Goal: Task Accomplishment & Management: Manage account settings

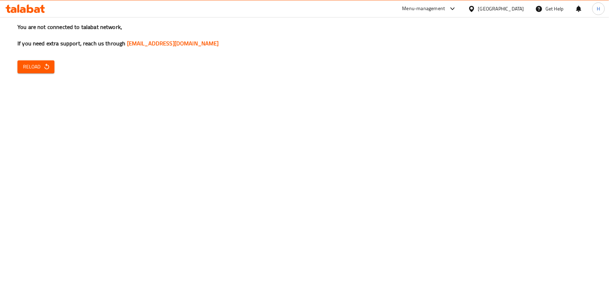
click at [45, 68] on icon "button" at bounding box center [46, 66] width 7 height 7
click at [37, 63] on span "Reload" at bounding box center [36, 66] width 26 height 9
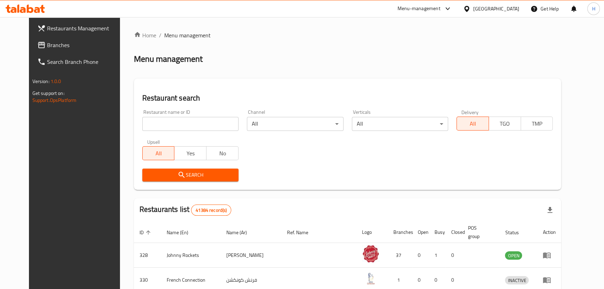
drag, startPoint x: 11, startPoint y: 45, endPoint x: 25, endPoint y: 45, distance: 14.3
click at [37, 45] on icon at bounding box center [41, 45] width 8 height 8
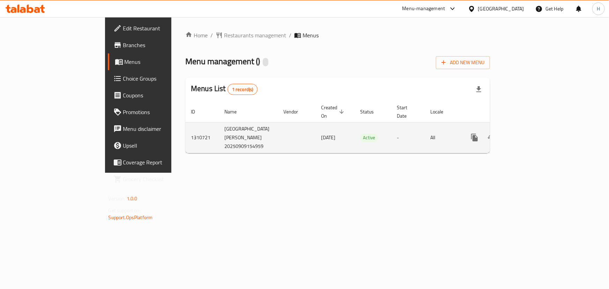
click at [528, 134] on icon "enhanced table" at bounding box center [525, 137] width 6 height 6
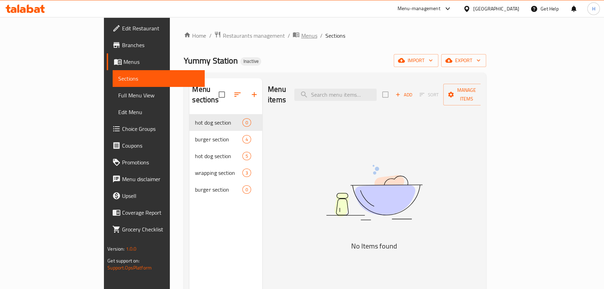
click at [301, 37] on span "Menus" at bounding box center [309, 35] width 16 height 8
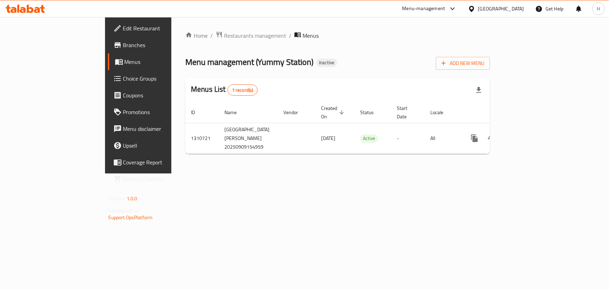
click at [490, 54] on div "Home / Restaurants management / Menus Menu management ( Yummy Station ) Inactiv…" at bounding box center [337, 95] width 305 height 128
click at [484, 59] on span "Add New Menu" at bounding box center [462, 63] width 43 height 9
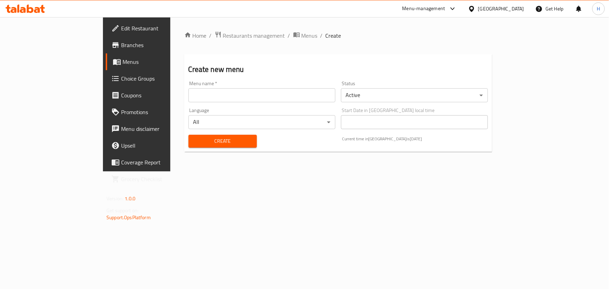
drag, startPoint x: 248, startPoint y: 99, endPoint x: 242, endPoint y: 111, distance: 13.1
click at [248, 99] on input "text" at bounding box center [261, 95] width 147 height 14
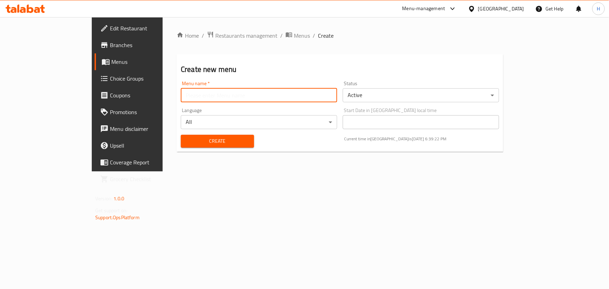
type input "Menu"
click at [186, 142] on span "Create" at bounding box center [217, 141] width 62 height 9
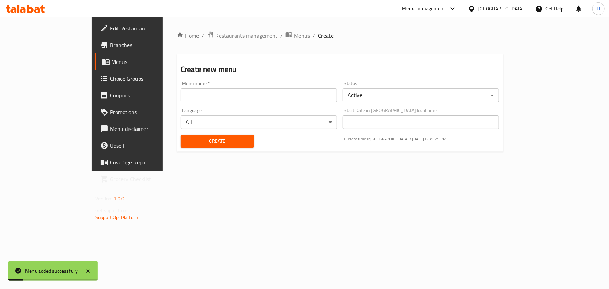
click at [294, 33] on span "Menus" at bounding box center [302, 35] width 16 height 8
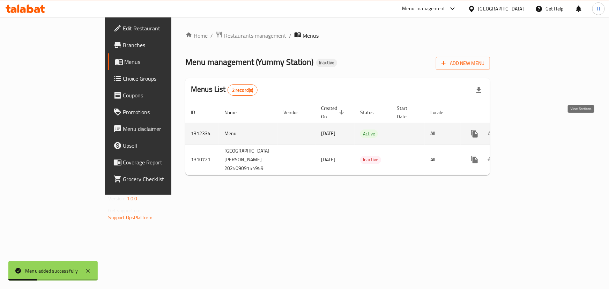
click at [529, 129] on icon "enhanced table" at bounding box center [525, 133] width 8 height 8
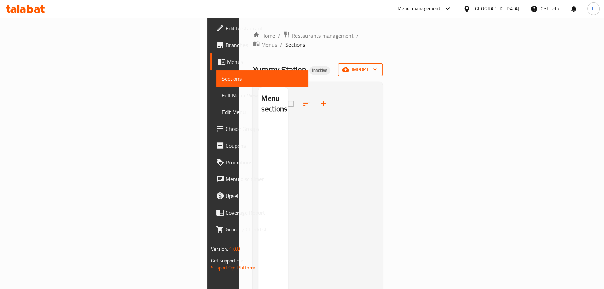
click at [377, 65] on span "import" at bounding box center [360, 69] width 33 height 9
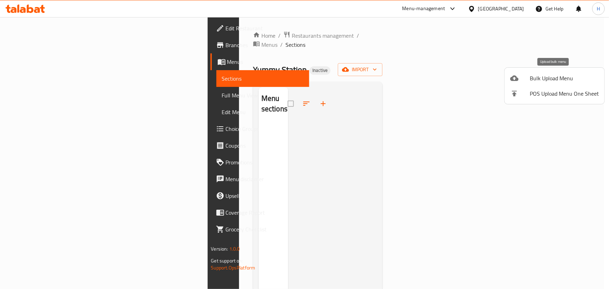
click at [565, 75] on span "Bulk Upload Menu" at bounding box center [564, 78] width 69 height 8
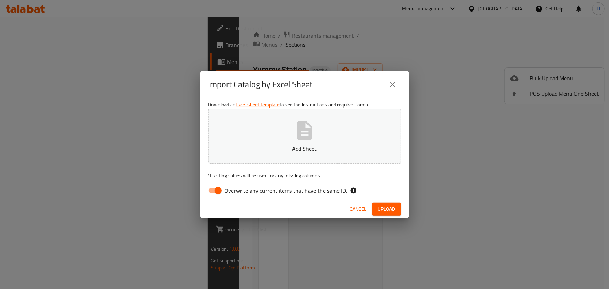
click at [234, 188] on span "Overwrite any current items that have the same ID." at bounding box center [286, 190] width 122 height 8
click at [234, 188] on input "Overwrite any current items that have the same ID." at bounding box center [218, 190] width 40 height 13
checkbox input "false"
click at [384, 210] on span "Upload" at bounding box center [386, 209] width 17 height 9
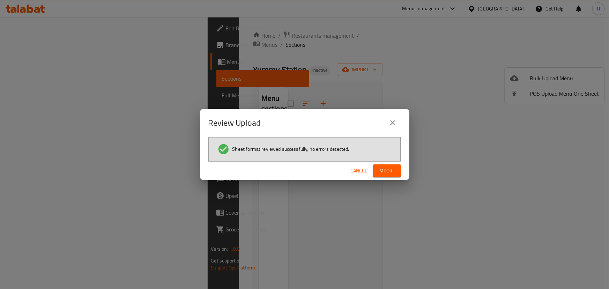
click at [385, 167] on span "Import" at bounding box center [387, 170] width 17 height 9
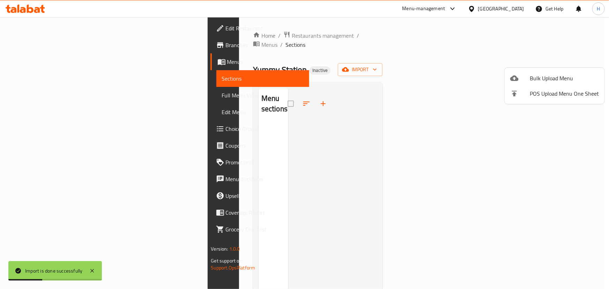
click at [321, 42] on div at bounding box center [304, 144] width 609 height 289
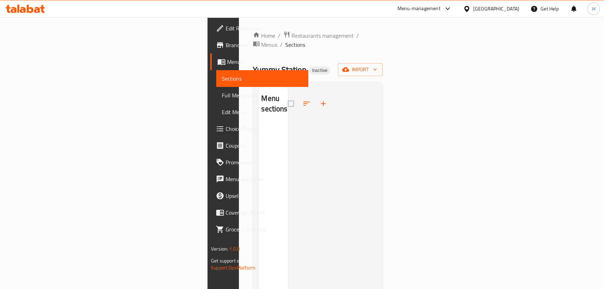
click at [259, 66] on div "Yummy Station Inactive import" at bounding box center [318, 69] width 130 height 13
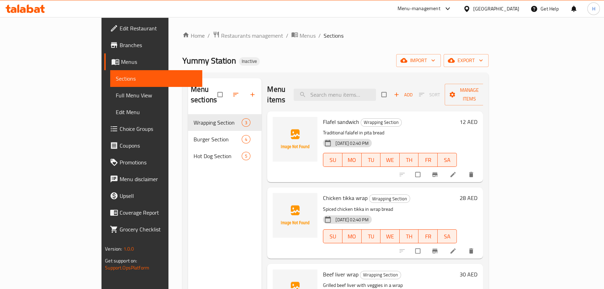
click at [110, 89] on link "Full Menu View" at bounding box center [156, 95] width 92 height 17
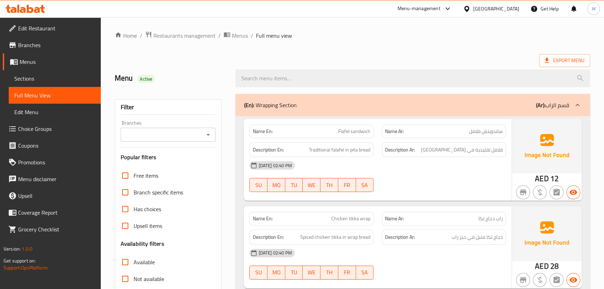
click at [59, 76] on span "Sections" at bounding box center [54, 78] width 81 height 8
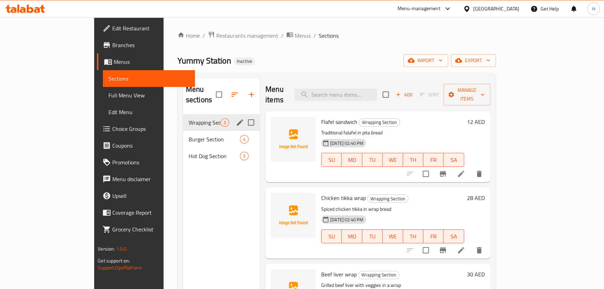
click at [236, 118] on icon "edit" at bounding box center [240, 122] width 8 height 8
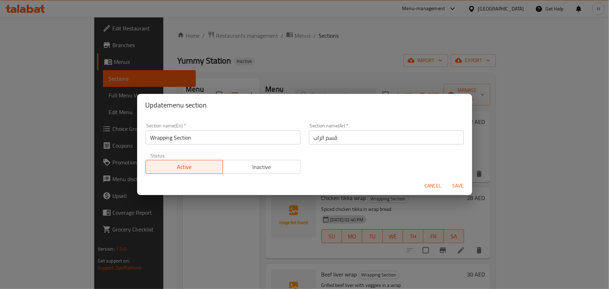
click at [326, 140] on input "قسم الراب" at bounding box center [386, 137] width 155 height 14
click at [426, 139] on input "قسم الراب" at bounding box center [386, 137] width 155 height 14
type input "قسم رابنج"
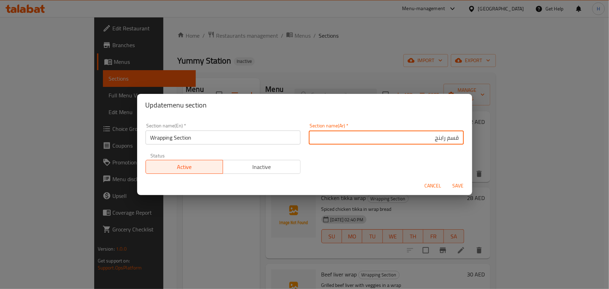
click at [447, 179] on button "Save" at bounding box center [458, 185] width 22 height 13
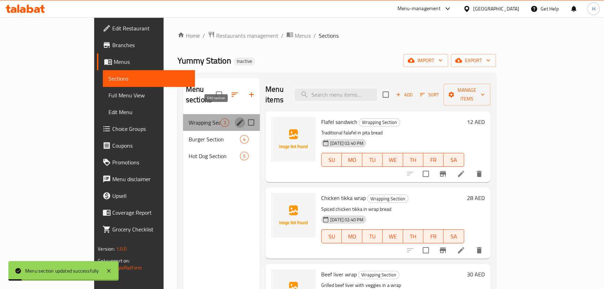
click at [236, 118] on icon "edit" at bounding box center [240, 122] width 8 height 8
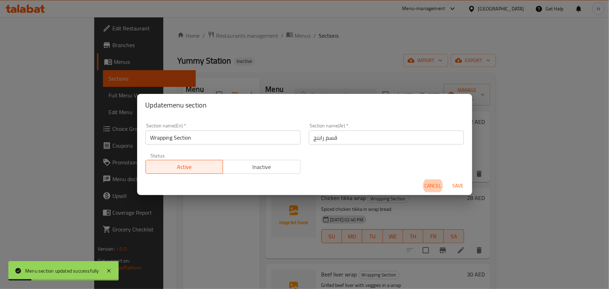
click at [318, 140] on input "قسم رابنج" at bounding box center [386, 137] width 155 height 14
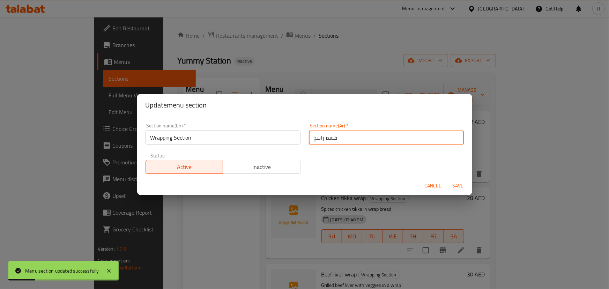
click at [318, 140] on input "قسم رابنج" at bounding box center [386, 137] width 155 height 14
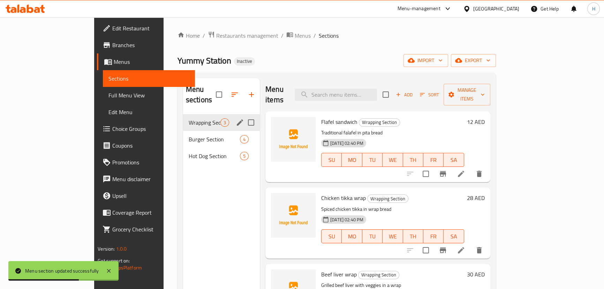
click at [236, 118] on icon "edit" at bounding box center [240, 122] width 8 height 8
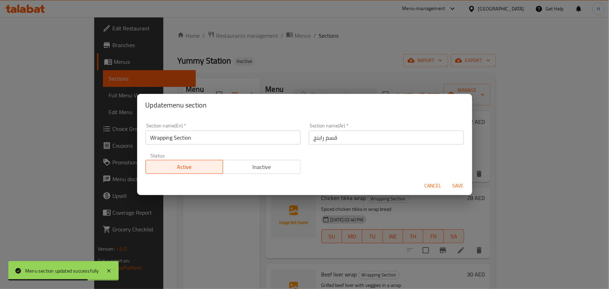
click at [194, 133] on input "Wrapping Section" at bounding box center [222, 137] width 155 height 14
click at [193, 133] on input "Wrapping Section" at bounding box center [222, 137] width 155 height 14
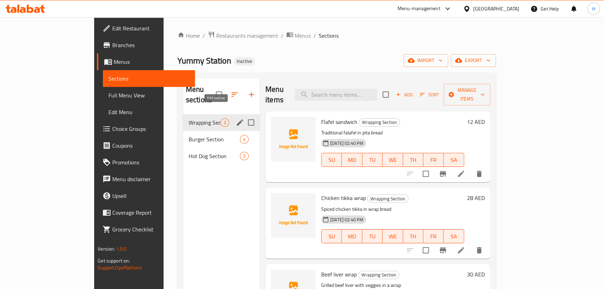
click at [236, 118] on icon "edit" at bounding box center [240, 122] width 8 height 8
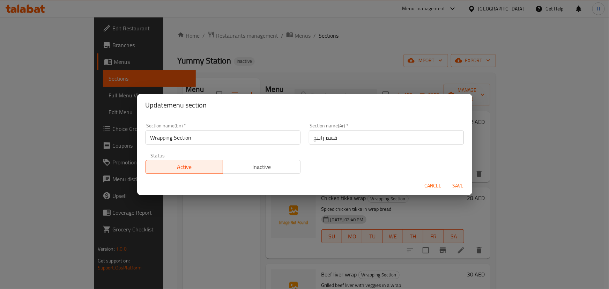
click at [206, 138] on input "Wrapping Section" at bounding box center [222, 137] width 155 height 14
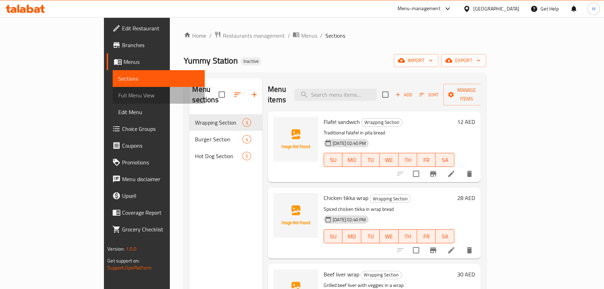
click at [118, 97] on span "Full Menu View" at bounding box center [158, 95] width 81 height 8
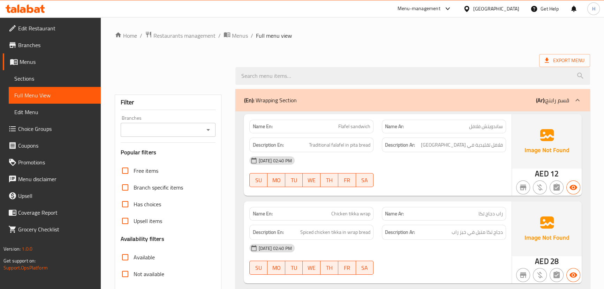
scroll to position [31, 0]
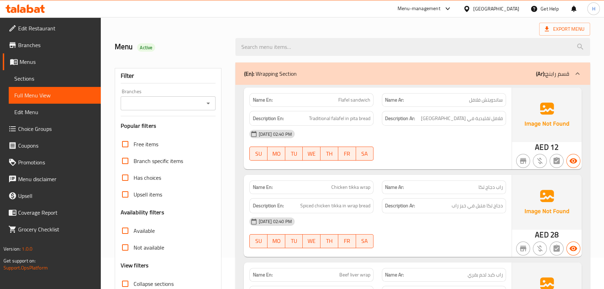
click at [420, 126] on div "16-09-2025 02:40 PM" at bounding box center [377, 134] width 265 height 17
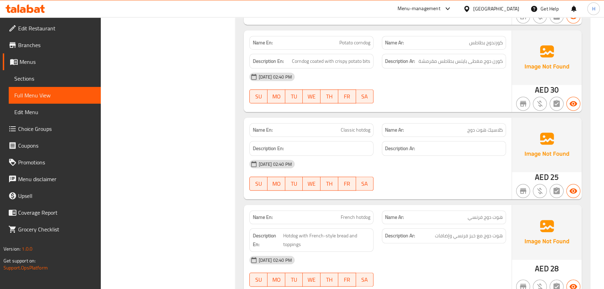
scroll to position [995, 0]
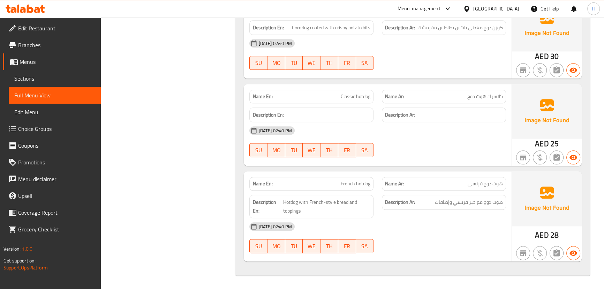
click at [354, 184] on span "French hotdog" at bounding box center [356, 183] width 30 height 7
copy span "French hotdog"
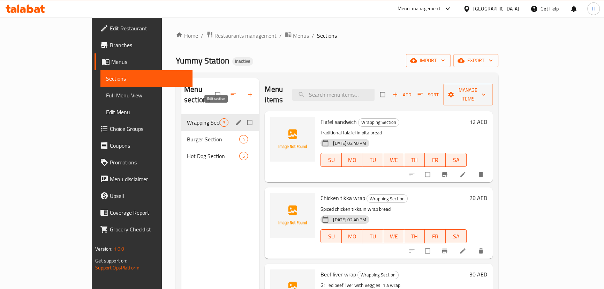
click at [235, 119] on icon "edit" at bounding box center [238, 122] width 7 height 7
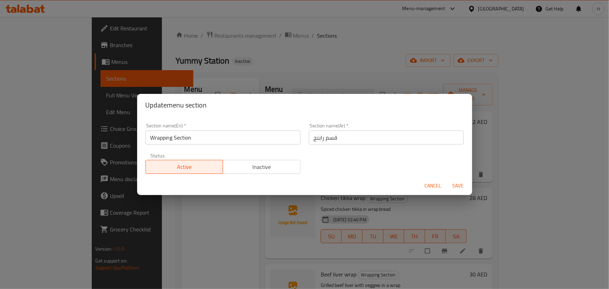
click at [326, 140] on input "قسم رابنج" at bounding box center [386, 137] width 155 height 14
click at [325, 140] on input "قسم رابنج" at bounding box center [386, 137] width 155 height 14
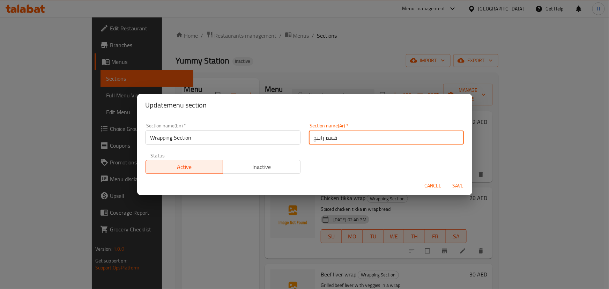
click at [325, 140] on input "قسم رابنج" at bounding box center [386, 137] width 155 height 14
click at [440, 139] on input "قسم رابنج" at bounding box center [386, 137] width 155 height 14
click at [393, 138] on input "قسم الرابنج" at bounding box center [386, 137] width 155 height 14
type input "قسم الرابنج"
click at [447, 179] on button "Save" at bounding box center [458, 185] width 22 height 13
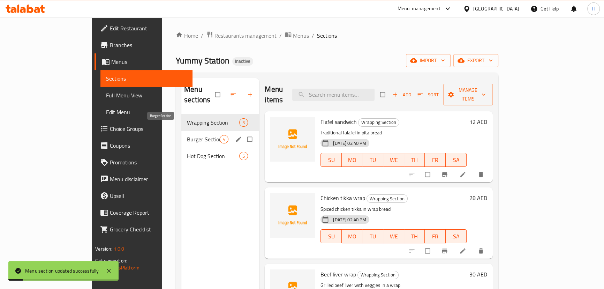
click at [187, 135] on span "Burger Section" at bounding box center [203, 139] width 33 height 8
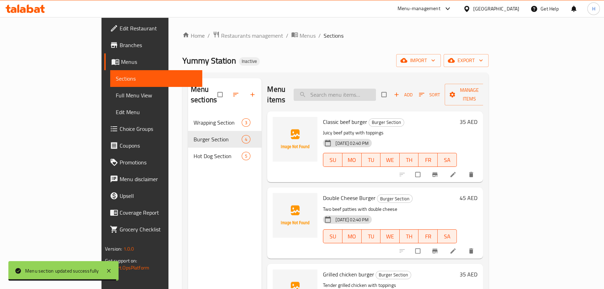
click at [366, 89] on input "search" at bounding box center [335, 95] width 82 height 12
paste input "French hotdog"
type input "French hotdog"
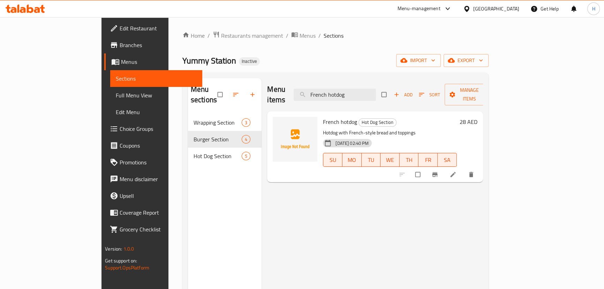
click at [456, 172] on icon at bounding box center [452, 174] width 5 height 5
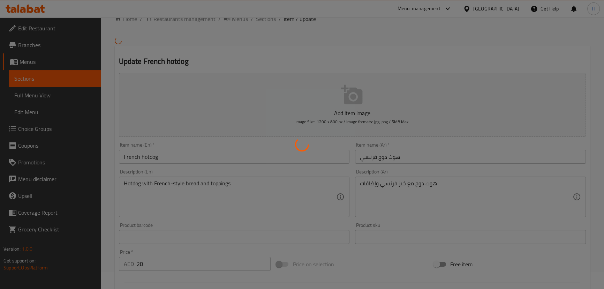
scroll to position [31, 0]
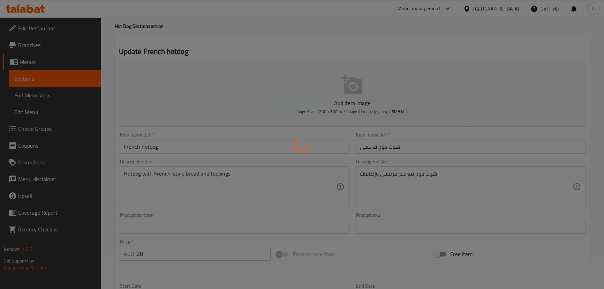
click at [421, 190] on div at bounding box center [302, 144] width 604 height 289
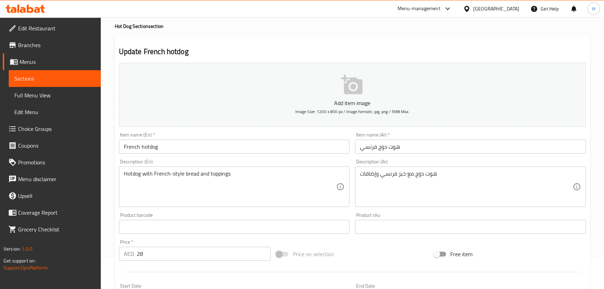
drag, startPoint x: 354, startPoint y: 165, endPoint x: 379, endPoint y: 171, distance: 25.6
click at [354, 164] on div "Description (Ar) هوت دوج مع خبز فرنسي وإضافات Description (Ar)" at bounding box center [470, 182] width 237 height 53
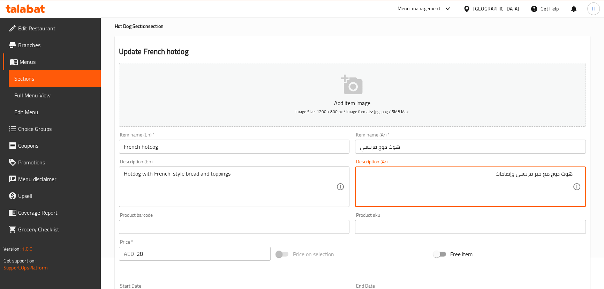
click at [526, 200] on textarea "هوت دوج مع خبز فرنسي وإضافات" at bounding box center [466, 186] width 213 height 33
click at [534, 175] on textarea "هوت دوج مع خبز فرنسي وإضافات" at bounding box center [466, 186] width 213 height 33
type textarea "هوت دوج مع خبز علي الطريقة الفرنسية والإضافات"
click at [282, 154] on div "Item name (En)   * French hotdog Item name (En) *" at bounding box center [234, 142] width 237 height 27
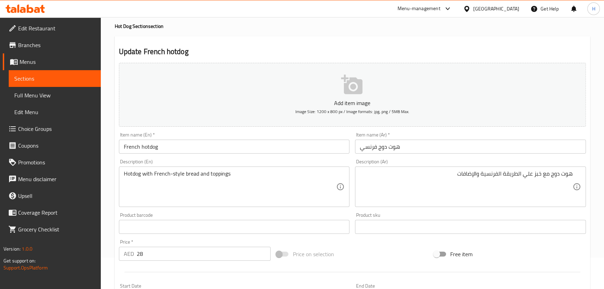
click at [234, 143] on input "French hotdog" at bounding box center [234, 147] width 231 height 14
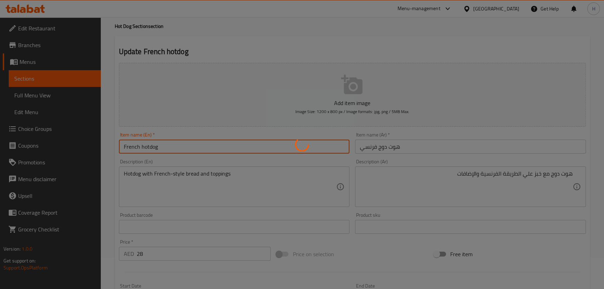
scroll to position [0, 0]
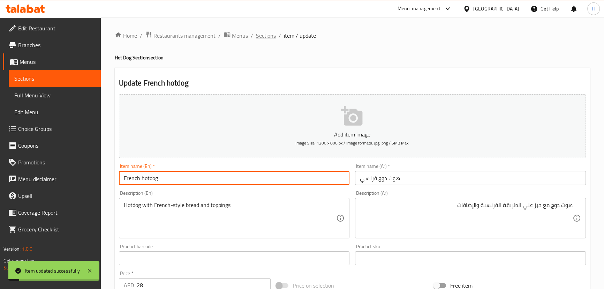
click at [265, 32] on span "Sections" at bounding box center [266, 35] width 20 height 8
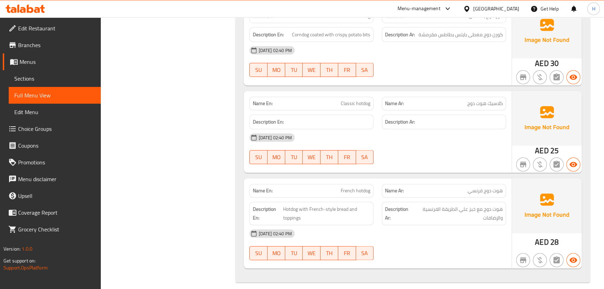
scroll to position [995, 0]
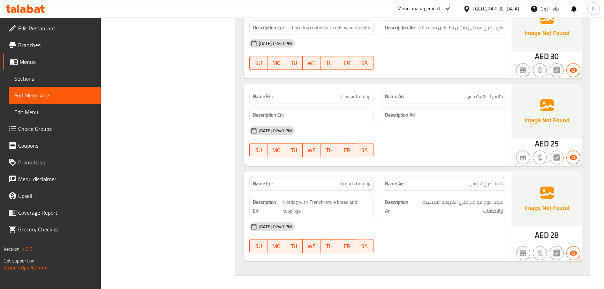
click at [497, 214] on span "هوت دوج مع خبز علي الطريقة الفرنسية والإضافات" at bounding box center [458, 206] width 90 height 17
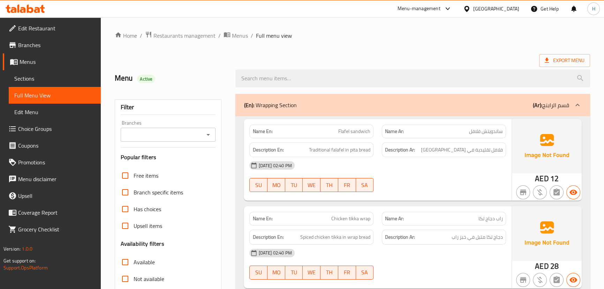
click at [25, 8] on icon at bounding box center [23, 10] width 6 height 6
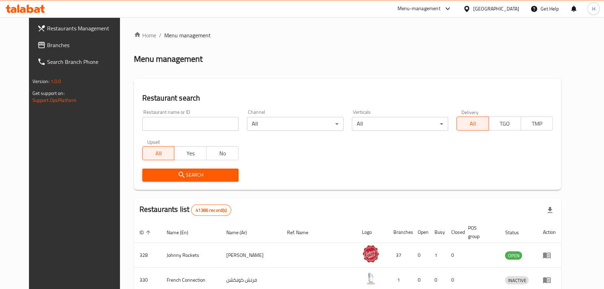
click at [47, 44] on span "Branches" at bounding box center [85, 45] width 77 height 8
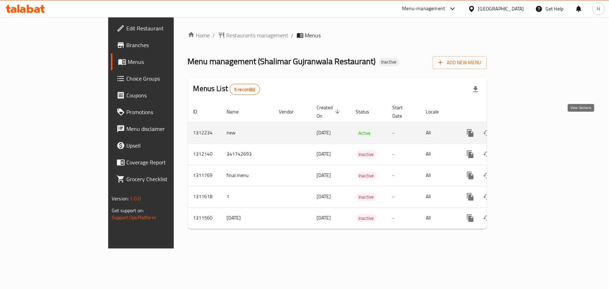
click at [524, 130] on icon "enhanced table" at bounding box center [520, 133] width 6 height 6
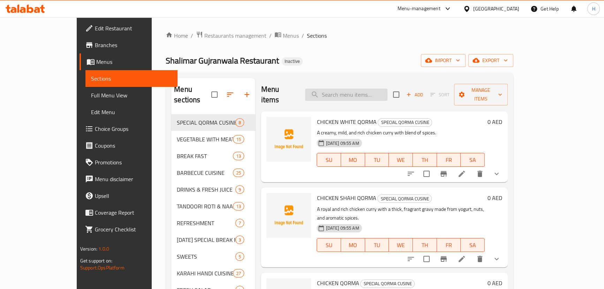
click at [383, 94] on input "search" at bounding box center [346, 95] width 82 height 12
paste input "776860"
type input "776860"
paste input "CHICKEN WHITE JALFREZI"
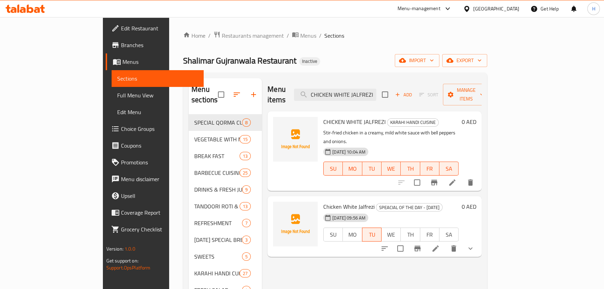
type input "CHICKEN WHITE JALFREZI"
click at [470, 265] on div "Menu items CHICKEN WHITE JALFREZI Add Sort Manage items CHICKEN WHITE JALFREZI …" at bounding box center [372, 273] width 220 height 390
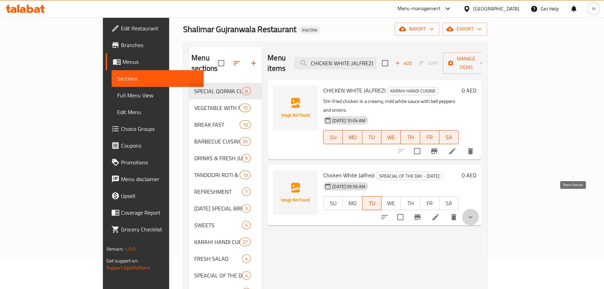
click at [475, 213] on icon "show more" at bounding box center [470, 217] width 8 height 8
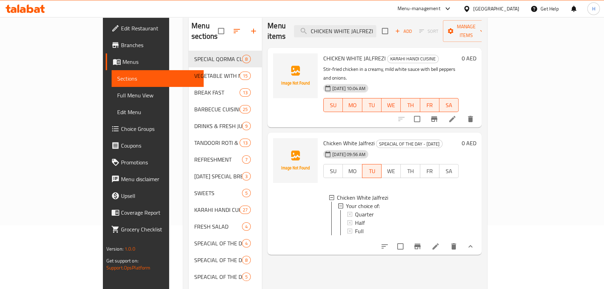
scroll to position [127, 0]
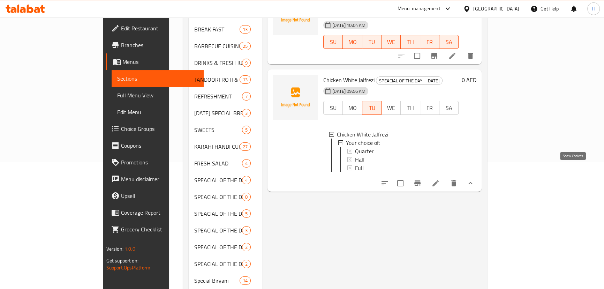
click at [475, 179] on icon "show more" at bounding box center [470, 183] width 8 height 8
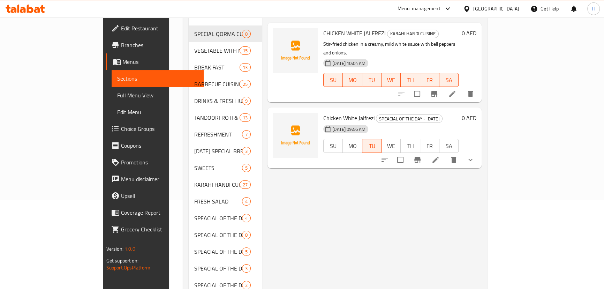
scroll to position [63, 0]
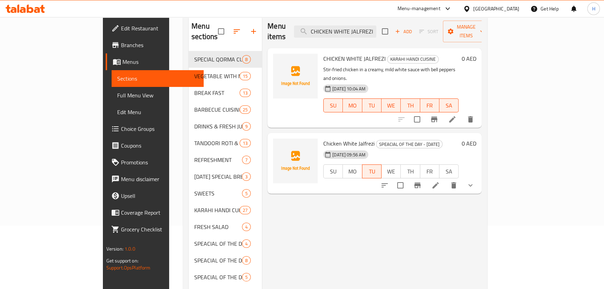
click at [482, 214] on div "Menu items CHICKEN WHITE JALFREZI Add Sort Manage items CHICKEN WHITE JALFREZI …" at bounding box center [372, 210] width 220 height 390
click at [479, 177] on button "show more" at bounding box center [470, 185] width 17 height 17
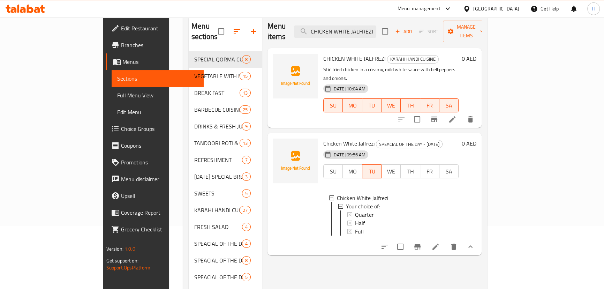
click at [446, 240] on li at bounding box center [436, 246] width 20 height 13
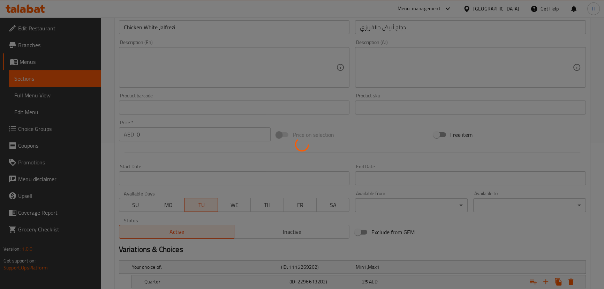
scroll to position [44, 0]
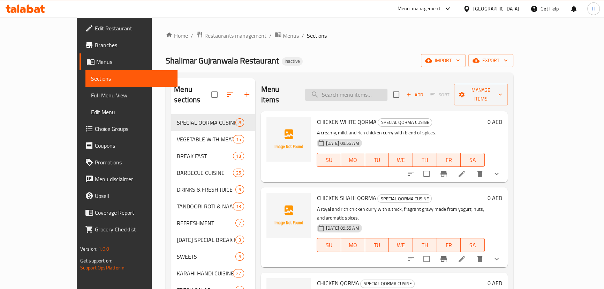
click at [388, 94] on input "search" at bounding box center [346, 95] width 82 height 12
paste input "CHICKEN WHITE JALFREZI"
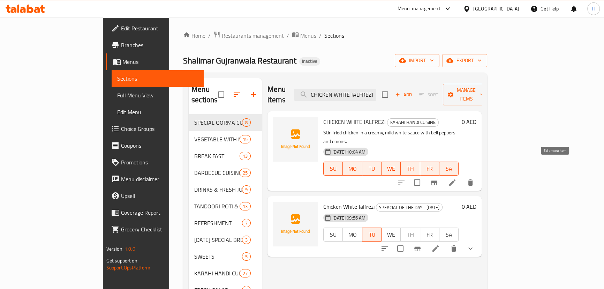
type input "CHICKEN WHITE JALFREZI"
click at [457, 178] on icon at bounding box center [452, 182] width 8 height 8
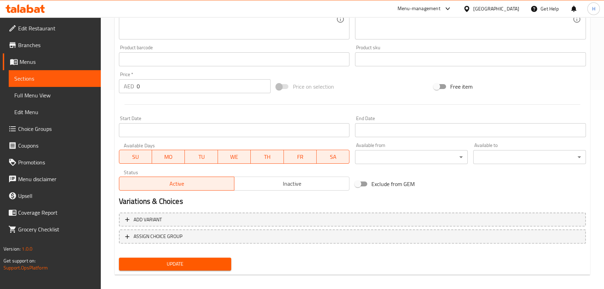
scroll to position [203, 0]
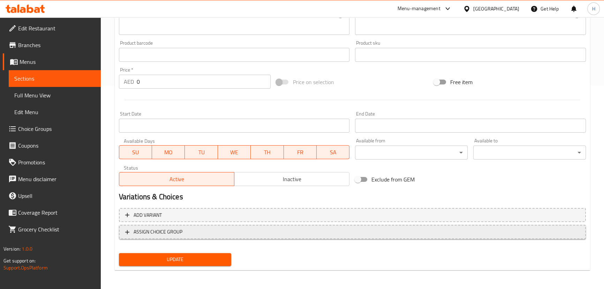
click at [167, 232] on span "ASSIGN CHOICE GROUP" at bounding box center [158, 231] width 49 height 9
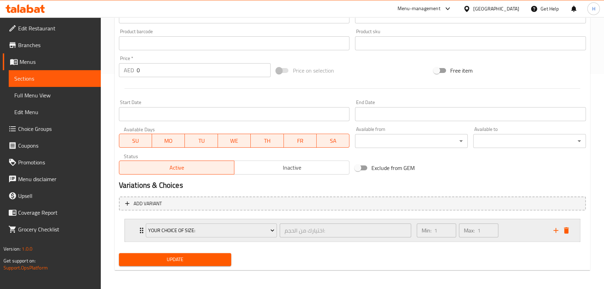
click at [520, 229] on div "Min: 1 ​ Max: 1 ​" at bounding box center [481, 230] width 137 height 22
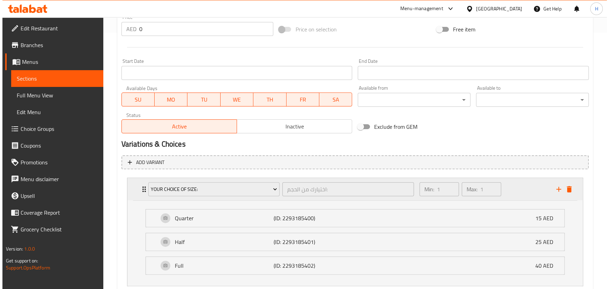
scroll to position [300, 0]
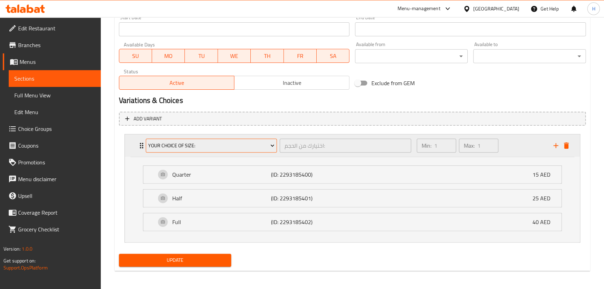
click at [230, 150] on button "Your Choice Of Size:" at bounding box center [211, 145] width 131 height 14
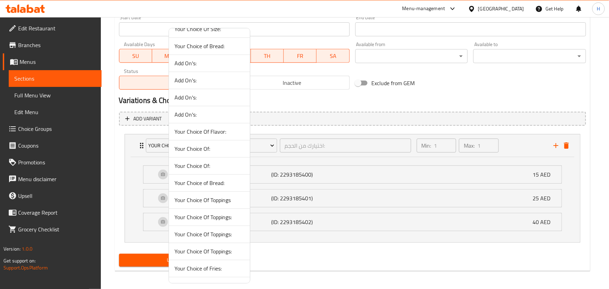
scroll to position [920, 0]
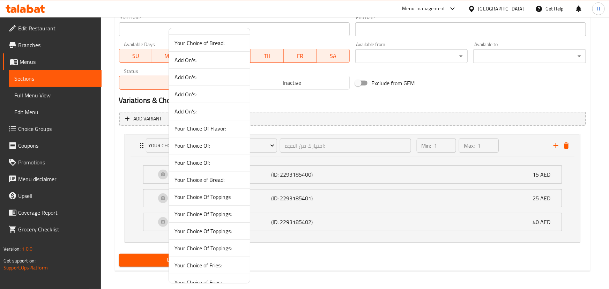
click at [205, 162] on span "Your Choice Of:" at bounding box center [209, 162] width 70 height 8
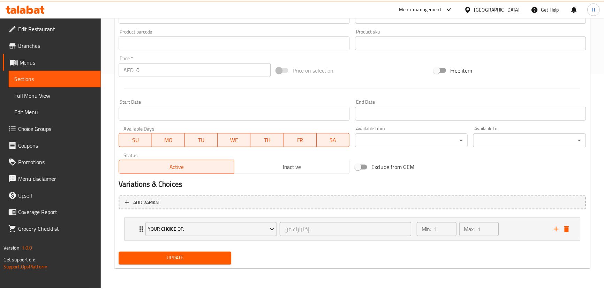
scroll to position [215, 0]
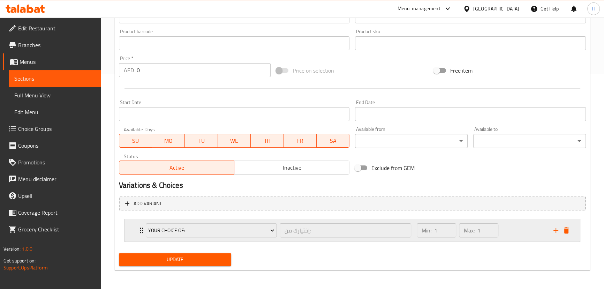
click at [522, 240] on div "Min: 1 ​ Max: 1 ​" at bounding box center [481, 230] width 137 height 22
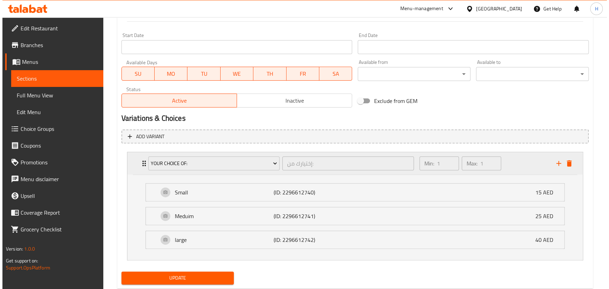
scroll to position [300, 0]
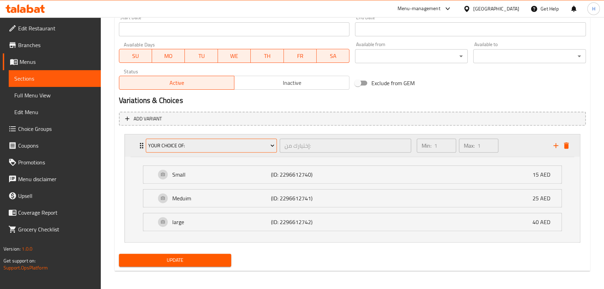
click at [241, 147] on span "Your Choice Of:" at bounding box center [211, 145] width 126 height 9
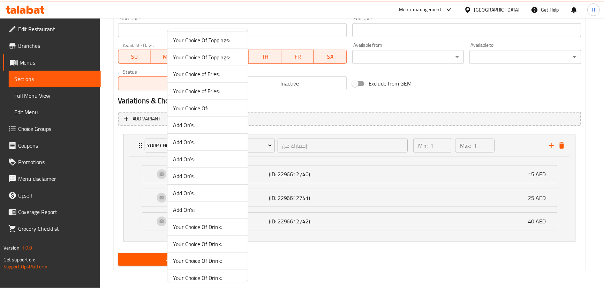
scroll to position [1095, 0]
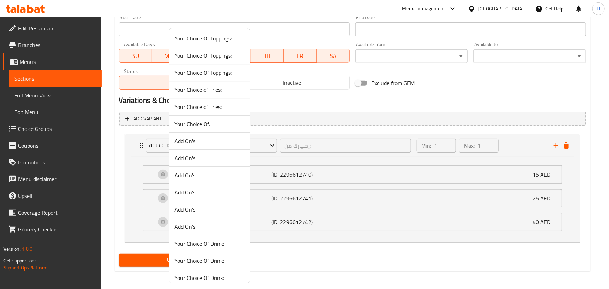
click at [520, 141] on div at bounding box center [304, 144] width 609 height 289
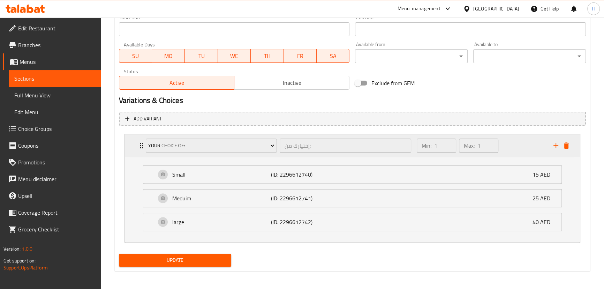
click at [548, 149] on div "Min: 1 ​ Max: 1 ​" at bounding box center [481, 145] width 137 height 22
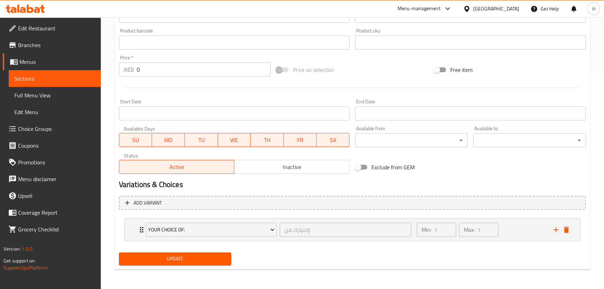
scroll to position [215, 0]
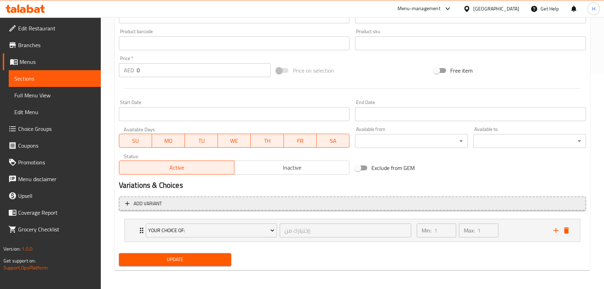
click at [208, 202] on span "Add variant" at bounding box center [352, 203] width 455 height 9
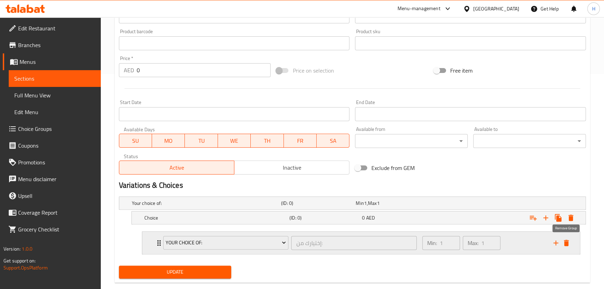
click at [569, 242] on icon "delete" at bounding box center [566, 243] width 8 height 8
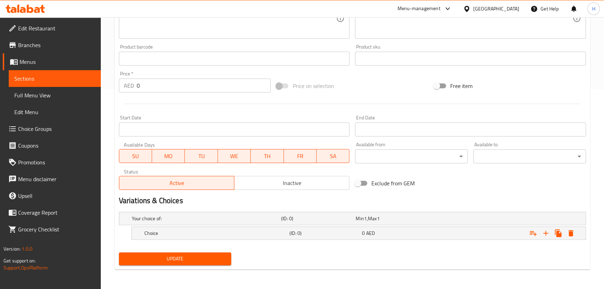
scroll to position [199, 0]
click at [309, 238] on div "Choice (ID: 0) 0 AED" at bounding box center [361, 233] width 436 height 15
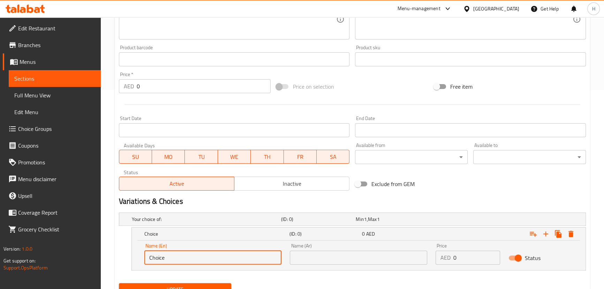
click at [234, 259] on input "Choice" at bounding box center [212, 257] width 137 height 14
click at [537, 233] on icon "Expand" at bounding box center [533, 234] width 8 height 8
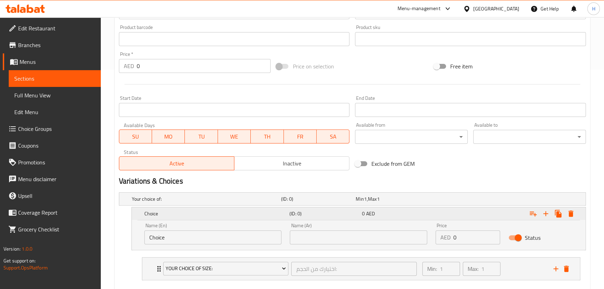
scroll to position [230, 0]
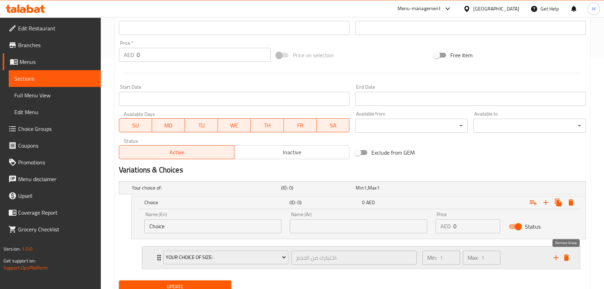
click at [565, 256] on icon "delete" at bounding box center [566, 257] width 5 height 6
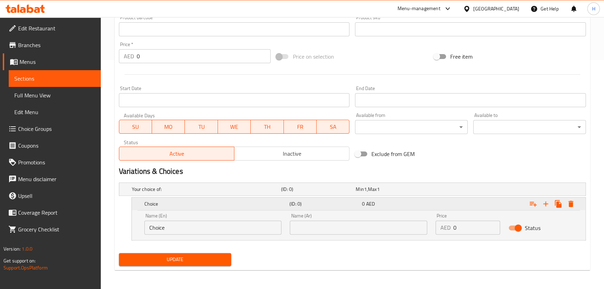
click at [547, 206] on icon "Expand" at bounding box center [546, 204] width 8 height 8
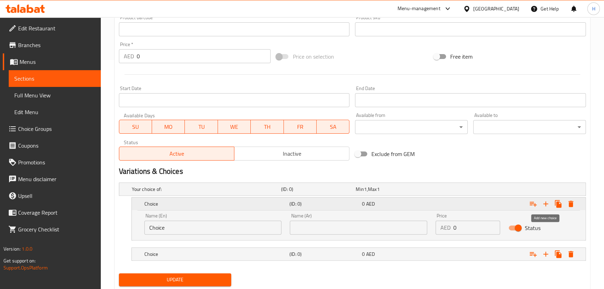
click at [547, 206] on icon "Expand" at bounding box center [546, 204] width 8 height 8
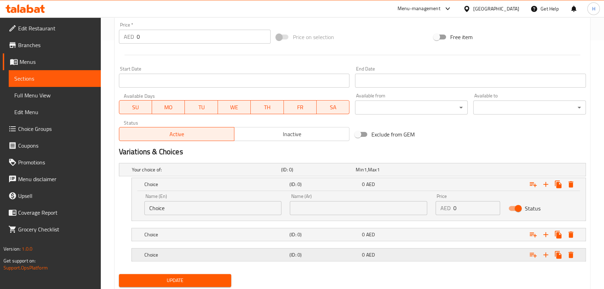
scroll to position [269, 0]
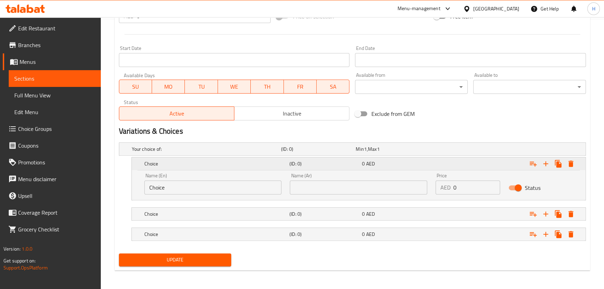
click at [216, 159] on div "Choice" at bounding box center [215, 164] width 145 height 10
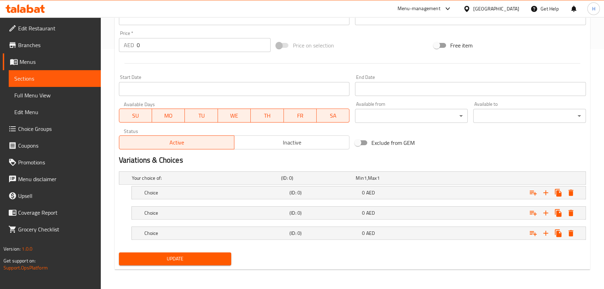
scroll to position [239, 0]
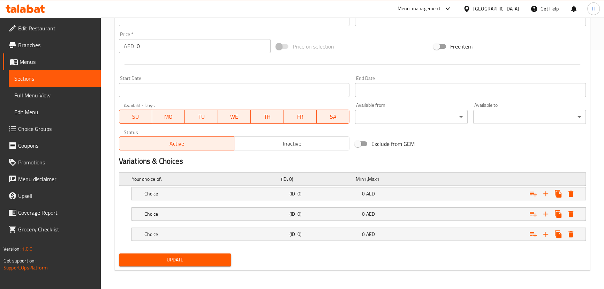
click at [174, 178] on h5 "Your choice of:" at bounding box center [205, 178] width 147 height 7
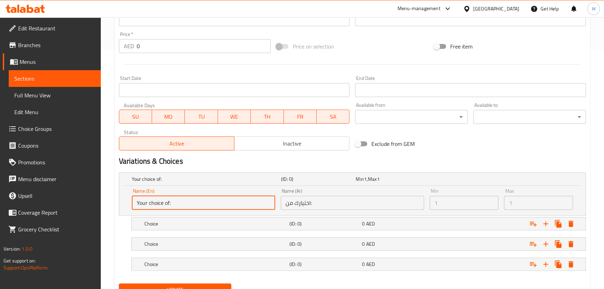
click at [180, 204] on input "Your choice of:" at bounding box center [203, 203] width 143 height 14
click at [176, 205] on input "Your choice of:" at bounding box center [203, 203] width 143 height 14
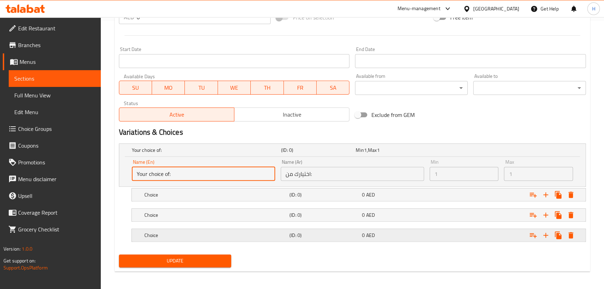
scroll to position [269, 0]
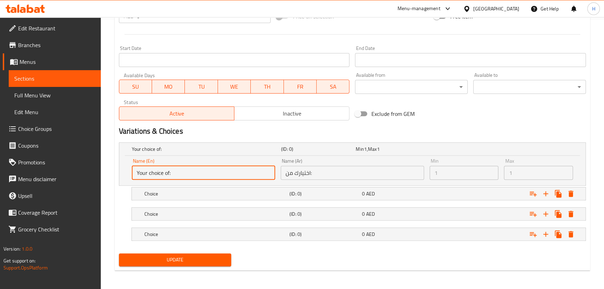
click at [381, 174] on input "اختيارك من:" at bounding box center [352, 173] width 143 height 14
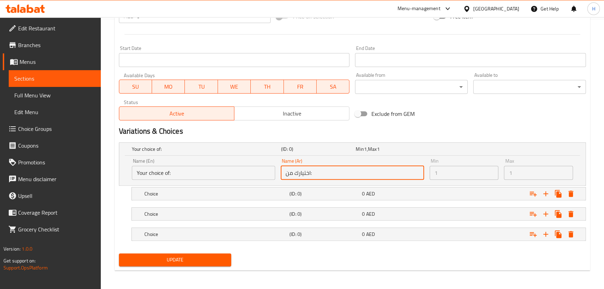
click at [381, 174] on input "اختيارك من:" at bounding box center [352, 173] width 143 height 14
click at [379, 196] on div "0 AED" at bounding box center [397, 194] width 73 height 10
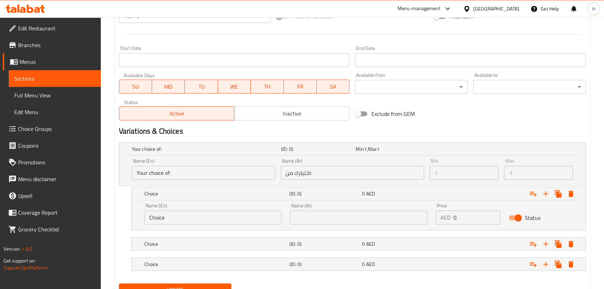
click at [255, 222] on input "Choice" at bounding box center [212, 217] width 137 height 14
type input "ي"
paste input "Quarter"
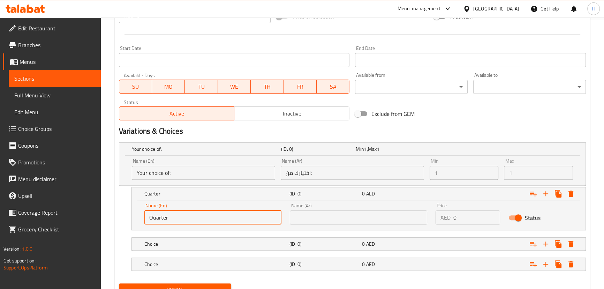
type input "Quarter"
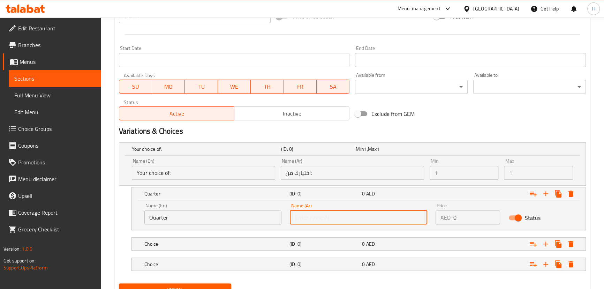
click at [312, 214] on input "text" at bounding box center [358, 217] width 137 height 14
paste input "ربع"
type input "ربع"
click at [196, 241] on h5 "Choice" at bounding box center [215, 243] width 142 height 7
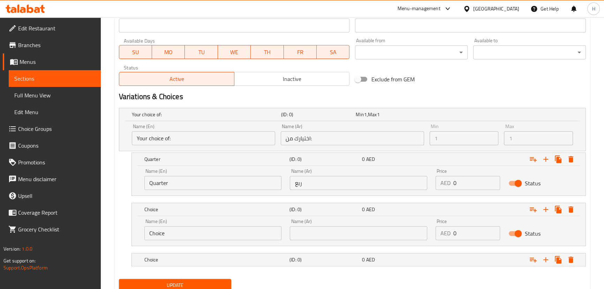
scroll to position [329, 0]
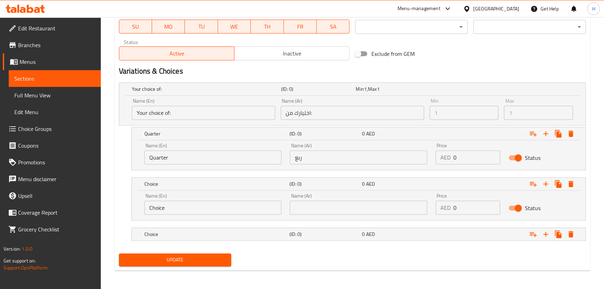
click at [222, 201] on input "Choice" at bounding box center [212, 208] width 137 height 14
paste input "Half نصف"
click at [175, 206] on input "Half نصف" at bounding box center [212, 208] width 137 height 14
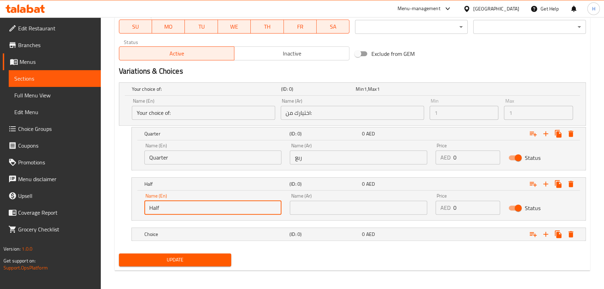
type input "Half"
click at [354, 208] on input "text" at bounding box center [358, 208] width 137 height 14
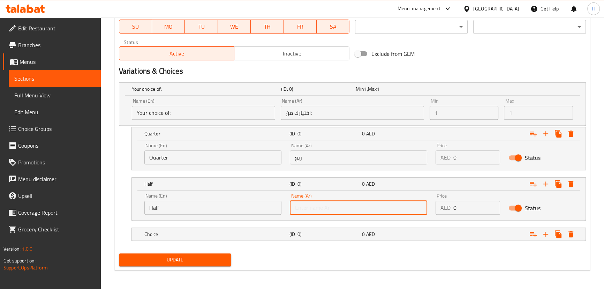
paste input "نصف"
type input "نصف"
click at [201, 232] on h5 "Choice" at bounding box center [215, 234] width 142 height 7
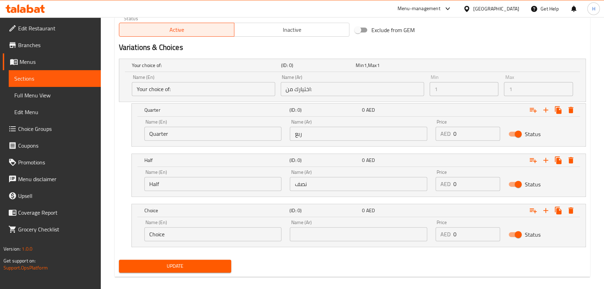
scroll to position [358, 0]
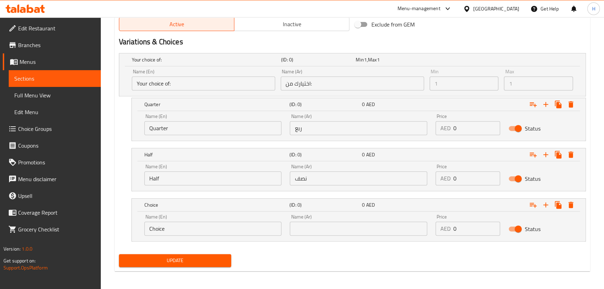
click at [185, 225] on input "Choice" at bounding box center [212, 229] width 137 height 14
paste input "Full ممتلىء"
click at [173, 229] on input "Full ممتلىء" at bounding box center [212, 229] width 137 height 14
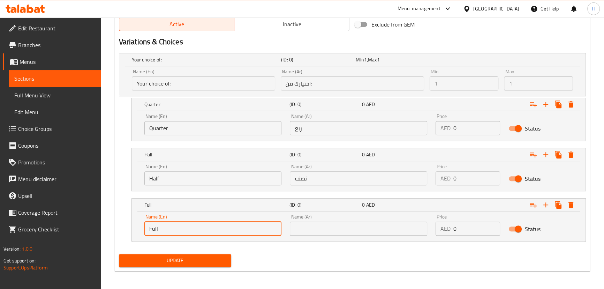
type input "Full"
click at [338, 228] on input "text" at bounding box center [358, 229] width 137 height 14
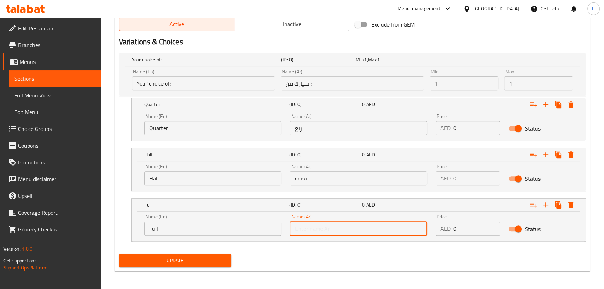
paste input "ممتلىء"
type input "ممتلىء"
click at [378, 79] on input "اختيارك من:" at bounding box center [352, 83] width 143 height 14
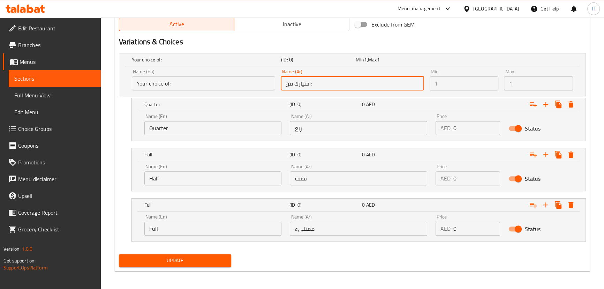
click at [381, 130] on input "ربع" at bounding box center [358, 128] width 137 height 14
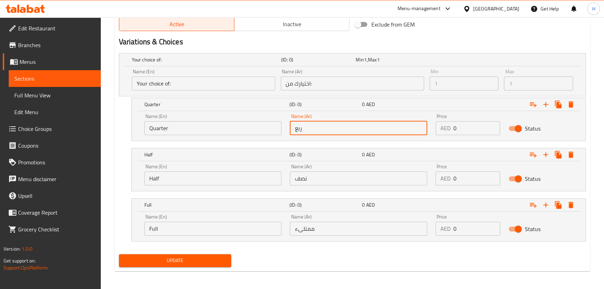
paste input "25 40 70"
click at [305, 127] on input "ربع 25 40 70" at bounding box center [358, 128] width 137 height 14
click at [305, 127] on input "ربع 25 70" at bounding box center [358, 128] width 137 height 14
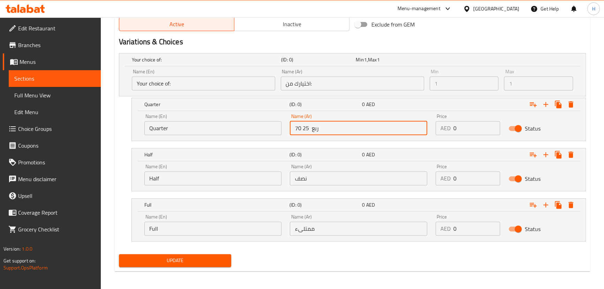
type input "ربع 25 70"
click at [462, 179] on input "0" at bounding box center [477, 178] width 47 height 14
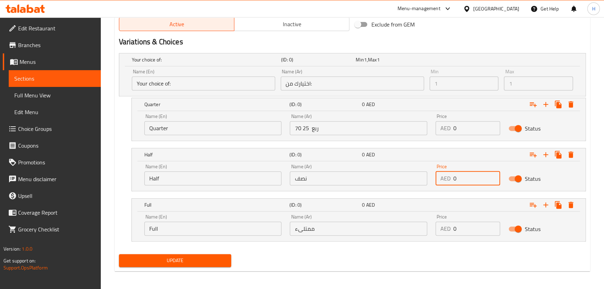
click at [462, 179] on input "0" at bounding box center [477, 178] width 47 height 14
paste input "40"
drag, startPoint x: 462, startPoint y: 176, endPoint x: 450, endPoint y: 173, distance: 12.1
click at [450, 173] on div "AED 040 Price" at bounding box center [468, 178] width 65 height 14
paste input "number"
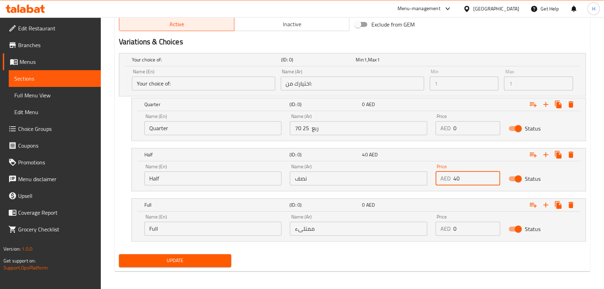
type input "40"
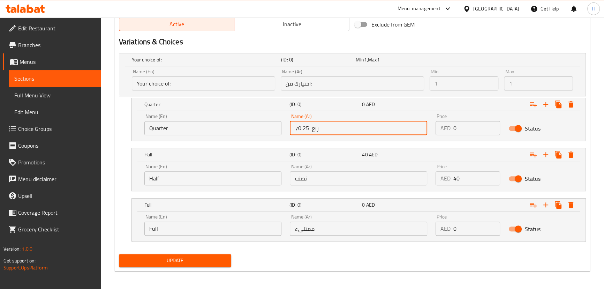
click at [307, 130] on input "ربع 25 70" at bounding box center [358, 128] width 137 height 14
click at [306, 127] on input "ربع 25 70" at bounding box center [358, 128] width 137 height 14
type input "ربع 70"
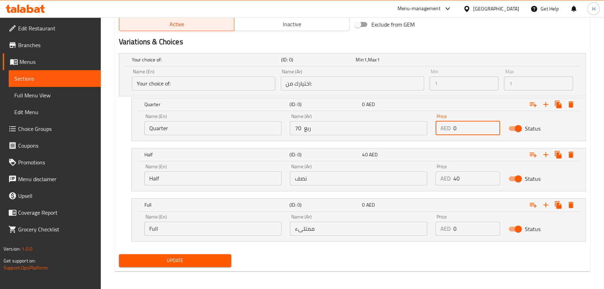
drag, startPoint x: 456, startPoint y: 129, endPoint x: 448, endPoint y: 126, distance: 8.3
click at [448, 126] on div "AED 0 Price" at bounding box center [468, 128] width 65 height 14
paste input "25"
type input "25"
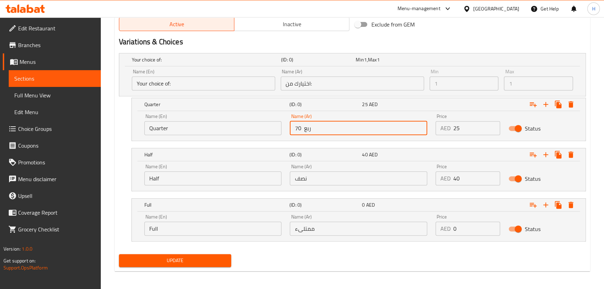
click at [298, 128] on input "ربع 70" at bounding box center [358, 128] width 137 height 14
type input "ربع"
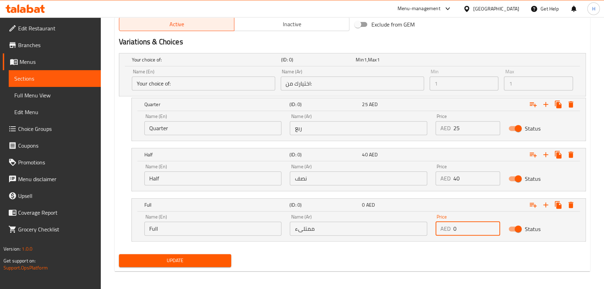
click at [455, 224] on input "0" at bounding box center [477, 229] width 47 height 14
drag, startPoint x: 463, startPoint y: 227, endPoint x: 448, endPoint y: 227, distance: 15.4
click at [448, 227] on div "AED 0 Price" at bounding box center [468, 229] width 65 height 14
paste input "7"
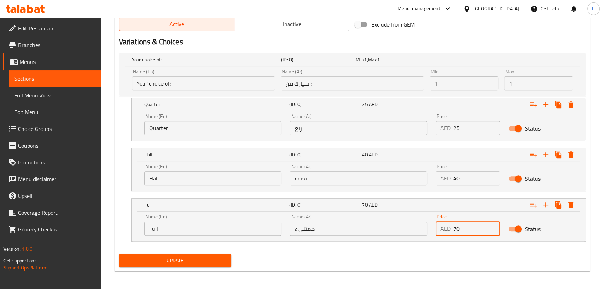
type input "70"
click at [425, 252] on div "Update" at bounding box center [352, 260] width 473 height 18
drag, startPoint x: 204, startPoint y: 258, endPoint x: 241, endPoint y: 218, distance: 54.3
click at [204, 258] on span "Update" at bounding box center [176, 260] width 102 height 9
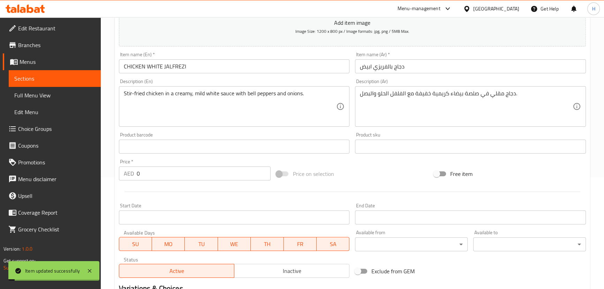
scroll to position [105, 0]
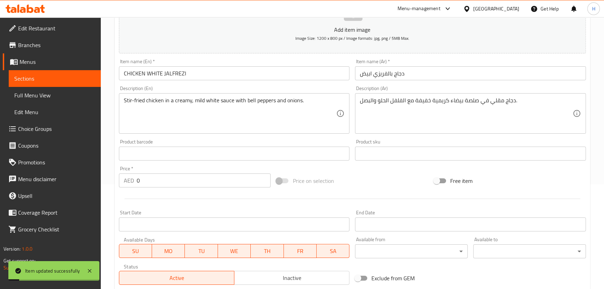
click at [219, 79] on input "CHICKEN WHITE JALFREZI" at bounding box center [234, 73] width 231 height 14
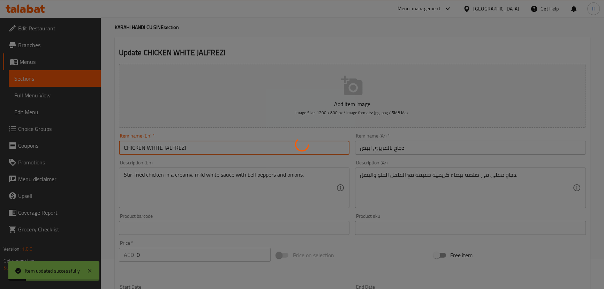
scroll to position [0, 0]
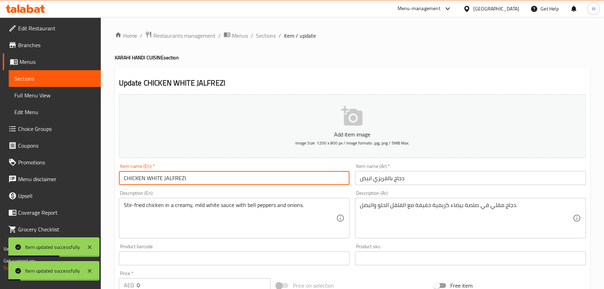
click at [260, 36] on span "Sections" at bounding box center [266, 35] width 20 height 8
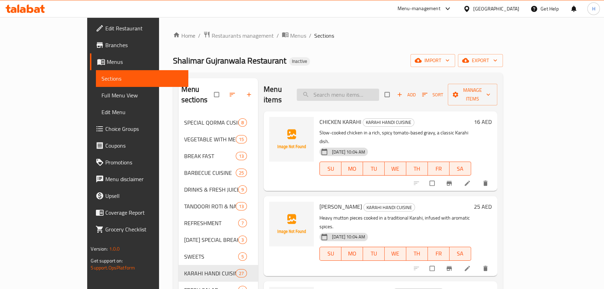
click at [366, 89] on input "search" at bounding box center [338, 95] width 82 height 12
paste input "MUTTON WHITE JALFREZI"
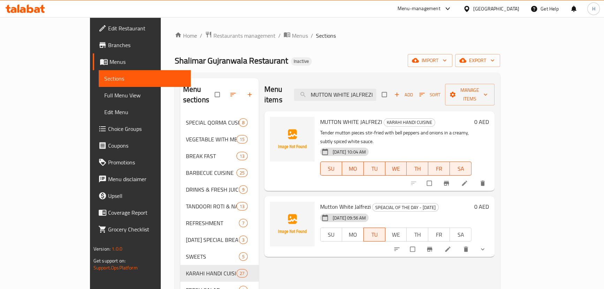
type input "MUTTON WHITE JALFREZI"
drag, startPoint x: 576, startPoint y: 232, endPoint x: 567, endPoint y: 216, distance: 17.8
click at [488, 246] on span "show more" at bounding box center [483, 249] width 8 height 7
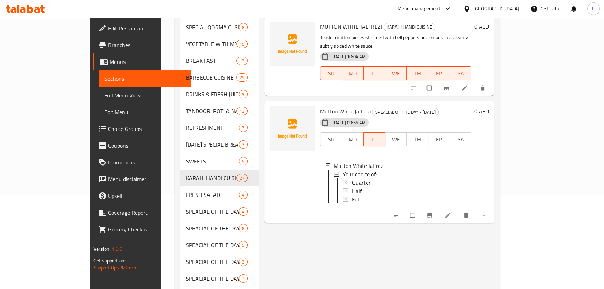
scroll to position [95, 0]
click at [488, 212] on icon "show more" at bounding box center [484, 215] width 7 height 7
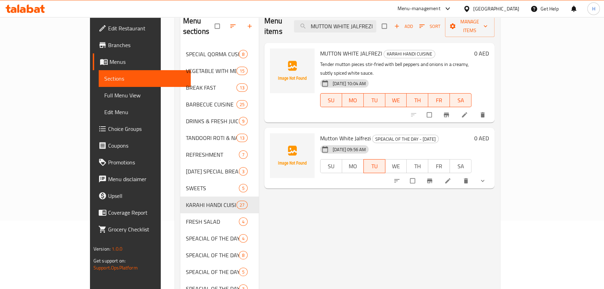
scroll to position [31, 0]
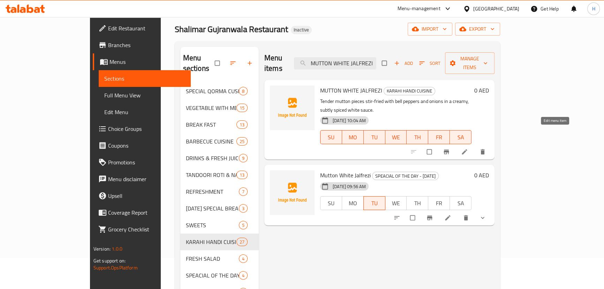
click at [467, 149] on icon at bounding box center [464, 151] width 5 height 5
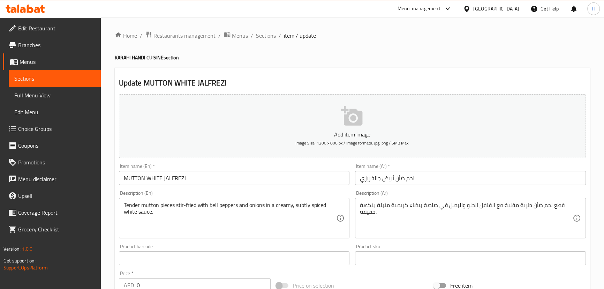
drag, startPoint x: 266, startPoint y: 33, endPoint x: 245, endPoint y: 4, distance: 36.2
click at [266, 33] on span "Sections" at bounding box center [266, 35] width 20 height 8
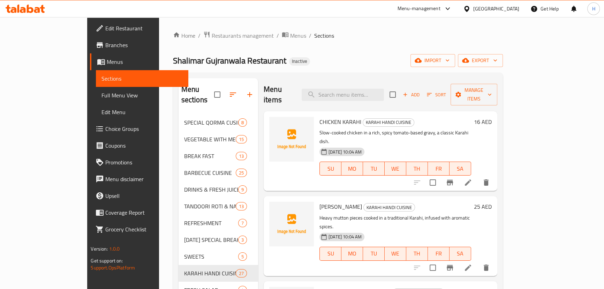
click at [364, 83] on div "Menu items Add Sort Manage items" at bounding box center [381, 94] width 234 height 33
click at [364, 92] on input "search" at bounding box center [343, 95] width 82 height 12
paste input "MUTTON WHITE JALFREZI"
type input "MUTTON WHITE JALFREZI"
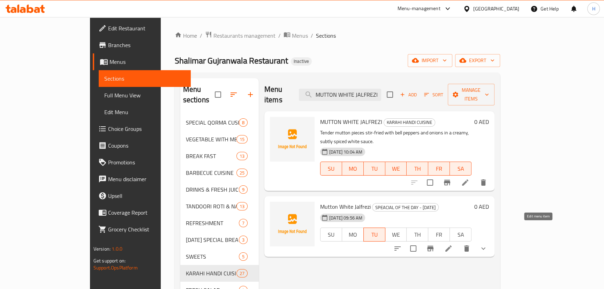
click at [453, 244] on icon at bounding box center [448, 248] width 8 height 8
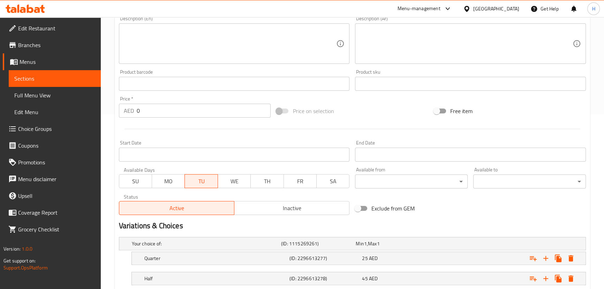
scroll to position [239, 0]
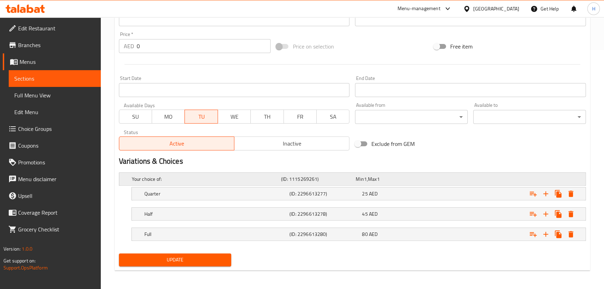
click at [166, 181] on h5 "Your choice of:" at bounding box center [205, 178] width 147 height 7
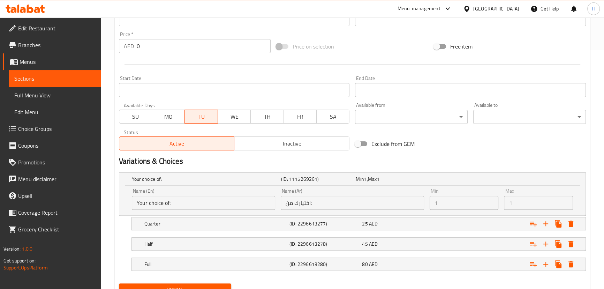
click at [187, 203] on input "Your choice of:" at bounding box center [203, 203] width 143 height 14
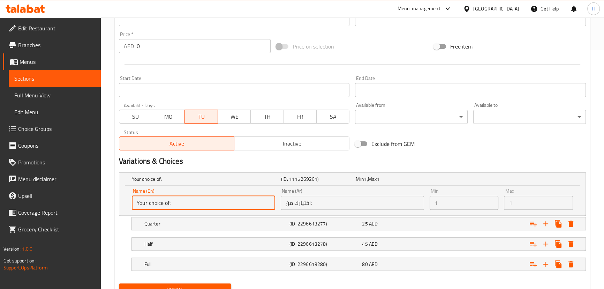
click at [187, 203] on input "Your choice of:" at bounding box center [203, 203] width 143 height 14
click at [205, 224] on h5 "Quarter" at bounding box center [215, 223] width 142 height 7
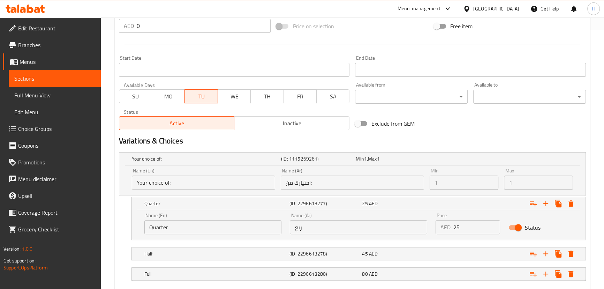
scroll to position [271, 0]
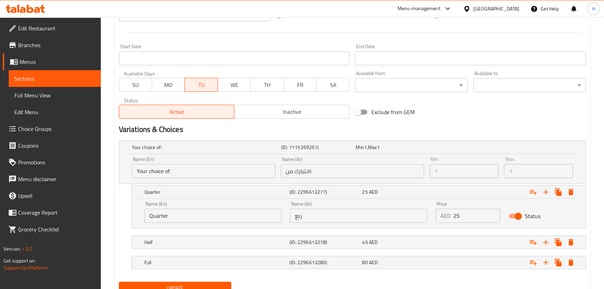
click at [175, 217] on input "Quarter" at bounding box center [212, 216] width 137 height 14
type input "Quarter"
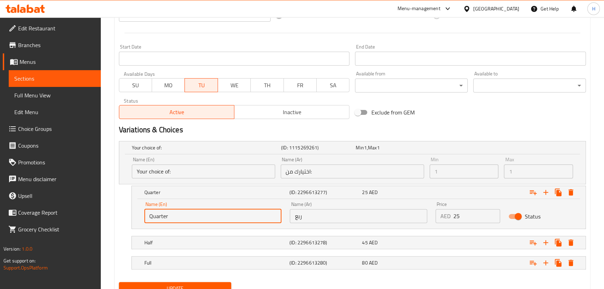
scroll to position [299, 0]
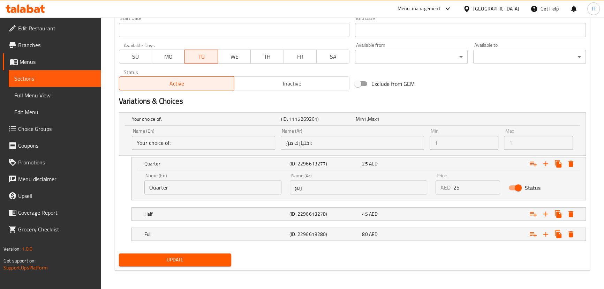
click at [352, 260] on div "Update" at bounding box center [352, 259] width 473 height 18
click at [365, 118] on span "1" at bounding box center [365, 118] width 3 height 9
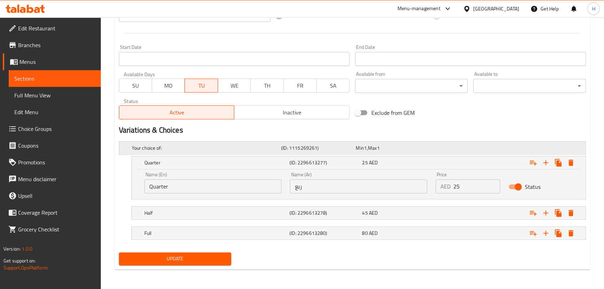
scroll to position [269, 0]
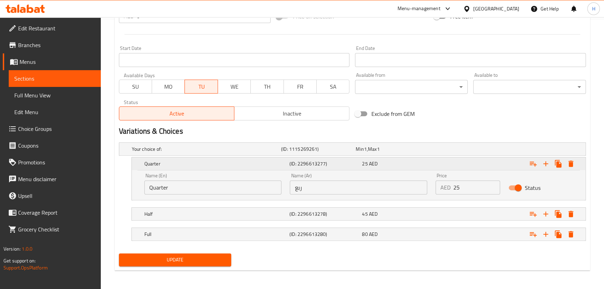
click at [222, 163] on h5 "Quarter" at bounding box center [215, 163] width 142 height 7
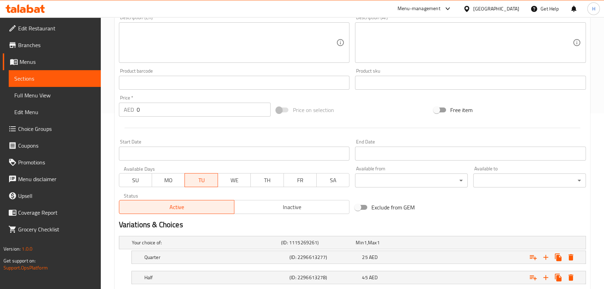
scroll to position [17, 0]
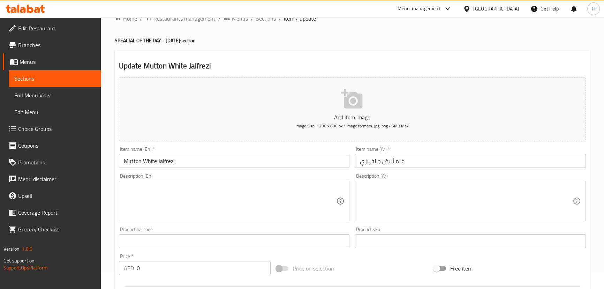
click at [268, 21] on span "Sections" at bounding box center [266, 18] width 20 height 8
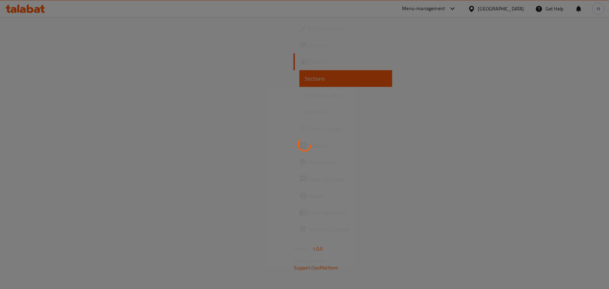
click at [313, 226] on div at bounding box center [304, 144] width 609 height 289
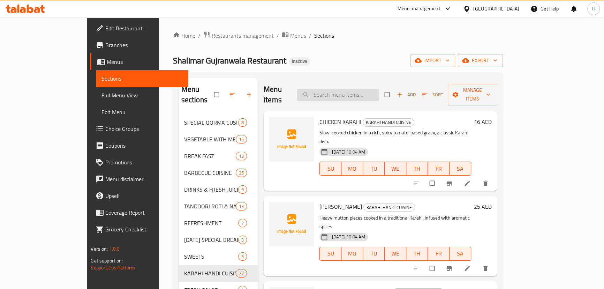
click at [370, 89] on input "search" at bounding box center [338, 95] width 82 height 12
paste input "MUTTON WHITE JALFREZI"
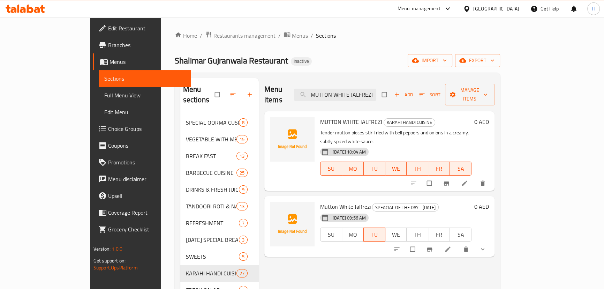
type input "MUTTON WHITE JALFREZI"
click at [468, 180] on icon at bounding box center [464, 183] width 7 height 7
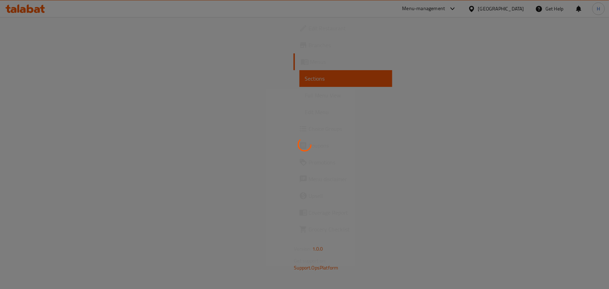
click at [288, 135] on div at bounding box center [304, 144] width 609 height 289
click at [284, 129] on div at bounding box center [304, 144] width 609 height 289
click at [246, 73] on div at bounding box center [304, 144] width 609 height 289
click at [289, 100] on div at bounding box center [304, 144] width 609 height 289
click at [303, 143] on icon at bounding box center [305, 144] width 14 height 14
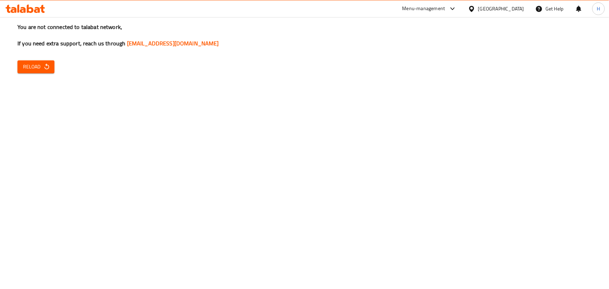
click at [56, 69] on div "You are not connected to talabat network, If you need extra support, reach us t…" at bounding box center [304, 144] width 609 height 289
click at [49, 68] on icon "button" at bounding box center [46, 66] width 7 height 7
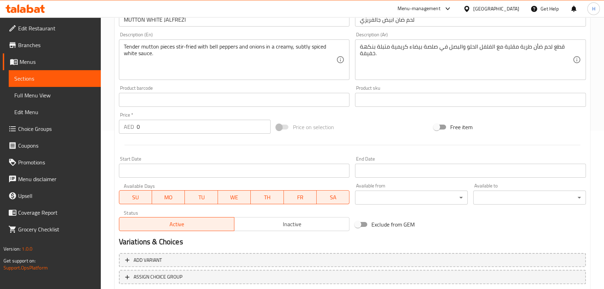
scroll to position [203, 0]
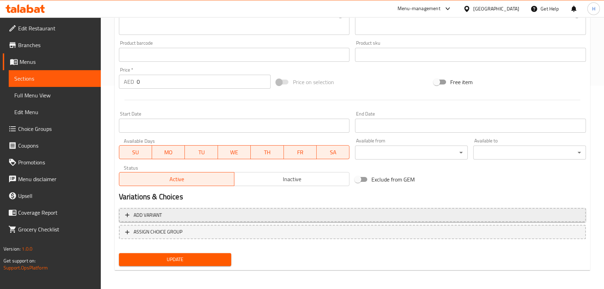
click at [177, 216] on span "Add variant" at bounding box center [352, 215] width 455 height 9
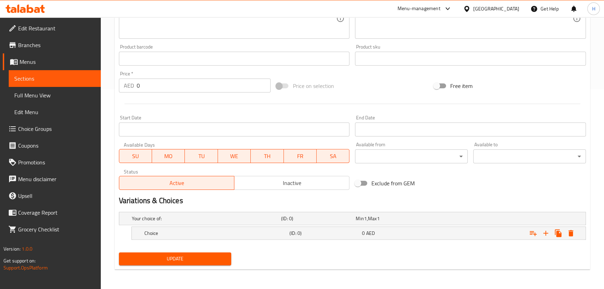
scroll to position [199, 0]
click at [530, 235] on icon "Expand" at bounding box center [533, 234] width 8 height 8
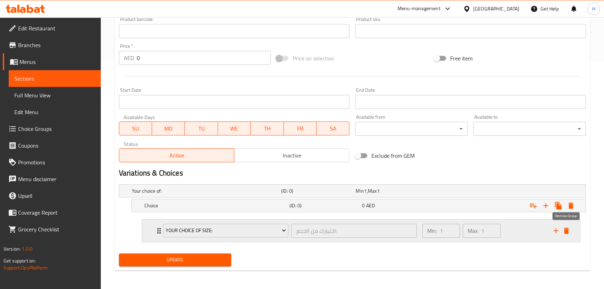
drag, startPoint x: 565, startPoint y: 234, endPoint x: 563, endPoint y: 229, distance: 5.2
click at [565, 233] on icon "delete" at bounding box center [566, 230] width 8 height 8
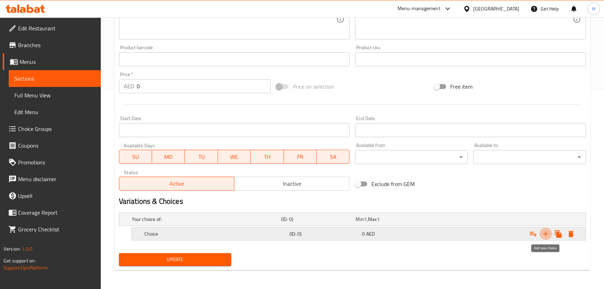
click at [549, 232] on icon "Expand" at bounding box center [546, 234] width 8 height 8
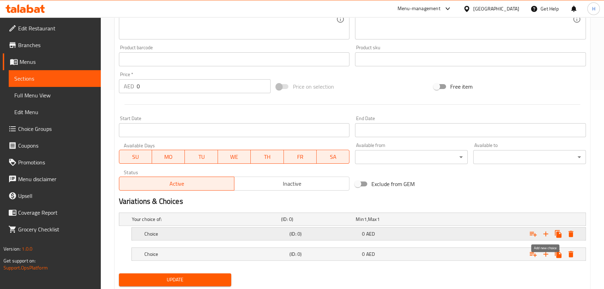
click at [547, 232] on icon "Expand" at bounding box center [546, 234] width 8 height 8
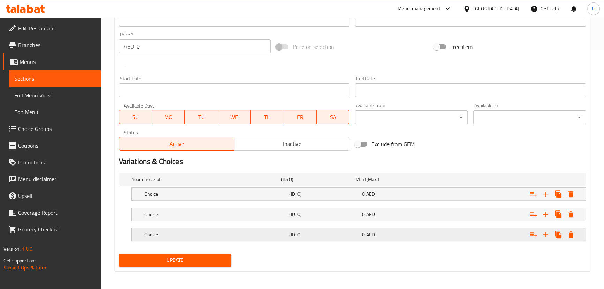
scroll to position [239, 0]
click at [210, 192] on h5 "Choice" at bounding box center [215, 193] width 142 height 7
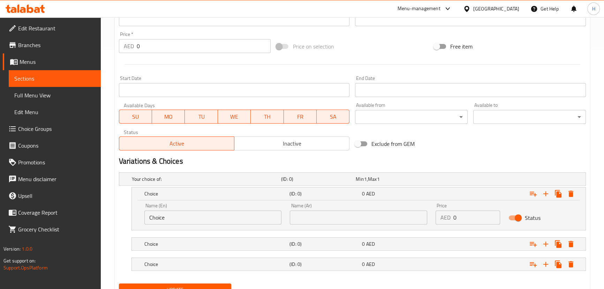
click at [207, 211] on input "Choice" at bounding box center [212, 217] width 137 height 14
paste input "Quarter ربع Half نصف Full ممتلىء"
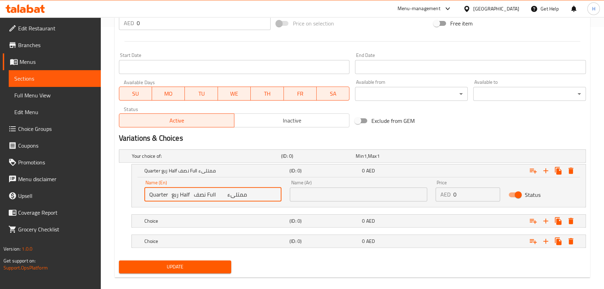
scroll to position [269, 0]
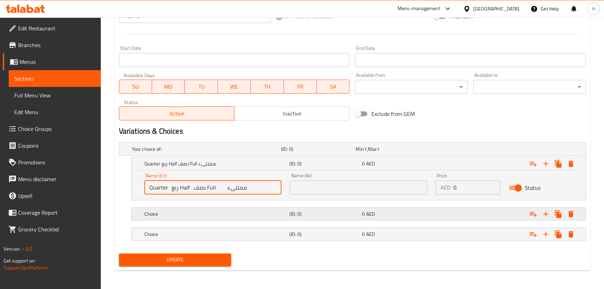
click at [170, 216] on h5 "Choice" at bounding box center [215, 213] width 142 height 7
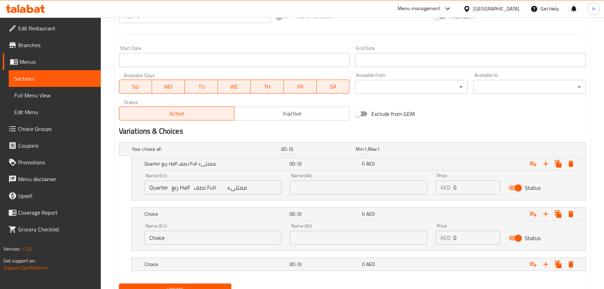
scroll to position [298, 0]
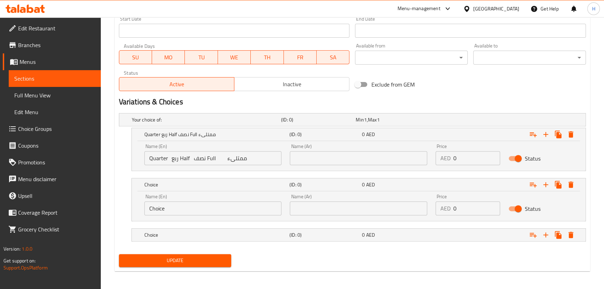
click at [182, 157] on input "Quarter ربع Half نصف Full ممتلىء" at bounding box center [212, 158] width 137 height 14
type input "Quarter ربع نصف Full ممتلىء"
click at [165, 203] on input "Choice" at bounding box center [212, 208] width 137 height 14
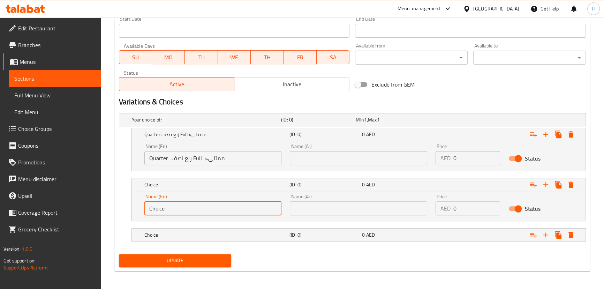
paste input "Half"
type input "Half"
click at [194, 158] on input "Quarter ربع نصف Full ممتلىء" at bounding box center [212, 158] width 137 height 14
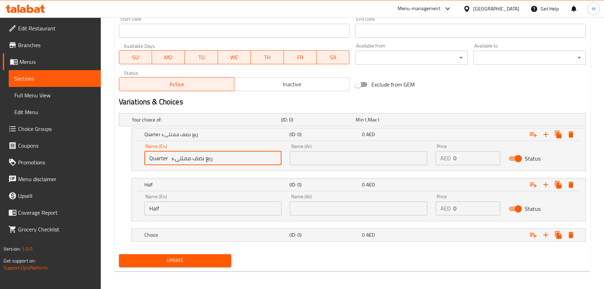
scroll to position [299, 0]
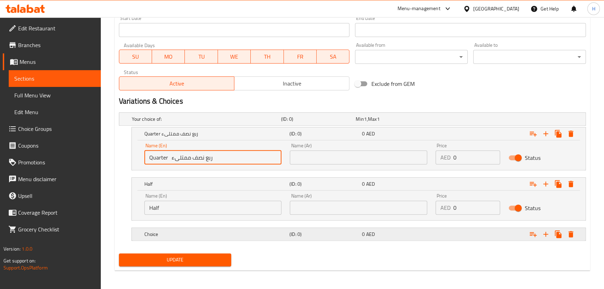
type input "Quarter ربع نصف ممتلىء"
click at [179, 232] on h5 "Choice" at bounding box center [215, 234] width 142 height 7
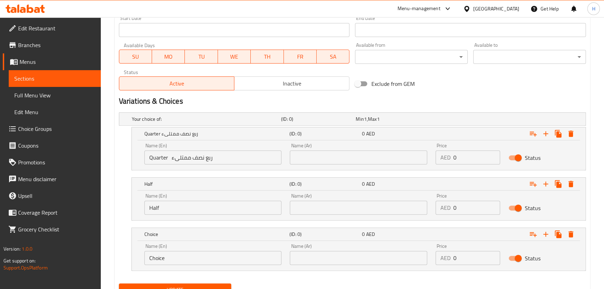
click at [169, 261] on input "Choice" at bounding box center [212, 258] width 137 height 14
paste input "Full"
type input "Full"
click at [197, 158] on input "Quarter ربع نصف ممتلىء" at bounding box center [212, 157] width 137 height 14
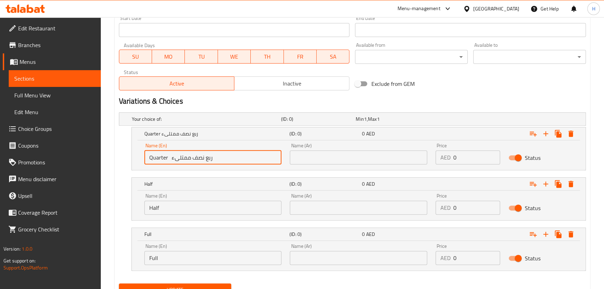
click at [197, 158] on input "Quarter ربع نصف ممتلىء" at bounding box center [212, 157] width 137 height 14
type input "Quarter ربع ممتلىء"
click at [318, 210] on input "text" at bounding box center [358, 208] width 137 height 14
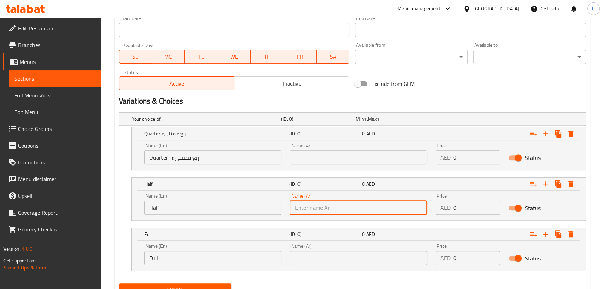
paste input "نصف"
type input "نصف"
click at [194, 156] on input "Quarter ربع ممتلىء" at bounding box center [212, 157] width 137 height 14
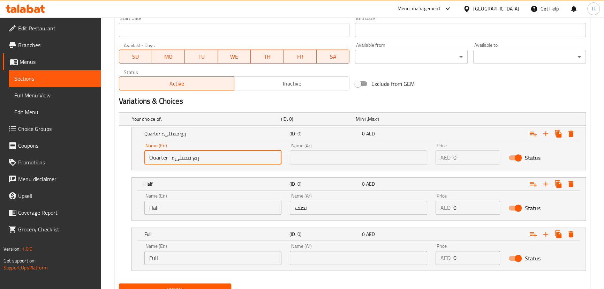
click at [194, 156] on input "Quarter ربع ممتلىء" at bounding box center [212, 157] width 137 height 14
type input "Quarter ممتلىء"
click at [378, 154] on input "text" at bounding box center [358, 157] width 137 height 14
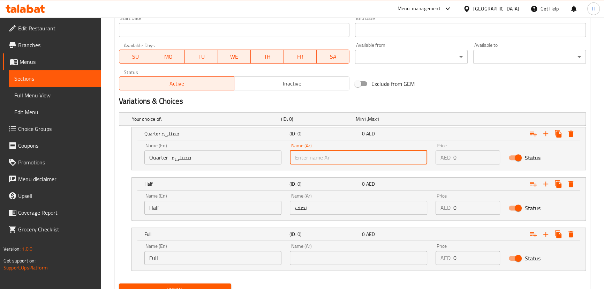
paste input "ربع"
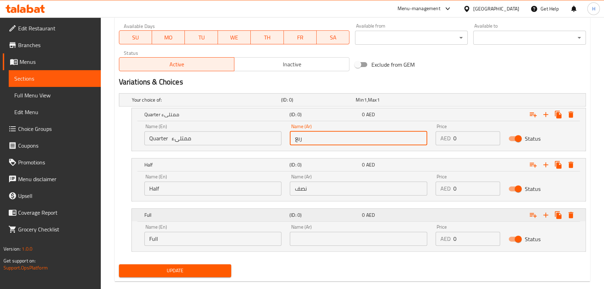
scroll to position [329, 0]
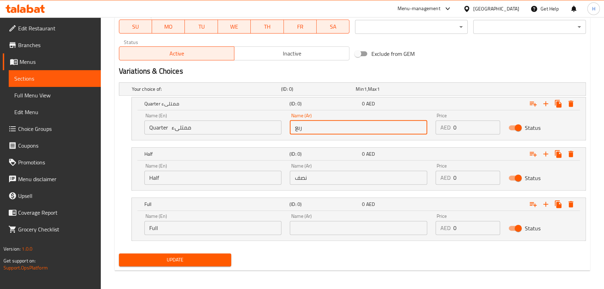
type input "ربع"
click at [333, 230] on input "text" at bounding box center [358, 228] width 137 height 14
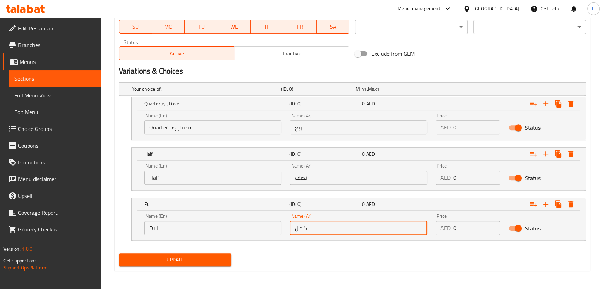
type input "كامل"
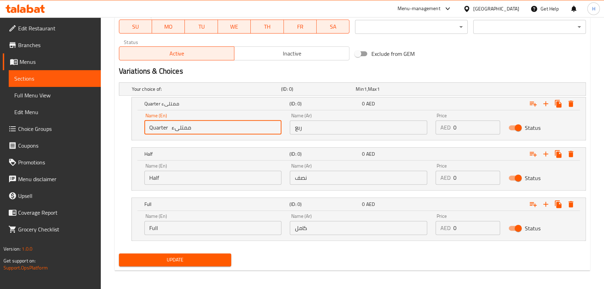
click at [178, 127] on input "Quarter ممتلىء" at bounding box center [212, 127] width 137 height 14
click at [151, 126] on input "Quarter" at bounding box center [212, 127] width 137 height 14
type input "Quarter"
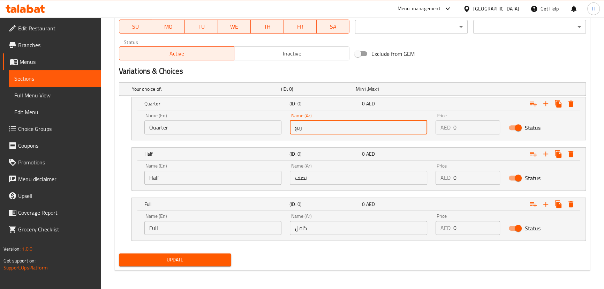
click at [379, 130] on input "ربع" at bounding box center [358, 127] width 137 height 14
paste input "30 45 80"
click at [313, 129] on input "ربع 30 45 80" at bounding box center [358, 127] width 137 height 14
type input "ربع 45 80"
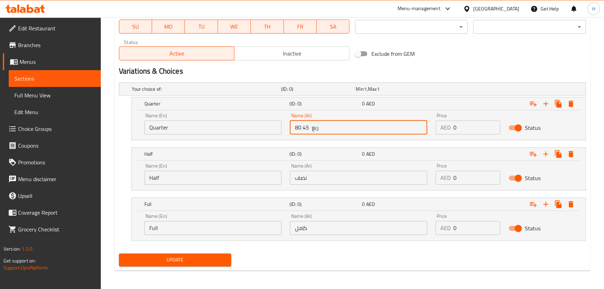
click at [481, 126] on input "0" at bounding box center [477, 127] width 47 height 14
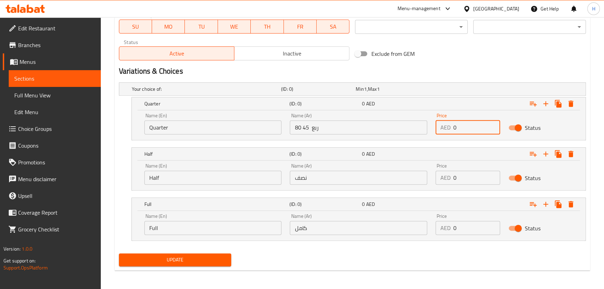
click at [471, 127] on input "0" at bounding box center [477, 127] width 47 height 14
paste input "30"
type input "30"
click at [306, 126] on input "ربع 45 80" at bounding box center [358, 127] width 137 height 14
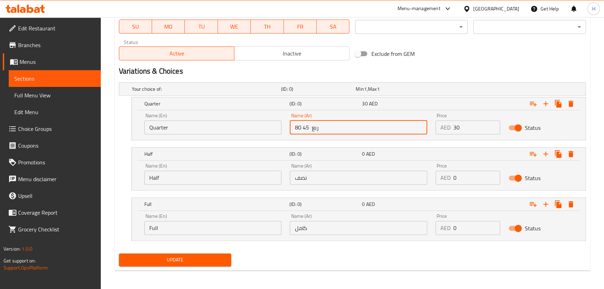
click at [306, 126] on input "ربع 45 80" at bounding box center [358, 127] width 137 height 14
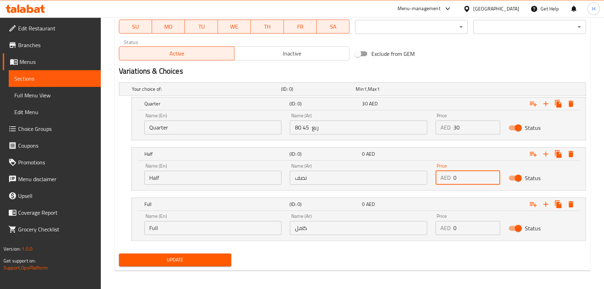
drag, startPoint x: 474, startPoint y: 180, endPoint x: 440, endPoint y: 179, distance: 34.9
click at [440, 179] on div "AED 0 Price" at bounding box center [468, 178] width 65 height 14
paste input "45"
type input "45"
click at [297, 128] on input "ربع 45 80" at bounding box center [358, 127] width 137 height 14
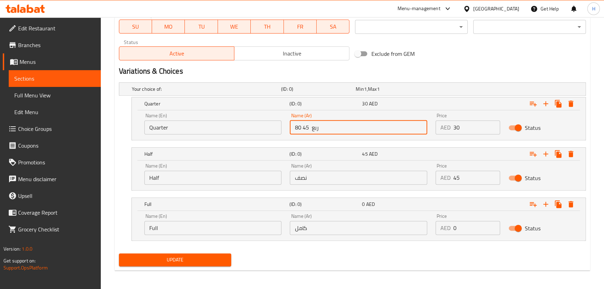
click at [297, 128] on input "ربع 45 80" at bounding box center [358, 127] width 137 height 14
type input "ربع 45"
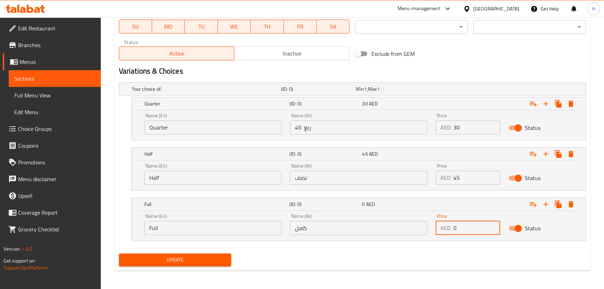
drag, startPoint x: 467, startPoint y: 229, endPoint x: 433, endPoint y: 224, distance: 34.5
click at [431, 225] on div "Name (En) Full Name (En) Name (Ar) كامل Name (Ar) Price AED 0 Price Status" at bounding box center [358, 224] width 437 height 30
paste input "8"
type input "80"
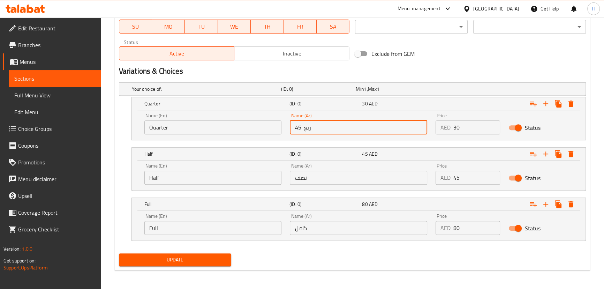
drag, startPoint x: 301, startPoint y: 123, endPoint x: 280, endPoint y: 126, distance: 20.7
click at [280, 126] on div "Name (En) Quarter Name (En) Name (Ar) ربع 45 Name (Ar) Price AED 30 Price Status" at bounding box center [358, 124] width 437 height 30
type input "ربع"
click at [192, 257] on span "Update" at bounding box center [176, 259] width 102 height 9
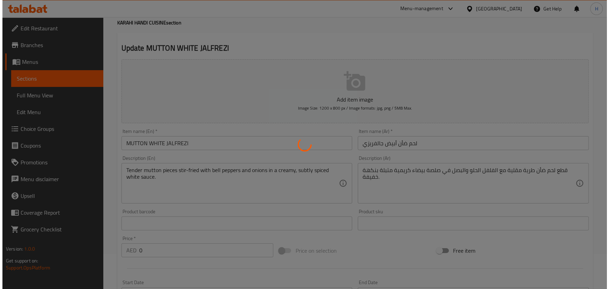
scroll to position [0, 0]
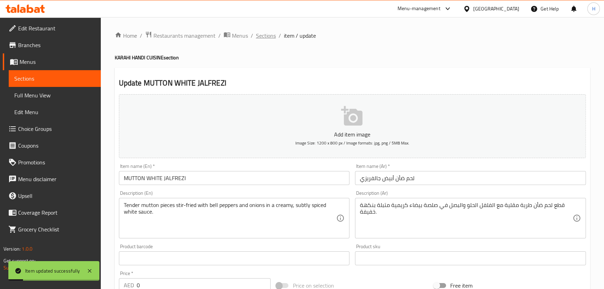
click at [266, 37] on span "Sections" at bounding box center [266, 35] width 20 height 8
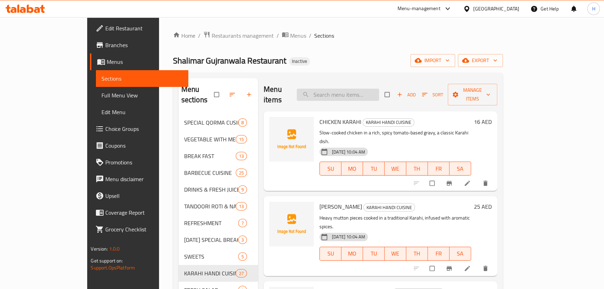
click at [366, 89] on input "search" at bounding box center [338, 95] width 82 height 12
paste input "CHICKEN MUGHLAI HANDI"
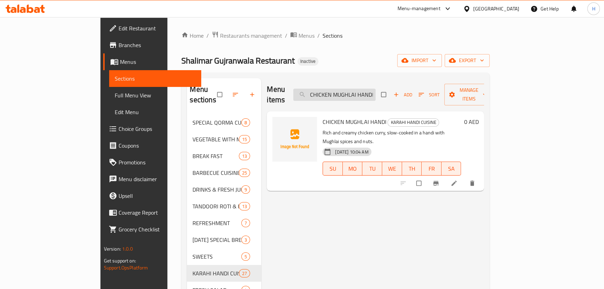
click at [376, 92] on input "CHICKEN MUGHLAI HANDI" at bounding box center [334, 95] width 82 height 12
paste input "MUTTON MUGHLAI HAND"
click at [374, 97] on div "Menu items MUTTON MUGHLAI HAND Add Sort Manage items" at bounding box center [375, 94] width 217 height 33
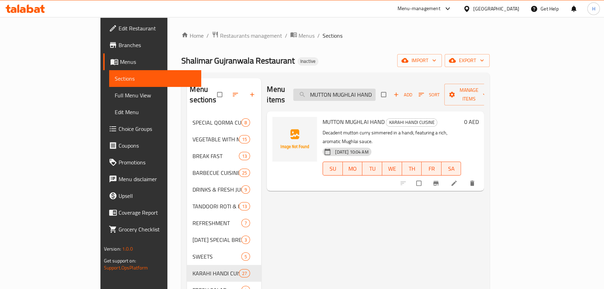
click at [374, 95] on input "MUTTON MUGHLAI HAND" at bounding box center [334, 95] width 82 height 12
paste input "CHICKEN WHITE JALFREZI"
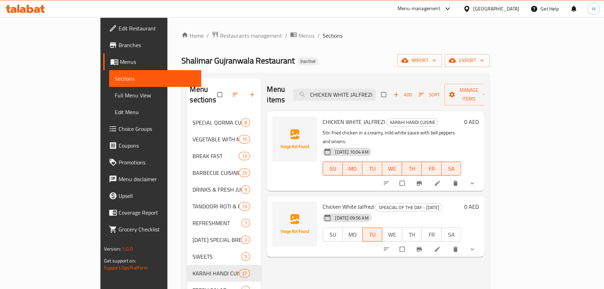
type input "CHICKEN WHITE JALFREZI"
click at [448, 178] on li at bounding box center [438, 183] width 20 height 11
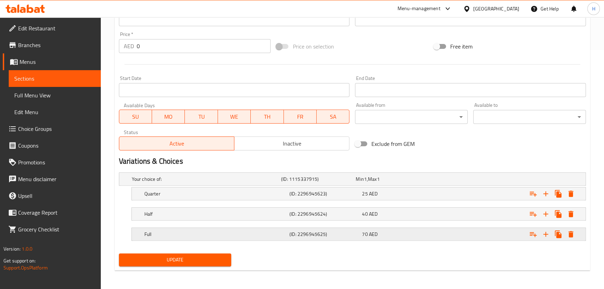
click at [311, 237] on h5 "(ID: 2296945625)" at bounding box center [325, 234] width 70 height 7
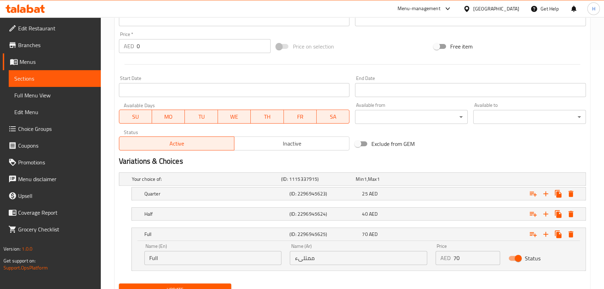
scroll to position [269, 0]
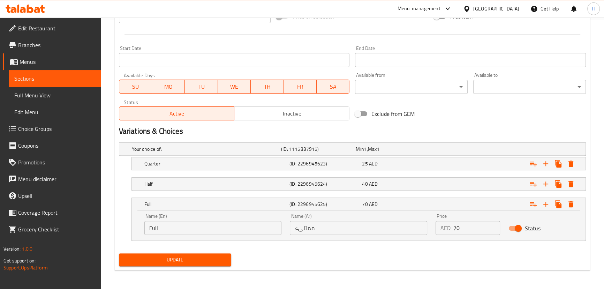
click at [339, 223] on input "ممتلىء" at bounding box center [358, 228] width 137 height 14
type input "كامل"
click at [210, 264] on button "Update" at bounding box center [175, 259] width 113 height 13
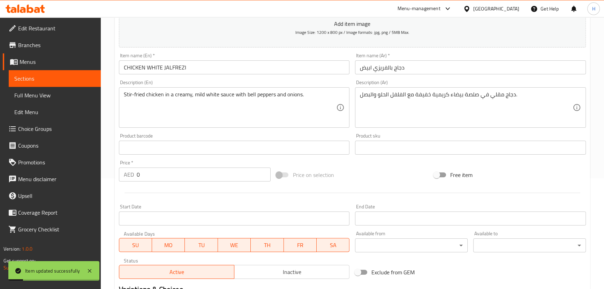
scroll to position [0, 0]
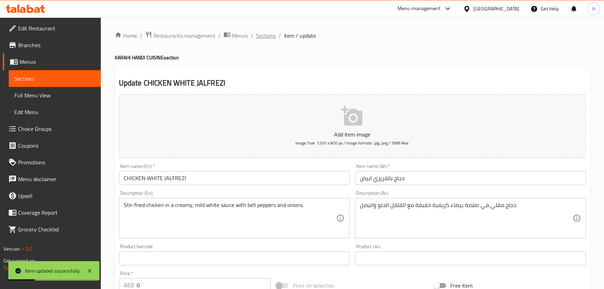
click at [262, 38] on span "Sections" at bounding box center [266, 35] width 20 height 8
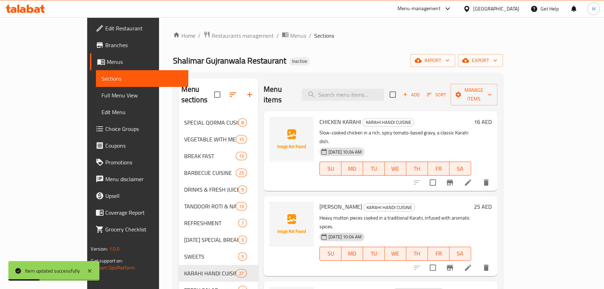
click at [384, 98] on div "Menu items Add Sort Manage items" at bounding box center [381, 94] width 234 height 33
click at [384, 90] on input "search" at bounding box center [343, 95] width 82 height 12
paste input "MUTTON WHITE JALFREZI"
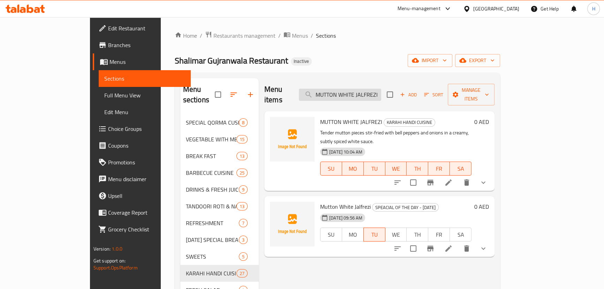
click at [374, 92] on input "MUTTON WHITE JALFREZI" at bounding box center [340, 95] width 82 height 12
paste input "CHICKEN MUGHLAI HAND"
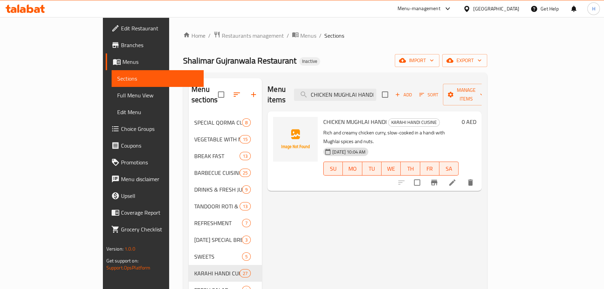
type input "CHICKEN MUGHLAI HANDI"
click at [456, 179] on icon at bounding box center [452, 182] width 6 height 6
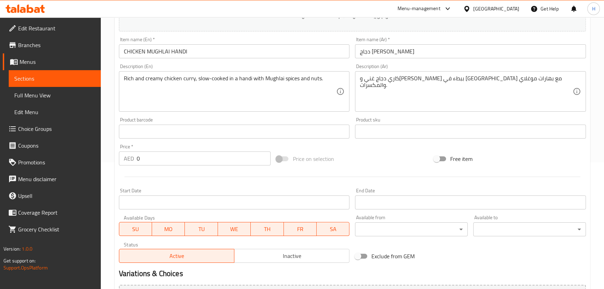
scroll to position [203, 0]
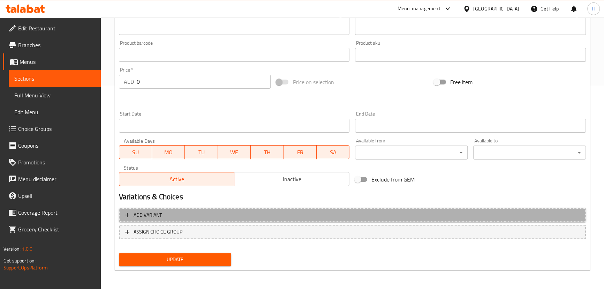
click at [219, 215] on span "Add variant" at bounding box center [352, 215] width 455 height 9
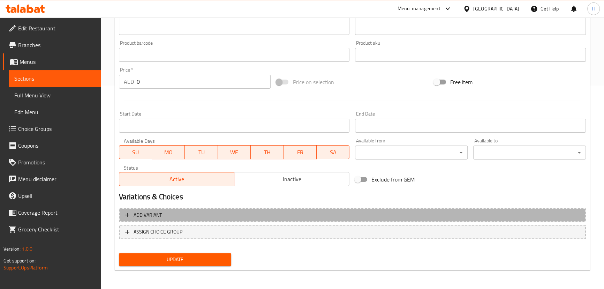
scroll to position [199, 0]
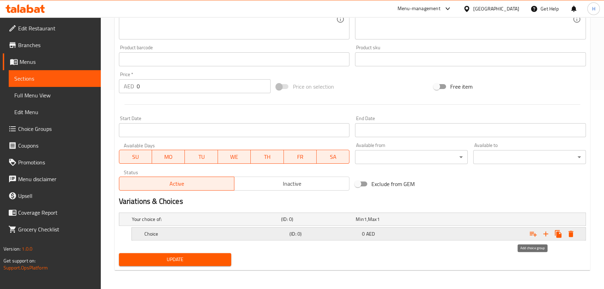
click at [536, 234] on icon "Expand" at bounding box center [533, 234] width 8 height 8
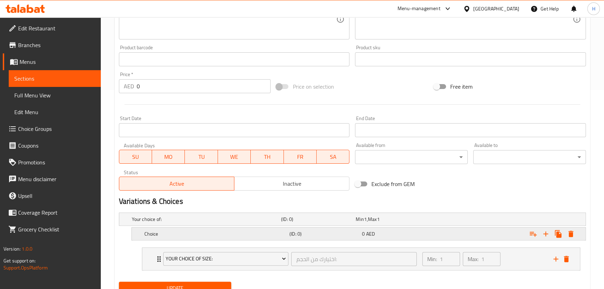
scroll to position [227, 0]
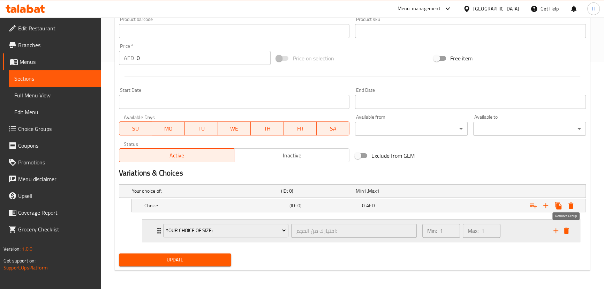
click at [568, 231] on icon "delete" at bounding box center [566, 230] width 5 height 6
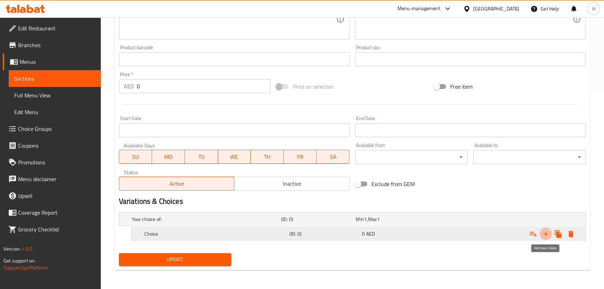
click at [547, 234] on icon "Expand" at bounding box center [546, 234] width 8 height 8
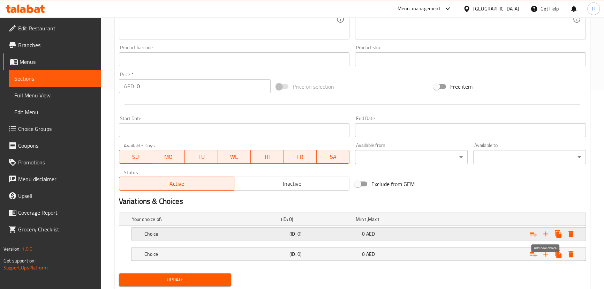
click at [547, 234] on icon "Expand" at bounding box center [546, 234] width 8 height 8
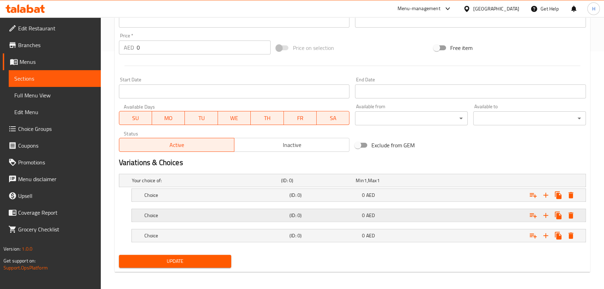
scroll to position [239, 0]
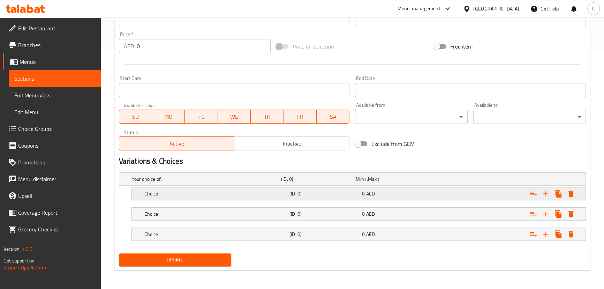
click at [218, 195] on h5 "Choice" at bounding box center [215, 193] width 142 height 7
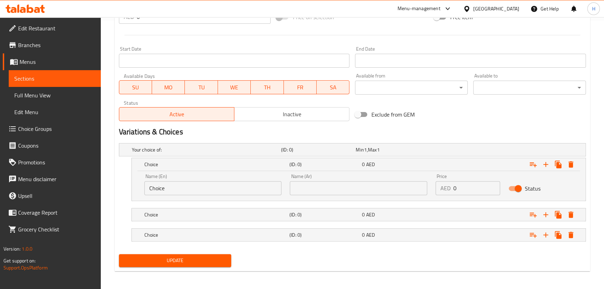
scroll to position [269, 0]
click at [192, 186] on input "Choice" at bounding box center [212, 187] width 137 height 14
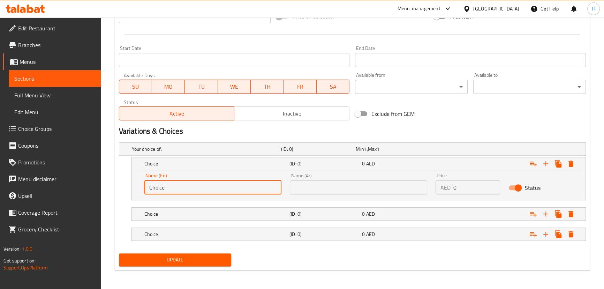
click at [192, 186] on input "Choice" at bounding box center [212, 187] width 137 height 14
paste input "Quarter ربع Half نصف Full ممتلىء"
click at [347, 253] on div "Update" at bounding box center [352, 259] width 473 height 18
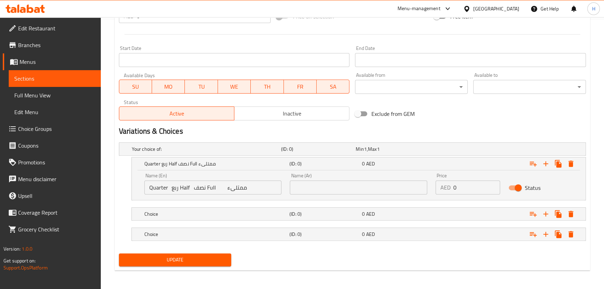
drag, startPoint x: 224, startPoint y: 225, endPoint x: 223, endPoint y: 221, distance: 3.9
click at [223, 222] on div "Your choice of: (ID: 0) Min 1 , Max 1 Name (En) Your choice of: Name (En) Name …" at bounding box center [352, 195] width 473 height 111
click at [223, 214] on h5 "Choice" at bounding box center [215, 213] width 142 height 7
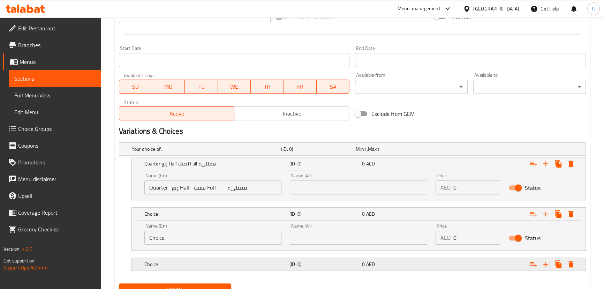
click at [269, 261] on h5 "Choice" at bounding box center [215, 264] width 142 height 7
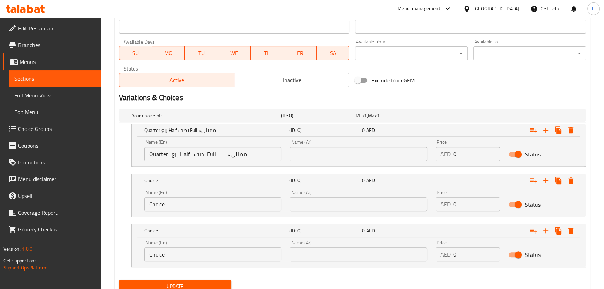
scroll to position [329, 0]
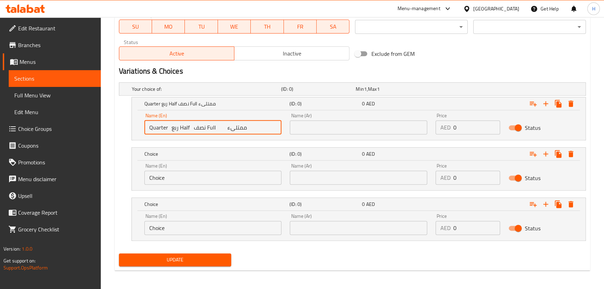
click at [181, 126] on input "Quarter ربع Half نصف Full ممتلىء" at bounding box center [212, 127] width 137 height 14
type input "Quarter ربع نصف Full ممتلىء"
click at [185, 176] on input "Choice" at bounding box center [212, 178] width 137 height 14
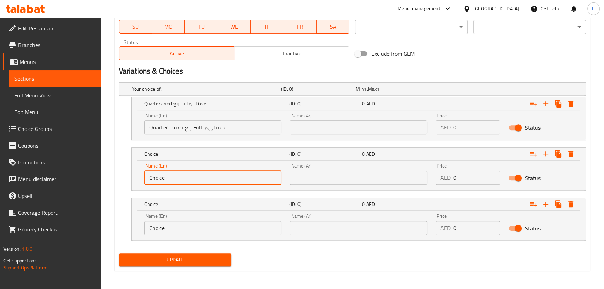
click at [185, 176] on input "Choice" at bounding box center [212, 178] width 137 height 14
paste input "Half"
type input "Half"
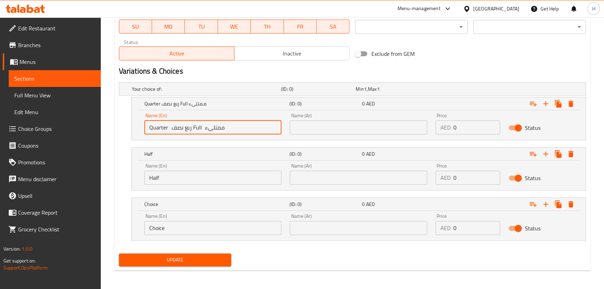
click at [193, 126] on input "Quarter ربع نصف Full ممتلىء" at bounding box center [212, 127] width 137 height 14
type input "Quarter ربع نصف ممتلىء"
click at [178, 223] on input "Choice" at bounding box center [212, 228] width 137 height 14
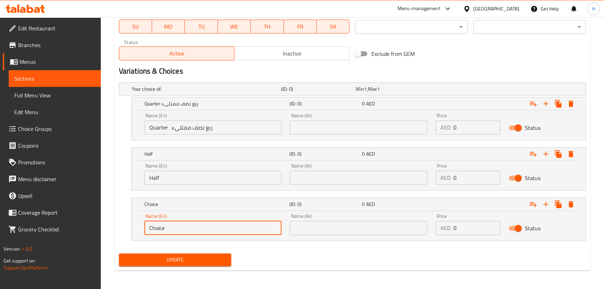
click at [178, 223] on input "Choice" at bounding box center [212, 228] width 137 height 14
paste input "Full"
type input "Full"
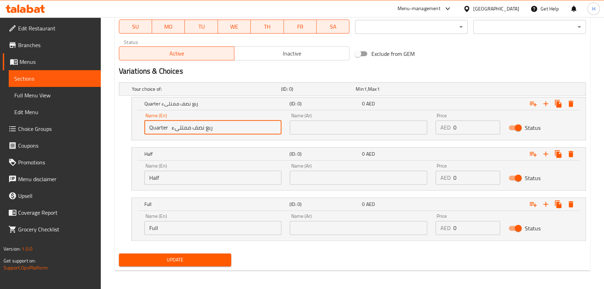
drag, startPoint x: 204, startPoint y: 125, endPoint x: 231, endPoint y: 129, distance: 27.0
click at [231, 129] on input "Quarter ربع نصف ممتلىء" at bounding box center [212, 127] width 137 height 14
click at [205, 126] on input "Quarter ربع نصف ممتلىء" at bounding box center [212, 127] width 137 height 14
type input "Quarter نصف ممتلىء"
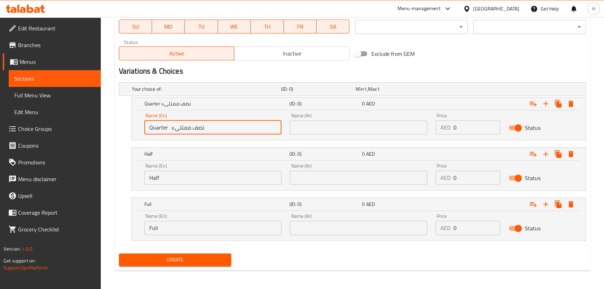
click at [317, 120] on input "text" at bounding box center [358, 127] width 137 height 14
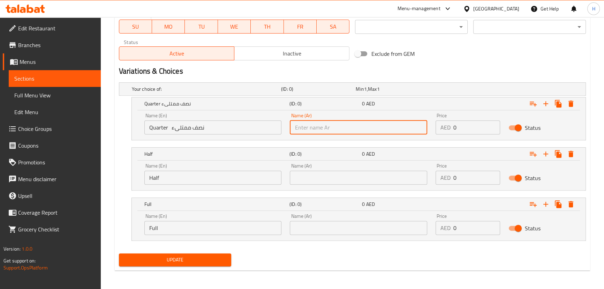
click at [314, 123] on input "text" at bounding box center [358, 127] width 137 height 14
paste input "ربع"
type input "ربع"
click at [193, 128] on input "Quarter نصف ممتلىء" at bounding box center [212, 127] width 137 height 14
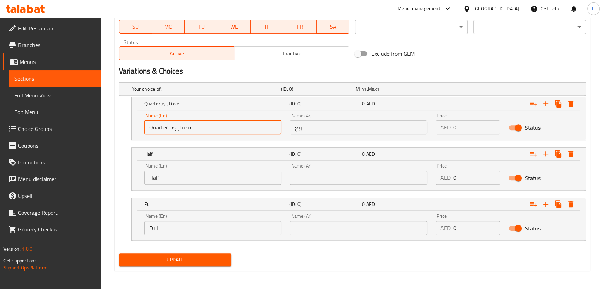
type input "Quarter ممتلىء"
click at [355, 183] on input "text" at bounding box center [358, 178] width 137 height 14
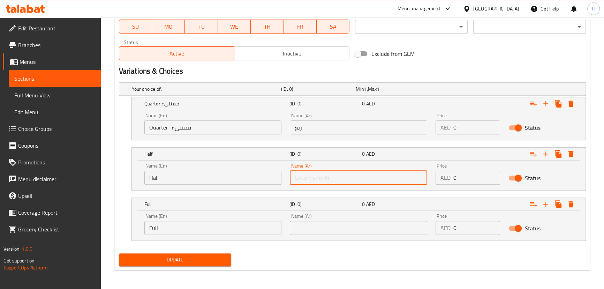
paste input "نصف"
type input "نصف"
click at [182, 125] on input "Quarter ممتلىء" at bounding box center [212, 127] width 137 height 14
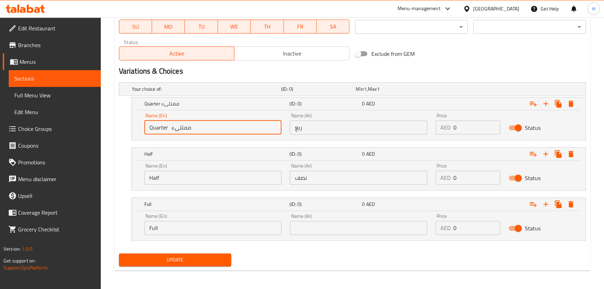
click at [182, 125] on input "Quarter ممتلىء" at bounding box center [212, 127] width 137 height 14
type input "Quarter"
click at [321, 229] on input "text" at bounding box center [358, 228] width 137 height 14
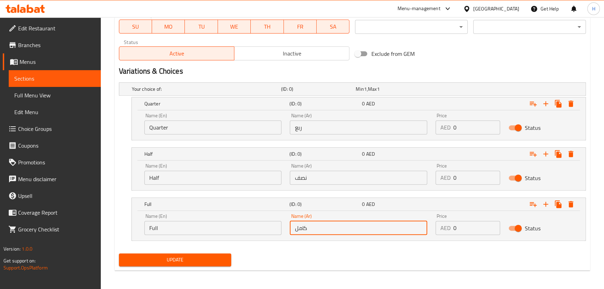
type input "كامل"
click at [462, 127] on input "0" at bounding box center [477, 127] width 47 height 14
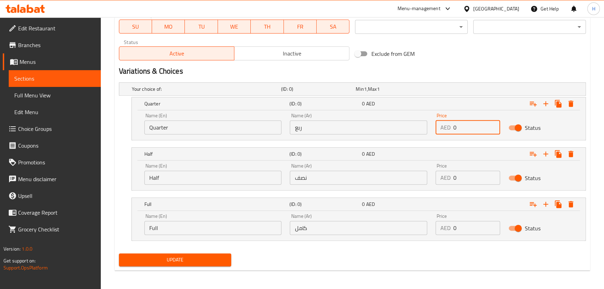
click at [346, 128] on input "ربع" at bounding box center [358, 127] width 137 height 14
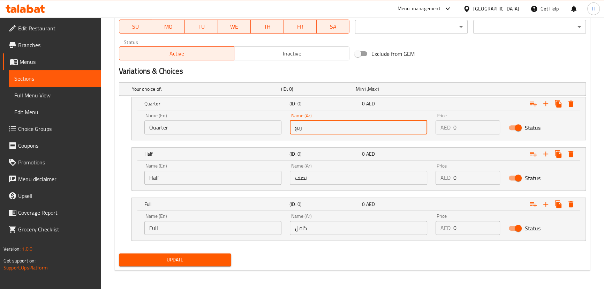
paste input "25 40 70"
click at [312, 126] on input "ربع 25 40 70" at bounding box center [358, 127] width 137 height 14
type input "ربع 40 70"
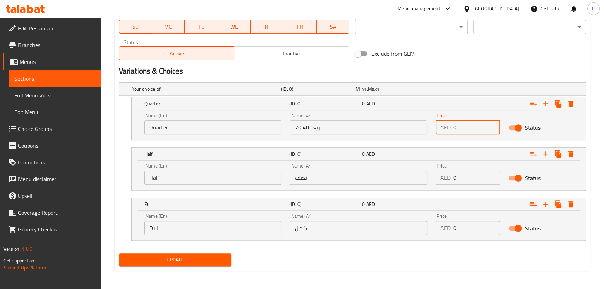
drag, startPoint x: 476, startPoint y: 129, endPoint x: 447, endPoint y: 129, distance: 29.3
click at [447, 129] on div "AED 0 Price" at bounding box center [468, 127] width 65 height 14
paste input "25"
type input "25"
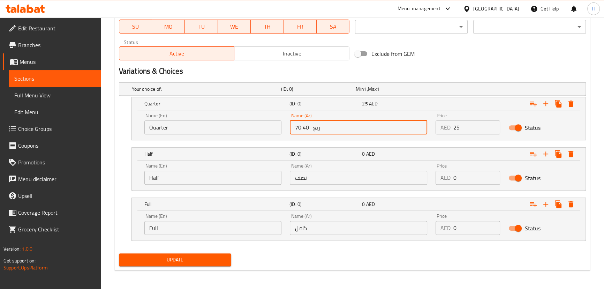
click at [307, 127] on input "ربع 40 70" at bounding box center [358, 127] width 137 height 14
click at [307, 126] on input "ربع 40 70" at bounding box center [358, 127] width 137 height 14
type input "ربع 70"
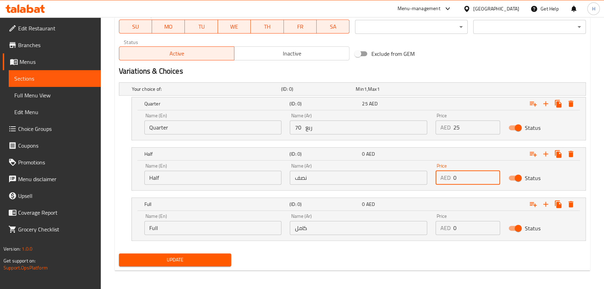
drag, startPoint x: 464, startPoint y: 179, endPoint x: 450, endPoint y: 178, distance: 14.4
click at [450, 178] on div "AED 0 Price" at bounding box center [468, 178] width 65 height 14
paste input "4"
type input "40"
click at [297, 127] on input "ربع 70" at bounding box center [358, 127] width 137 height 14
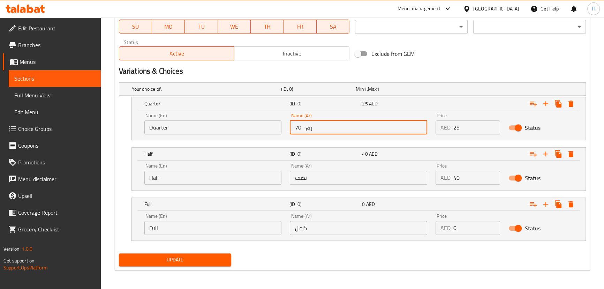
click at [297, 127] on input "ربع 70" at bounding box center [358, 127] width 137 height 14
type input "ربع"
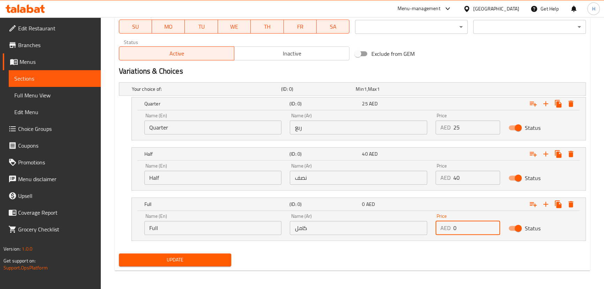
drag, startPoint x: 467, startPoint y: 225, endPoint x: 446, endPoint y: 230, distance: 21.3
click at [446, 230] on div "AED 0 Price" at bounding box center [468, 228] width 65 height 14
paste input "7"
type input "70"
click at [206, 264] on button "Update" at bounding box center [175, 259] width 113 height 13
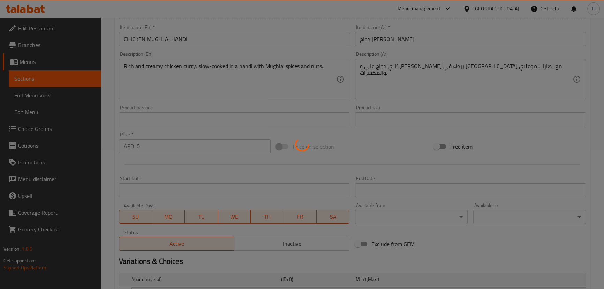
scroll to position [0, 0]
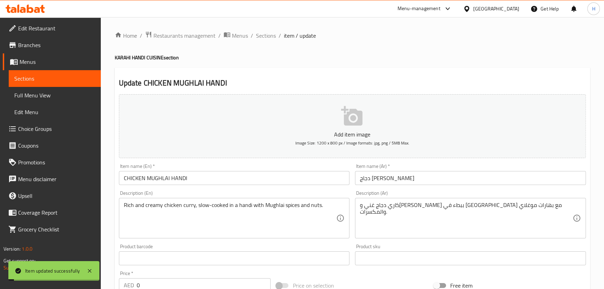
click at [266, 37] on span "Sections" at bounding box center [266, 35] width 20 height 8
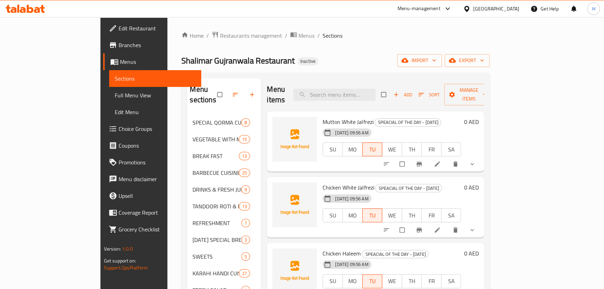
drag, startPoint x: 324, startPoint y: 48, endPoint x: 315, endPoint y: 31, distance: 18.9
click at [324, 48] on div "Home / Restaurants management / Menus / Sections Shalimar Gujranwala Restaurant…" at bounding box center [335, 252] width 308 height 443
click at [367, 49] on div "Home / Restaurants management / Menus / Sections Shalimar Gujranwala Restaurant…" at bounding box center [335, 252] width 308 height 443
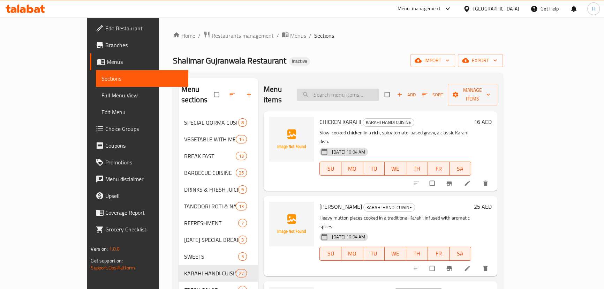
click at [374, 89] on input "search" at bounding box center [338, 95] width 82 height 12
paste input "MUTTON MUGHLAI HAND"
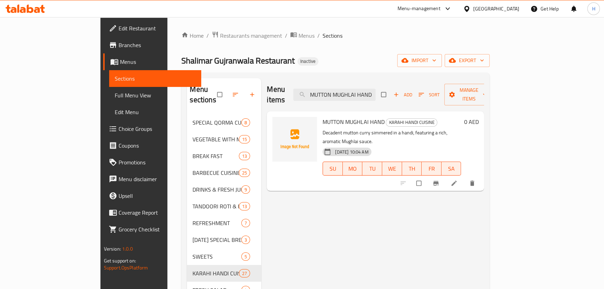
type input "MUTTON MUGHLAI HAND"
click at [458, 180] on icon at bounding box center [454, 183] width 7 height 7
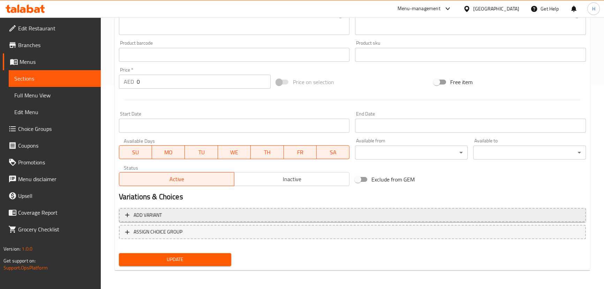
click at [384, 214] on span "Add variant" at bounding box center [352, 215] width 455 height 9
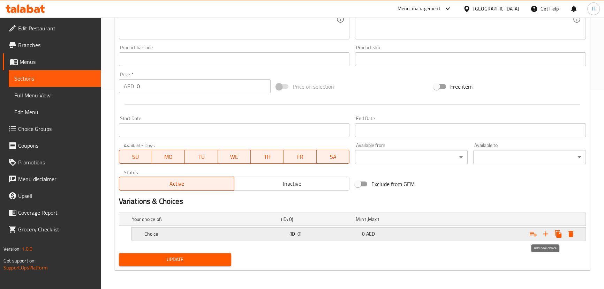
click at [544, 232] on icon "Expand" at bounding box center [546, 234] width 8 height 8
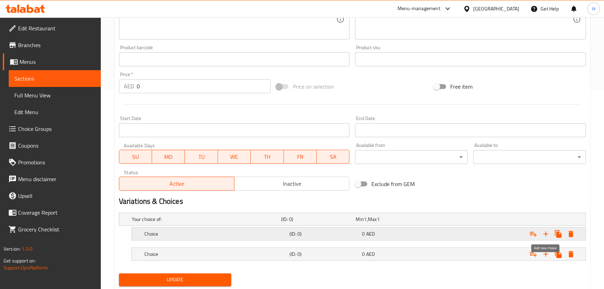
click at [544, 232] on icon "Expand" at bounding box center [546, 234] width 8 height 8
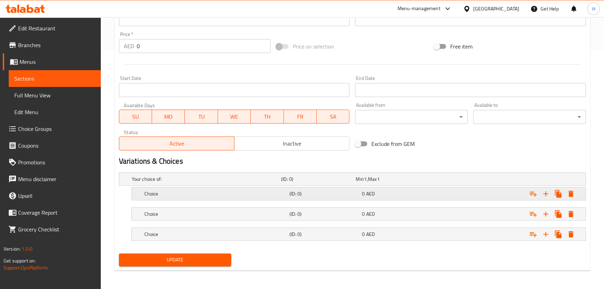
click at [231, 195] on h5 "Choice" at bounding box center [215, 193] width 142 height 7
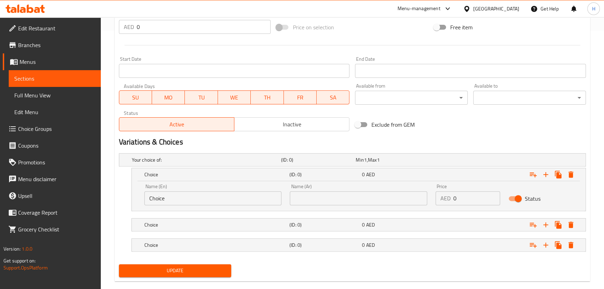
scroll to position [269, 0]
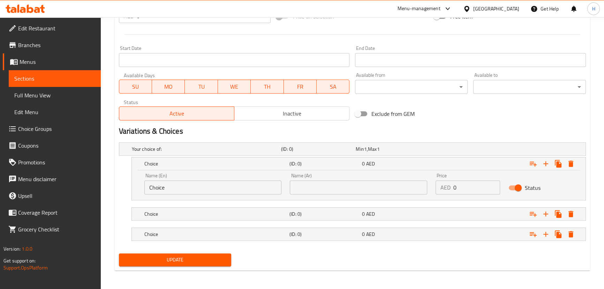
click at [174, 188] on input "Choice" at bounding box center [212, 187] width 137 height 14
paste input "Quarter ربع Half نصف Full ممتلىء"
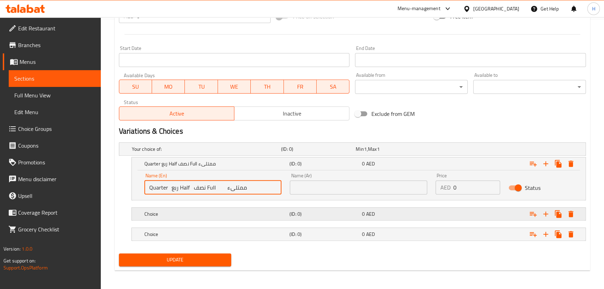
click at [190, 216] on h5 "Choice" at bounding box center [215, 213] width 142 height 7
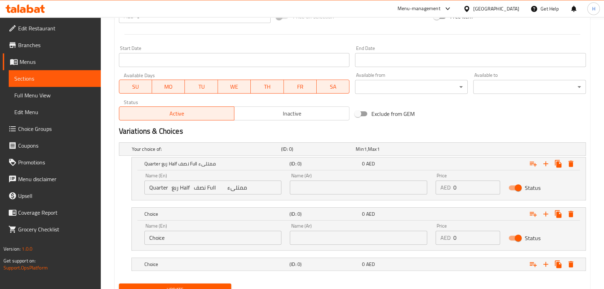
drag, startPoint x: 202, startPoint y: 265, endPoint x: 246, endPoint y: 226, distance: 58.1
click at [203, 264] on h5 "Choice" at bounding box center [215, 264] width 142 height 7
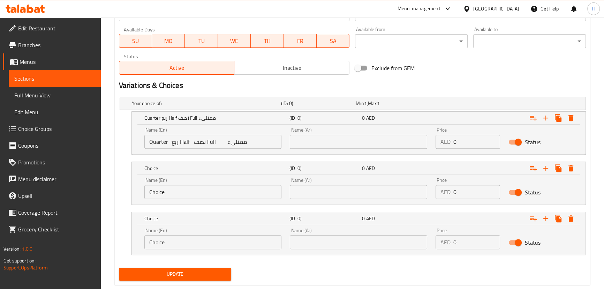
scroll to position [329, 0]
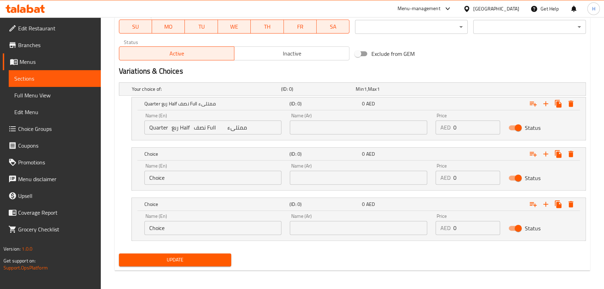
click at [206, 126] on input "Quarter ربع Half نصف Full ممتلىء" at bounding box center [212, 127] width 137 height 14
type input "Quarter ربع Half نصف ممتلىء"
click at [184, 225] on input "Choice" at bounding box center [212, 228] width 137 height 14
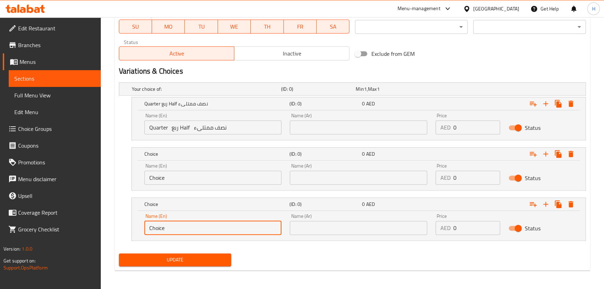
paste input "Full"
paste input "text"
type input "Full"
click at [184, 125] on input "Quarter ربع Half نصف ممتلىء" at bounding box center [212, 127] width 137 height 14
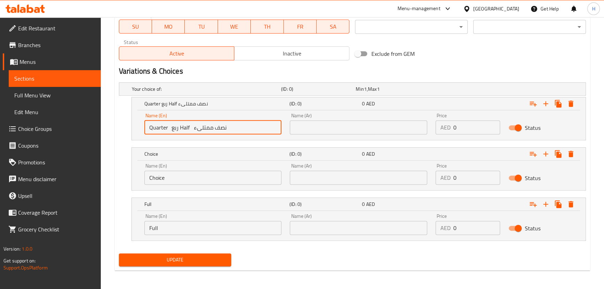
click at [184, 125] on input "Quarter ربع Half نصف ممتلىء" at bounding box center [212, 127] width 137 height 14
type input "Quarter ربع نصف ممتلىء"
click at [174, 179] on input "Choice" at bounding box center [212, 178] width 137 height 14
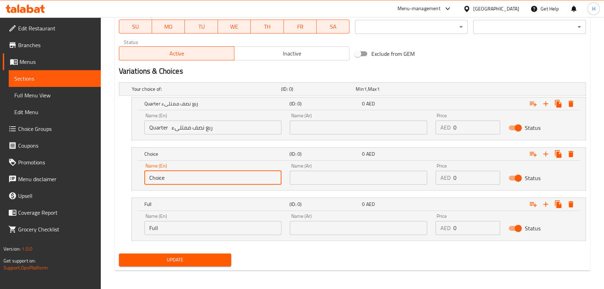
paste input "Half"
type input "Half"
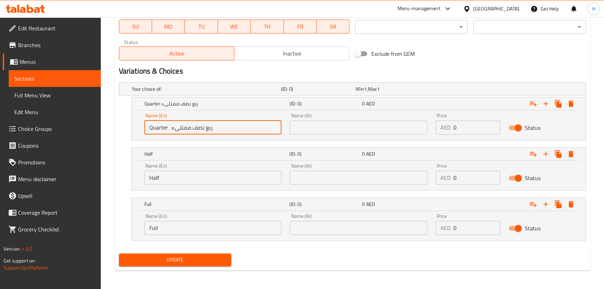
drag, startPoint x: 202, startPoint y: 128, endPoint x: 230, endPoint y: 128, distance: 27.2
click at [230, 128] on input "Quarter ربع نصف ممتلىء" at bounding box center [212, 127] width 137 height 14
type input "Quarter نصف ممتلىء"
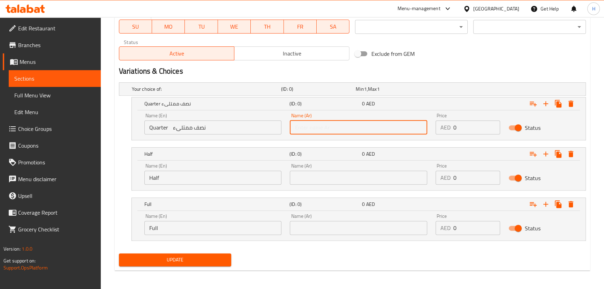
click at [307, 129] on input "text" at bounding box center [358, 127] width 137 height 14
paste input "ربع"
type input "ربع"
click at [195, 126] on input "Quarter نصف ممتلىء" at bounding box center [212, 127] width 137 height 14
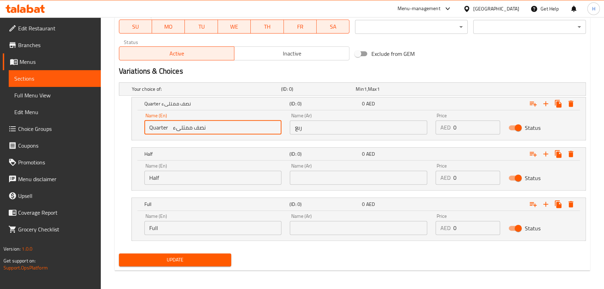
click at [195, 126] on input "Quarter نصف ممتلىء" at bounding box center [212, 127] width 137 height 14
click at [196, 128] on input "Quarter نصف ممتلىء" at bounding box center [212, 127] width 137 height 14
type input "Quarter ممتلىء"
click at [336, 171] on input "text" at bounding box center [358, 178] width 137 height 14
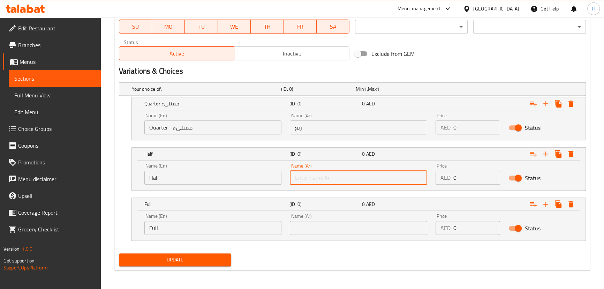
paste input "نصف"
type input "نصف"
click at [184, 129] on input "Quarter ممتلىء" at bounding box center [212, 127] width 137 height 14
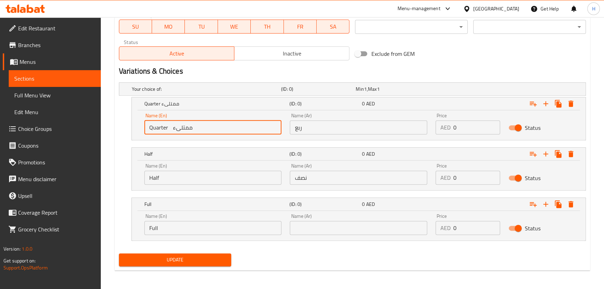
click at [184, 129] on input "Quarter ممتلىء" at bounding box center [212, 127] width 137 height 14
type input "Quarter"
click at [344, 230] on input "text" at bounding box center [358, 228] width 137 height 14
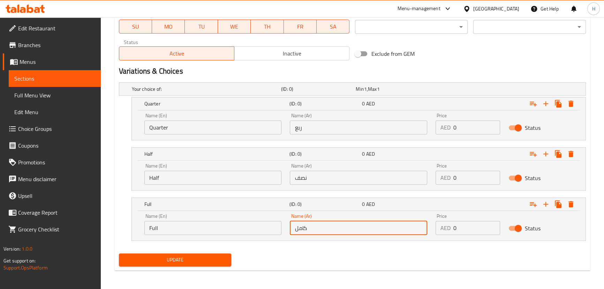
type input "كامل"
click at [236, 133] on input "Quarter" at bounding box center [212, 127] width 137 height 14
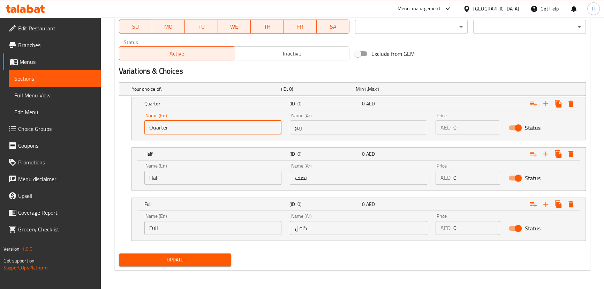
paste input "30 45 80"
drag, startPoint x: 179, startPoint y: 127, endPoint x: 171, endPoint y: 127, distance: 8.7
click at [171, 127] on input "Quarter 30 45 80" at bounding box center [212, 127] width 137 height 14
type input "Quarter 45 80"
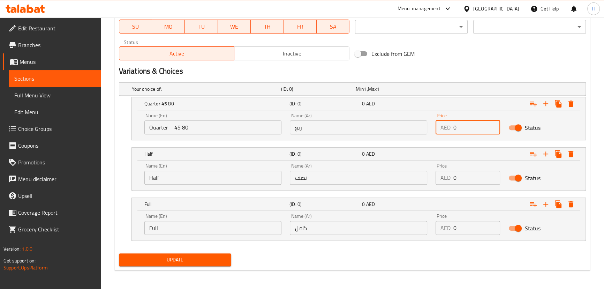
drag, startPoint x: 461, startPoint y: 127, endPoint x: 434, endPoint y: 123, distance: 26.4
click at [434, 123] on div "Price AED 0 Price" at bounding box center [468, 124] width 73 height 30
paste input "3"
type input "30"
click at [175, 127] on input "Quarter 45 80" at bounding box center [212, 127] width 137 height 14
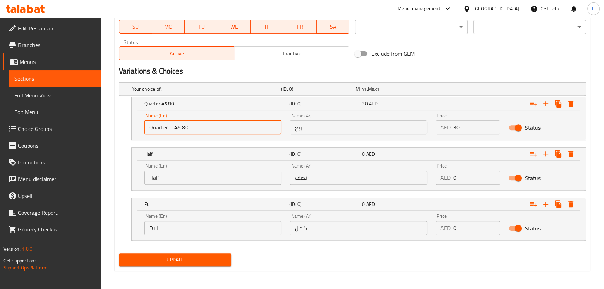
click at [175, 127] on input "Quarter 45 80" at bounding box center [212, 127] width 137 height 14
type input "Quarter 80"
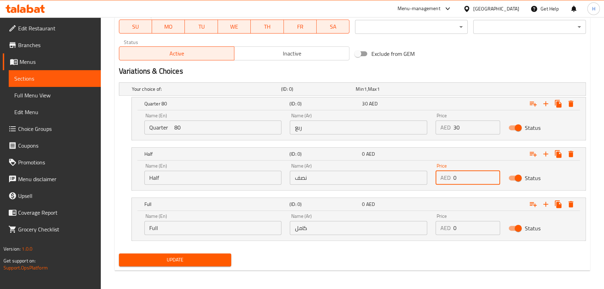
drag, startPoint x: 461, startPoint y: 178, endPoint x: 420, endPoint y: 178, distance: 40.5
click at [420, 178] on div "Name (En) Half Name (En) Name (Ar) نصف Name (Ar) Price AED 0 Price Status" at bounding box center [358, 174] width 437 height 30
paste input "45"
type input "45"
click at [174, 127] on input "Quarter 80" at bounding box center [212, 127] width 137 height 14
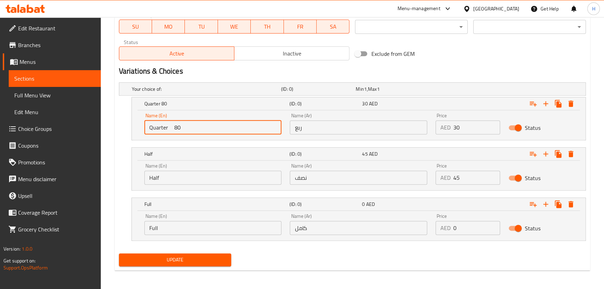
click at [174, 127] on input "Quarter 80" at bounding box center [212, 127] width 137 height 14
type input "Quarter"
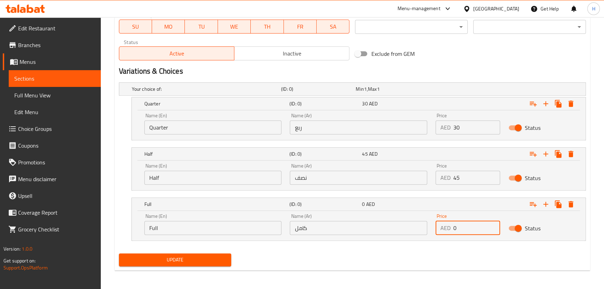
drag, startPoint x: 471, startPoint y: 226, endPoint x: 449, endPoint y: 226, distance: 22.0
click at [449, 226] on div "AED 0 Price" at bounding box center [468, 228] width 65 height 14
paste input "8"
type input "80"
click at [368, 265] on div "Update" at bounding box center [352, 259] width 473 height 18
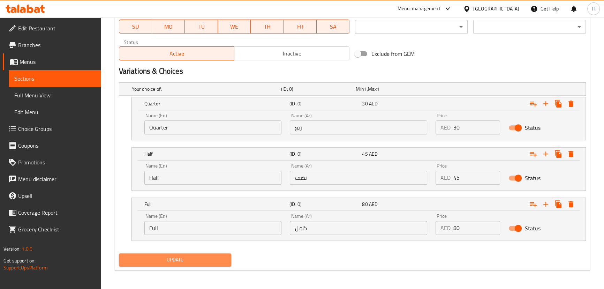
click at [203, 255] on span "Update" at bounding box center [176, 259] width 102 height 9
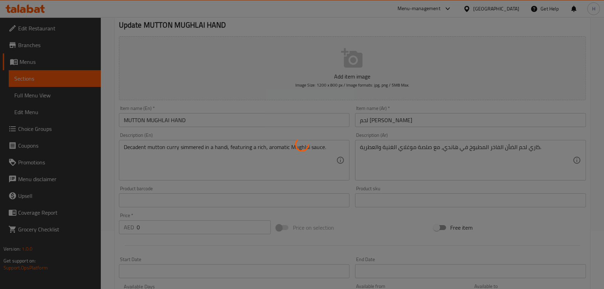
scroll to position [0, 0]
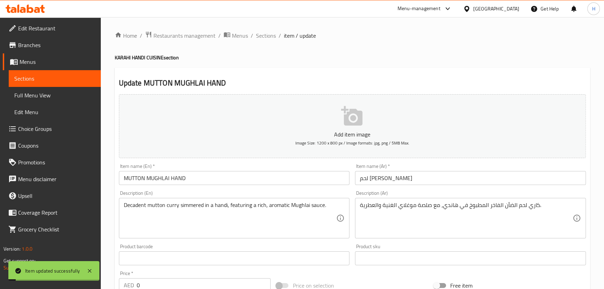
drag, startPoint x: 265, startPoint y: 36, endPoint x: 150, endPoint y: 16, distance: 117.2
click at [265, 36] on span "Sections" at bounding box center [266, 35] width 20 height 8
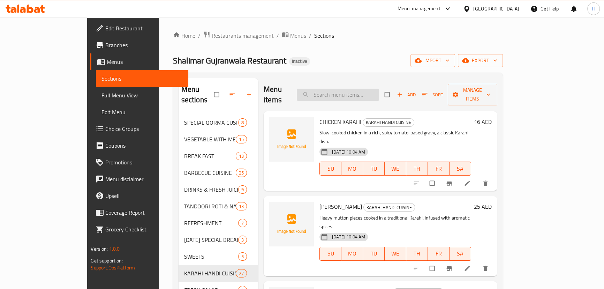
click at [361, 89] on input "search" at bounding box center [338, 95] width 82 height 12
paste input "CHICKEN SHAHI HANDI"
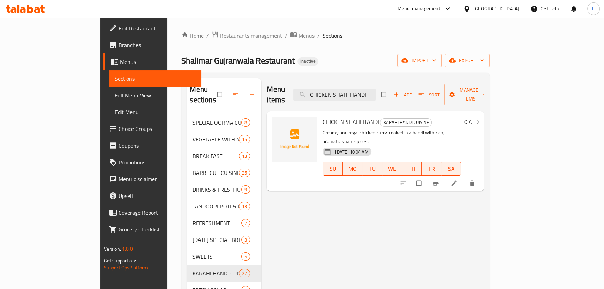
type input "CHICKEN SHAHI HANDI"
click at [458, 180] on icon at bounding box center [454, 183] width 7 height 7
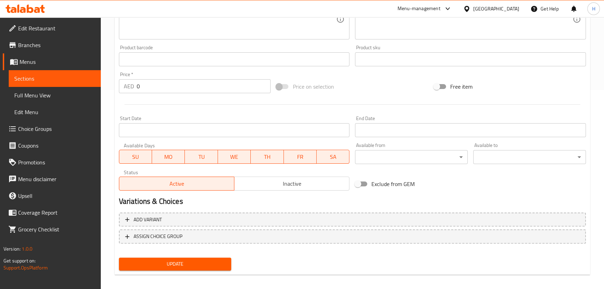
scroll to position [203, 0]
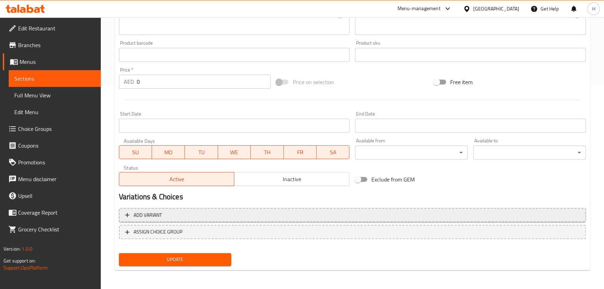
click at [252, 219] on button "Add variant" at bounding box center [352, 215] width 467 height 14
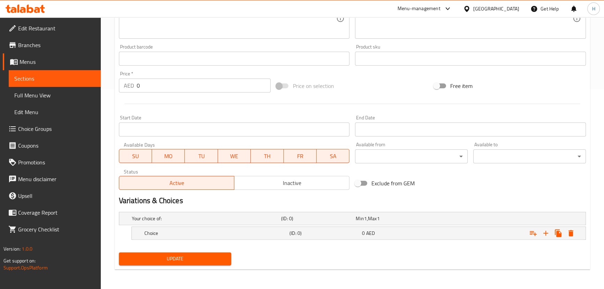
scroll to position [199, 0]
click at [546, 232] on icon "Expand" at bounding box center [546, 233] width 5 height 5
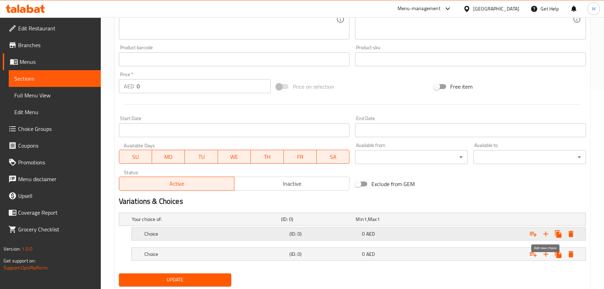
click at [546, 232] on icon "Expand" at bounding box center [546, 233] width 5 height 5
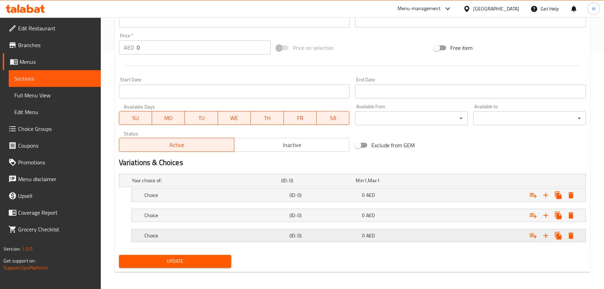
scroll to position [239, 0]
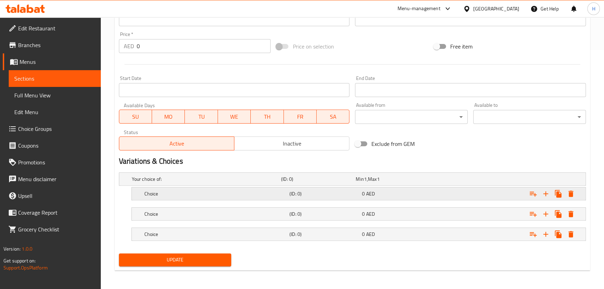
click at [157, 190] on h5 "Choice" at bounding box center [215, 193] width 142 height 7
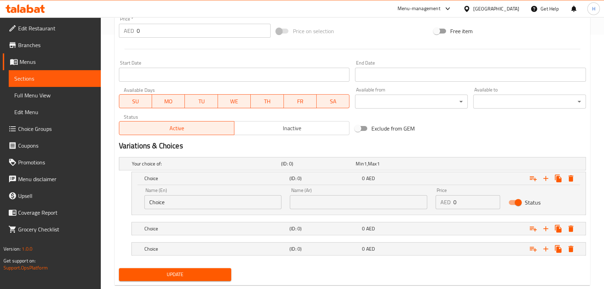
scroll to position [269, 0]
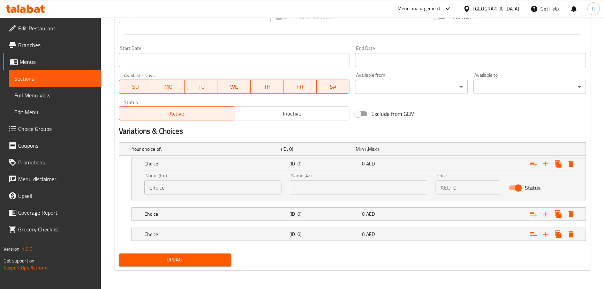
click at [354, 183] on input "text" at bounding box center [358, 187] width 137 height 14
paste input "25 40 70"
click at [423, 216] on div "0 AED" at bounding box center [397, 213] width 70 height 7
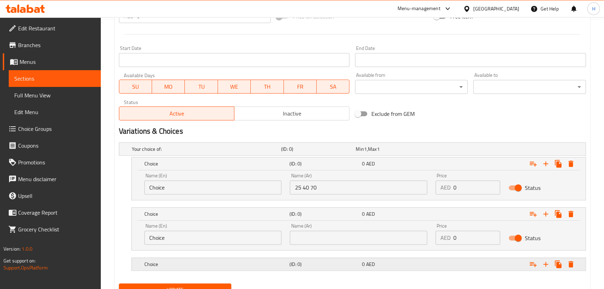
click at [398, 261] on div "0 AED" at bounding box center [397, 264] width 70 height 7
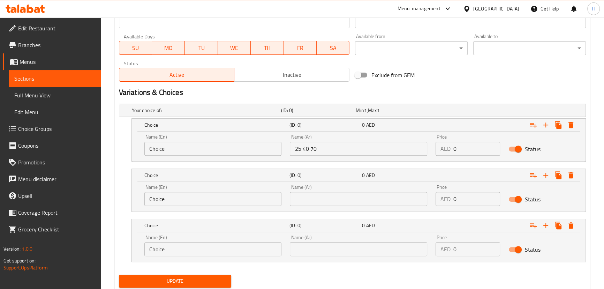
scroll to position [329, 0]
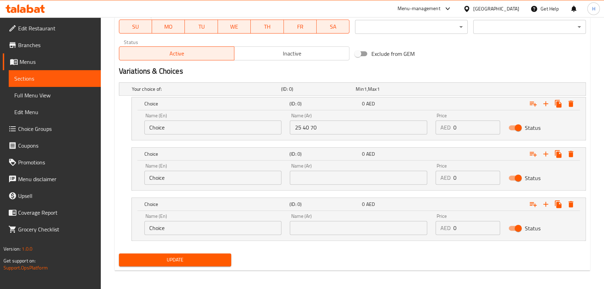
click at [299, 123] on input "25 40 70" at bounding box center [358, 127] width 137 height 14
type input "40 70"
drag, startPoint x: 479, startPoint y: 124, endPoint x: 448, endPoint y: 124, distance: 31.4
click at [448, 124] on div "AED 0 Price" at bounding box center [468, 127] width 65 height 14
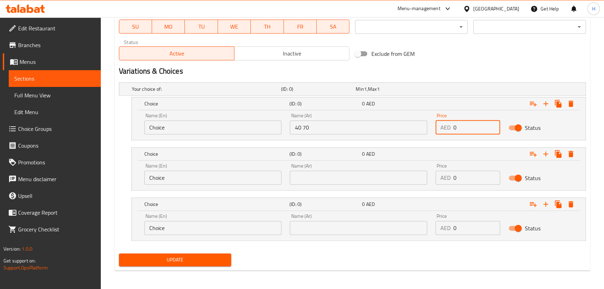
paste input "25"
type input "25"
click at [298, 130] on input "40 70" at bounding box center [358, 127] width 137 height 14
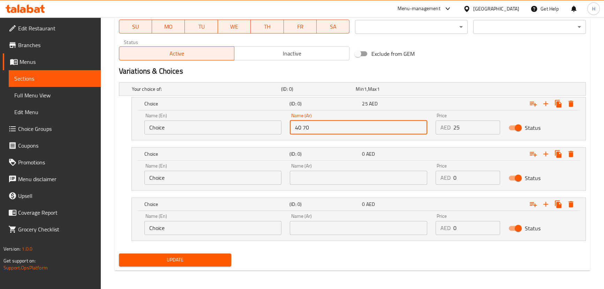
click at [298, 130] on input "40 70" at bounding box center [358, 127] width 137 height 14
type input "70"
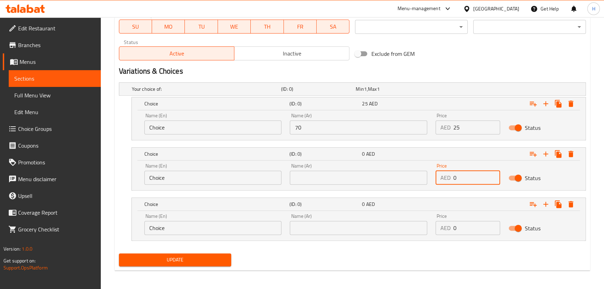
drag, startPoint x: 468, startPoint y: 179, endPoint x: 445, endPoint y: 179, distance: 23.0
click at [445, 179] on div "AED 0 Price" at bounding box center [468, 178] width 65 height 14
paste input "4"
type input "40"
click at [299, 127] on input "70" at bounding box center [358, 127] width 137 height 14
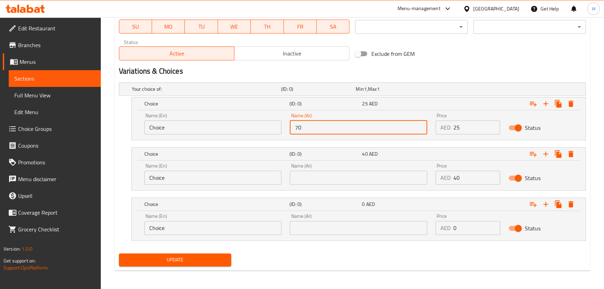
click at [299, 127] on input "70" at bounding box center [358, 127] width 137 height 14
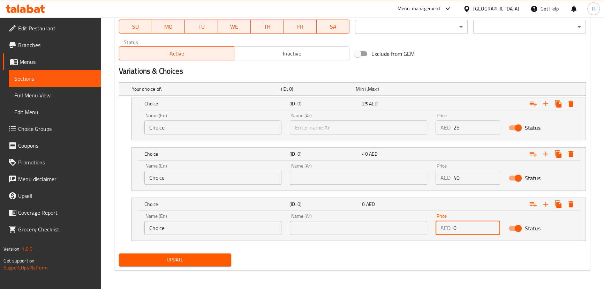
drag, startPoint x: 462, startPoint y: 225, endPoint x: 434, endPoint y: 227, distance: 28.0
click at [434, 227] on div "Price AED 0 Price" at bounding box center [468, 224] width 73 height 30
paste input "7"
type input "70"
click at [408, 251] on div "Update" at bounding box center [352, 259] width 473 height 18
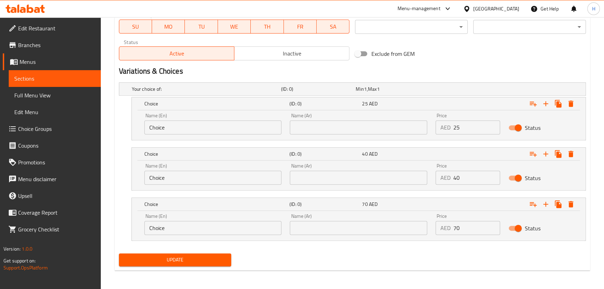
click at [227, 122] on input "Choice" at bounding box center [212, 127] width 137 height 14
paste input "Full Quarter Half"
click at [165, 124] on input "Full Quarter Half" at bounding box center [212, 127] width 137 height 14
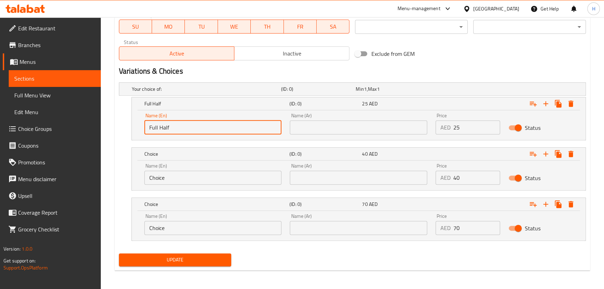
type input "Full Half"
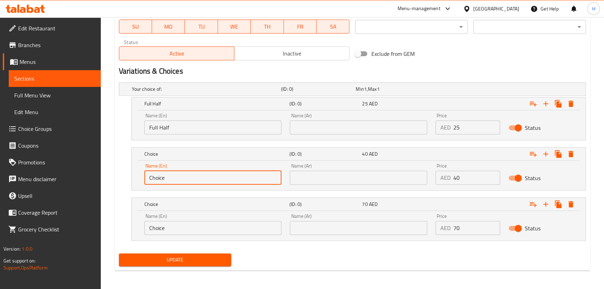
click at [161, 181] on input "Choice" at bounding box center [212, 178] width 137 height 14
paste input "Quarter"
type input "Choice"
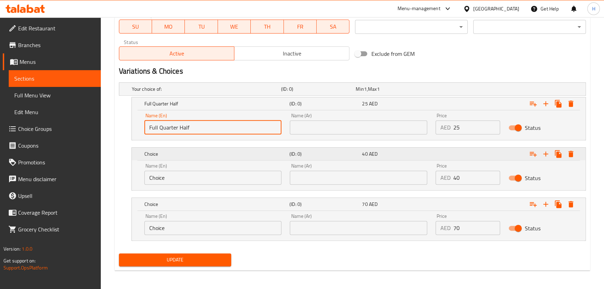
click at [214, 158] on div "Choice (ID: 0) 40 AED" at bounding box center [361, 153] width 436 height 15
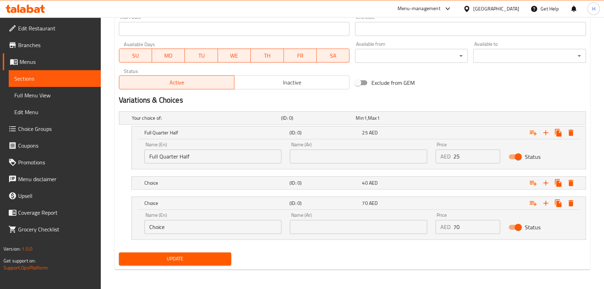
scroll to position [299, 0]
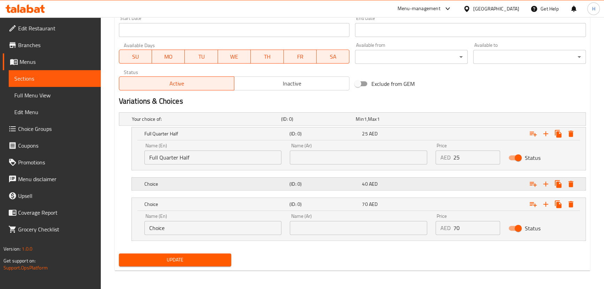
click at [237, 187] on div "Choice" at bounding box center [215, 184] width 145 height 10
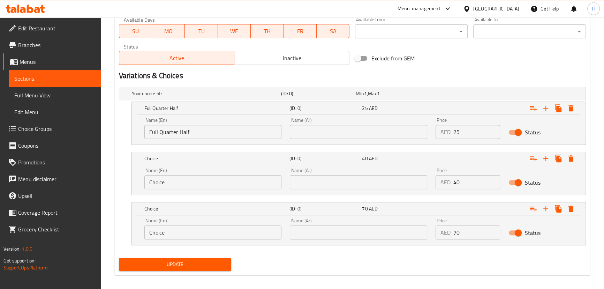
scroll to position [329, 0]
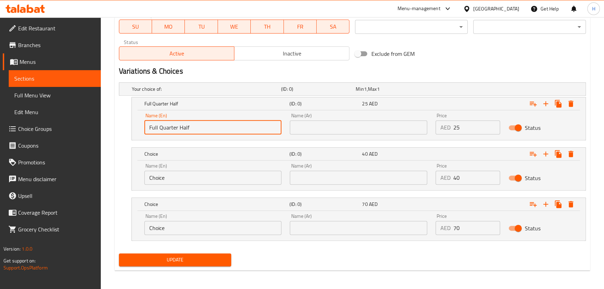
click at [150, 126] on input "Full Quarter Half" at bounding box center [212, 127] width 137 height 14
type input "Quarter Half"
click at [183, 226] on input "Choice" at bounding box center [212, 228] width 137 height 14
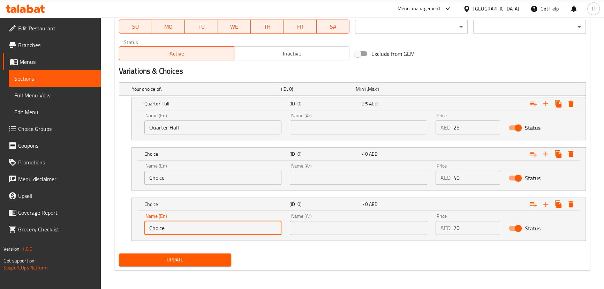
click at [183, 226] on input "Choice" at bounding box center [212, 228] width 137 height 14
paste input "Full"
type input "Full"
click at [161, 126] on input "Quarter Half" at bounding box center [212, 127] width 137 height 14
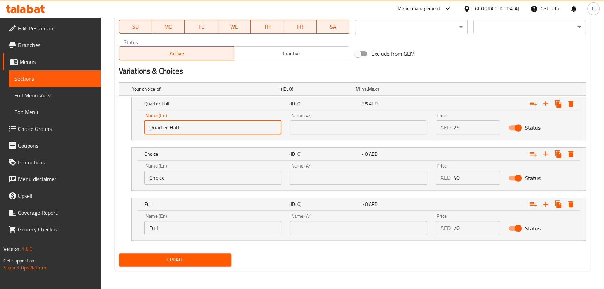
click at [173, 126] on input "Quarter Half" at bounding box center [212, 127] width 137 height 14
type input "Quarter"
click at [181, 178] on input "Choice" at bounding box center [212, 178] width 137 height 14
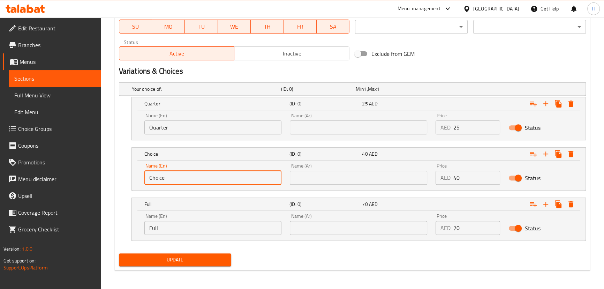
click at [181, 178] on input "Choice" at bounding box center [212, 178] width 137 height 14
paste input "Half"
type input "Half"
click at [332, 127] on input "text" at bounding box center [358, 127] width 137 height 14
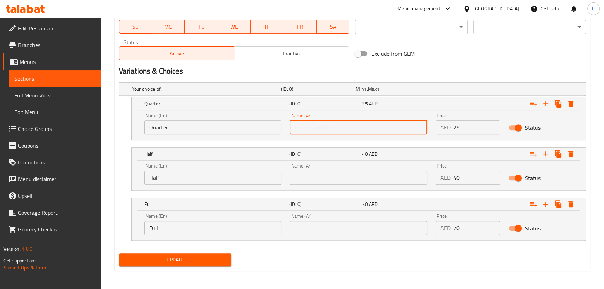
paste input "ربع نصف كامل"
click at [314, 126] on input "ربع نصف كامل" at bounding box center [358, 127] width 137 height 14
type input "ربع كامل"
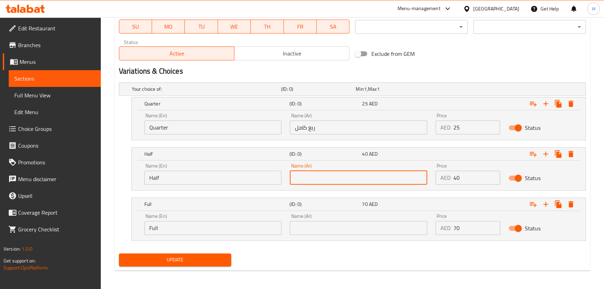
click at [310, 177] on input "text" at bounding box center [358, 178] width 137 height 14
paste input "نصف"
type input "نصف"
click at [299, 128] on input "ربع كامل" at bounding box center [358, 127] width 137 height 14
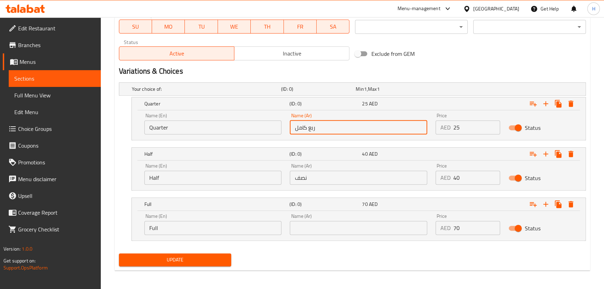
click at [299, 128] on input "ربع كامل" at bounding box center [358, 127] width 137 height 14
click at [301, 126] on input "ربع كامل" at bounding box center [358, 127] width 137 height 14
type input "ربع"
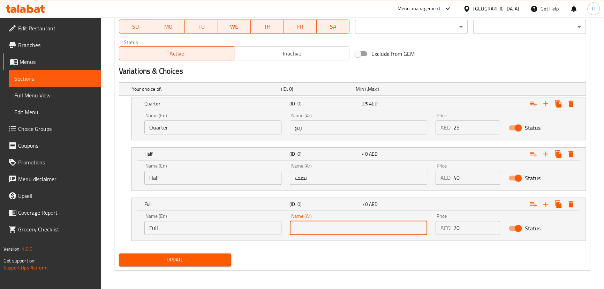
click at [335, 221] on input "text" at bounding box center [358, 228] width 137 height 14
click at [321, 230] on input "text" at bounding box center [358, 228] width 137 height 14
paste input "كامل"
type input "كامل"
click at [300, 261] on div "Update" at bounding box center [352, 259] width 473 height 18
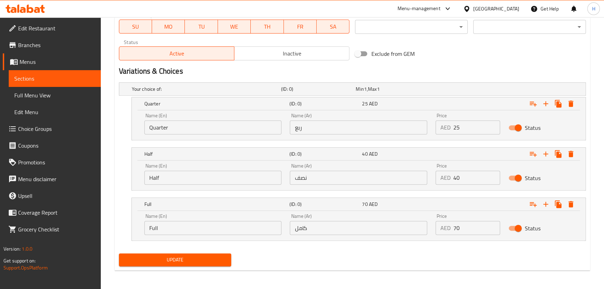
click at [207, 255] on span "Update" at bounding box center [176, 259] width 102 height 9
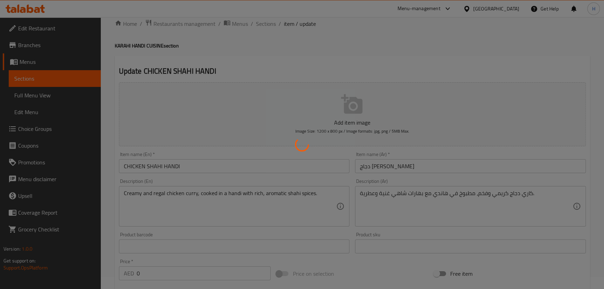
scroll to position [0, 0]
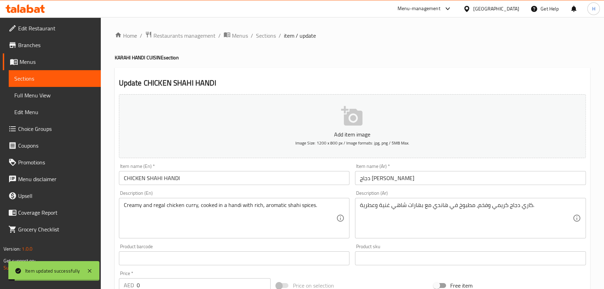
drag, startPoint x: 264, startPoint y: 37, endPoint x: 276, endPoint y: 69, distance: 33.3
click at [264, 37] on span "Sections" at bounding box center [266, 35] width 20 height 8
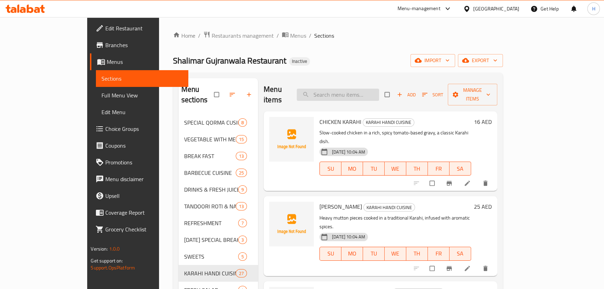
click at [351, 89] on input "search" at bounding box center [338, 95] width 82 height 12
paste input "MUTTON SHAHI HANDI"
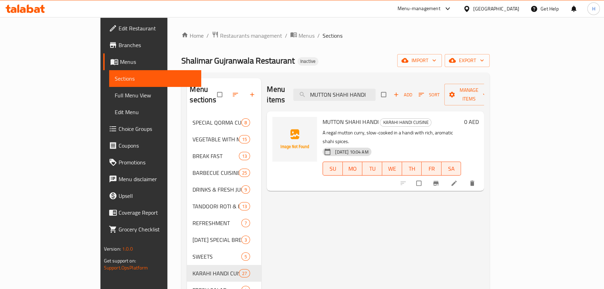
type input "MUTTON SHAHI HANDI"
click at [465, 178] on li at bounding box center [455, 183] width 20 height 11
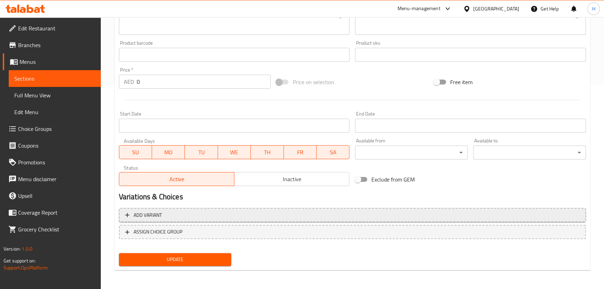
click at [333, 213] on span "Add variant" at bounding box center [352, 215] width 455 height 9
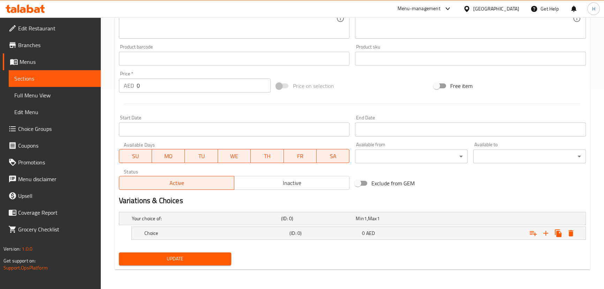
scroll to position [199, 0]
click at [544, 235] on icon "Expand" at bounding box center [546, 234] width 8 height 8
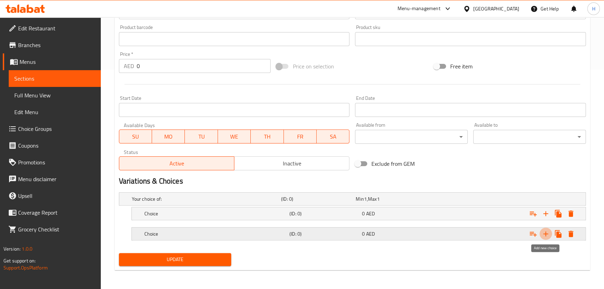
click at [547, 234] on icon "Expand" at bounding box center [546, 234] width 8 height 8
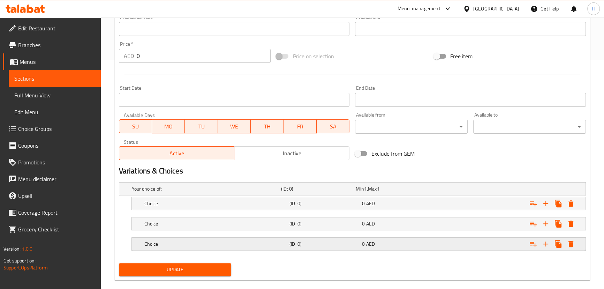
scroll to position [239, 0]
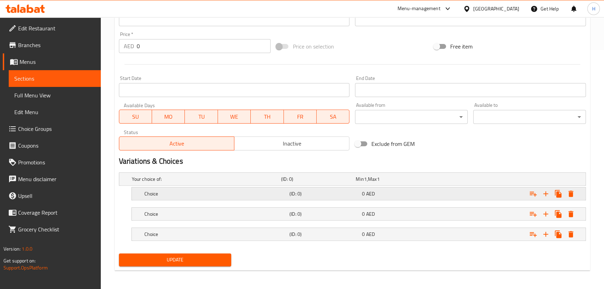
click at [265, 193] on h5 "Choice" at bounding box center [215, 193] width 142 height 7
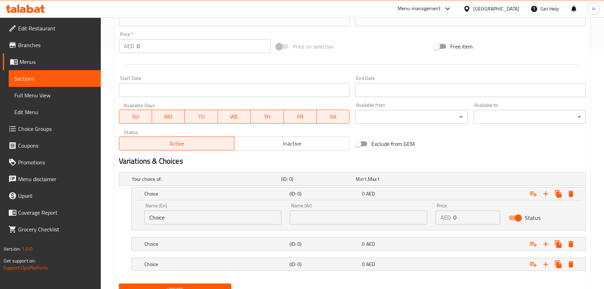
click at [210, 213] on input "Choice" at bounding box center [212, 217] width 137 height 14
paste input "Quarter ربع Half نصف Full ممتلىء"
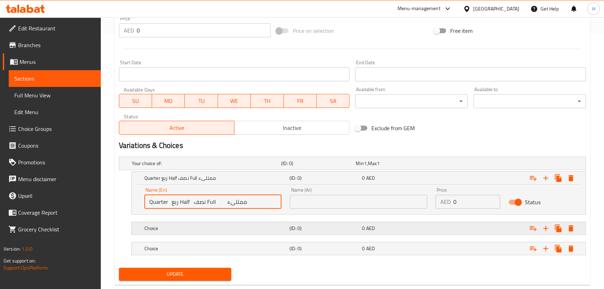
scroll to position [269, 0]
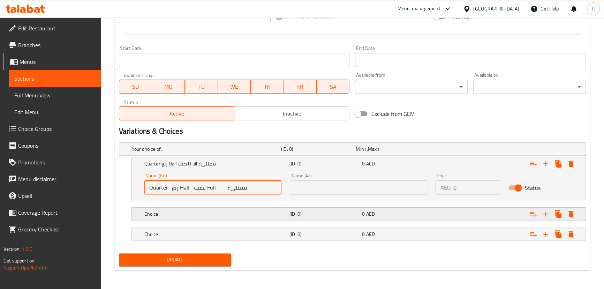
click at [232, 207] on div "Choice (ID: 0) 0 AED" at bounding box center [361, 213] width 436 height 15
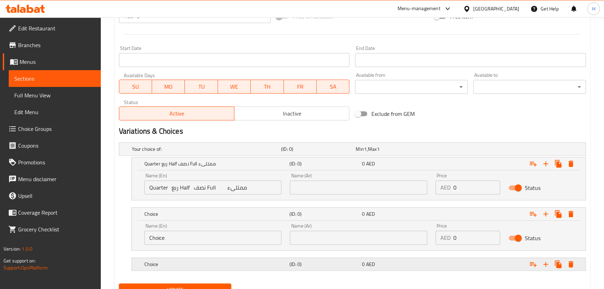
click at [241, 266] on h5 "Choice" at bounding box center [215, 264] width 142 height 7
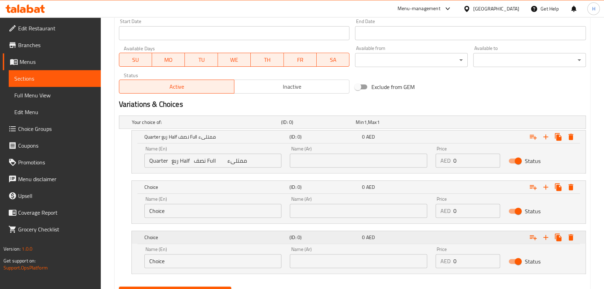
scroll to position [329, 0]
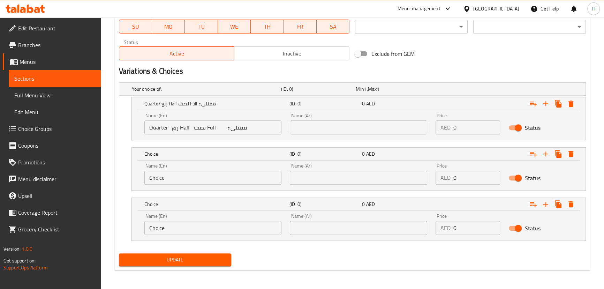
click at [182, 127] on input "Quarter ربع Half نصف Full ممتلىء" at bounding box center [212, 127] width 137 height 14
type input "Quarter ربع نصف Full ممتلىء"
click at [176, 177] on input "Choice" at bounding box center [212, 178] width 137 height 14
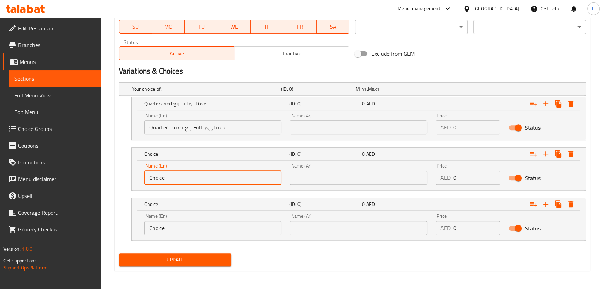
paste input "Half"
type input "Half"
click at [195, 127] on input "Quarter ربع نصف Full ممتلىء" at bounding box center [212, 127] width 137 height 14
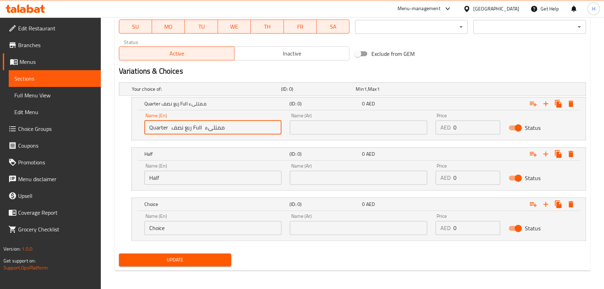
click at [195, 127] on input "Quarter ربع نصف Full ممتلىء" at bounding box center [212, 127] width 137 height 14
type input "Quarter ربع نصف ممتلىء"
click at [177, 234] on div "Name (En) Choice Name (En)" at bounding box center [213, 224] width 146 height 30
click at [176, 228] on input "Choice" at bounding box center [212, 228] width 137 height 14
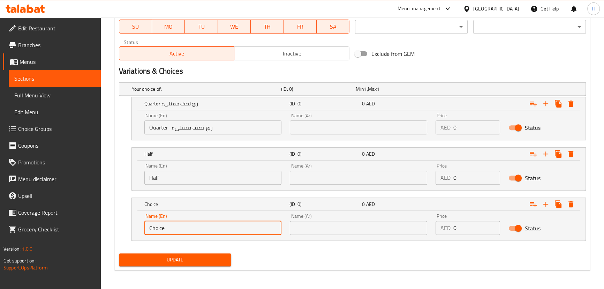
paste input "Full"
type input "Full"
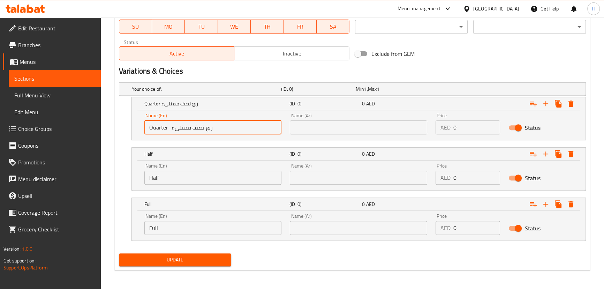
drag, startPoint x: 201, startPoint y: 128, endPoint x: 224, endPoint y: 128, distance: 22.3
click at [224, 128] on input "Quarter ربع نصف ممتلىء" at bounding box center [212, 127] width 137 height 14
type input "Quarter نصف ممتلىء"
click at [327, 126] on input "text" at bounding box center [358, 127] width 137 height 14
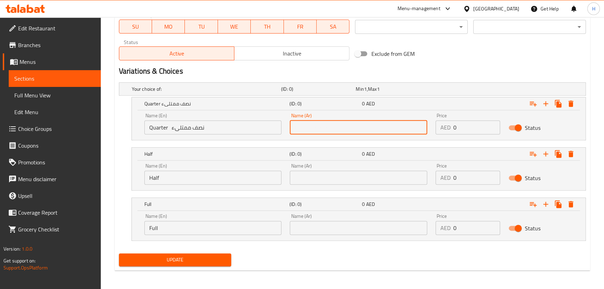
paste input "ربع"
type input "ربع"
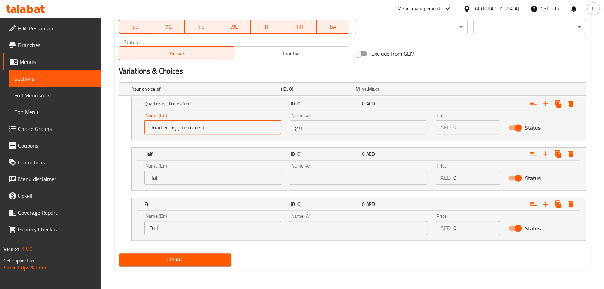
click at [208, 128] on input "Quarter نصف ممتلىء" at bounding box center [212, 127] width 137 height 14
type input "Quarter ممتلىء"
click at [331, 178] on input "text" at bounding box center [358, 178] width 137 height 14
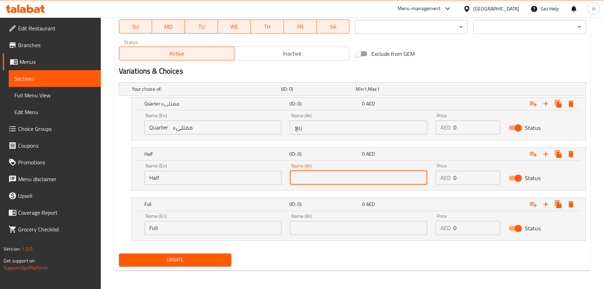
paste input "نصف"
type input "نصف"
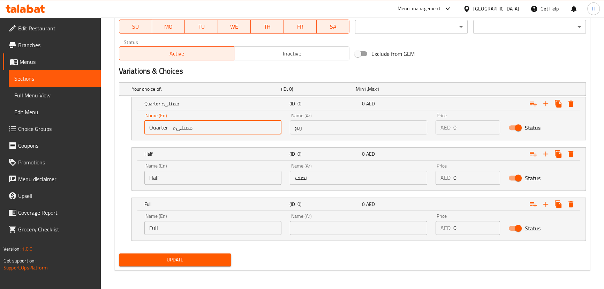
click at [195, 128] on input "Quarter ممتلىء" at bounding box center [212, 127] width 137 height 14
click at [184, 128] on input "Quarter ممتلىء" at bounding box center [212, 127] width 137 height 14
type input "Quarter"
click at [320, 130] on input "ربع" at bounding box center [358, 127] width 137 height 14
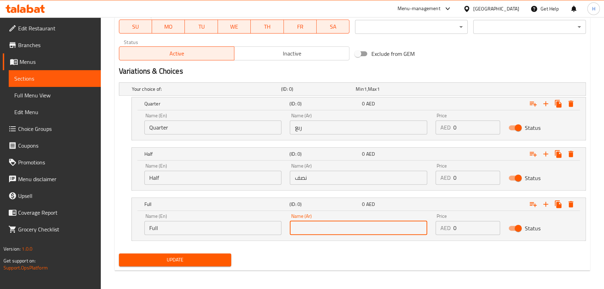
click at [336, 229] on input "text" at bounding box center [358, 228] width 137 height 14
type input "كامل"
click at [292, 240] on div "Your choice of: (ID: 0) Min 1 , Max 1 Name (En) Your choice of: Name (En) Name …" at bounding box center [352, 165] width 473 height 171
click at [265, 123] on input "Quarter" at bounding box center [212, 127] width 137 height 14
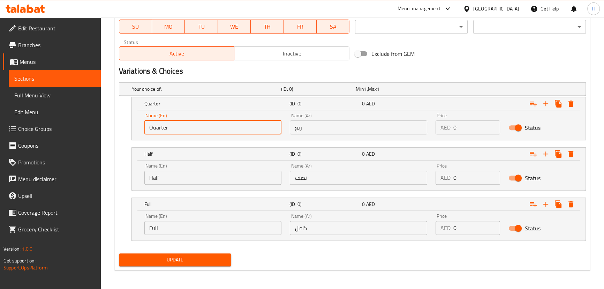
paste input "30 45 80"
drag, startPoint x: 169, startPoint y: 126, endPoint x: 175, endPoint y: 127, distance: 6.3
click at [175, 127] on input "Quarter 30 45 80" at bounding box center [212, 127] width 137 height 14
type input "Quarter 45 80"
click at [458, 126] on input "0" at bounding box center [477, 127] width 47 height 14
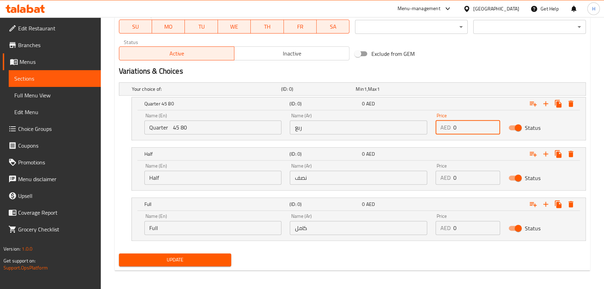
click at [458, 126] on input "0" at bounding box center [477, 127] width 47 height 14
paste input "30"
drag, startPoint x: 467, startPoint y: 124, endPoint x: 445, endPoint y: 122, distance: 22.4
click at [445, 122] on div "AED 030 Price" at bounding box center [468, 127] width 65 height 14
paste input "number"
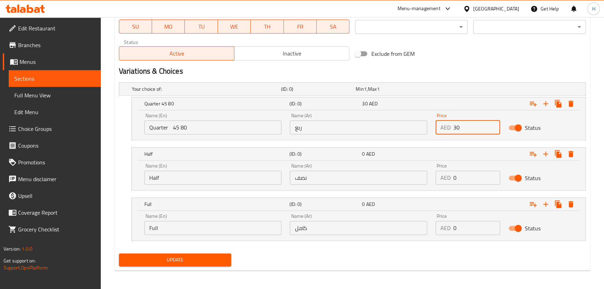
type input "30"
click at [174, 126] on input "Quarter 45 80" at bounding box center [212, 127] width 137 height 14
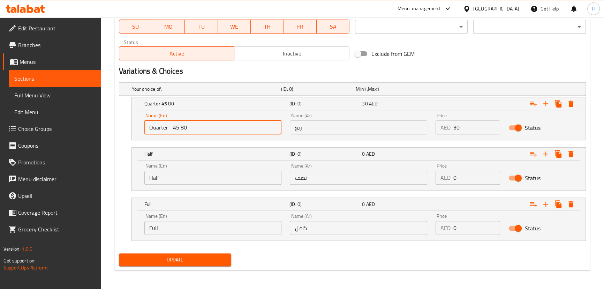
click at [174, 126] on input "Quarter 45 80" at bounding box center [212, 127] width 137 height 14
type input "Quarter 80"
click at [455, 177] on input "0" at bounding box center [477, 178] width 47 height 14
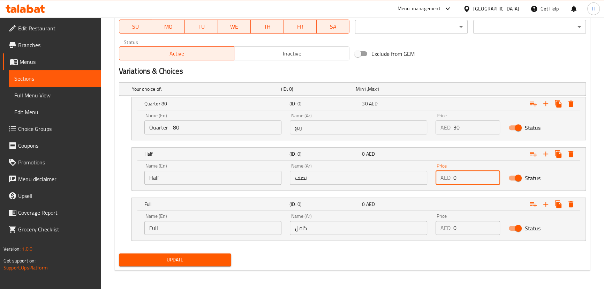
click at [455, 177] on input "0" at bounding box center [477, 178] width 47 height 14
paste input "45"
type input "45"
click at [173, 128] on input "Quarter 80" at bounding box center [212, 127] width 137 height 14
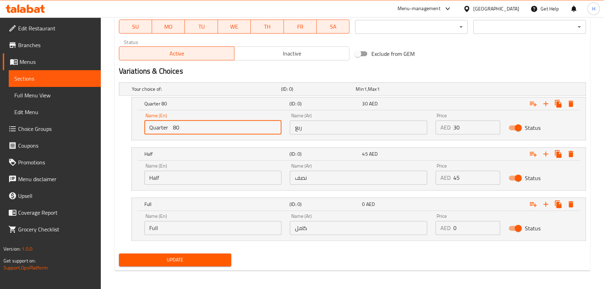
click at [173, 128] on input "Quarter 80" at bounding box center [212, 127] width 137 height 14
type input "Quarter"
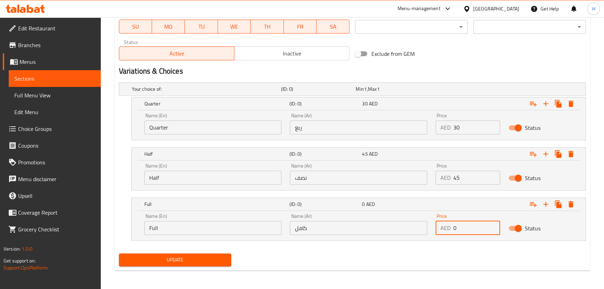
drag, startPoint x: 461, startPoint y: 225, endPoint x: 455, endPoint y: 227, distance: 6.8
click at [455, 227] on input "0" at bounding box center [477, 228] width 47 height 14
paste input "8"
type input "80"
click at [334, 259] on div "Update" at bounding box center [352, 259] width 473 height 18
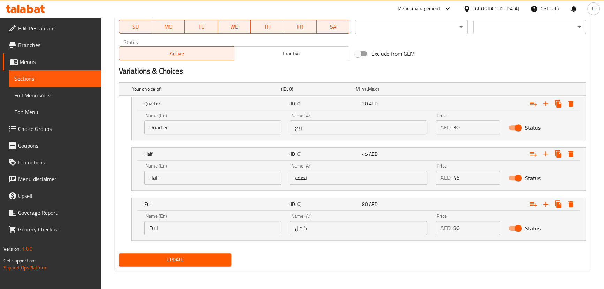
click at [200, 259] on span "Update" at bounding box center [176, 259] width 102 height 9
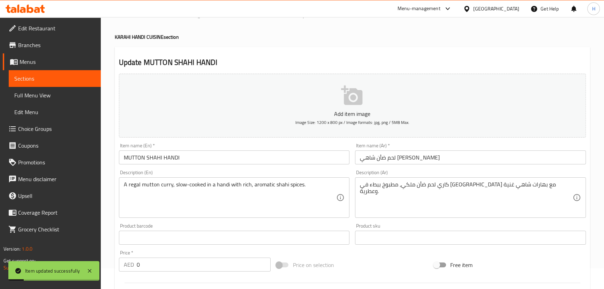
scroll to position [0, 0]
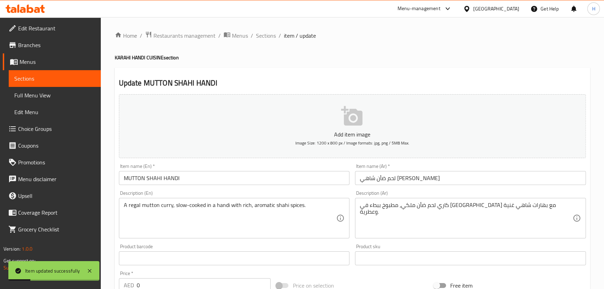
drag, startPoint x: 261, startPoint y: 31, endPoint x: 146, endPoint y: 1, distance: 119.3
click at [261, 31] on span "Sections" at bounding box center [266, 35] width 20 height 8
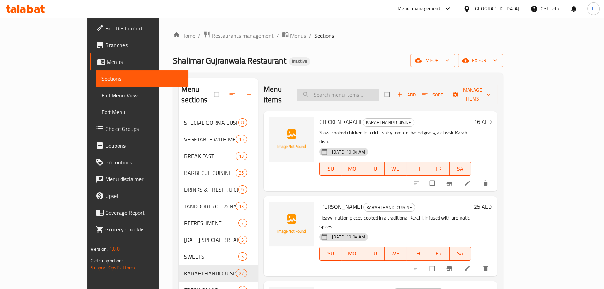
click at [359, 93] on input "search" at bounding box center [338, 95] width 82 height 12
paste input "BUTTER CHICKEN"
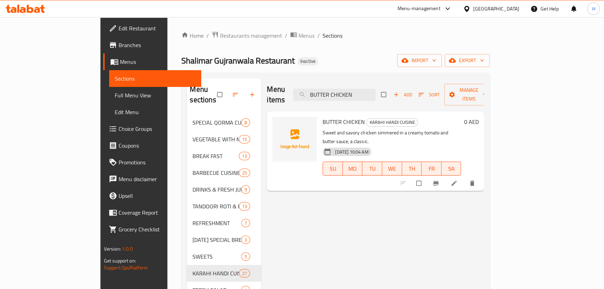
type input "BUTTER CHICKEN"
click at [465, 178] on li at bounding box center [455, 183] width 20 height 11
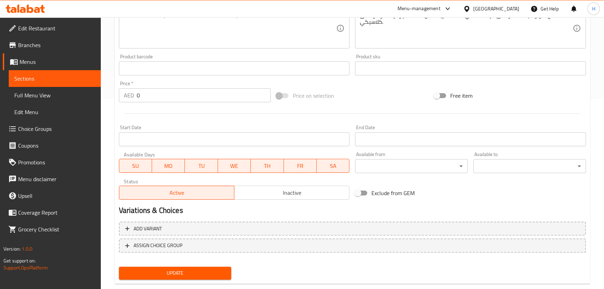
scroll to position [203, 0]
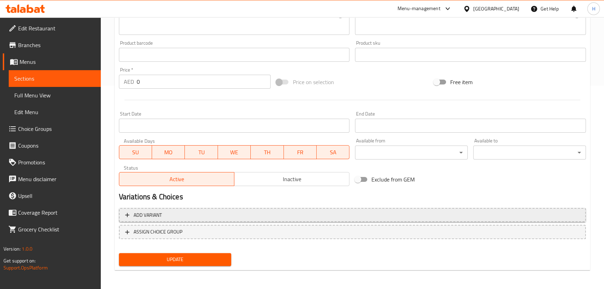
click at [302, 214] on span "Add variant" at bounding box center [352, 215] width 455 height 9
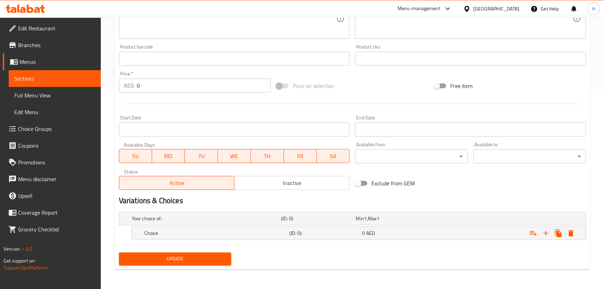
scroll to position [199, 0]
click at [548, 234] on icon "Expand" at bounding box center [546, 234] width 8 height 8
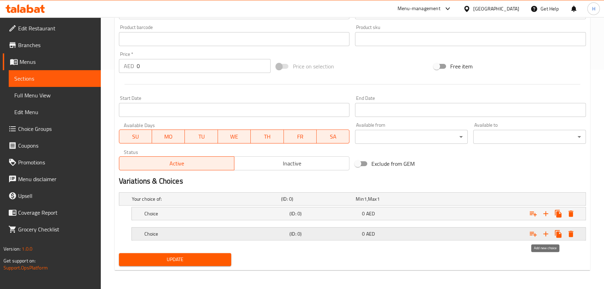
click at [547, 231] on icon "Expand" at bounding box center [546, 234] width 8 height 8
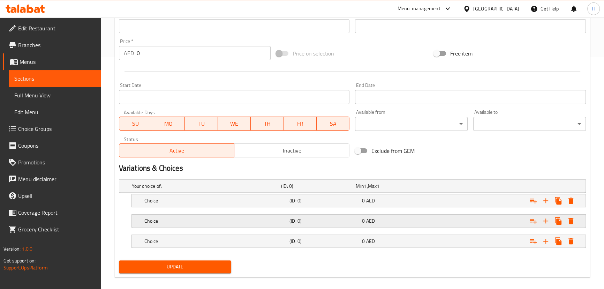
scroll to position [239, 0]
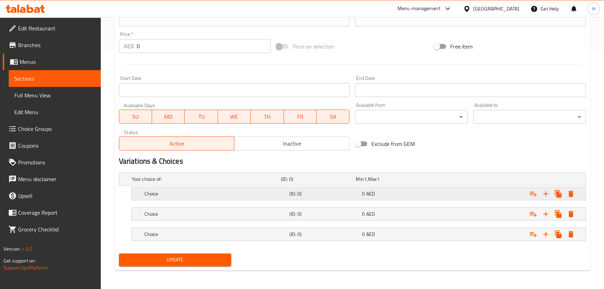
click at [229, 189] on div "Choice" at bounding box center [215, 194] width 145 height 10
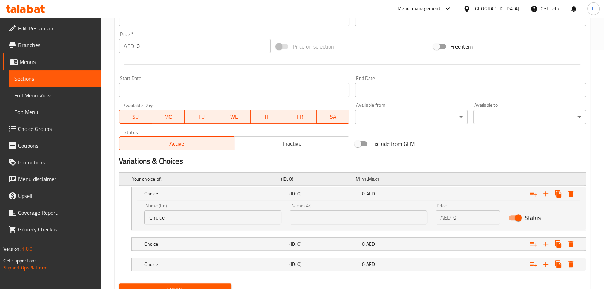
scroll to position [269, 0]
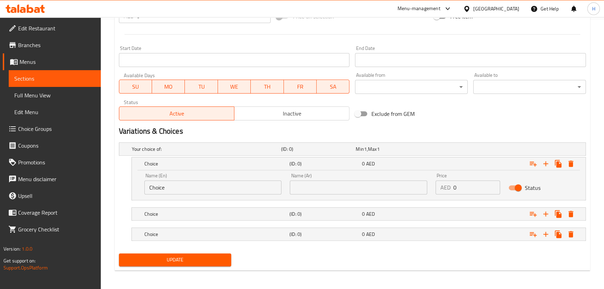
click at [193, 187] on input "Choice" at bounding box center [212, 187] width 137 height 14
paste input "Quarter ربع Half نصف Full ممتلىء"
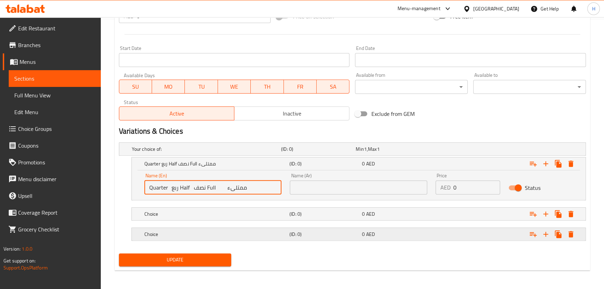
click at [224, 235] on h5 "Choice" at bounding box center [215, 234] width 142 height 7
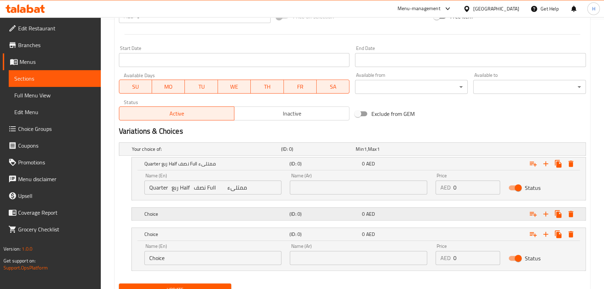
click at [226, 217] on div "Choice" at bounding box center [215, 214] width 145 height 10
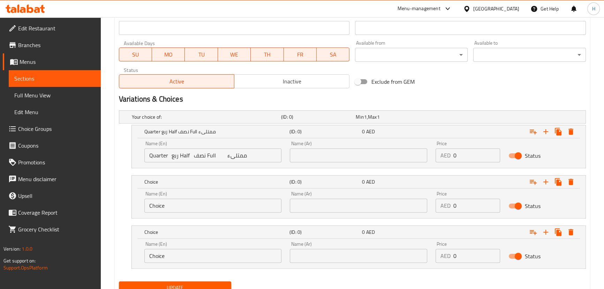
scroll to position [329, 0]
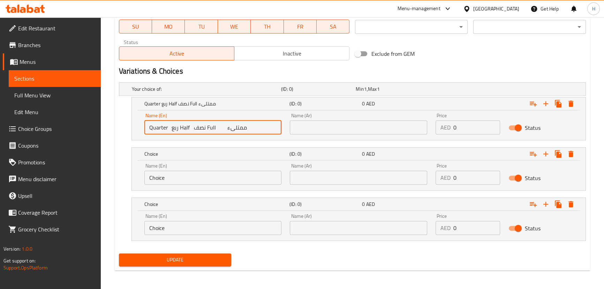
click at [181, 126] on input "Quarter ربع Half نصف Full ممتلىء" at bounding box center [212, 127] width 137 height 14
type input "Quarter ربع نصف Full ممتلىء"
click at [177, 182] on input "Choice" at bounding box center [212, 178] width 137 height 14
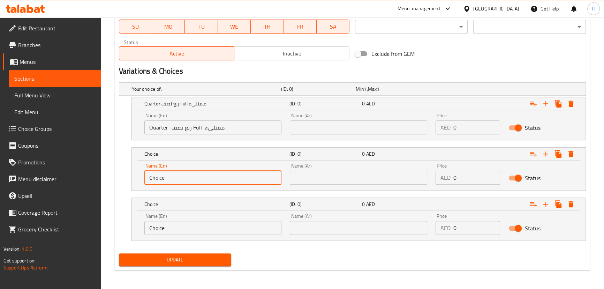
click at [177, 181] on input "Choice" at bounding box center [212, 178] width 137 height 14
paste input "Half"
type input "Half"
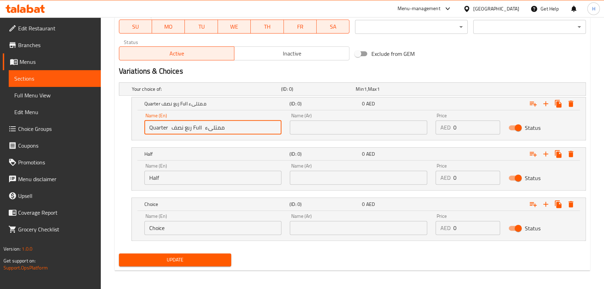
click at [194, 127] on input "Quarter ربع نصف Full ممتلىء" at bounding box center [212, 127] width 137 height 14
type input "Quarter ربع نصف ممتلىء"
click at [197, 224] on input "Choice" at bounding box center [212, 228] width 137 height 14
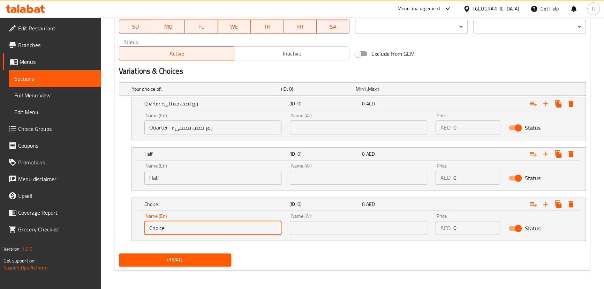
click at [197, 224] on input "Choice" at bounding box center [212, 228] width 137 height 14
paste input "Full"
type input "Full"
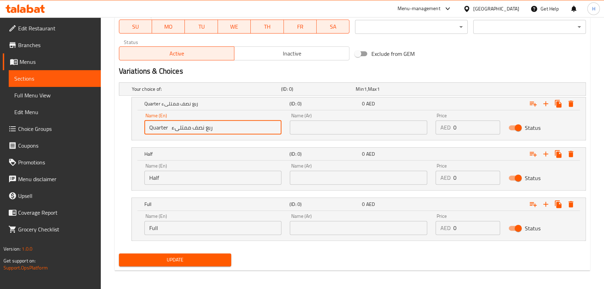
click at [205, 127] on input "Quarter ربع نصف ممتلىء" at bounding box center [212, 127] width 137 height 14
type input "Quarter نصف ممتلىء"
click at [323, 122] on input "text" at bounding box center [358, 127] width 137 height 14
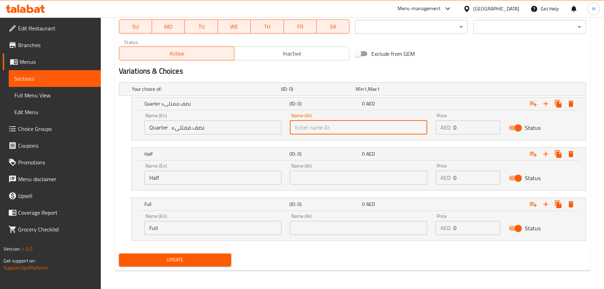
paste input "ربع"
type input "ربع"
click at [199, 127] on input "Quarter نصف ممتلىء" at bounding box center [212, 127] width 137 height 14
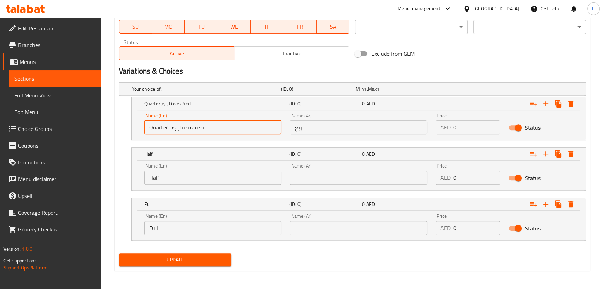
click at [199, 127] on input "Quarter نصف ممتلىء" at bounding box center [212, 127] width 137 height 14
type input "Quarter ممتلىء"
click at [330, 181] on input "text" at bounding box center [358, 178] width 137 height 14
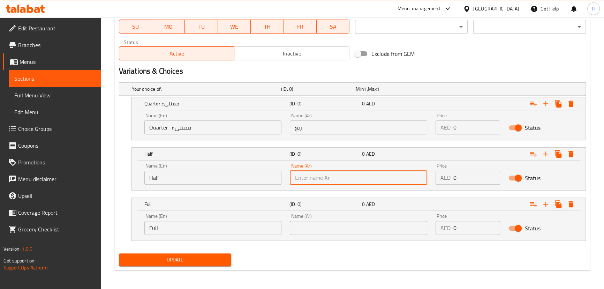
paste input "نصف"
type input "نصف"
click at [183, 127] on input "Quarter ممتلىء" at bounding box center [212, 127] width 137 height 14
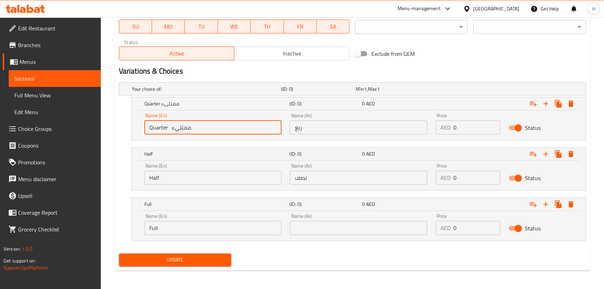
click at [183, 127] on input "Quarter ممتلىء" at bounding box center [212, 127] width 137 height 14
paste input "25 40 70"
click at [175, 127] on input "Quarter 25 40 70" at bounding box center [212, 127] width 137 height 14
click at [174, 126] on input "Quarter 25 40 70" at bounding box center [212, 127] width 137 height 14
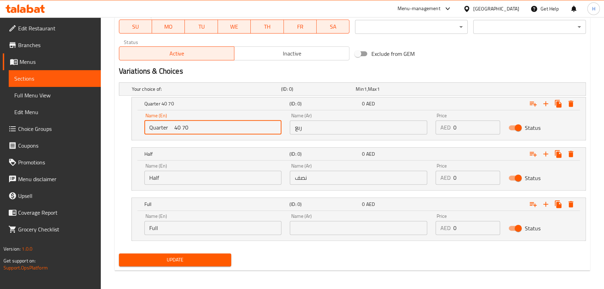
type input "Quarter 40 70"
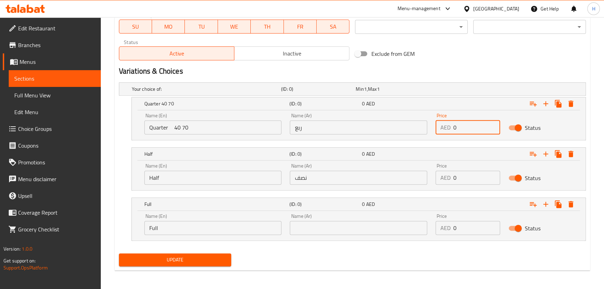
drag, startPoint x: 462, startPoint y: 127, endPoint x: 448, endPoint y: 127, distance: 13.6
click at [448, 127] on div "AED 0 Price" at bounding box center [468, 127] width 65 height 14
paste input "25"
type input "25"
click at [173, 126] on input "Quarter 40 70" at bounding box center [212, 127] width 137 height 14
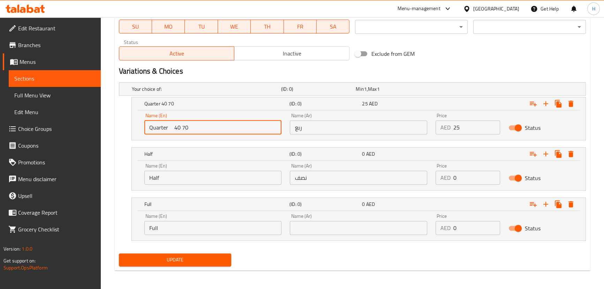
click at [173, 126] on input "Quarter 40 70" at bounding box center [212, 127] width 137 height 14
type input "Quarter 70"
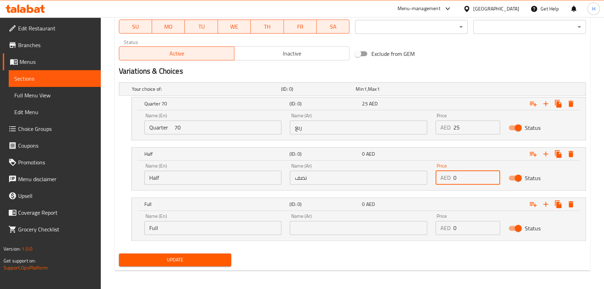
drag, startPoint x: 472, startPoint y: 174, endPoint x: 434, endPoint y: 176, distance: 38.1
click at [434, 176] on div "Price AED 0 Price" at bounding box center [468, 174] width 73 height 30
paste input "4"
type input "40"
click at [177, 128] on input "Quarter 70" at bounding box center [212, 127] width 137 height 14
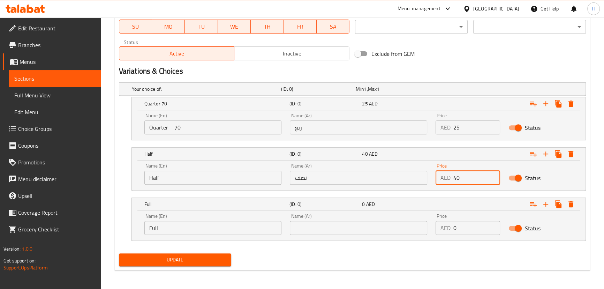
click at [177, 128] on input "Quarter 70" at bounding box center [212, 127] width 137 height 14
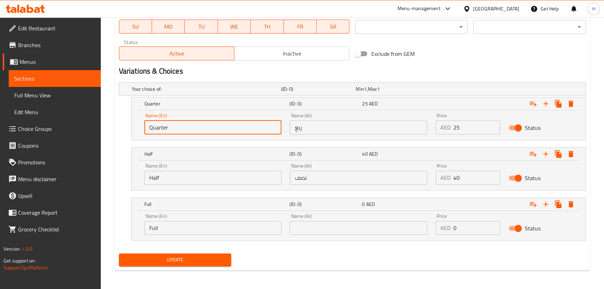
type input "Quarter"
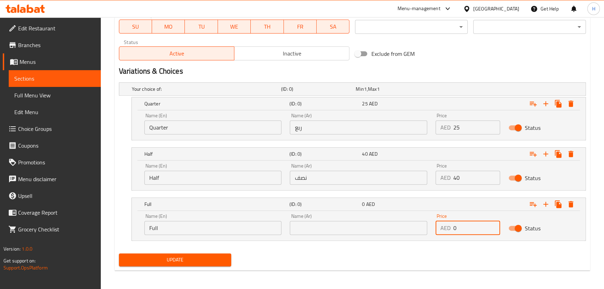
drag, startPoint x: 465, startPoint y: 223, endPoint x: 441, endPoint y: 225, distance: 24.5
click at [441, 225] on div "AED 0 Price" at bounding box center [468, 228] width 65 height 14
paste input "7"
type input "70"
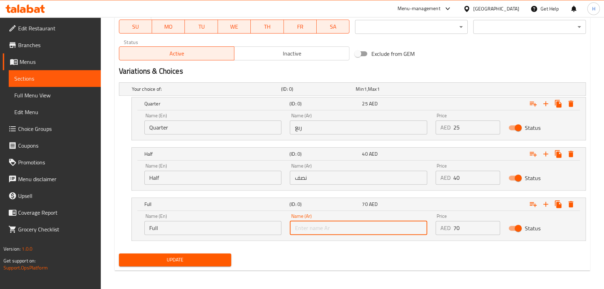
click at [340, 221] on input "text" at bounding box center [358, 228] width 137 height 14
type input "كامل"
click at [195, 264] on button "Update" at bounding box center [175, 259] width 113 height 13
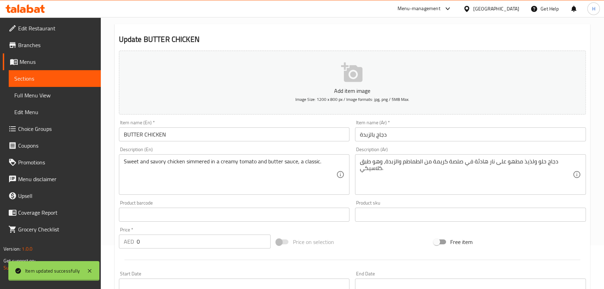
scroll to position [0, 0]
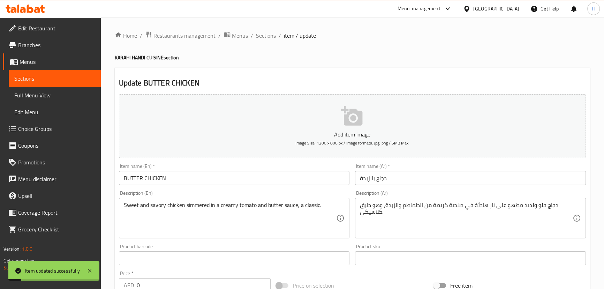
drag, startPoint x: 268, startPoint y: 36, endPoint x: 166, endPoint y: 2, distance: 107.2
click at [268, 36] on span "Sections" at bounding box center [266, 35] width 20 height 8
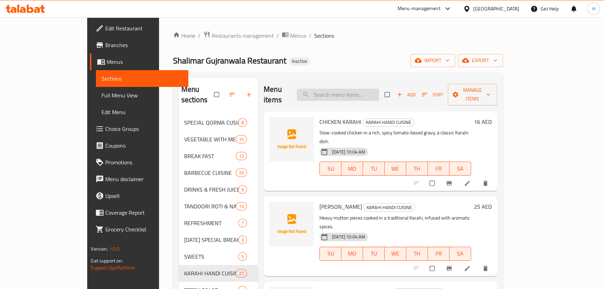
click at [356, 89] on input "search" at bounding box center [338, 95] width 82 height 12
paste input "MUTTON BUTTER"
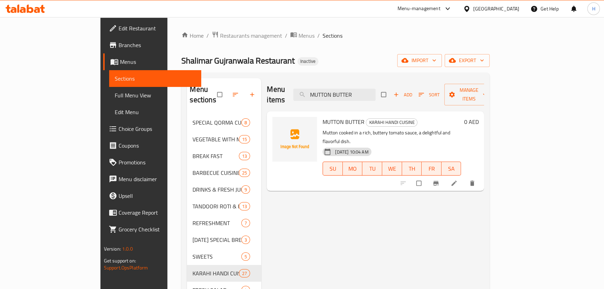
type input "MUTTON BUTTER"
click at [465, 178] on li at bounding box center [455, 183] width 20 height 11
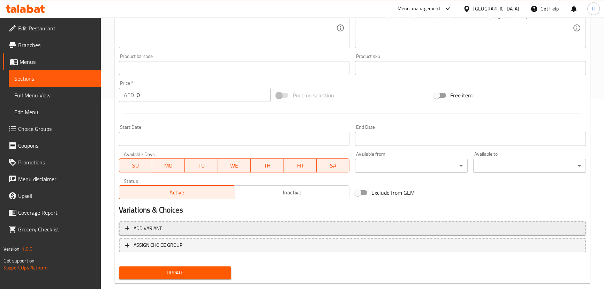
click at [301, 226] on span "Add variant" at bounding box center [352, 228] width 455 height 9
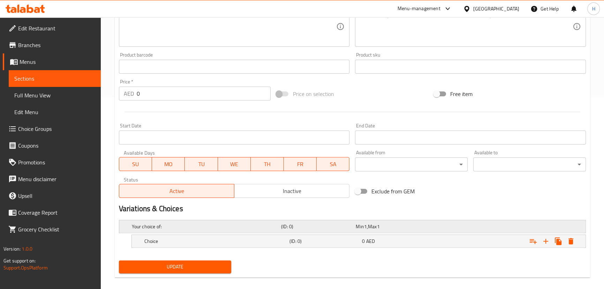
scroll to position [199, 0]
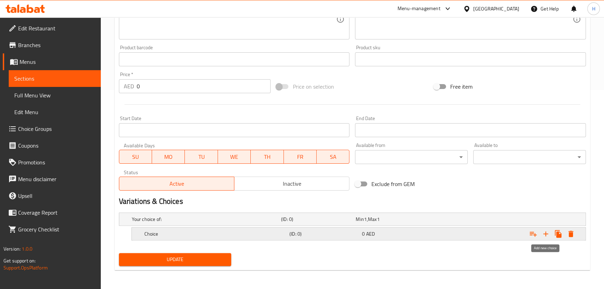
click at [545, 235] on icon "Expand" at bounding box center [546, 234] width 8 height 8
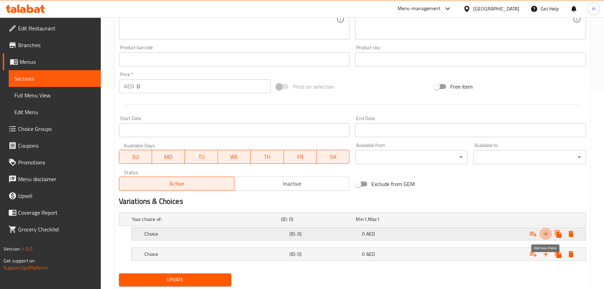
click at [545, 235] on icon "Expand" at bounding box center [546, 234] width 8 height 8
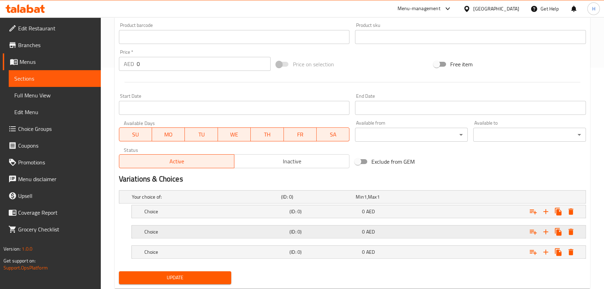
scroll to position [239, 0]
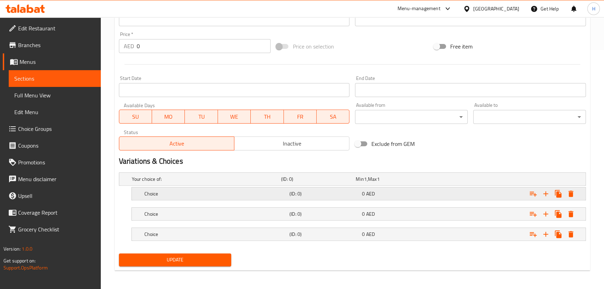
click at [164, 200] on div "Choice (ID: 0) 0 AED" at bounding box center [361, 193] width 436 height 15
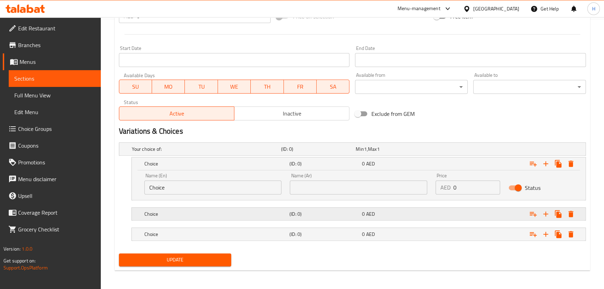
click at [190, 219] on div "Choice (ID: 0) 0 AED" at bounding box center [361, 213] width 436 height 15
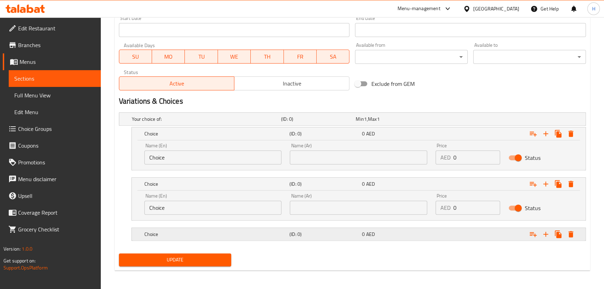
click at [195, 231] on h5 "Choice" at bounding box center [215, 234] width 142 height 7
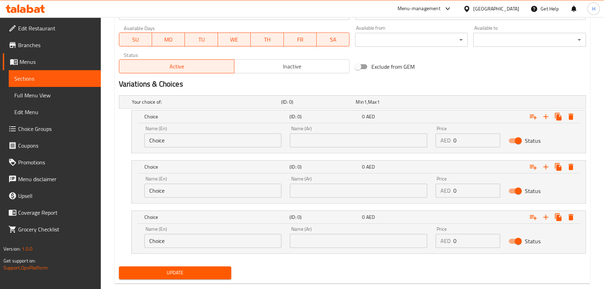
scroll to position [329, 0]
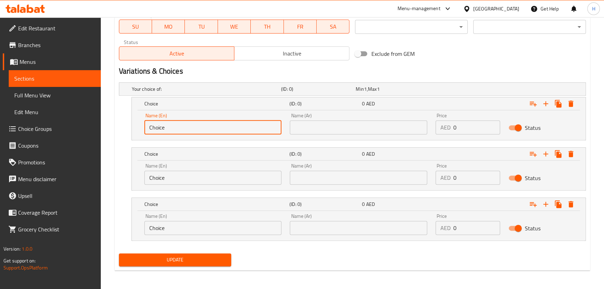
click at [178, 126] on input "Choice" at bounding box center [212, 127] width 137 height 14
paste input "Quarter ربع Half نصف Full ممتلىء"
click at [172, 128] on input "Quarter ربع Half نصف Full ممتلىء" at bounding box center [212, 127] width 137 height 14
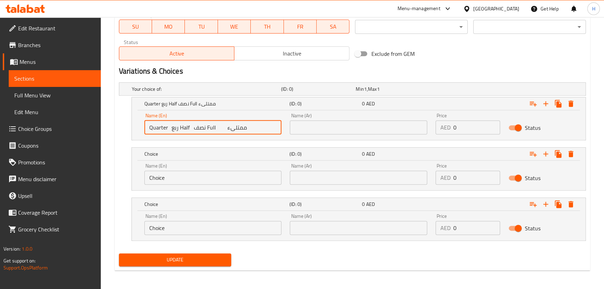
click at [172, 128] on input "Quarter ربع Half نصف Full ممتلىء" at bounding box center [212, 127] width 137 height 14
type input "Quarter Half نصف Full ممتلىء"
click at [338, 132] on input "text" at bounding box center [358, 127] width 137 height 14
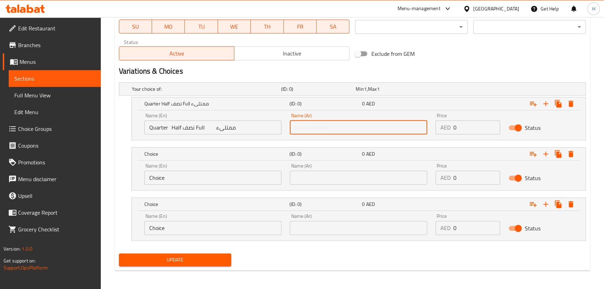
paste input "ربع"
type input "ربع"
click at [195, 128] on input "Quarter Half نصف Full ممتلىء" at bounding box center [212, 127] width 137 height 14
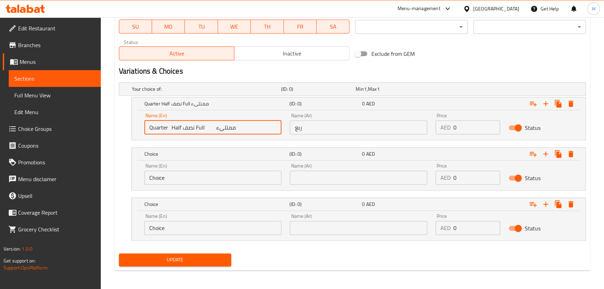
click at [195, 128] on input "Quarter Half نصف Full ممتلىء" at bounding box center [212, 127] width 137 height 14
type input "Quarter Half Full ممتلىء"
click at [359, 177] on input "text" at bounding box center [358, 178] width 137 height 14
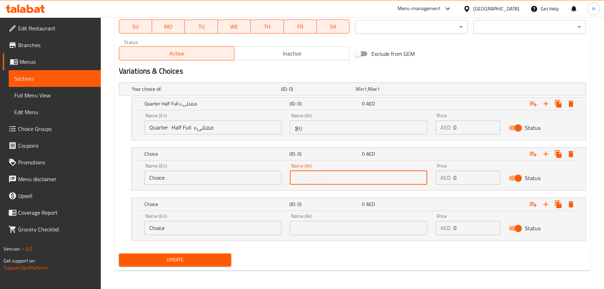
paste input "نصف"
type input "نصف"
click at [190, 126] on input "Quarter Half Full ممتلىء" at bounding box center [212, 127] width 137 height 14
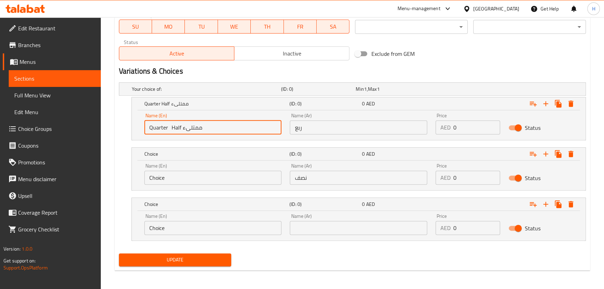
type input "Quarter Half ممتلىء"
click at [189, 226] on input "Choice" at bounding box center [212, 228] width 137 height 14
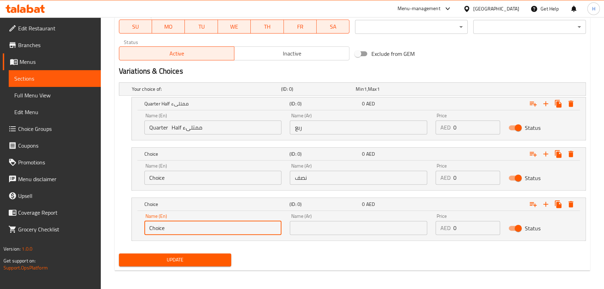
paste input "Full"
paste input "text"
type input "Full"
click at [199, 128] on input "Quarter Half ممتلىء" at bounding box center [212, 127] width 137 height 14
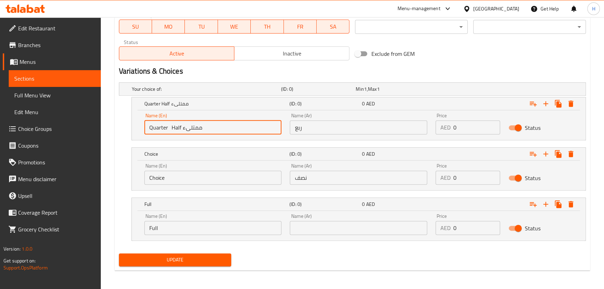
click at [199, 129] on input "Quarter Half ممتلىء" at bounding box center [212, 127] width 137 height 14
click at [209, 127] on input "Quarter Half ممتلىء" at bounding box center [212, 127] width 137 height 14
click at [223, 133] on input "Quarter Half ممتلىء" at bounding box center [212, 127] width 137 height 14
click at [202, 126] on input "Quarter Half ممتلىء" at bounding box center [212, 127] width 137 height 14
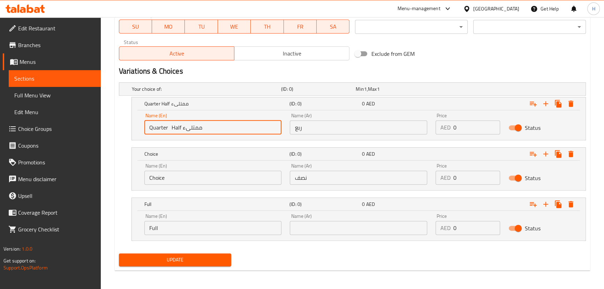
click at [202, 126] on input "Quarter Half ممتلىء" at bounding box center [212, 127] width 137 height 14
click at [174, 126] on input "Quarter Half" at bounding box center [212, 127] width 137 height 14
type input "Quarter"
click at [178, 180] on input "Choice" at bounding box center [212, 178] width 137 height 14
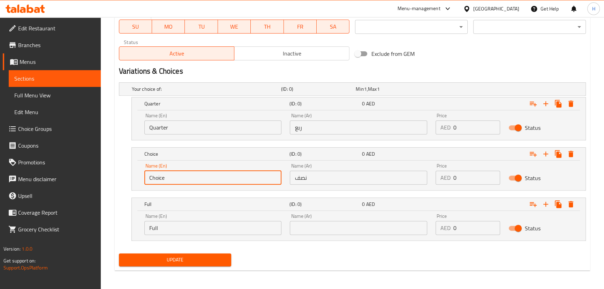
click at [178, 180] on input "Choice" at bounding box center [212, 178] width 137 height 14
paste input "Half"
type input "Half"
click at [338, 224] on input "text" at bounding box center [358, 228] width 137 height 14
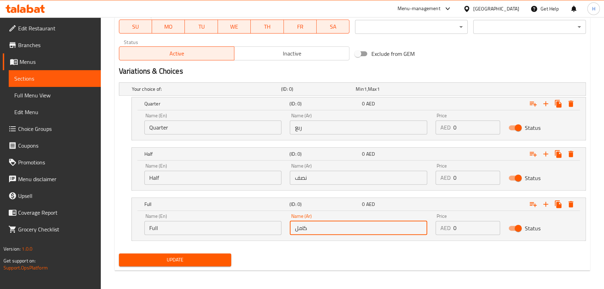
type input "كامل"
click at [286, 242] on nav at bounding box center [352, 245] width 467 height 6
click at [211, 122] on input "Quarter" at bounding box center [212, 127] width 137 height 14
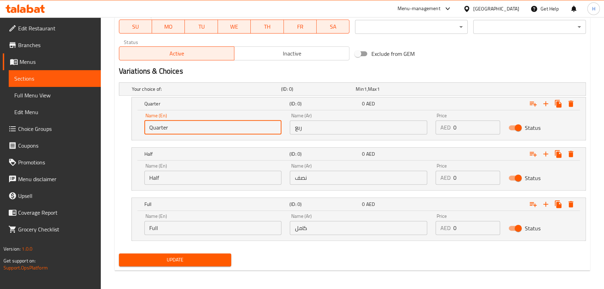
paste input "30 45 80"
click at [184, 127] on input "Quarter 30 45 80" at bounding box center [212, 127] width 137 height 14
type input "Quarter 45 80"
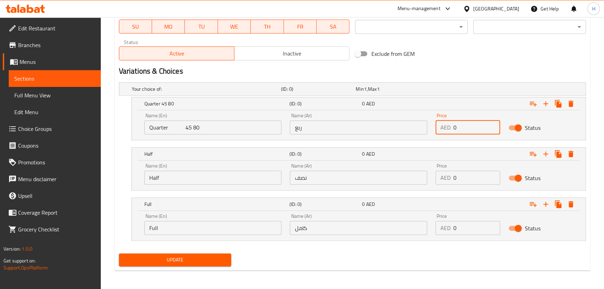
click at [475, 124] on input "0" at bounding box center [477, 127] width 47 height 14
click at [439, 126] on div "AED 0 Price" at bounding box center [468, 127] width 65 height 14
paste input "3"
type input "30"
click at [185, 128] on input "Quarter 45 80" at bounding box center [212, 127] width 137 height 14
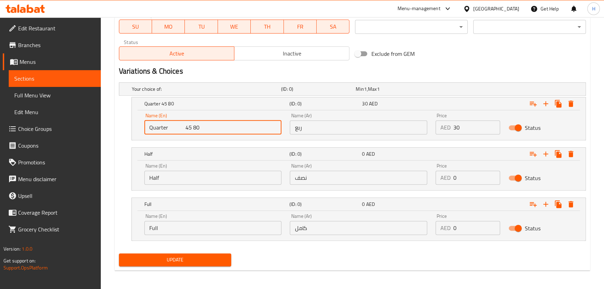
click at [185, 128] on input "Quarter 45 80" at bounding box center [212, 127] width 137 height 14
type input "Quarter 80"
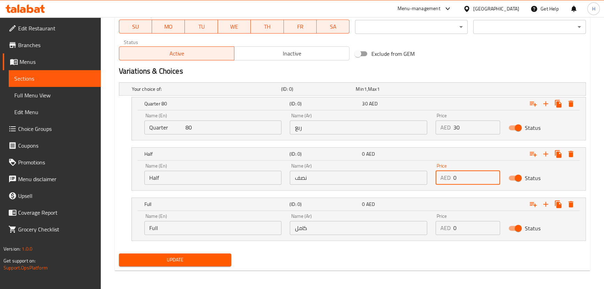
drag, startPoint x: 466, startPoint y: 179, endPoint x: 436, endPoint y: 178, distance: 30.0
click at [436, 178] on div "AED 0 Price" at bounding box center [468, 178] width 65 height 14
paste input "45"
type input "45"
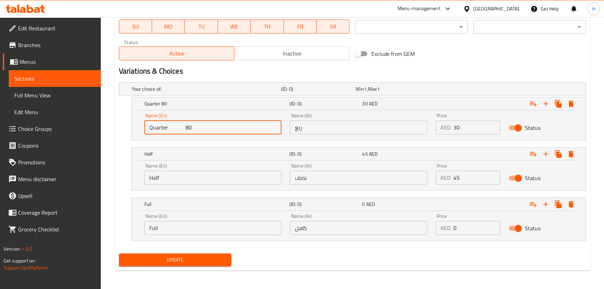
click at [185, 127] on input "Quarter 80" at bounding box center [212, 127] width 137 height 14
type input "Quarter"
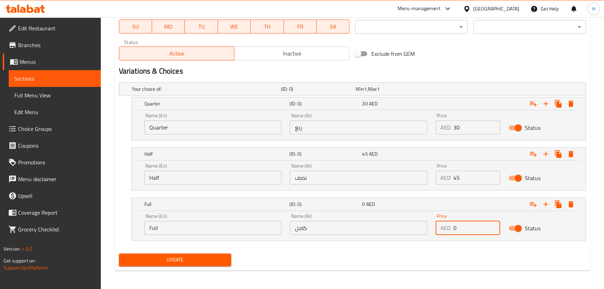
drag, startPoint x: 467, startPoint y: 227, endPoint x: 441, endPoint y: 229, distance: 26.2
click at [441, 229] on div "AED 0 Price" at bounding box center [468, 228] width 65 height 14
paste input "8"
type input "80"
click at [206, 260] on span "Update" at bounding box center [176, 259] width 102 height 9
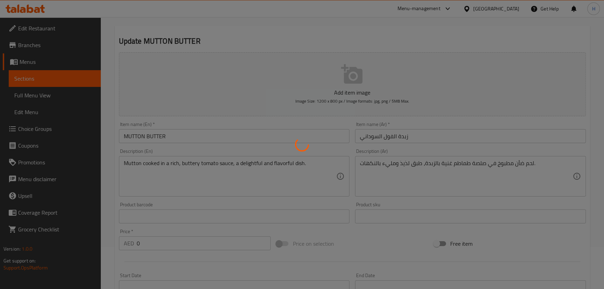
scroll to position [0, 0]
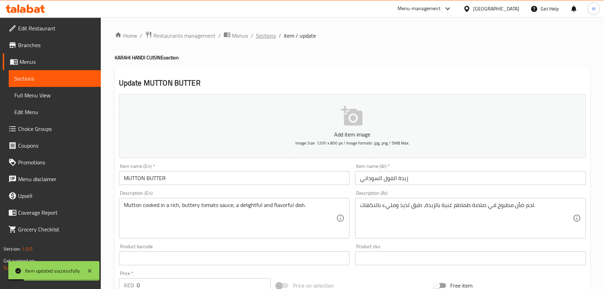
click at [265, 37] on span "Sections" at bounding box center [266, 35] width 20 height 8
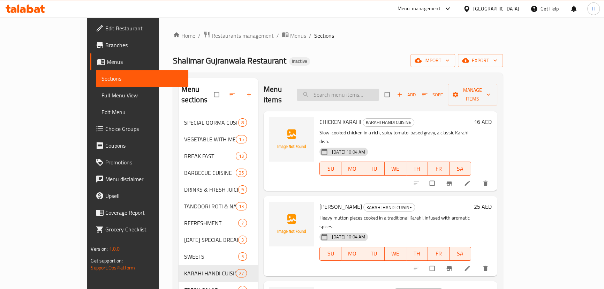
click at [356, 93] on input "search" at bounding box center [338, 95] width 82 height 12
paste input "CHICKEN SHINWARI"
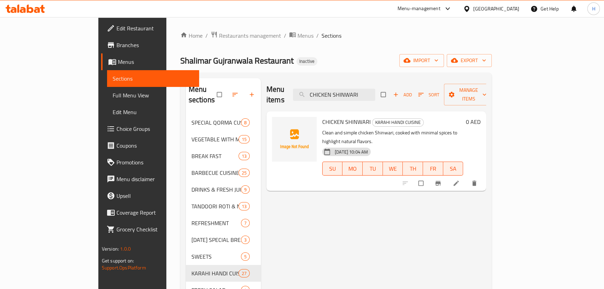
type input "CHICKEN SHINWARI"
click at [460, 180] on icon at bounding box center [456, 183] width 7 height 7
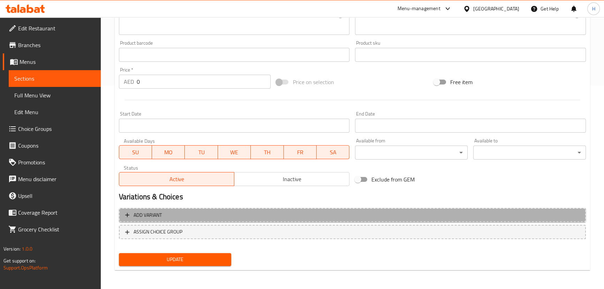
click at [317, 214] on span "Add variant" at bounding box center [352, 215] width 455 height 9
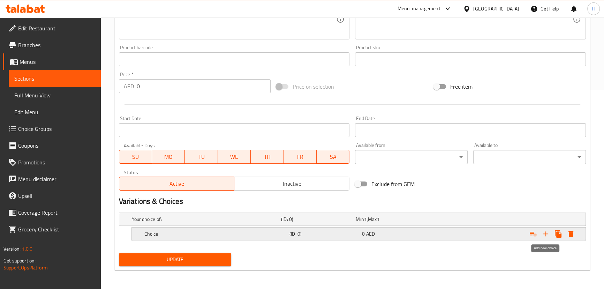
click at [547, 236] on icon "Expand" at bounding box center [546, 234] width 8 height 8
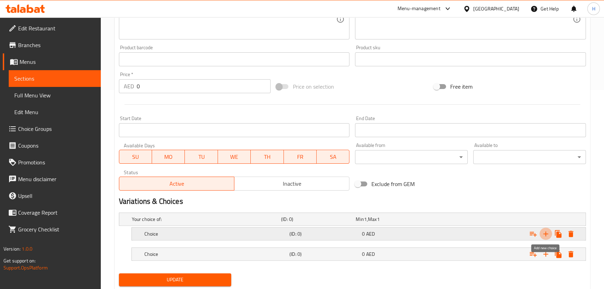
click at [547, 236] on icon "Expand" at bounding box center [546, 234] width 8 height 8
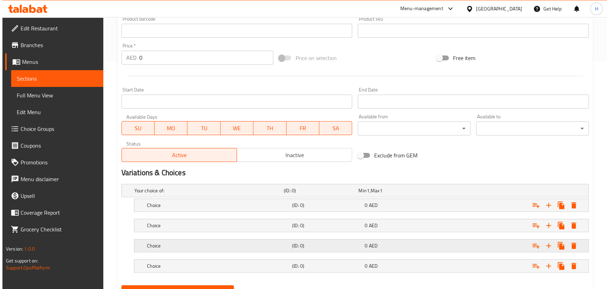
scroll to position [259, 0]
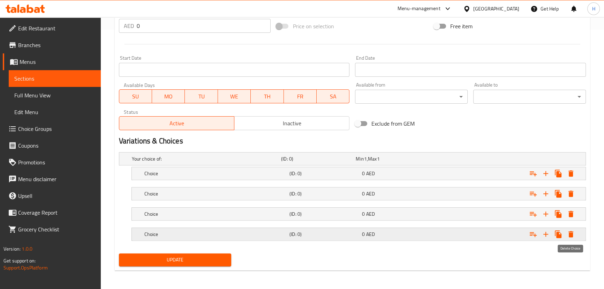
click at [570, 232] on icon "Expand" at bounding box center [571, 234] width 5 height 6
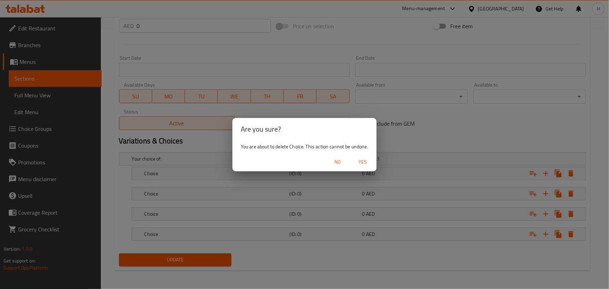
click at [359, 162] on span "Yes" at bounding box center [362, 162] width 17 height 9
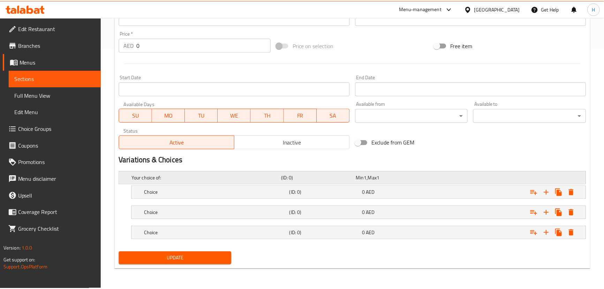
scroll to position [239, 0]
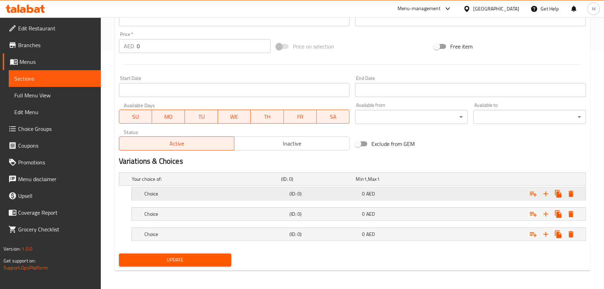
drag, startPoint x: 182, startPoint y: 192, endPoint x: 188, endPoint y: 204, distance: 13.3
click at [183, 192] on h5 "Choice" at bounding box center [215, 193] width 142 height 7
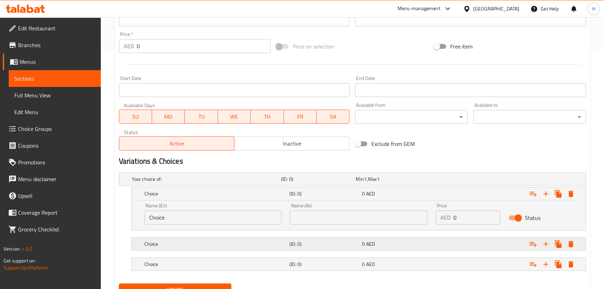
click at [187, 246] on h5 "Choice" at bounding box center [215, 243] width 142 height 7
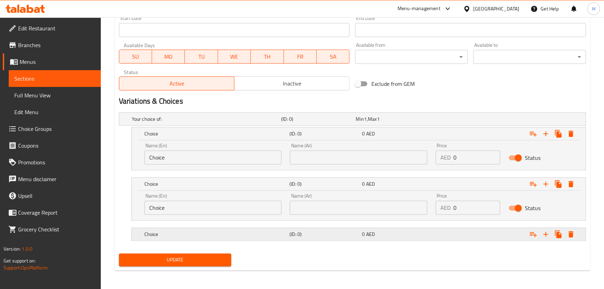
click at [231, 234] on h5 "Choice" at bounding box center [215, 234] width 142 height 7
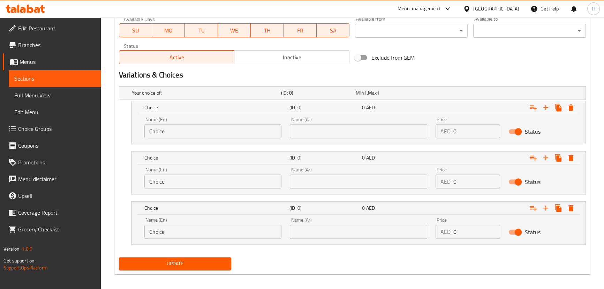
scroll to position [328, 0]
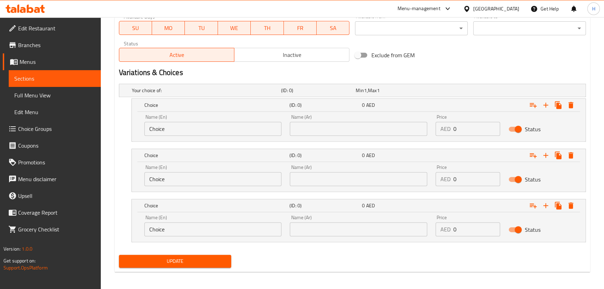
click at [188, 124] on input "Choice" at bounding box center [212, 129] width 137 height 14
paste input "Quarter ربع 25 Half نصف 40 Full ممتلىء 70"
click at [188, 127] on input "Choice" at bounding box center [212, 129] width 137 height 14
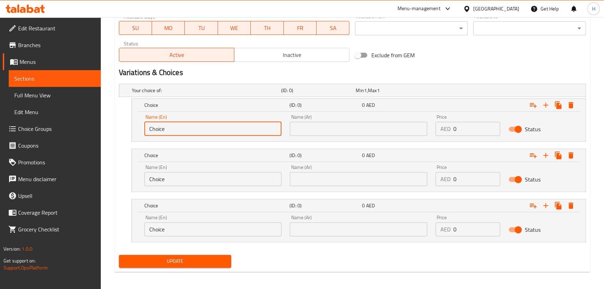
click at [188, 127] on input "Choice" at bounding box center [212, 129] width 137 height 14
paste input "Quarter ربع Half نصف Full ممتلىء"
click at [204, 128] on input "Quarter ربع Half نصف Full ممتلىء" at bounding box center [212, 129] width 137 height 14
type input "Quarter ربع Half نصف ممتلىء"
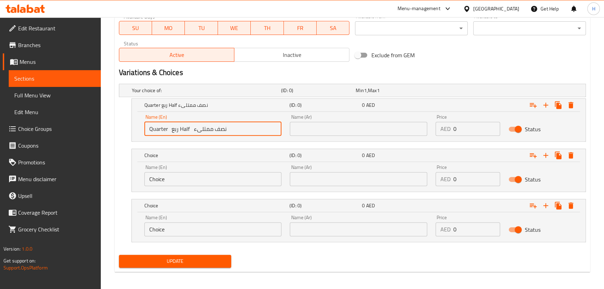
click at [188, 225] on input "Choice" at bounding box center [212, 229] width 137 height 14
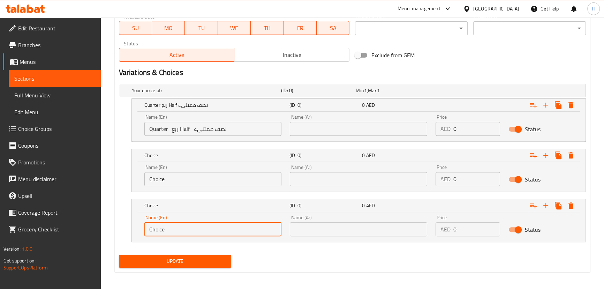
click at [188, 225] on input "Choice" at bounding box center [212, 229] width 137 height 14
paste input "Full"
type input "Full"
click at [183, 127] on input "Quarter ربع Half نصف ممتلىء" at bounding box center [212, 129] width 137 height 14
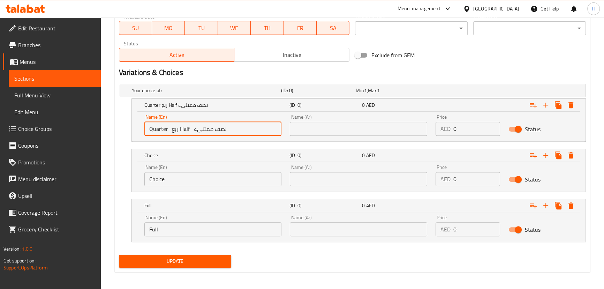
click at [183, 127] on input "Quarter ربع Half نصف ممتلىء" at bounding box center [212, 129] width 137 height 14
type input "Quarter ربع نصف ممتلىء"
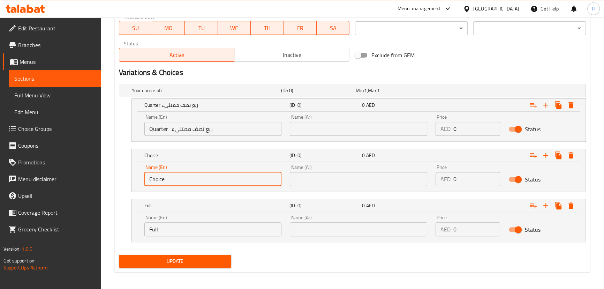
drag, startPoint x: 169, startPoint y: 178, endPoint x: 137, endPoint y: 178, distance: 31.7
click at [137, 178] on div "Name (En) Choice Name (En) Name (Ar) Name (Ar) Price AED 0 Price Status" at bounding box center [359, 177] width 454 height 30
paste input "Half"
type input "Half"
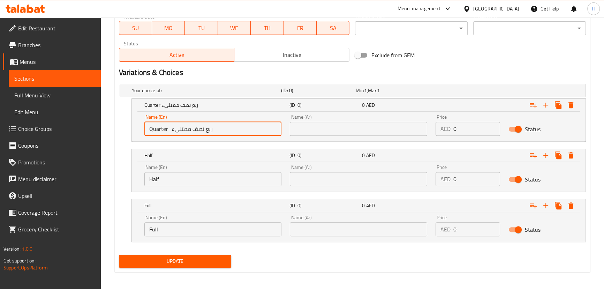
drag, startPoint x: 202, startPoint y: 129, endPoint x: 221, endPoint y: 129, distance: 18.8
click at [221, 129] on input "Quarter ربع نصف ممتلىء" at bounding box center [212, 129] width 137 height 14
type input "Quarter نصف ممتلىء"
click at [339, 128] on input "text" at bounding box center [358, 129] width 137 height 14
paste input "ربع"
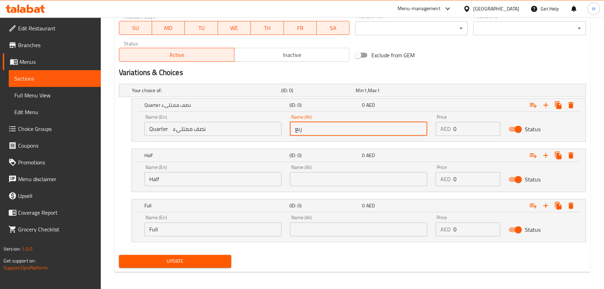
type input "ربع"
click at [198, 126] on input "Quarter نصف ممتلىء" at bounding box center [212, 129] width 137 height 14
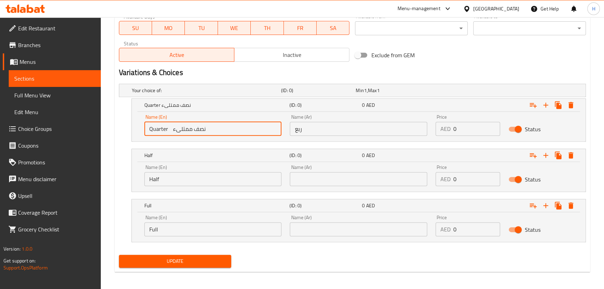
click at [198, 126] on input "Quarter نصف ممتلىء" at bounding box center [212, 129] width 137 height 14
click at [199, 131] on input "Quarter نصف ممتلىء" at bounding box center [212, 129] width 137 height 14
type input "Quarter ممتلىء"
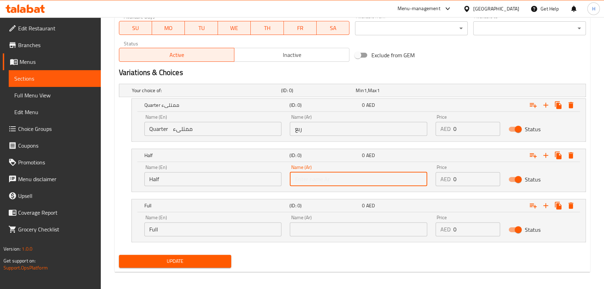
click at [346, 181] on input "text" at bounding box center [358, 179] width 137 height 14
paste input "نصف"
type input "نصف"
click at [174, 129] on input "Quarter ممتلىء" at bounding box center [212, 129] width 137 height 14
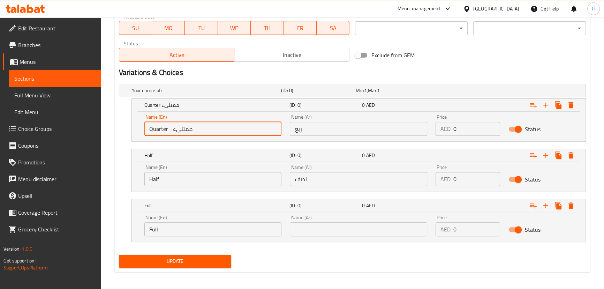
click at [174, 129] on input "Quarter ممتلىء" at bounding box center [212, 129] width 137 height 14
type input "Quarter"
click at [384, 233] on input "text" at bounding box center [358, 229] width 137 height 14
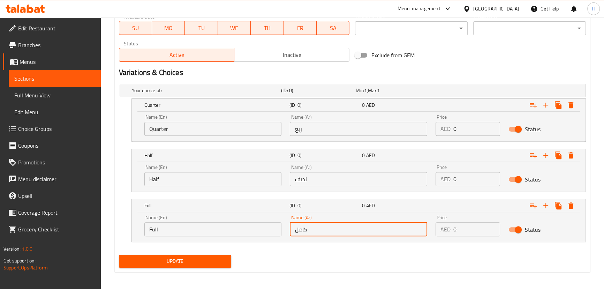
type input "كامل"
click at [235, 133] on input "Quarter" at bounding box center [212, 129] width 137 height 14
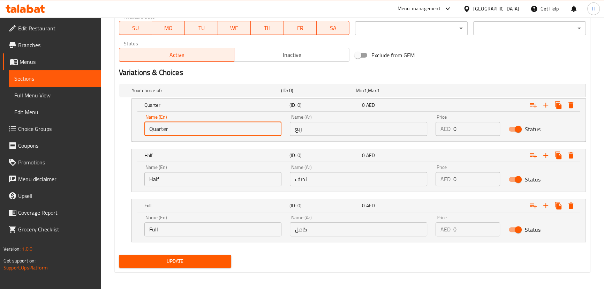
paste input "25 40 70"
click at [176, 129] on input "Quarter 25 40 70" at bounding box center [212, 129] width 137 height 14
drag, startPoint x: 172, startPoint y: 128, endPoint x: 180, endPoint y: 129, distance: 7.4
click at [180, 129] on input "Quarter 25 40 70" at bounding box center [212, 129] width 137 height 14
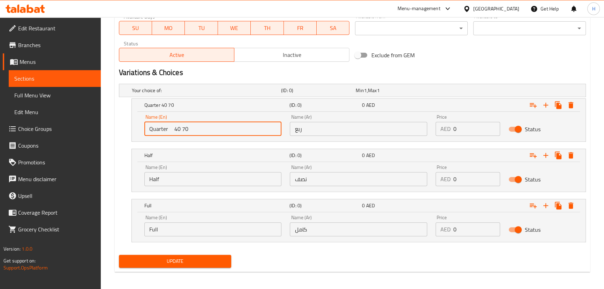
type input "Quarter 40 70"
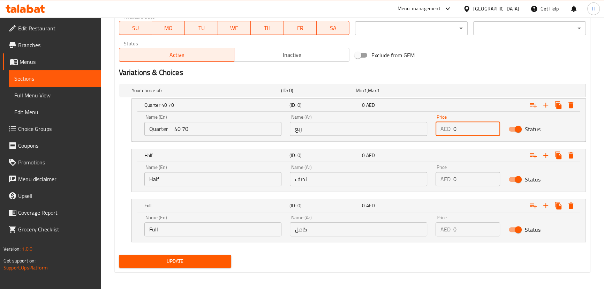
drag, startPoint x: 462, startPoint y: 127, endPoint x: 435, endPoint y: 126, distance: 26.9
click at [435, 126] on div "Price AED 0 Price" at bounding box center [468, 125] width 73 height 30
paste input "25"
type input "25"
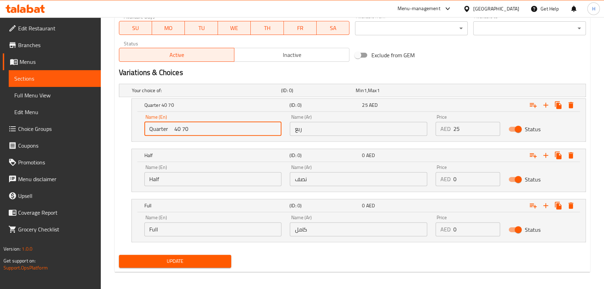
click at [177, 130] on input "Quarter 40 70" at bounding box center [212, 129] width 137 height 14
click at [178, 129] on input "Quarter 40 70" at bounding box center [212, 129] width 137 height 14
click at [175, 128] on input "Quarter 40 70" at bounding box center [212, 129] width 137 height 14
type input "Quarter 70"
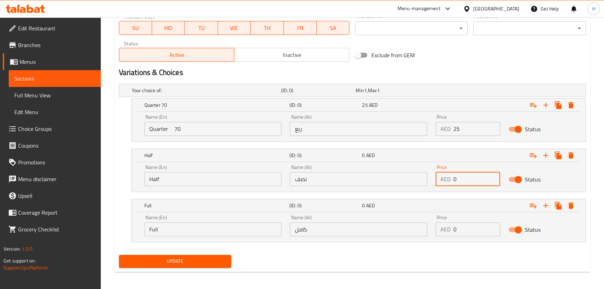
drag, startPoint x: 472, startPoint y: 181, endPoint x: 441, endPoint y: 181, distance: 31.4
click at [441, 181] on div "AED 0 Price" at bounding box center [468, 179] width 65 height 14
paste input "4"
type input "40"
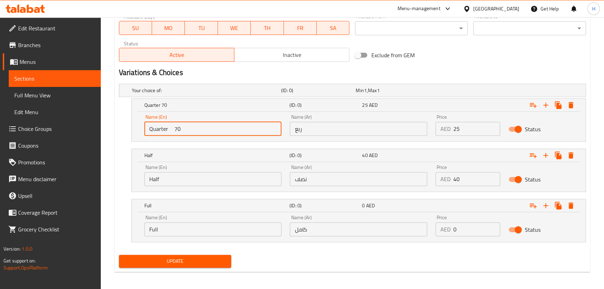
click at [174, 129] on input "Quarter 70" at bounding box center [212, 129] width 137 height 14
type input "Quarter"
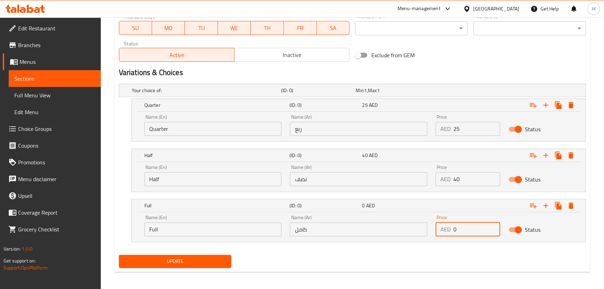
drag, startPoint x: 472, startPoint y: 224, endPoint x: 446, endPoint y: 224, distance: 26.2
click at [446, 224] on div "AED 0 Price" at bounding box center [468, 229] width 65 height 14
paste input "7"
type input "70"
drag, startPoint x: 281, startPoint y: 255, endPoint x: 206, endPoint y: 264, distance: 75.9
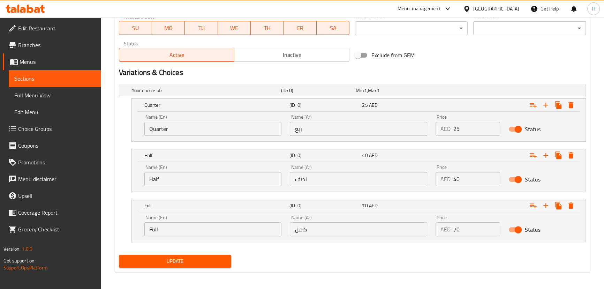
click at [281, 255] on div "Update" at bounding box center [352, 261] width 473 height 18
click at [205, 263] on span "Update" at bounding box center [176, 261] width 102 height 9
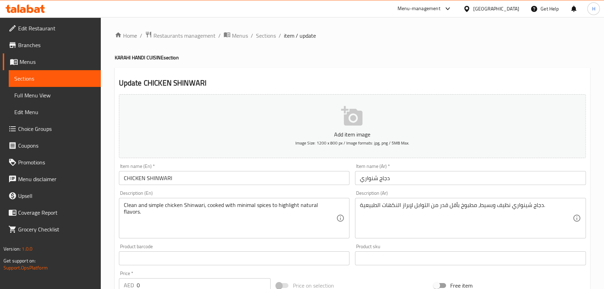
click at [269, 41] on div "Home / Restaurants management / Menus / Sections / item / update KARAHI HANDI C…" at bounding box center [353, 273] width 476 height 484
click at [269, 38] on div "Home / Restaurants management / Menus / Sections / item / update KARAHI HANDI C…" at bounding box center [353, 273] width 476 height 484
click at [269, 38] on span "Sections" at bounding box center [266, 35] width 20 height 8
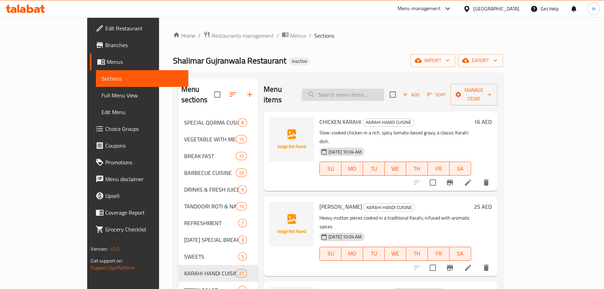
click at [361, 89] on input "search" at bounding box center [343, 95] width 82 height 12
paste input "[PERSON_NAME]"
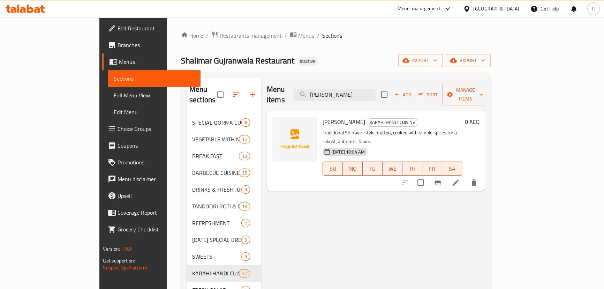
type input "[PERSON_NAME]"
click at [460, 178] on icon at bounding box center [456, 182] width 8 height 8
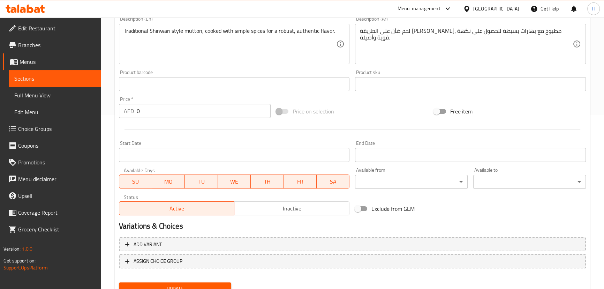
scroll to position [203, 0]
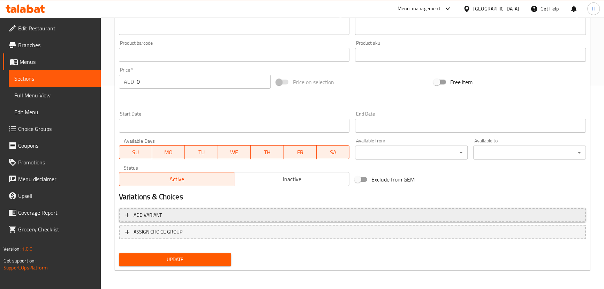
click at [197, 217] on span "Add variant" at bounding box center [352, 215] width 455 height 9
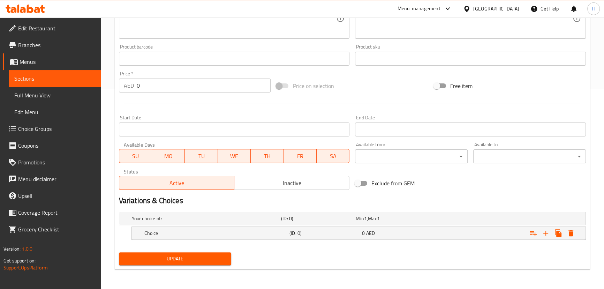
scroll to position [199, 0]
click at [547, 234] on icon "Expand" at bounding box center [546, 234] width 8 height 8
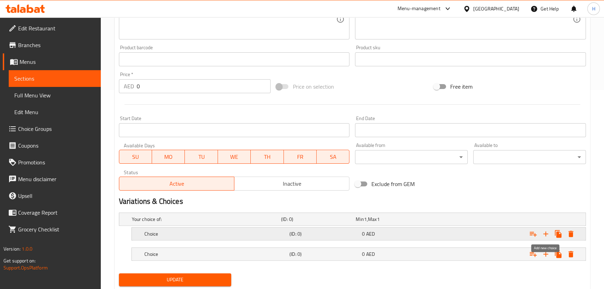
click at [547, 234] on icon "Expand" at bounding box center [546, 234] width 8 height 8
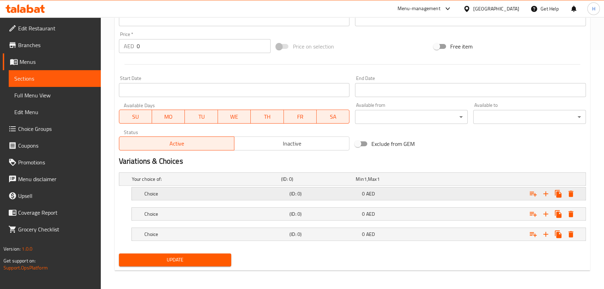
click at [188, 198] on div "Choice (ID: 0) 0 AED" at bounding box center [361, 193] width 436 height 15
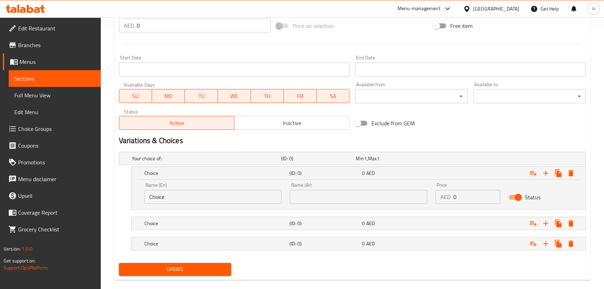
scroll to position [269, 0]
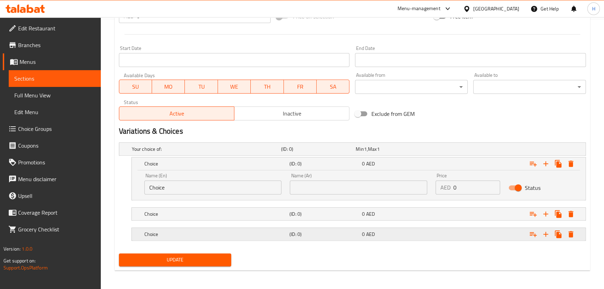
click at [276, 238] on div "Choice (ID: 0) 0 AED" at bounding box center [361, 233] width 436 height 15
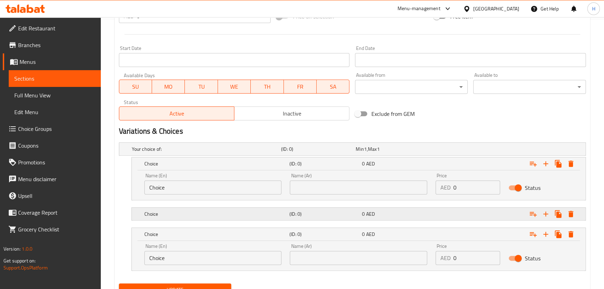
click at [284, 220] on div "Choice (ID: 0) 0 AED" at bounding box center [361, 213] width 436 height 15
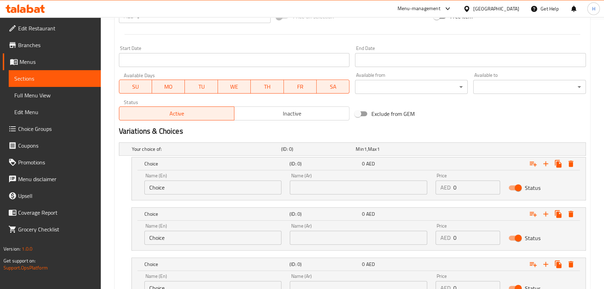
click at [210, 189] on input "Choice" at bounding box center [212, 187] width 137 height 14
paste input "Quarter ربع Half نصف Full ممتلىء"
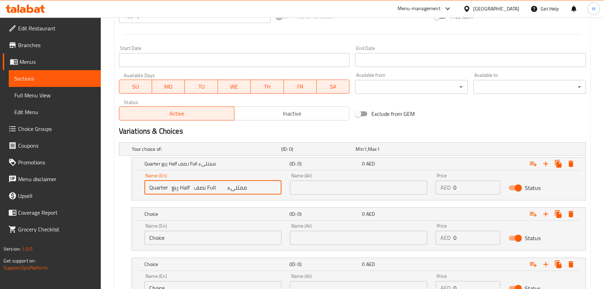
scroll to position [329, 0]
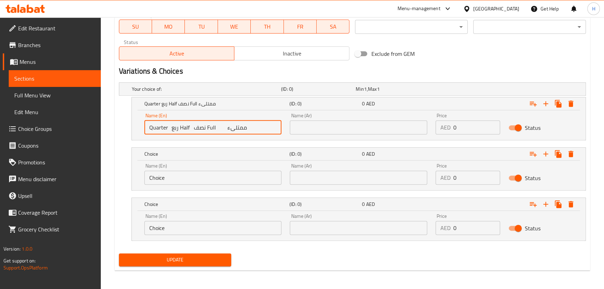
click at [172, 127] on input "Quarter ربع Half نصف Full ممتلىء" at bounding box center [212, 127] width 137 height 14
type input "Quarter Half نصف Full ممتلىء"
click at [386, 125] on input "text" at bounding box center [358, 127] width 137 height 14
paste input "ربع"
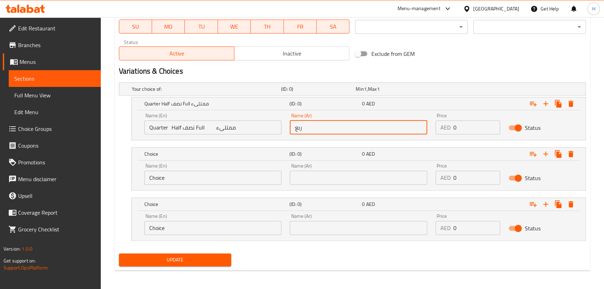
type input "ربع"
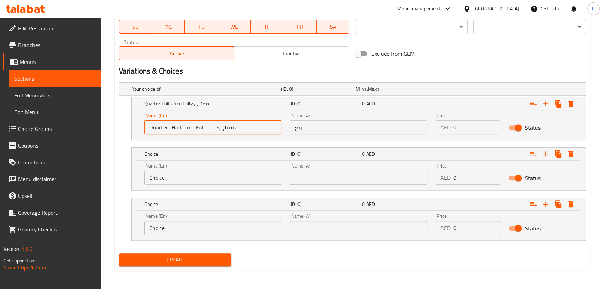
click at [195, 127] on input "Quarter Half نصف Full ممتلىء" at bounding box center [212, 127] width 137 height 14
type input "Quarter Half Full ممتلىء"
click at [327, 184] on div "Name (Ar) Name (Ar)" at bounding box center [359, 174] width 146 height 30
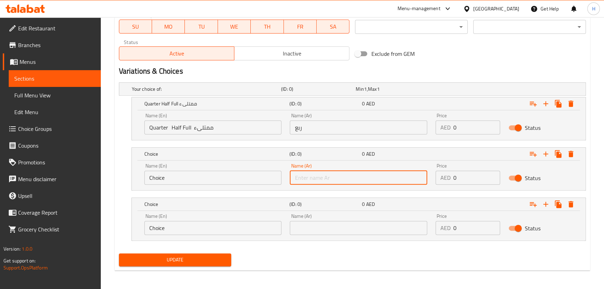
click at [328, 178] on input "text" at bounding box center [358, 178] width 137 height 14
paste input "نصف"
type input "نصف"
click at [172, 127] on input "Quarter Half Full ممتلىء" at bounding box center [212, 127] width 137 height 14
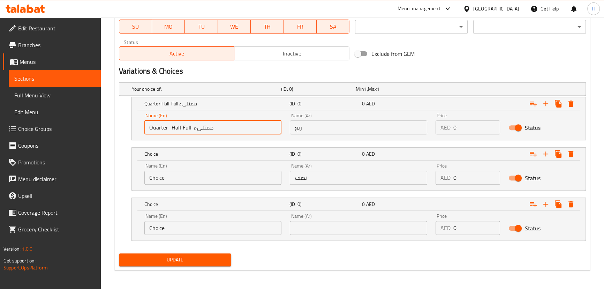
click at [172, 127] on input "Quarter Half Full ممتلىء" at bounding box center [212, 127] width 137 height 14
type input "Quarter Full ممتلىء"
click at [182, 176] on input "Choice" at bounding box center [212, 178] width 137 height 14
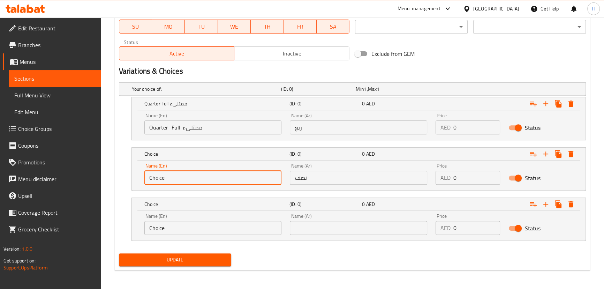
click at [182, 176] on input "Choice" at bounding box center [212, 178] width 137 height 14
paste input "Half"
type input "Half"
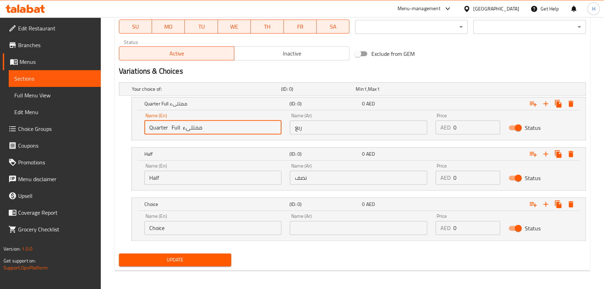
drag, startPoint x: 178, startPoint y: 127, endPoint x: 242, endPoint y: 127, distance: 63.8
click at [242, 127] on input "Quarter Full ممتلىء" at bounding box center [212, 127] width 137 height 14
click at [173, 127] on input "Quarter Full" at bounding box center [212, 127] width 137 height 14
type input "Quarter"
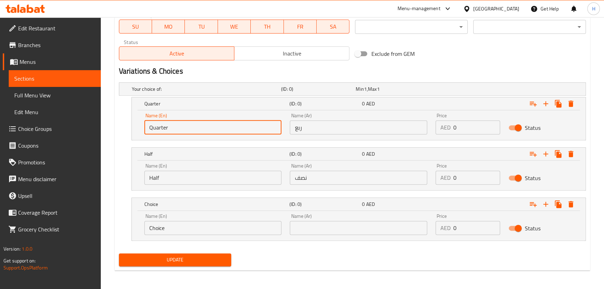
click at [164, 225] on input "Choice" at bounding box center [212, 228] width 137 height 14
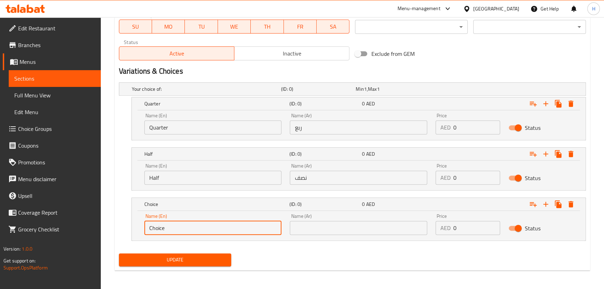
click at [164, 225] on input "Choice" at bounding box center [212, 228] width 137 height 14
paste input "Full"
type input "Full"
click at [324, 230] on input "text" at bounding box center [358, 228] width 137 height 14
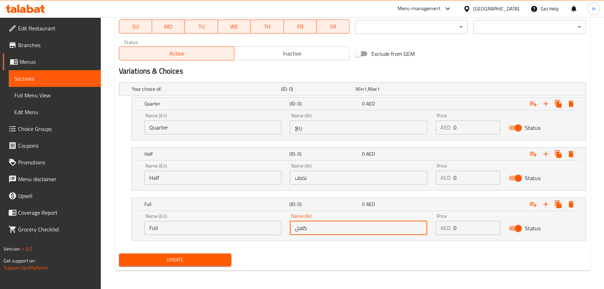
type input "كامل"
click at [298, 258] on div "Update" at bounding box center [352, 259] width 473 height 18
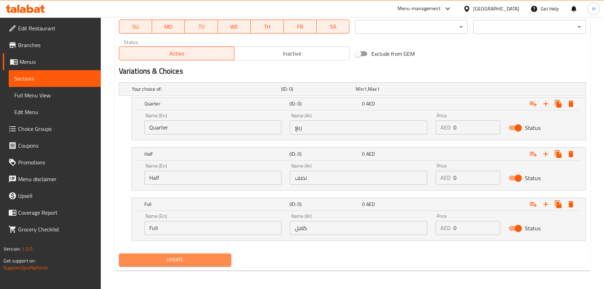
click at [189, 260] on span "Update" at bounding box center [176, 259] width 102 height 9
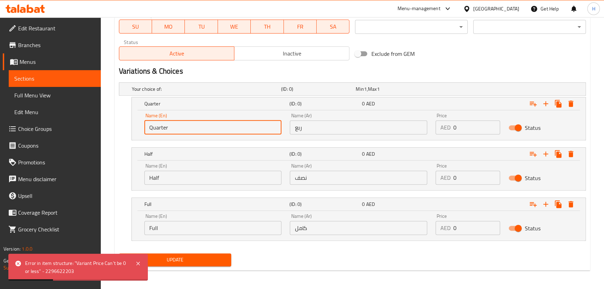
click at [214, 128] on input "Quarter" at bounding box center [212, 127] width 137 height 14
paste input "30 45 80"
click at [173, 125] on input "Quarter 30 45 80" at bounding box center [212, 127] width 137 height 14
type input "Quarter 45 80"
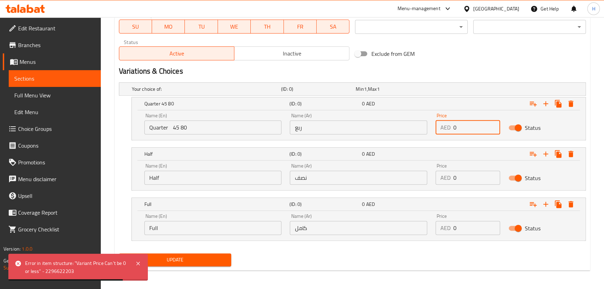
drag, startPoint x: 472, startPoint y: 124, endPoint x: 451, endPoint y: 122, distance: 21.4
click at [451, 122] on div "AED 0 Price" at bounding box center [468, 127] width 65 height 14
paste input "3"
type input "30"
click at [174, 128] on input "Quarter 45 80" at bounding box center [212, 127] width 137 height 14
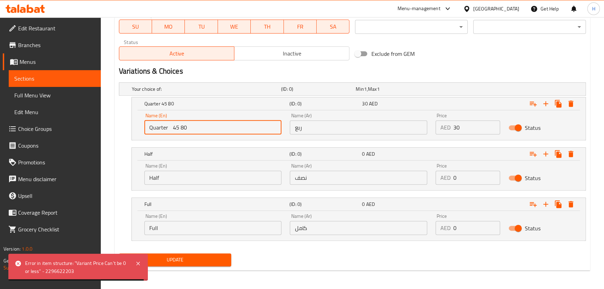
click at [174, 128] on input "Quarter 45 80" at bounding box center [212, 127] width 137 height 14
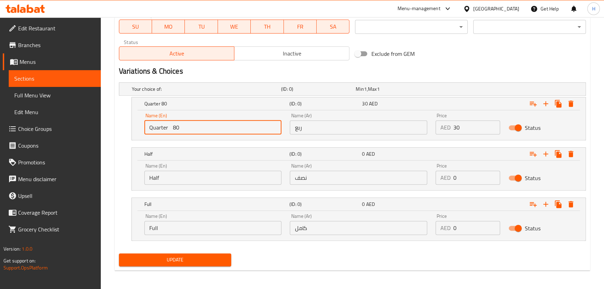
type input "Quarter 80"
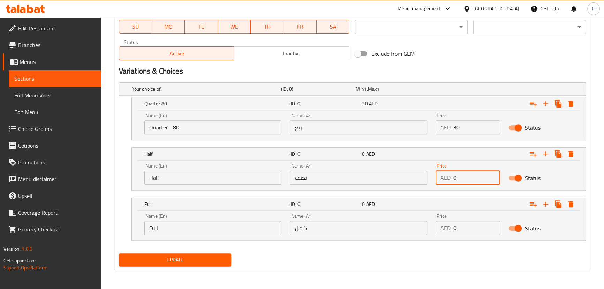
drag, startPoint x: 467, startPoint y: 179, endPoint x: 431, endPoint y: 176, distance: 36.0
click at [432, 176] on div "Price AED 0 Price" at bounding box center [468, 174] width 73 height 30
paste input "45"
type input "45"
click at [173, 129] on input "Quarter 80" at bounding box center [212, 127] width 137 height 14
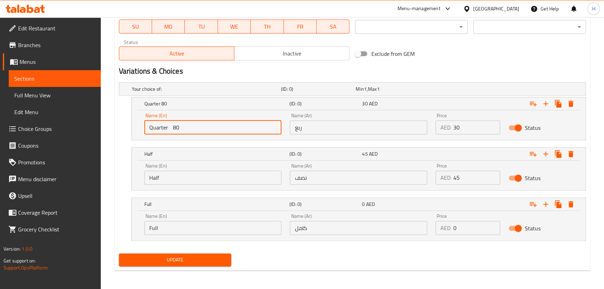
click at [173, 129] on input "Quarter 80" at bounding box center [212, 127] width 137 height 14
type input "Quarter"
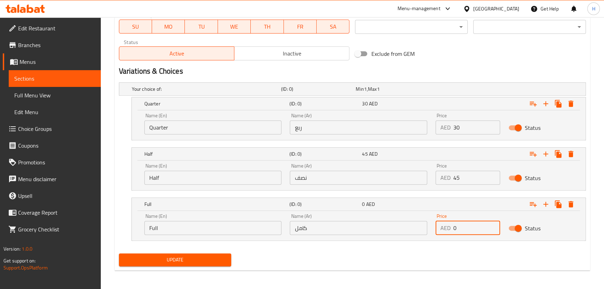
drag, startPoint x: 464, startPoint y: 226, endPoint x: 448, endPoint y: 228, distance: 16.5
click at [448, 226] on div "AED 0 Price" at bounding box center [468, 228] width 65 height 14
paste input "8"
type input "80"
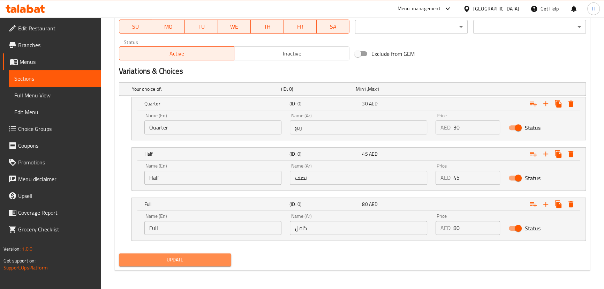
click at [217, 263] on span "Update" at bounding box center [176, 259] width 102 height 9
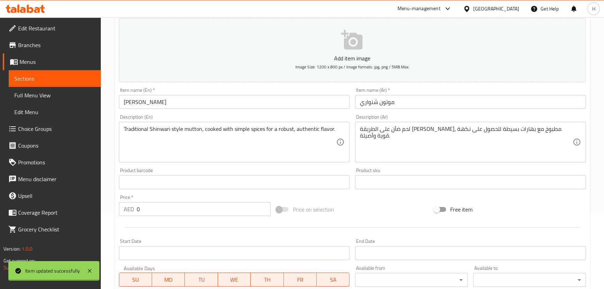
scroll to position [12, 0]
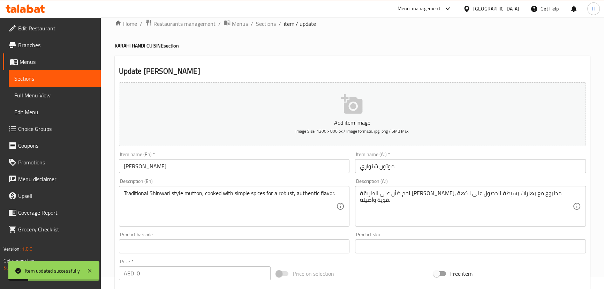
drag, startPoint x: 265, startPoint y: 23, endPoint x: 177, endPoint y: 6, distance: 90.2
click at [265, 23] on span "Sections" at bounding box center [266, 24] width 20 height 8
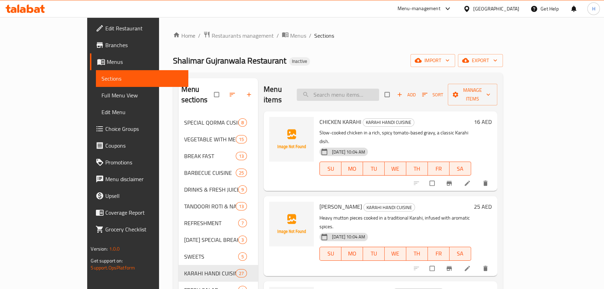
click at [367, 93] on input "search" at bounding box center [338, 95] width 82 height 12
paste input "CHICKEN TIKKA BOTI KARAHI"
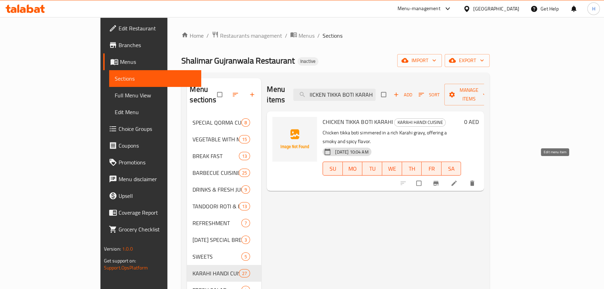
type input "CHICKEN TIKKA BOTI KARAHI"
click at [458, 180] on icon at bounding box center [454, 183] width 7 height 7
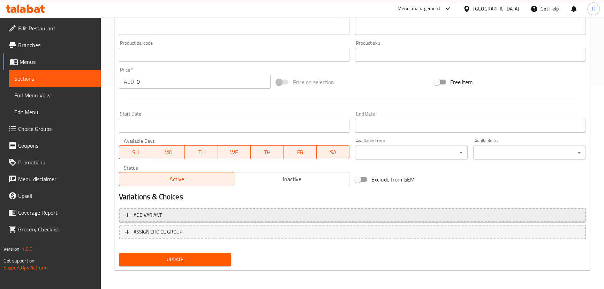
click at [275, 213] on span "Add variant" at bounding box center [352, 215] width 455 height 9
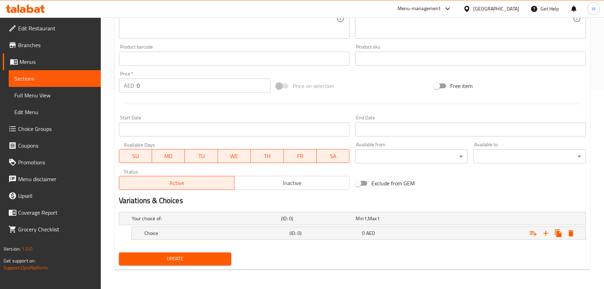
scroll to position [199, 0]
click at [546, 234] on icon "Expand" at bounding box center [546, 233] width 5 height 5
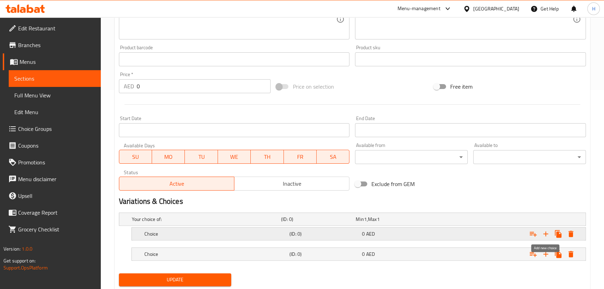
click at [544, 232] on icon "Expand" at bounding box center [546, 234] width 8 height 8
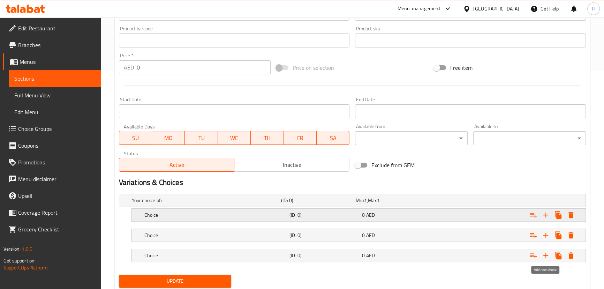
scroll to position [239, 0]
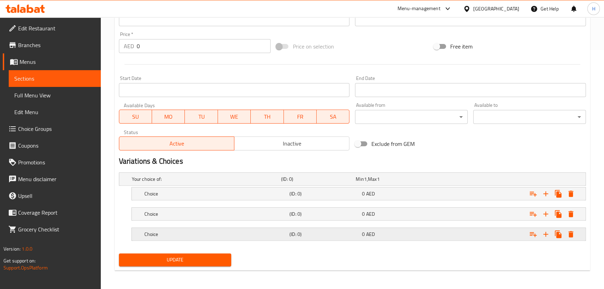
click at [211, 233] on h5 "Choice" at bounding box center [215, 234] width 142 height 7
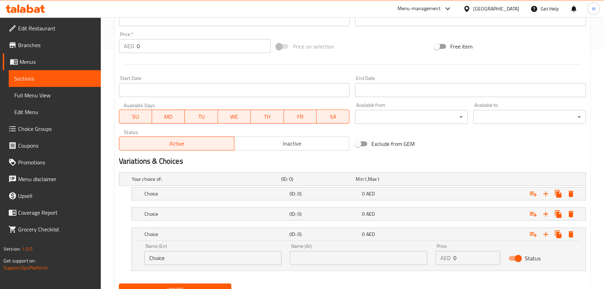
drag, startPoint x: 215, startPoint y: 210, endPoint x: 215, endPoint y: 205, distance: 4.9
click at [215, 210] on h5 "Choice" at bounding box center [215, 213] width 142 height 7
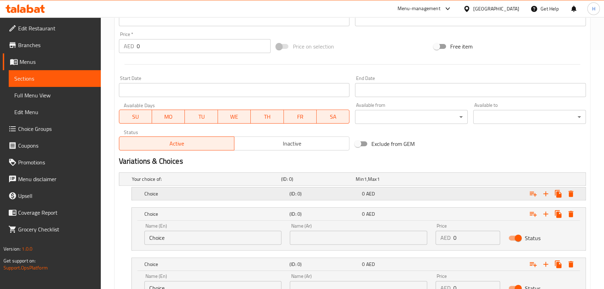
click at [206, 186] on div "Choice (ID: 0) 0 AED" at bounding box center [361, 193] width 436 height 15
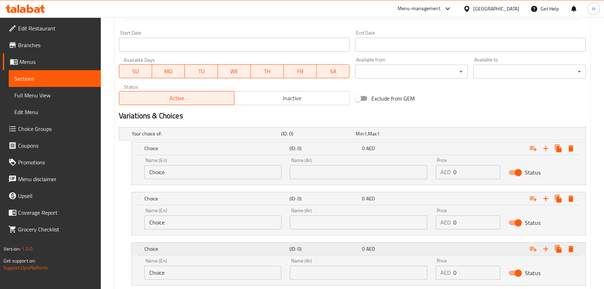
scroll to position [329, 0]
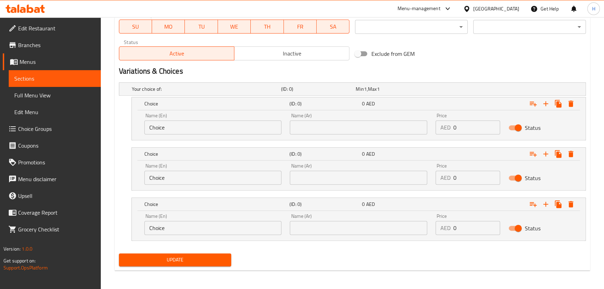
click at [200, 133] on input "Choice" at bounding box center [212, 127] width 137 height 14
paste input "Quarter ربع Half نصف Full ممتلىء"
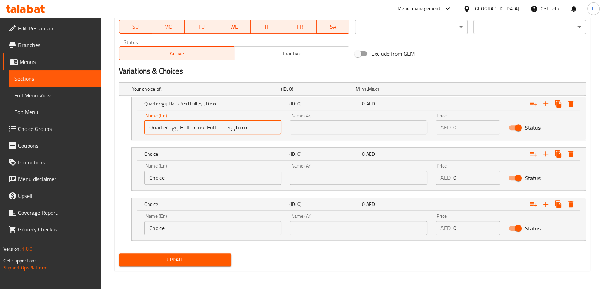
drag, startPoint x: 170, startPoint y: 126, endPoint x: 175, endPoint y: 128, distance: 5.6
click at [175, 128] on input "Quarter ربع Half نصف Full ممتلىء" at bounding box center [212, 127] width 137 height 14
click at [171, 127] on input "Quarter ربع Half نصف Full ممتلىء" at bounding box center [212, 127] width 137 height 14
type input "Quarter Half نصف Full ممتلىء"
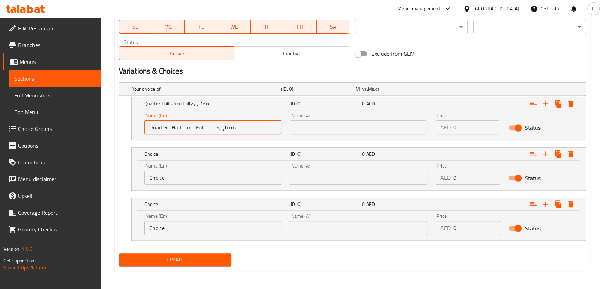
click at [338, 131] on input "text" at bounding box center [358, 127] width 137 height 14
paste input "ربع"
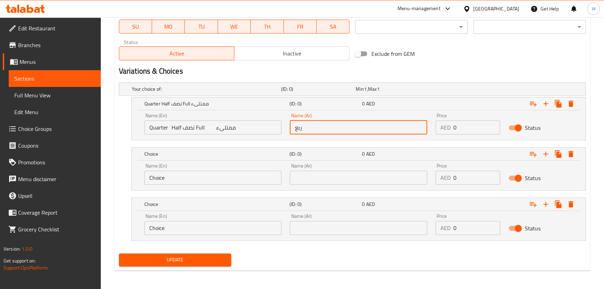
type input "ربع"
click at [192, 128] on input "Quarter Half نصف Full ممتلىء" at bounding box center [212, 127] width 137 height 14
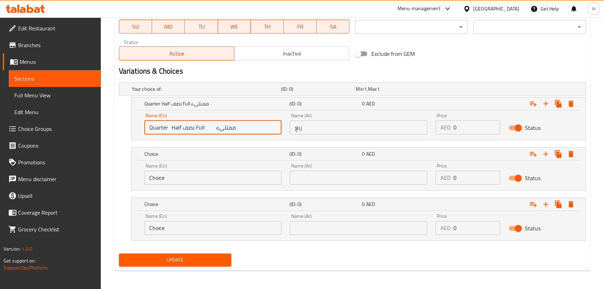
click at [192, 128] on input "Quarter Half نصف Full ممتلىء" at bounding box center [212, 127] width 137 height 14
type input "Quarter Half Full ممتلىء"
click at [330, 177] on input "text" at bounding box center [358, 178] width 137 height 14
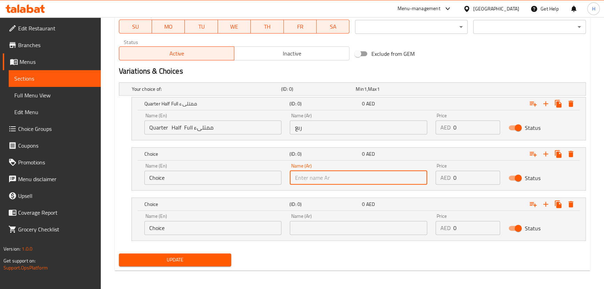
paste input "نصف"
type input "نصف"
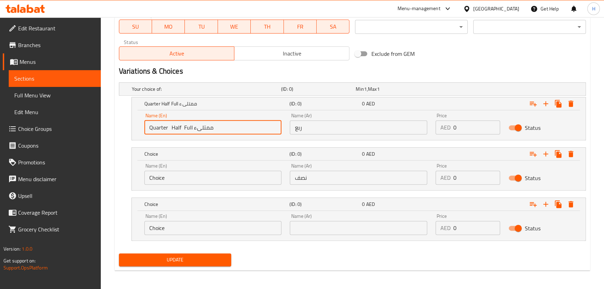
drag, startPoint x: 172, startPoint y: 126, endPoint x: 178, endPoint y: 126, distance: 6.3
click at [178, 126] on input "Quarter Half Full ممتلىء" at bounding box center [212, 127] width 137 height 14
type input "Quarter Full ممتلىء"
click at [177, 173] on input "Choice" at bounding box center [212, 178] width 137 height 14
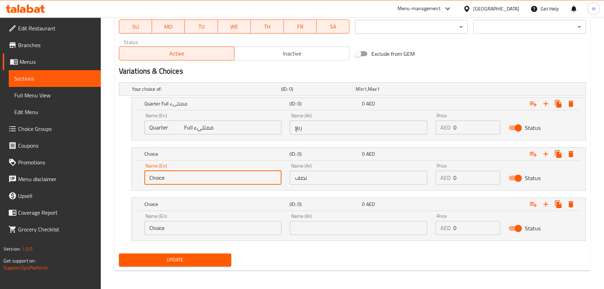
click at [177, 173] on input "Choice" at bounding box center [212, 178] width 137 height 14
paste input "Half"
type input "Half"
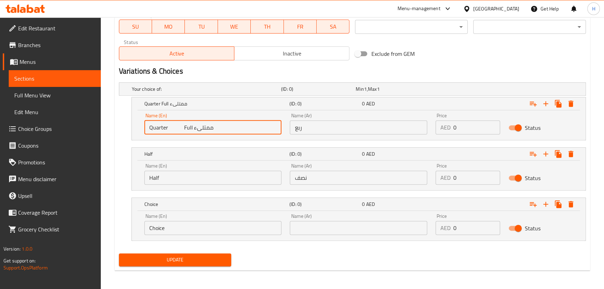
click at [184, 125] on input "Quarter Full ممتلىء" at bounding box center [212, 127] width 137 height 14
drag, startPoint x: 177, startPoint y: 131, endPoint x: 188, endPoint y: 126, distance: 12.8
click at [188, 126] on input "Quarter Full ممتلىء" at bounding box center [212, 127] width 137 height 14
type input "Quarter ممتلىء"
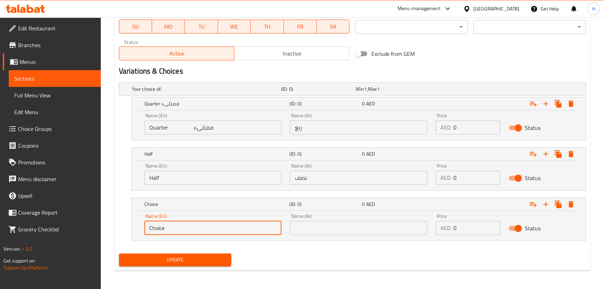
drag, startPoint x: 169, startPoint y: 224, endPoint x: 140, endPoint y: 224, distance: 29.0
click at [140, 224] on div "Name (En) Choice Name (En) Name (Ar) Name (Ar) Price AED 0 Price Status" at bounding box center [359, 226] width 454 height 30
paste input "Full"
click at [149, 226] on input "Full" at bounding box center [212, 228] width 137 height 14
type input "Full"
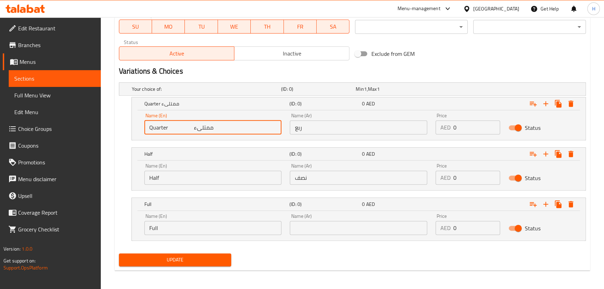
click at [200, 128] on input "Quarter ممتلىء" at bounding box center [212, 127] width 137 height 14
type input "Quarter"
click at [345, 231] on input "text" at bounding box center [358, 228] width 137 height 14
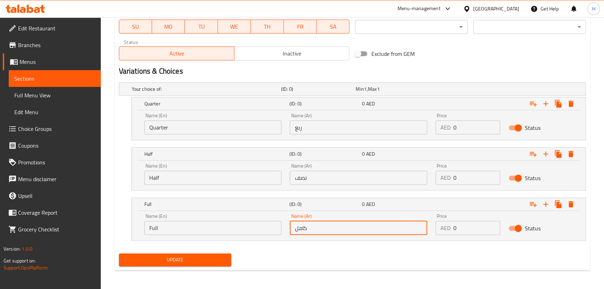
type input "كامل"
click at [218, 123] on input "Quarter" at bounding box center [212, 127] width 137 height 14
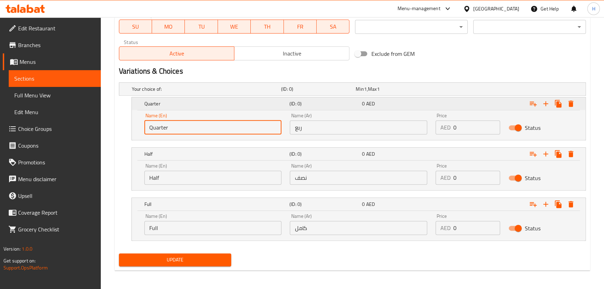
paste input "30 45 80"
click at [182, 126] on input "Quarter 30 45 80" at bounding box center [212, 127] width 137 height 14
type input "Quarter 45 80"
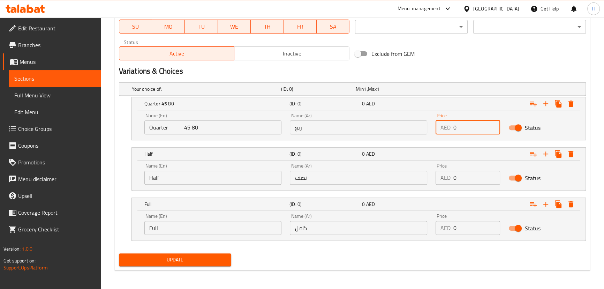
drag, startPoint x: 458, startPoint y: 131, endPoint x: 449, endPoint y: 132, distance: 9.8
click at [449, 132] on div "AED 0 Price" at bounding box center [468, 127] width 65 height 14
paste input "3"
type input "30"
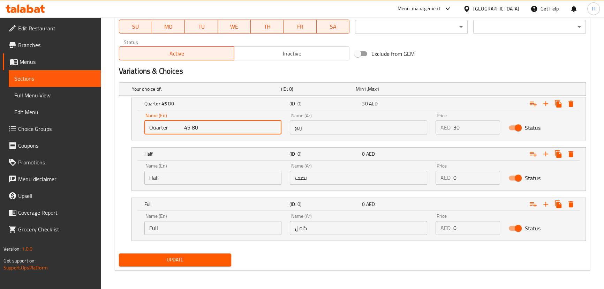
click at [184, 127] on input "Quarter 45 80" at bounding box center [212, 127] width 137 height 14
click at [183, 126] on input "Quarter 45 80" at bounding box center [212, 127] width 137 height 14
type input "Quarter 80"
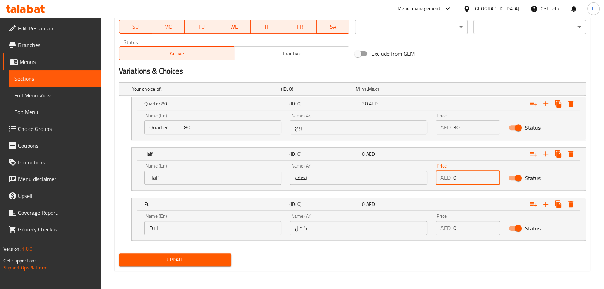
drag, startPoint x: 464, startPoint y: 179, endPoint x: 453, endPoint y: 177, distance: 11.0
click at [454, 177] on input "0" at bounding box center [477, 178] width 47 height 14
paste input "45"
type input "45"
click at [182, 127] on input "Quarter 80" at bounding box center [212, 127] width 137 height 14
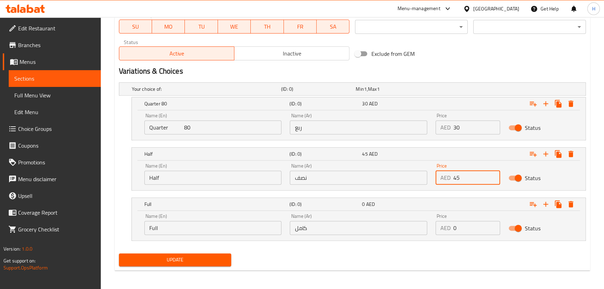
click at [182, 127] on input "Quarter 80" at bounding box center [212, 127] width 137 height 14
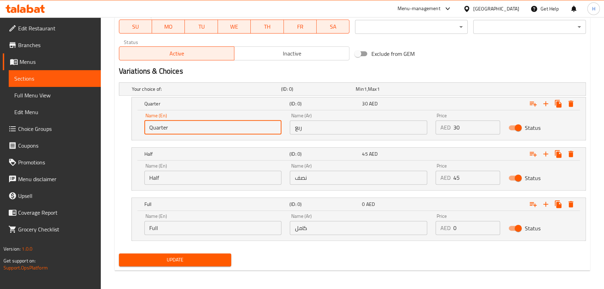
type input "Quarter"
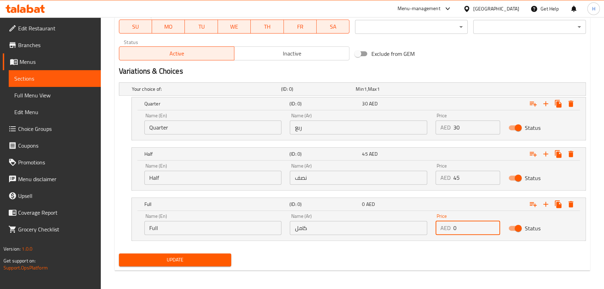
click at [456, 228] on input "0" at bounding box center [477, 228] width 47 height 14
paste input "80"
click at [458, 224] on input "080" at bounding box center [477, 228] width 47 height 14
click at [458, 225] on input "080" at bounding box center [477, 228] width 47 height 14
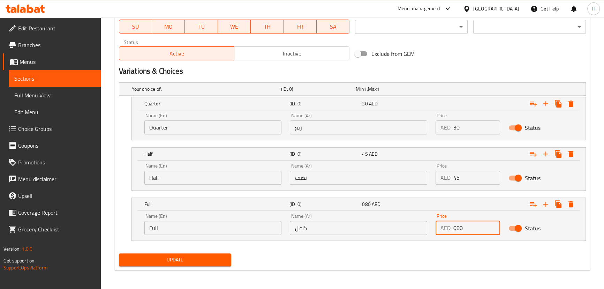
paste input "number"
type input "80"
click at [316, 251] on div "Update" at bounding box center [352, 259] width 473 height 18
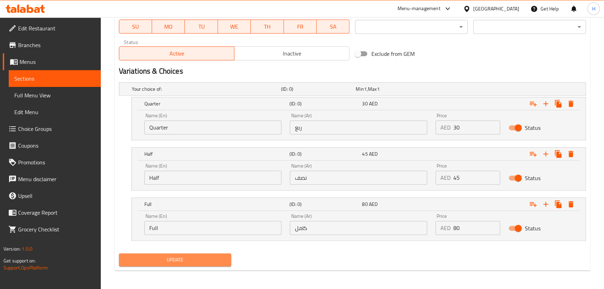
click at [196, 263] on button "Update" at bounding box center [175, 259] width 113 height 13
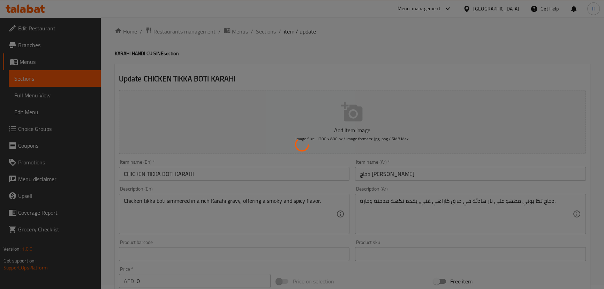
scroll to position [0, 0]
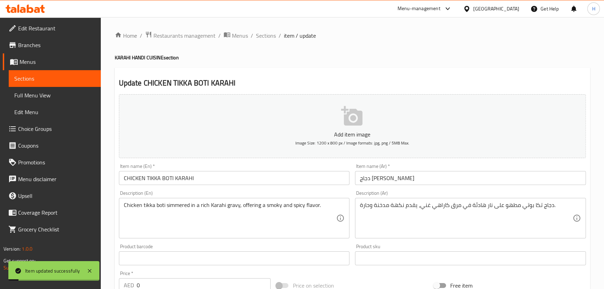
drag, startPoint x: 266, startPoint y: 38, endPoint x: 277, endPoint y: 51, distance: 16.3
click at [266, 38] on span "Sections" at bounding box center [266, 35] width 20 height 8
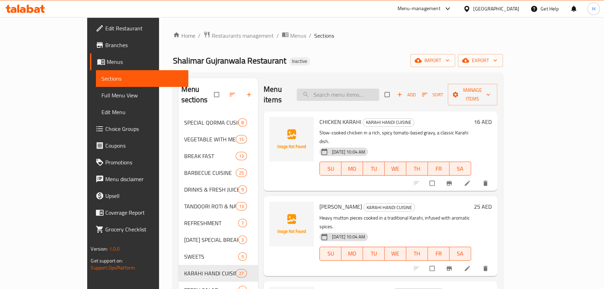
click at [366, 89] on input "search" at bounding box center [338, 95] width 82 height 12
paste input "DUMBA KARAHI"
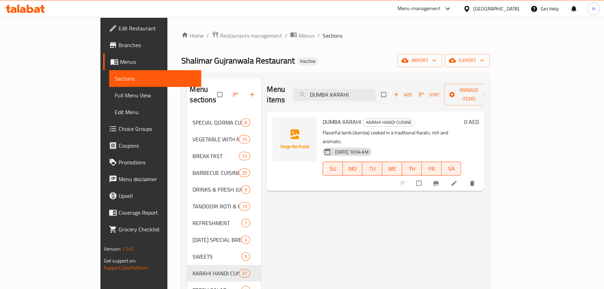
type input "DUMBA KARAHI"
click at [457, 181] on icon at bounding box center [454, 183] width 5 height 5
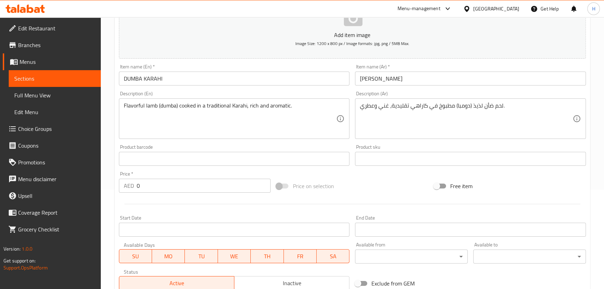
scroll to position [203, 0]
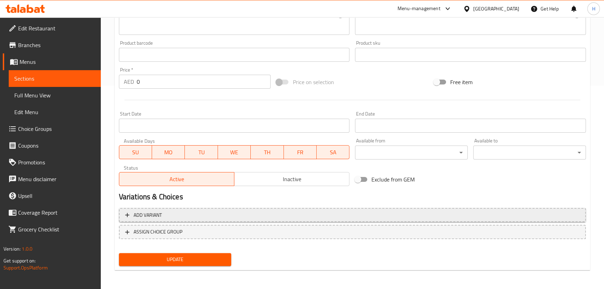
click at [340, 217] on span "Add variant" at bounding box center [352, 215] width 455 height 9
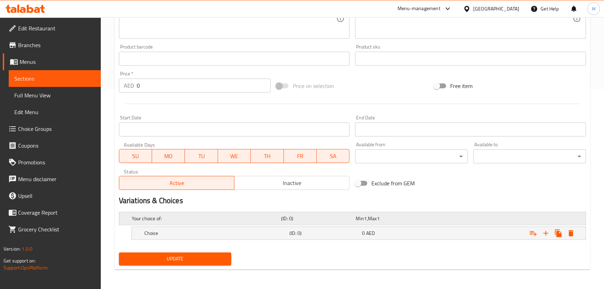
scroll to position [199, 0]
click at [544, 233] on icon "Expand" at bounding box center [546, 233] width 5 height 5
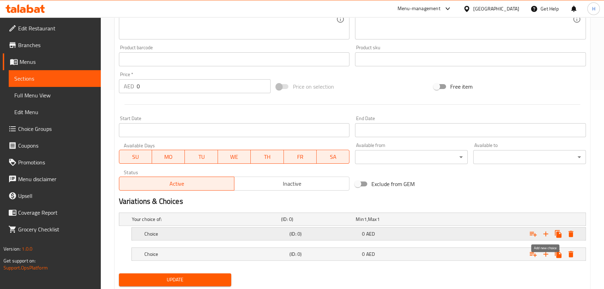
click at [545, 233] on icon "Expand" at bounding box center [546, 233] width 5 height 5
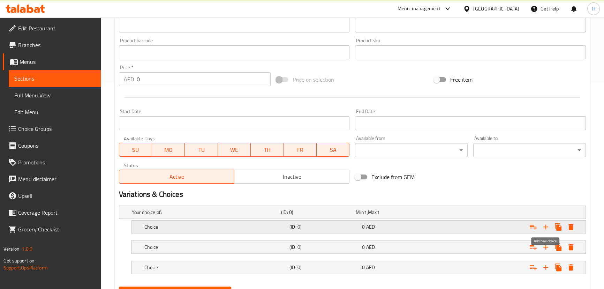
scroll to position [239, 0]
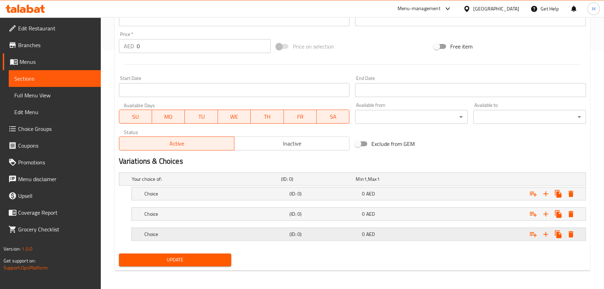
click at [331, 235] on h5 "(ID: 0)" at bounding box center [325, 234] width 70 height 7
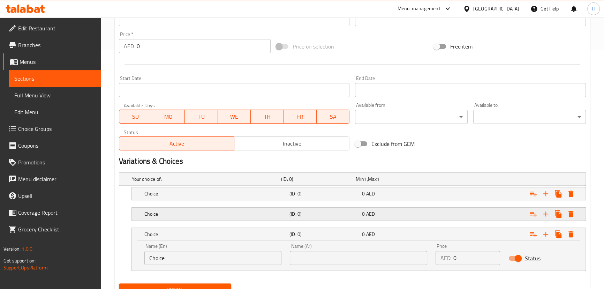
drag, startPoint x: 326, startPoint y: 218, endPoint x: 329, endPoint y: 211, distance: 7.7
click at [326, 217] on div "Choice (ID: 0) 0 AED" at bounding box center [361, 213] width 436 height 15
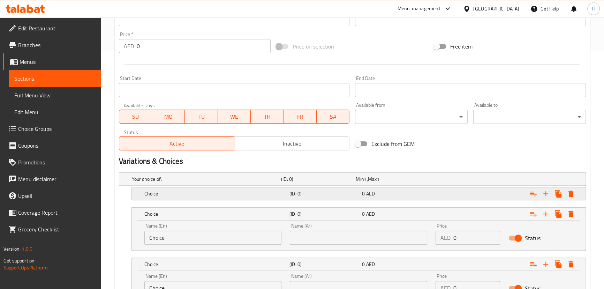
click at [330, 197] on div "(ID: 0)" at bounding box center [324, 194] width 73 height 10
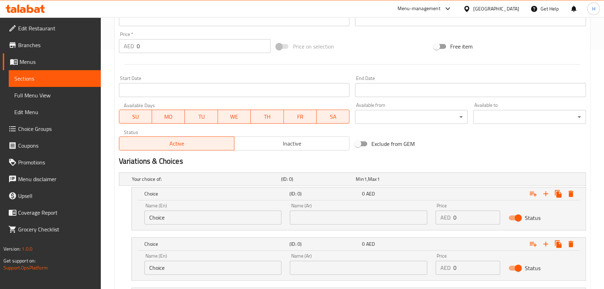
click at [185, 215] on input "Choice" at bounding box center [212, 217] width 137 height 14
paste input "Quarter ربع Half نصف Full ممتلىء"
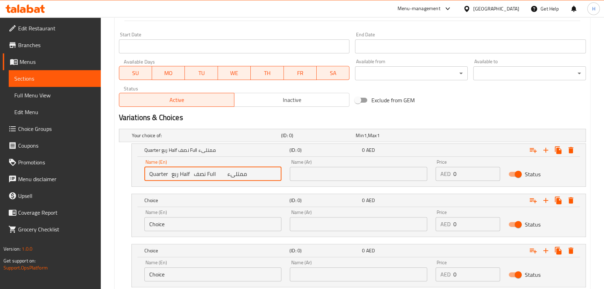
scroll to position [329, 0]
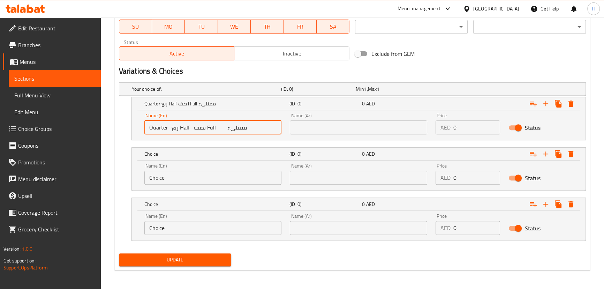
click at [171, 128] on input "Quarter ربع Half نصف Full ممتلىء" at bounding box center [212, 127] width 137 height 14
type input "Quarter Half نصف Full ممتلىء"
click at [337, 126] on input "text" at bounding box center [358, 127] width 137 height 14
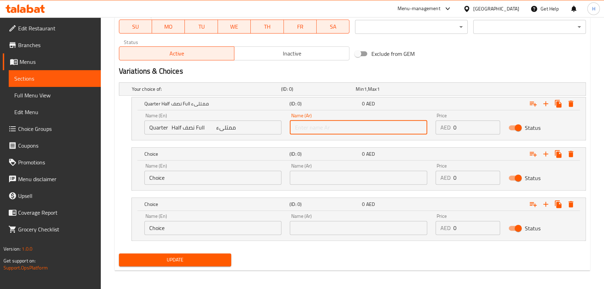
paste input "ربع"
type input "ربع"
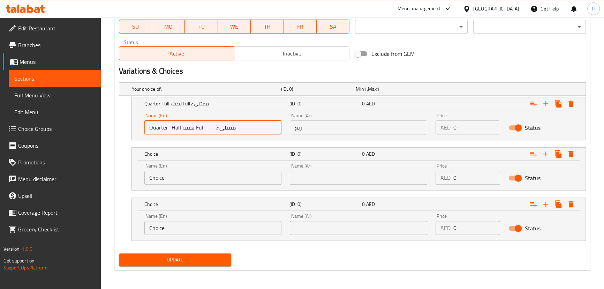
click at [174, 127] on input "Quarter Half نصف Full ممتلىء" at bounding box center [212, 127] width 137 height 14
type input "Quarter نصف Full ممتلىء"
click at [175, 172] on input "Choice" at bounding box center [212, 178] width 137 height 14
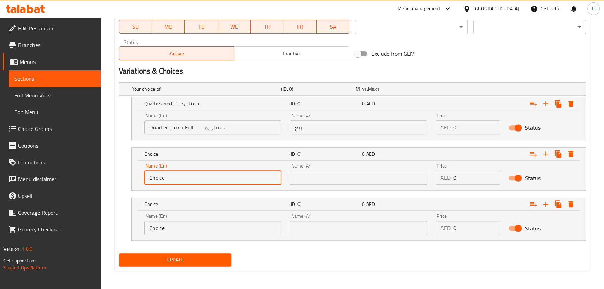
click at [175, 172] on input "Choice" at bounding box center [212, 178] width 137 height 14
paste input "Half"
type input "Half"
click at [186, 126] on input "Quarter نصف Full ممتلىء" at bounding box center [212, 127] width 137 height 14
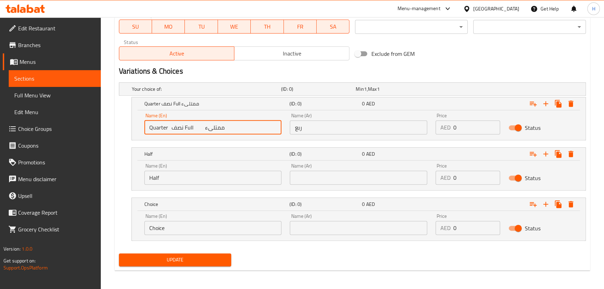
click at [186, 126] on input "Quarter نصف Full ممتلىء" at bounding box center [212, 127] width 137 height 14
click at [191, 129] on input "Quarter نصف Full ممتلىء" at bounding box center [212, 127] width 137 height 14
drag, startPoint x: 182, startPoint y: 126, endPoint x: 190, endPoint y: 125, distance: 7.7
click at [190, 125] on input "Quarter نصف Full ممتلىء" at bounding box center [212, 127] width 137 height 14
type input "Quarter نصف ممتلىء"
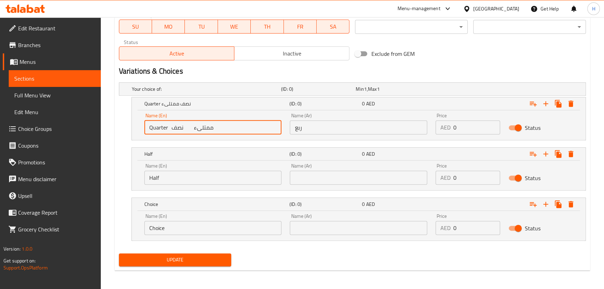
click at [181, 230] on input "Choice" at bounding box center [212, 228] width 137 height 14
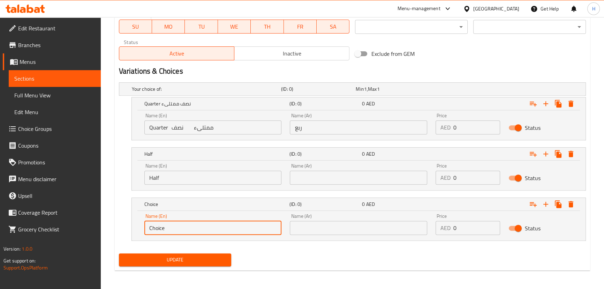
click at [181, 230] on input "Choice" at bounding box center [212, 228] width 137 height 14
paste input "Full"
type input "Full"
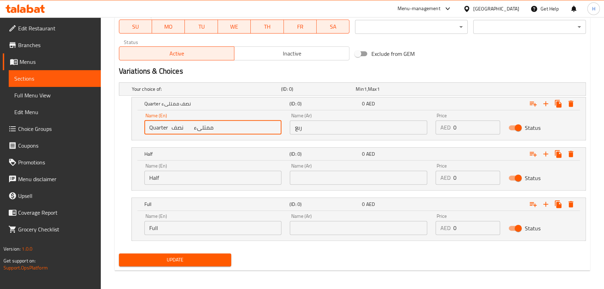
drag, startPoint x: 173, startPoint y: 126, endPoint x: 180, endPoint y: 126, distance: 7.4
click at [180, 126] on input "Quarter نصف ممتلىء" at bounding box center [212, 127] width 137 height 14
click at [179, 127] on input "Quarter نصف ممتلىء" at bounding box center [212, 127] width 137 height 14
type input "Quarter ممتلىء"
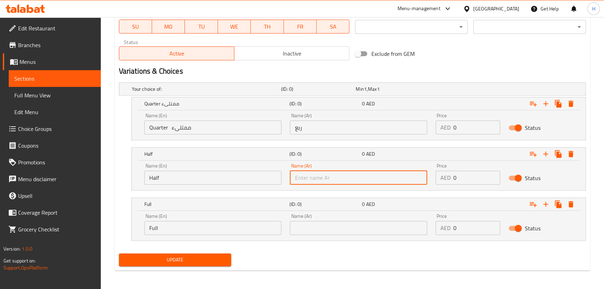
click at [349, 178] on input "text" at bounding box center [358, 178] width 137 height 14
paste input "نصف"
type input "نصف"
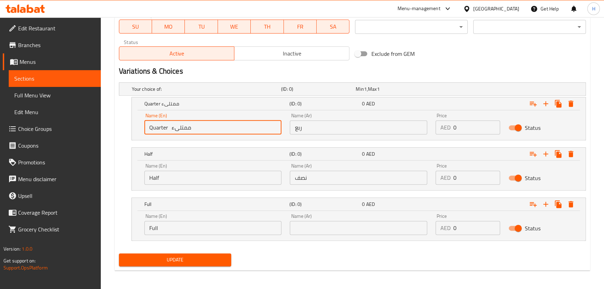
click at [178, 127] on input "Quarter ممتلىء" at bounding box center [212, 127] width 137 height 14
type input "Quarter"
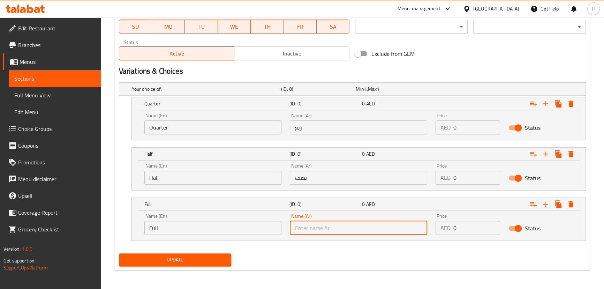
click at [355, 232] on input "text" at bounding box center [358, 228] width 137 height 14
type input "كامل"
click at [206, 126] on input "Quarter" at bounding box center [212, 127] width 137 height 14
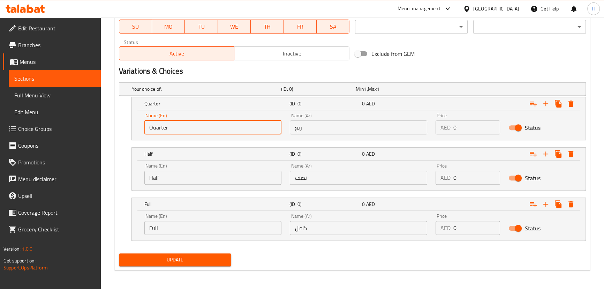
paste input "30 45 80"
click at [172, 128] on input "Quarter 30 45 80" at bounding box center [212, 127] width 137 height 14
type input "Quarter 45 80"
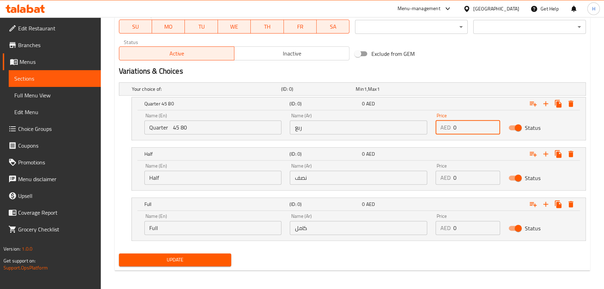
drag, startPoint x: 471, startPoint y: 125, endPoint x: 445, endPoint y: 126, distance: 25.9
click at [445, 126] on div "AED 0 Price" at bounding box center [468, 127] width 65 height 14
paste input "3"
type input "30"
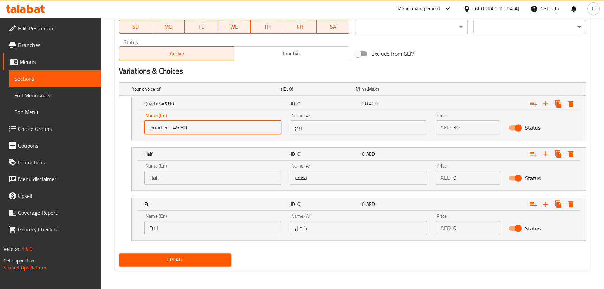
click at [172, 129] on input "Quarter 45 80" at bounding box center [212, 127] width 137 height 14
type input "Quarter 80"
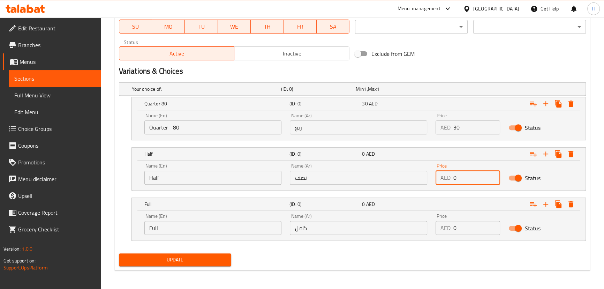
drag, startPoint x: 464, startPoint y: 177, endPoint x: 448, endPoint y: 178, distance: 16.4
click at [448, 178] on div "AED 0 Price" at bounding box center [468, 178] width 65 height 14
paste input "45"
type input "45"
click at [176, 127] on input "Quarter 80" at bounding box center [212, 127] width 137 height 14
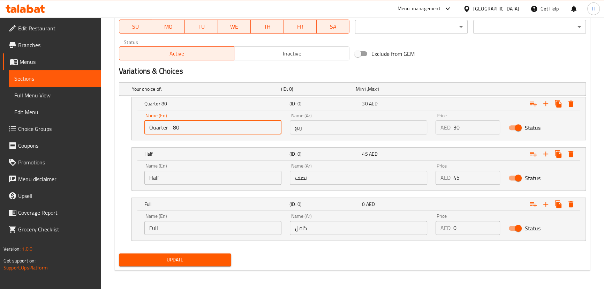
click at [176, 127] on input "Quarter 80" at bounding box center [212, 127] width 137 height 14
type input "Quarter"
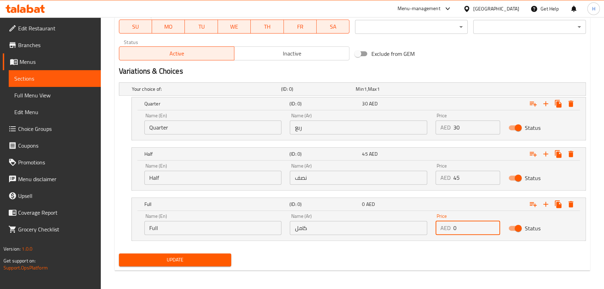
drag, startPoint x: 465, startPoint y: 227, endPoint x: 438, endPoint y: 230, distance: 27.4
click at [438, 230] on div "AED 0 Price" at bounding box center [468, 228] width 65 height 14
paste input "45"
drag, startPoint x: 466, startPoint y: 230, endPoint x: 443, endPoint y: 230, distance: 22.7
click at [452, 228] on div "AED 45 Price" at bounding box center [468, 228] width 65 height 14
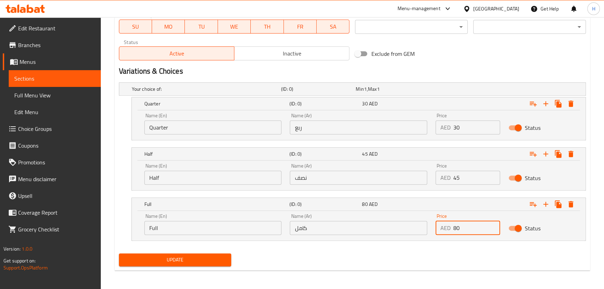
type input "80"
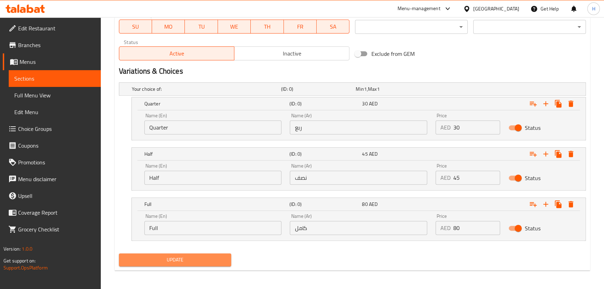
click at [189, 260] on span "Update" at bounding box center [176, 259] width 102 height 9
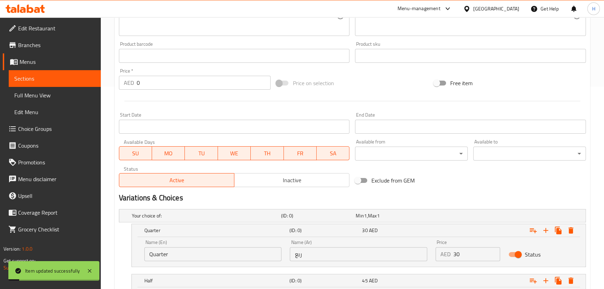
scroll to position [0, 0]
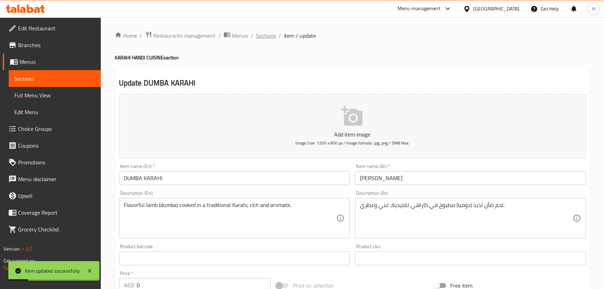
click at [268, 37] on span "Sections" at bounding box center [266, 35] width 20 height 8
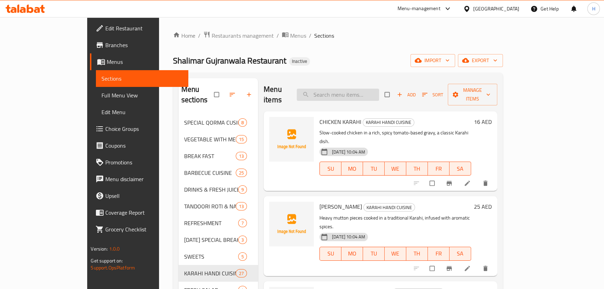
click at [358, 91] on input "search" at bounding box center [338, 95] width 82 height 12
paste input "KABAB MASALA (CHKN.BEEF)"
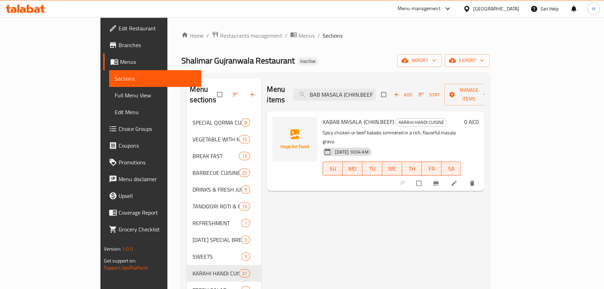
type input "KABAB MASALA (CHKN.BEEF)"
click at [465, 178] on li at bounding box center [455, 183] width 20 height 11
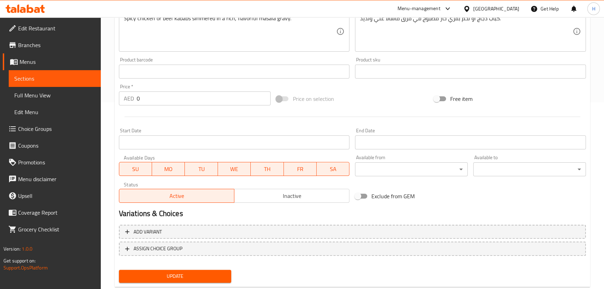
scroll to position [203, 0]
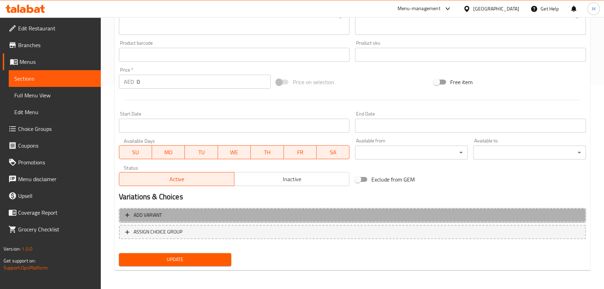
click at [292, 216] on span "Add variant" at bounding box center [352, 215] width 455 height 9
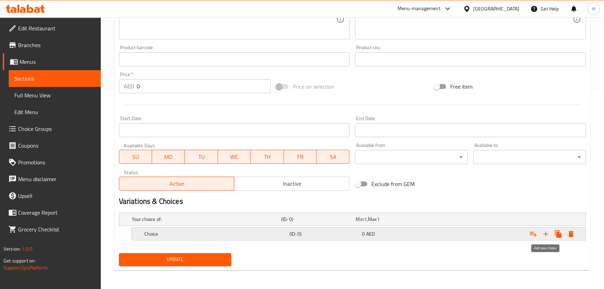
click at [543, 234] on icon "Expand" at bounding box center [546, 234] width 8 height 8
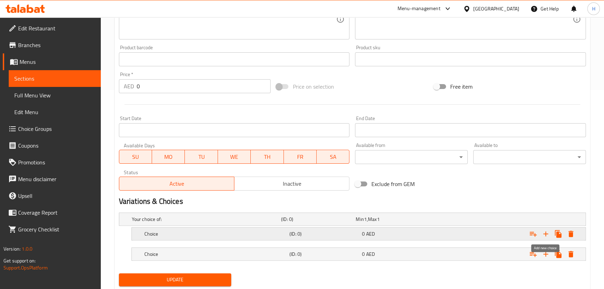
click at [543, 234] on icon "Expand" at bounding box center [546, 234] width 8 height 8
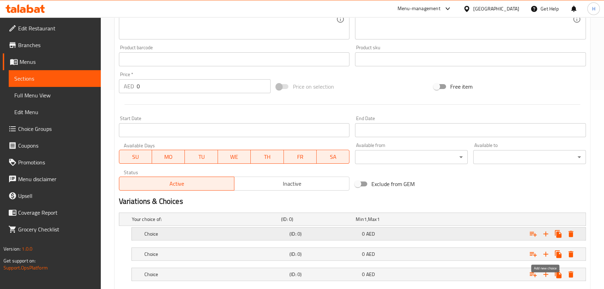
scroll to position [239, 0]
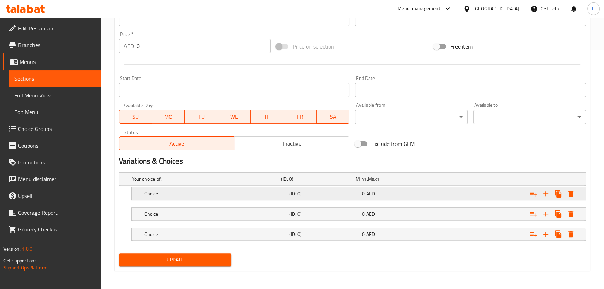
click at [223, 190] on h5 "Choice" at bounding box center [215, 193] width 142 height 7
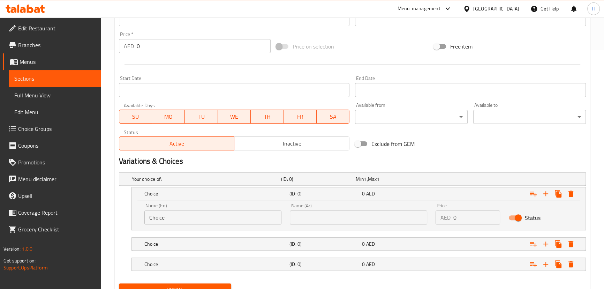
click at [190, 219] on input "Choice" at bounding box center [212, 217] width 137 height 14
click at [195, 267] on div "Choice" at bounding box center [215, 264] width 145 height 10
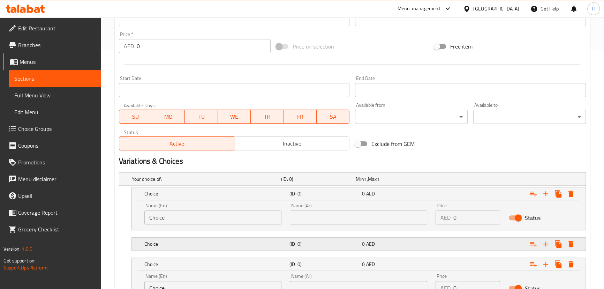
click at [190, 244] on h5 "Choice" at bounding box center [215, 243] width 142 height 7
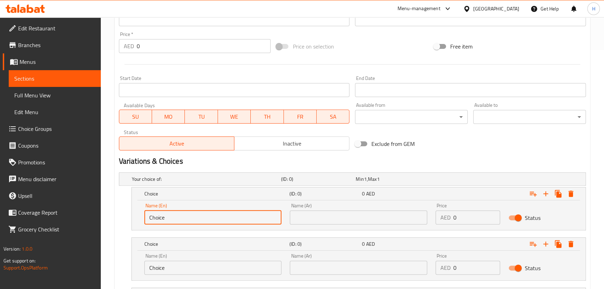
click at [184, 211] on input "Choice" at bounding box center [212, 217] width 137 height 14
paste input "KABAB MASALA (CHKN.BEEF)"
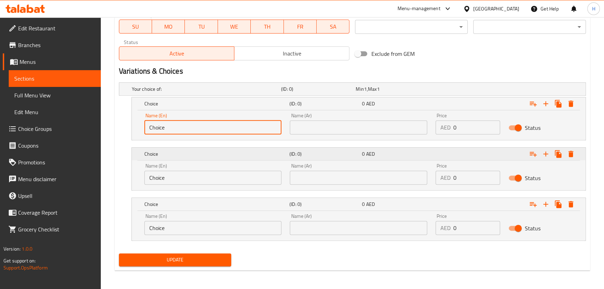
paste input "Quarter ربع Half نصف Full ممتلىء"
click at [172, 129] on input "Quarter ربع Half نصف Full ممتلىء" at bounding box center [212, 127] width 137 height 14
type input "Quarter Half نصف Full ممتلىء"
click at [378, 129] on input "text" at bounding box center [358, 127] width 137 height 14
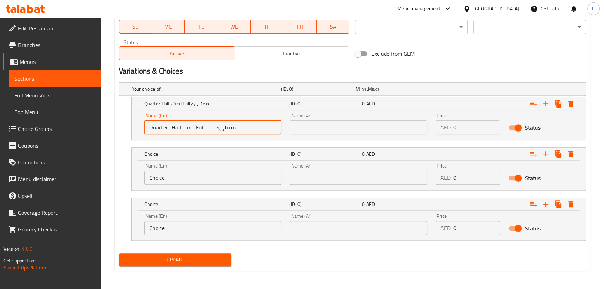
paste input "ربع"
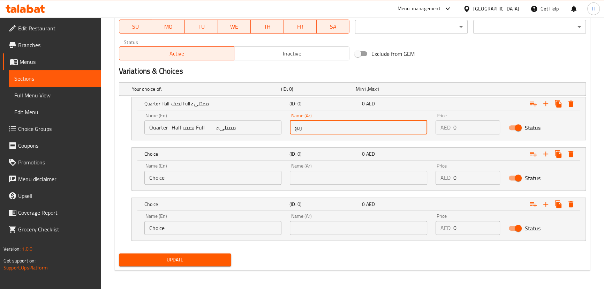
type input "ربع"
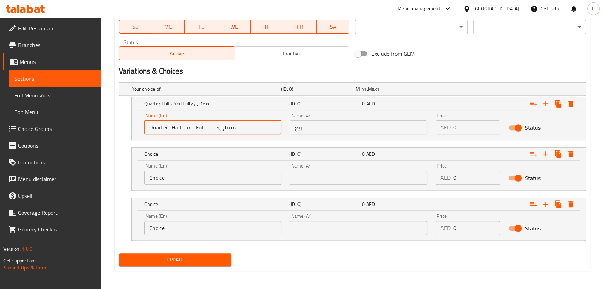
click at [173, 127] on input "Quarter Half نصف Full ممتلىء" at bounding box center [212, 127] width 137 height 14
type input "Quarter نصف Full ممتلىء"
click at [165, 175] on input "Choice" at bounding box center [212, 178] width 137 height 14
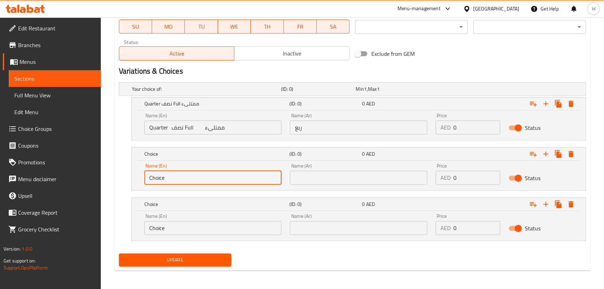
click at [165, 175] on input "Choice" at bounding box center [212, 178] width 137 height 14
paste input "Half"
type input "Half"
click at [174, 127] on input "Quarter نصف Full ممتلىء" at bounding box center [212, 127] width 137 height 14
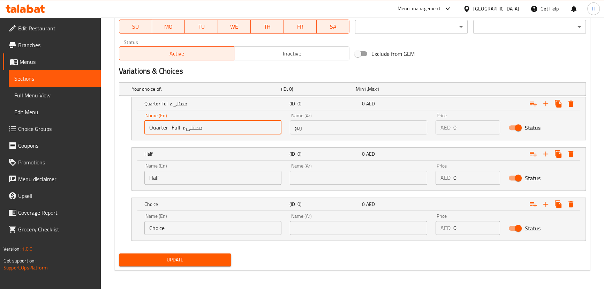
type input "Quarter Full ممتلىء"
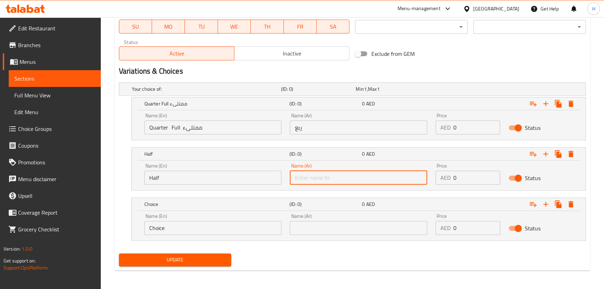
click at [326, 182] on input "text" at bounding box center [358, 178] width 137 height 14
paste input "نصف"
type input "نصف"
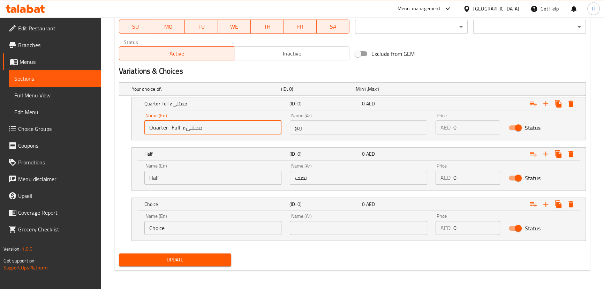
click at [171, 126] on input "Quarter Full ممتلىء" at bounding box center [212, 127] width 137 height 14
type input "Quarter ممتلىء"
click at [178, 226] on input "Choice" at bounding box center [212, 228] width 137 height 14
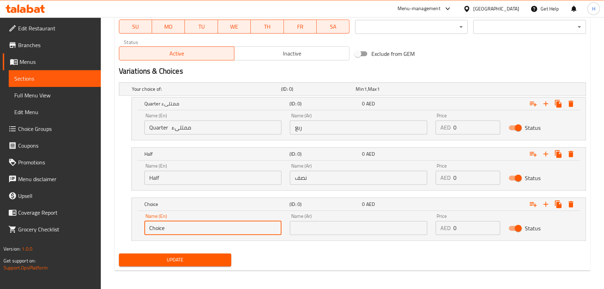
click at [178, 226] on input "Choice" at bounding box center [212, 228] width 137 height 14
paste input "Full"
type input "Full"
click at [181, 130] on input "Quarter ممتلىء" at bounding box center [212, 127] width 137 height 14
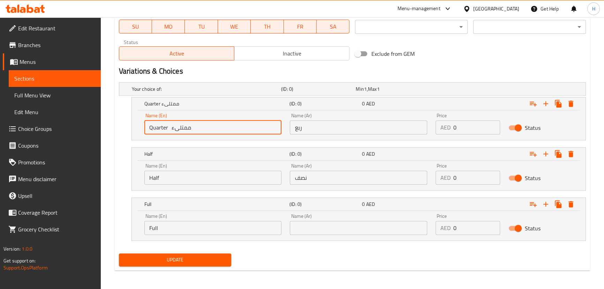
click at [181, 130] on input "Quarter ممتلىء" at bounding box center [212, 127] width 137 height 14
type input "Quarter"
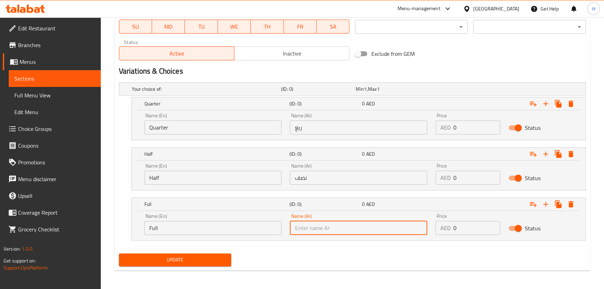
click at [318, 231] on input "text" at bounding box center [358, 228] width 137 height 14
type input "كامل"
click at [342, 122] on input "ربع" at bounding box center [358, 127] width 137 height 14
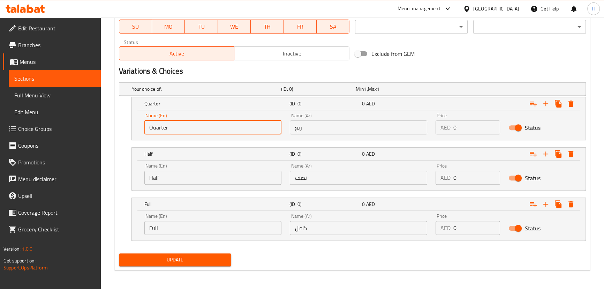
click at [229, 126] on input "Quarter" at bounding box center [212, 127] width 137 height 14
paste input "15 25 40"
click at [173, 128] on input "Quarter 15 25 40" at bounding box center [212, 127] width 137 height 14
type input "Quarter 25 40"
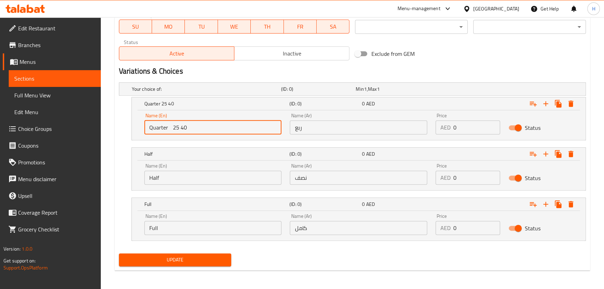
click at [435, 124] on div "Price AED 0 Price" at bounding box center [468, 124] width 73 height 30
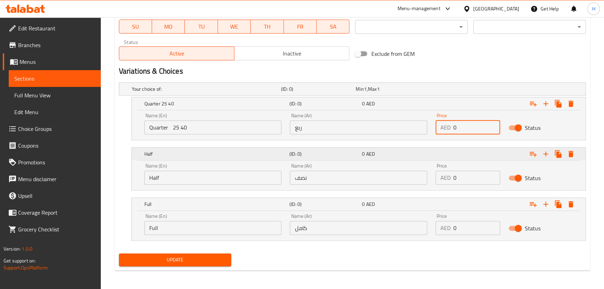
paste input "15"
type input "15"
click at [172, 126] on input "Quarter 25 40" at bounding box center [212, 127] width 137 height 14
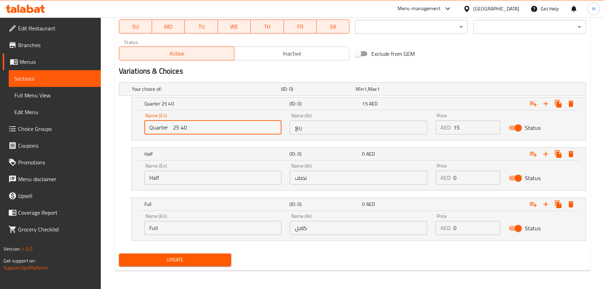
click at [172, 126] on input "Quarter 25 40" at bounding box center [212, 127] width 137 height 14
type input "Quarter 40"
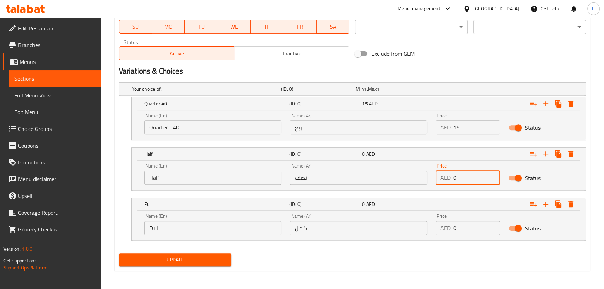
drag, startPoint x: 437, startPoint y: 177, endPoint x: 425, endPoint y: 176, distance: 12.2
click at [425, 176] on div "Name (En) Half Name (En) Name (Ar) نصف Name (Ar) Price AED 0 Price Status" at bounding box center [358, 174] width 437 height 30
paste input "25"
type input "25"
drag, startPoint x: 462, startPoint y: 232, endPoint x: 373, endPoint y: 232, distance: 88.6
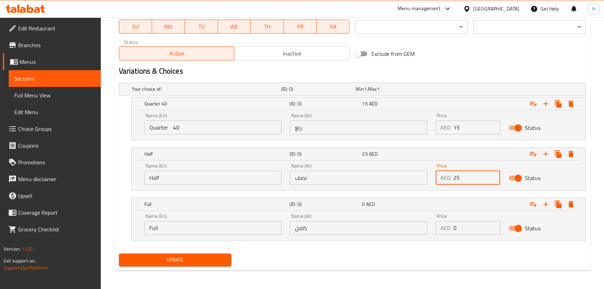
click at [373, 232] on div "Name (En) Full Name (En) Name (Ar) كامل Name (Ar) Price AED 0 Price Status" at bounding box center [358, 224] width 437 height 30
type input "40"
click at [231, 129] on input "Quarter 40" at bounding box center [212, 127] width 137 height 14
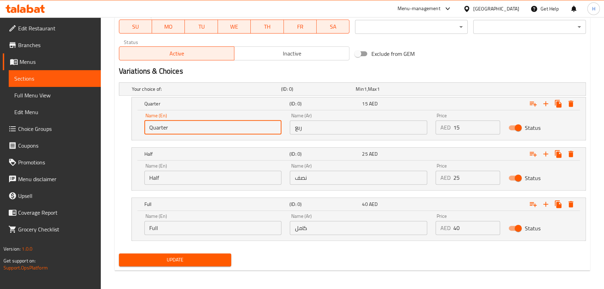
type input "Quarter"
click at [119, 253] on button "Update" at bounding box center [175, 259] width 113 height 13
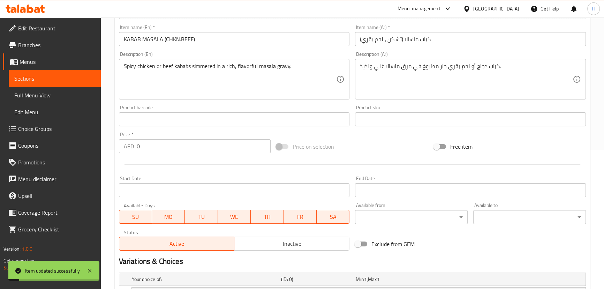
scroll to position [12, 0]
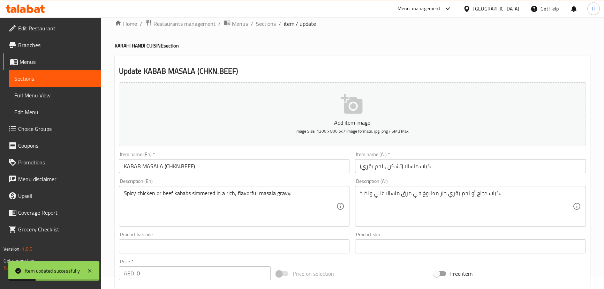
drag, startPoint x: 265, startPoint y: 23, endPoint x: 219, endPoint y: 60, distance: 59.1
click at [265, 23] on span "Sections" at bounding box center [266, 24] width 20 height 8
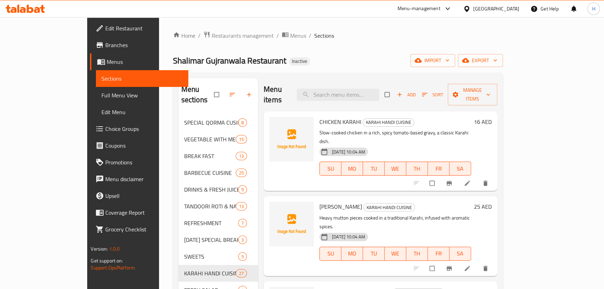
click at [367, 96] on div "Menu items Add Sort Manage items" at bounding box center [381, 94] width 234 height 33
click at [366, 94] on input "search" at bounding box center [338, 95] width 82 height 12
paste input "PIYAZ QEEMA"
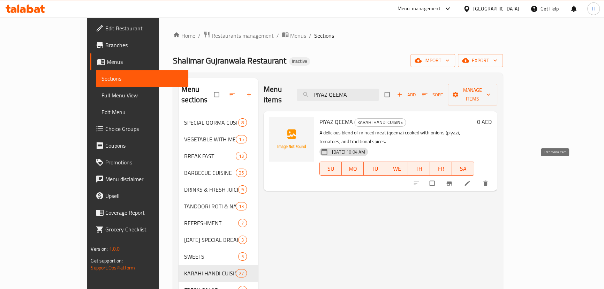
type input "PIYAZ QEEMA"
click at [478, 178] on li at bounding box center [468, 183] width 20 height 11
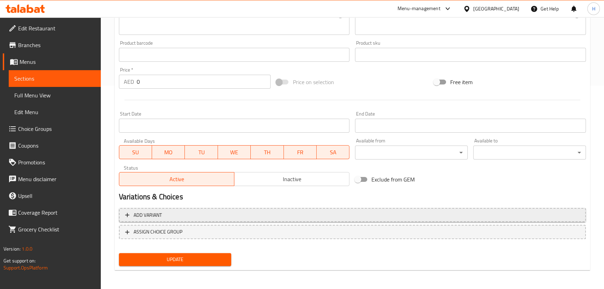
click at [227, 216] on span "Add variant" at bounding box center [352, 215] width 455 height 9
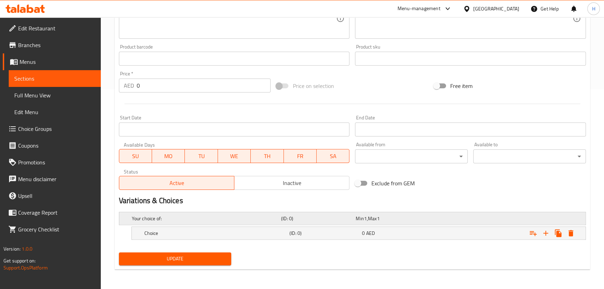
scroll to position [199, 0]
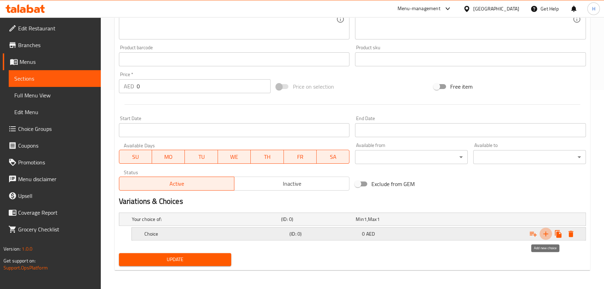
click at [545, 236] on icon "Expand" at bounding box center [546, 234] width 8 height 8
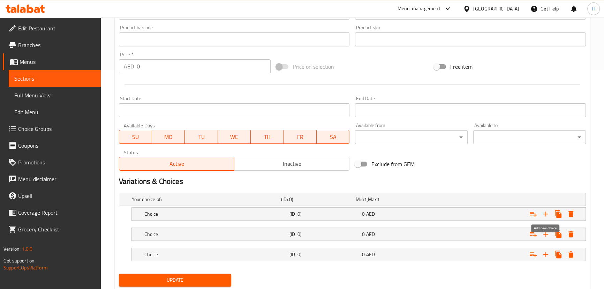
scroll to position [239, 0]
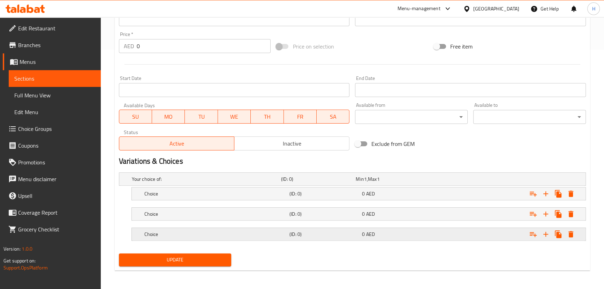
click at [187, 231] on h5 "Choice" at bounding box center [215, 234] width 142 height 7
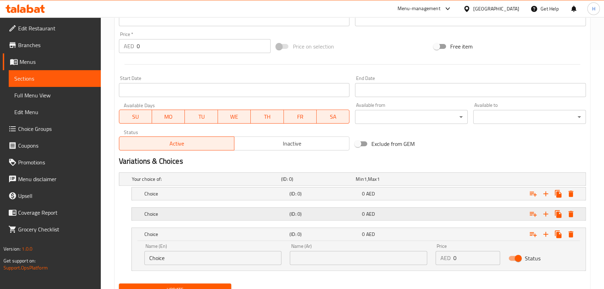
click at [182, 219] on div "Choice (ID: 0) 0 AED" at bounding box center [361, 213] width 436 height 15
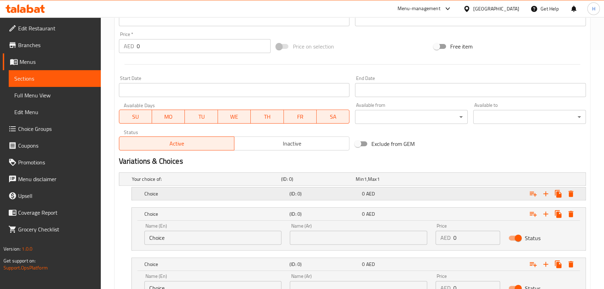
click at [178, 194] on h5 "Choice" at bounding box center [215, 193] width 142 height 7
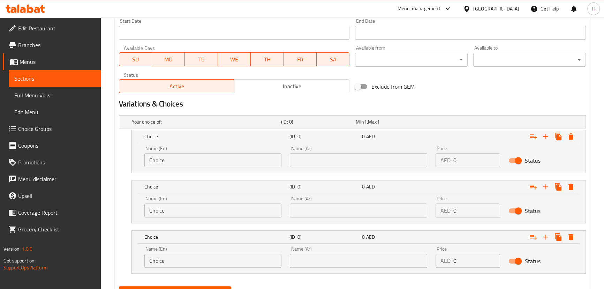
scroll to position [329, 0]
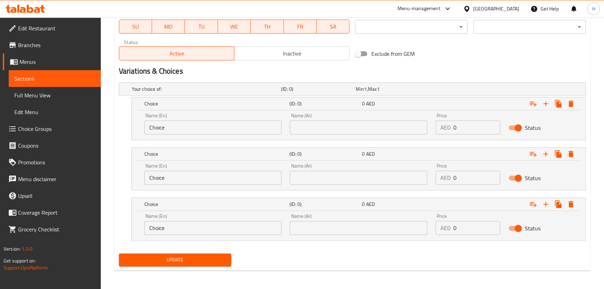
click at [200, 126] on input "Choice" at bounding box center [212, 127] width 137 height 14
paste input "Quarter ربع Half نصف Full ممتلىء"
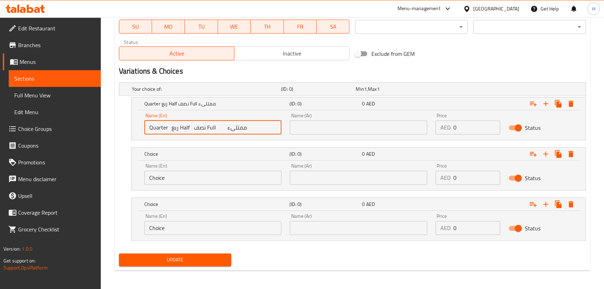
click at [173, 126] on input "Quarter ربع Half نصف Full ممتلىء" at bounding box center [212, 127] width 137 height 14
type input "Quarter Half نصف Full ممتلىء"
click at [353, 126] on input "text" at bounding box center [358, 127] width 137 height 14
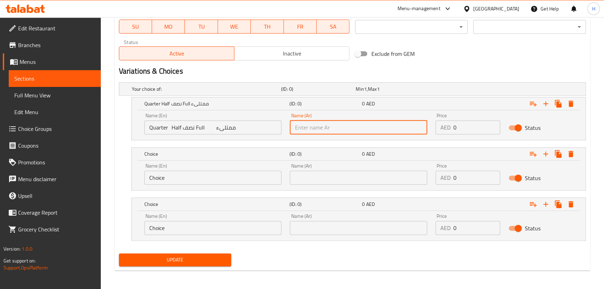
paste input "ربع"
type input "ربع"
click at [173, 127] on input "Quarter Half نصف Full ممتلىء" at bounding box center [212, 127] width 137 height 14
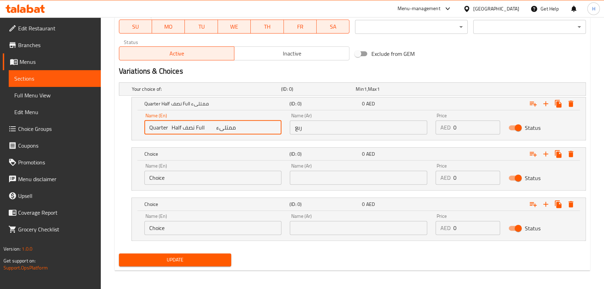
click at [174, 127] on input "Quarter Half نصف Full ممتلىء" at bounding box center [212, 127] width 137 height 14
type input "Quarter نصف Full ممتلىء"
click at [178, 170] on div "Name (En) Choice Name (En)" at bounding box center [212, 173] width 137 height 21
click at [177, 177] on input "Choice" at bounding box center [212, 178] width 137 height 14
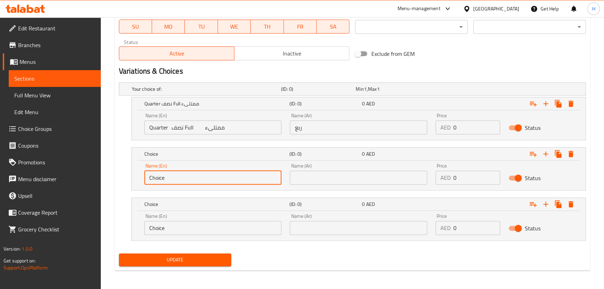
click at [177, 177] on input "Choice" at bounding box center [212, 178] width 137 height 14
paste input "Half"
type input "Half"
click at [176, 122] on input "Quarter نصف Full ممتلىء" at bounding box center [212, 127] width 137 height 14
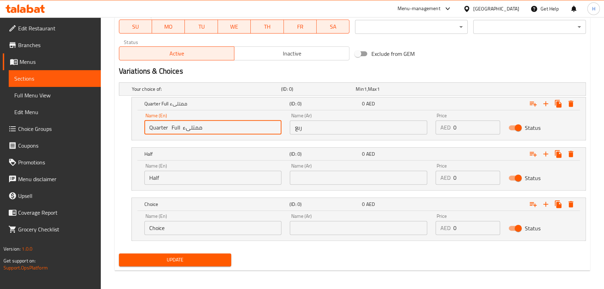
type input "Quarter Full ممتلىء"
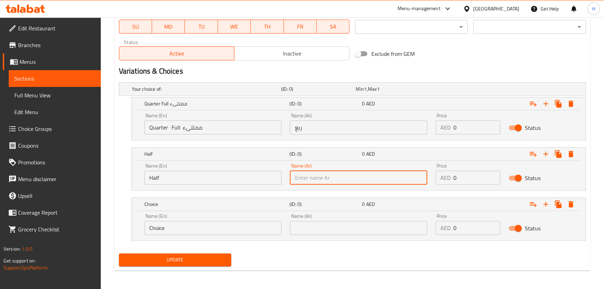
click at [336, 179] on input "text" at bounding box center [358, 178] width 137 height 14
paste input "نصف"
type input "نصف"
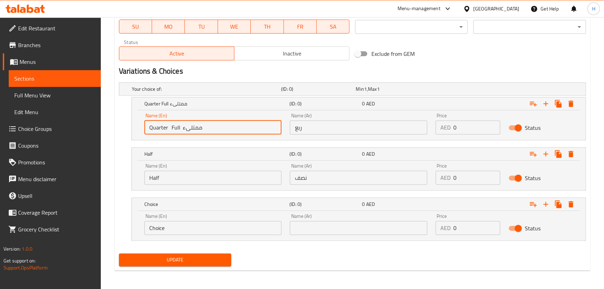
click at [172, 126] on input "Quarter Full ممتلىء" at bounding box center [212, 127] width 137 height 14
type input "Quarter ممتلىء"
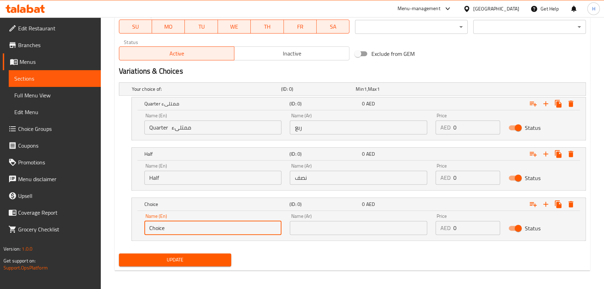
drag, startPoint x: 175, startPoint y: 227, endPoint x: 140, endPoint y: 227, distance: 35.2
click at [140, 227] on div "Name (En) Choice Name (En)" at bounding box center [213, 224] width 146 height 30
paste input "Full"
type input "Full"
click at [179, 126] on input "Quarter ممتلىء" at bounding box center [212, 127] width 137 height 14
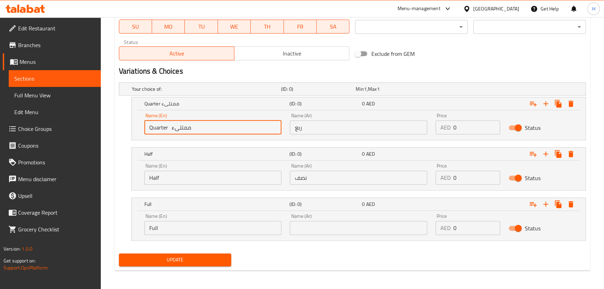
click at [179, 126] on input "Quarter ممتلىء" at bounding box center [212, 127] width 137 height 14
type input "Quarter"
drag, startPoint x: 359, startPoint y: 231, endPoint x: 358, endPoint y: 223, distance: 7.5
click at [359, 231] on input "text" at bounding box center [358, 228] width 137 height 14
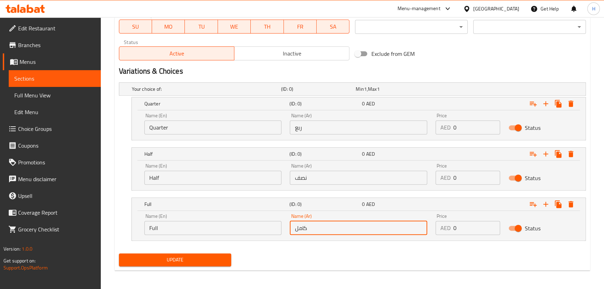
type input "كامل"
click at [231, 129] on input "Quarter" at bounding box center [212, 127] width 137 height 14
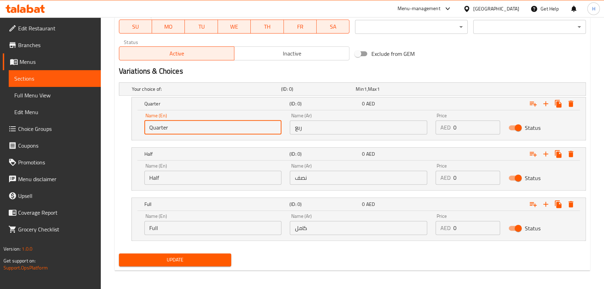
paste input "15 25 40"
click at [175, 128] on input "Quarter 15 25 40" at bounding box center [212, 127] width 137 height 14
click at [174, 127] on input "Quarter 15 25 40" at bounding box center [212, 127] width 137 height 14
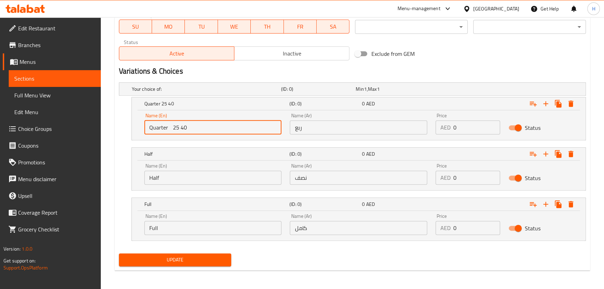
type input "Quarter 25 40"
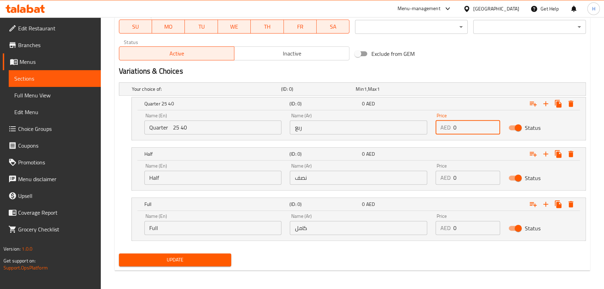
drag, startPoint x: 465, startPoint y: 126, endPoint x: 442, endPoint y: 124, distance: 23.4
click at [442, 124] on div "AED 0 Price" at bounding box center [468, 127] width 65 height 14
paste input "15"
type input "15"
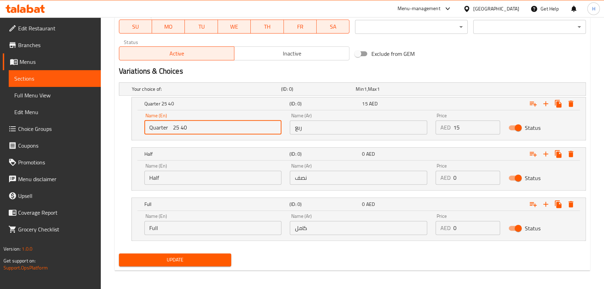
click at [174, 126] on input "Quarter 25 40" at bounding box center [212, 127] width 137 height 14
type input "Quarter 40"
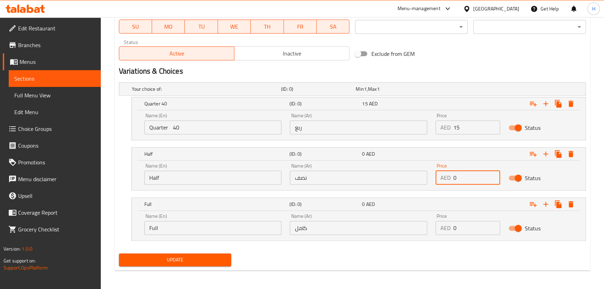
drag, startPoint x: 479, startPoint y: 182, endPoint x: 448, endPoint y: 181, distance: 30.7
click at [448, 181] on div "AED 0 Price" at bounding box center [468, 178] width 65 height 14
paste input "25"
type input "25"
click at [173, 127] on input "Quarter 40" at bounding box center [212, 127] width 137 height 14
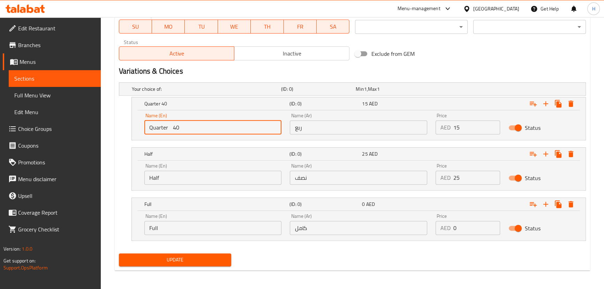
click at [173, 127] on input "Quarter 40" at bounding box center [212, 127] width 137 height 14
type input "Quarter"
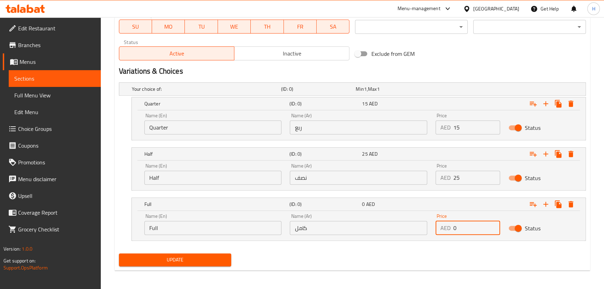
drag, startPoint x: 481, startPoint y: 223, endPoint x: 445, endPoint y: 224, distance: 36.3
click at [445, 224] on div "AED 0 Price" at bounding box center [468, 228] width 65 height 14
paste input "4"
type input "40"
click at [208, 255] on span "Update" at bounding box center [176, 259] width 102 height 9
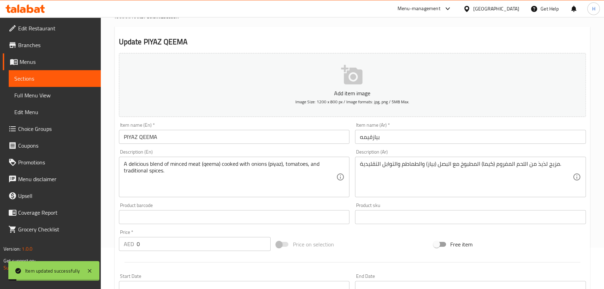
scroll to position [0, 0]
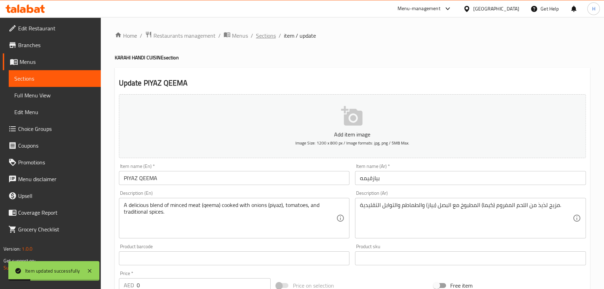
click at [271, 35] on span "Sections" at bounding box center [266, 35] width 20 height 8
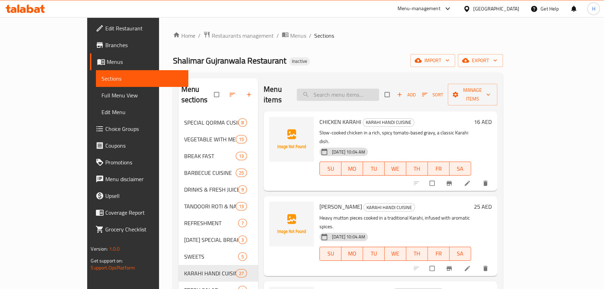
click at [342, 91] on input "search" at bounding box center [338, 95] width 82 height 12
paste input "CHICKEN WHITE KARAHI"
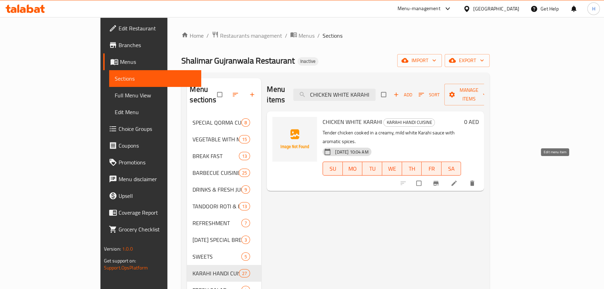
type input "CHICKEN WHITE KARAHI"
click at [457, 181] on icon at bounding box center [454, 183] width 5 height 5
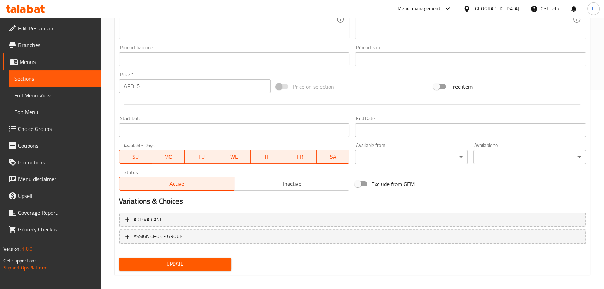
scroll to position [203, 0]
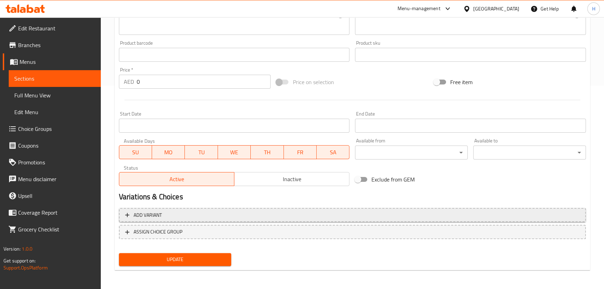
click at [227, 211] on span "Add variant" at bounding box center [352, 215] width 455 height 9
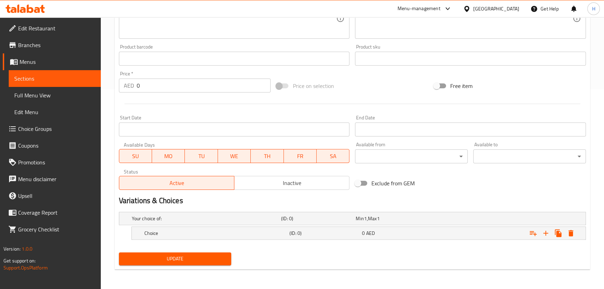
scroll to position [199, 0]
click at [545, 234] on icon "Expand" at bounding box center [546, 234] width 8 height 8
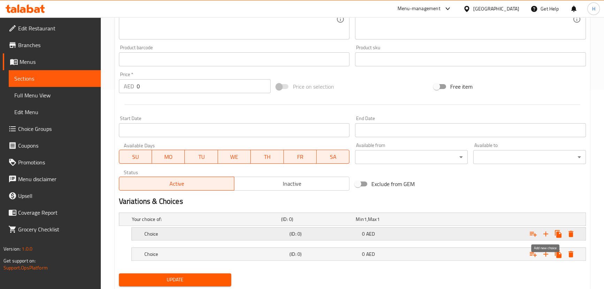
click at [545, 234] on icon "Expand" at bounding box center [546, 234] width 8 height 8
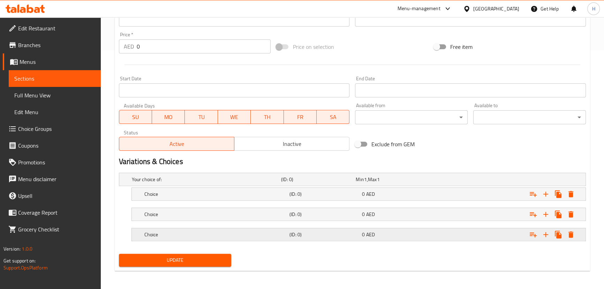
scroll to position [239, 0]
click at [179, 190] on h5 "Choice" at bounding box center [215, 193] width 142 height 7
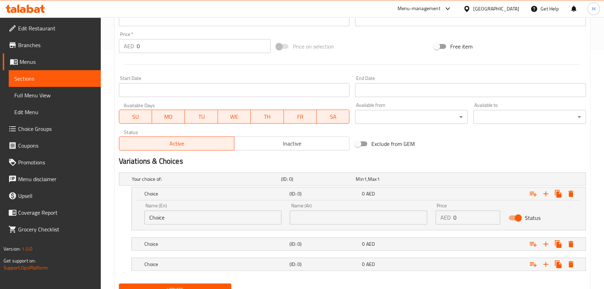
click at [181, 212] on input "Choice" at bounding box center [212, 217] width 137 height 14
paste input "HICKEN WHITE KARAHI"
paste input "Quarter ربع Half نصف Full ممتلىء"
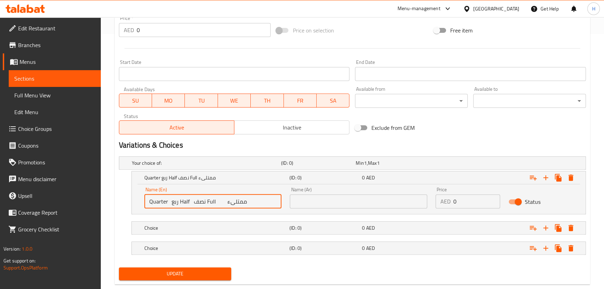
scroll to position [269, 0]
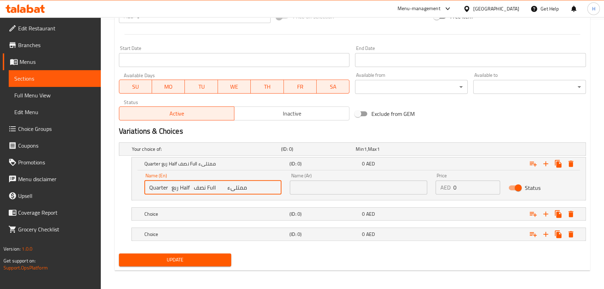
click at [172, 187] on input "Quarter ربع Half نصف Full ممتلىء" at bounding box center [212, 187] width 137 height 14
type input "Quarter Half نصف Full ممتلىء"
click at [331, 188] on input "text" at bounding box center [358, 187] width 137 height 14
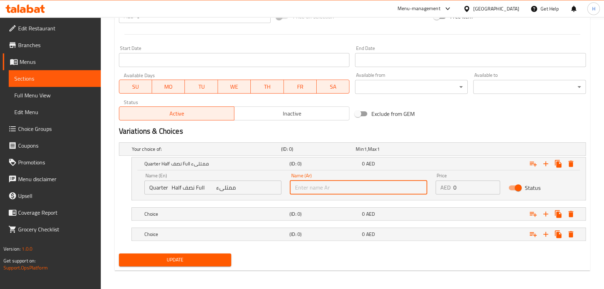
paste input "ربع"
type input "ربع"
click at [172, 188] on input "Quarter Half نصف Full ممتلىء" at bounding box center [212, 187] width 137 height 14
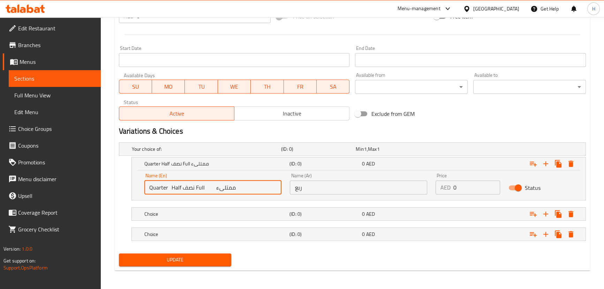
click at [172, 188] on input "Quarter Half نصف Full ممتلىء" at bounding box center [212, 187] width 137 height 14
type input "Quarter نصف Full ممتلىء"
click at [179, 214] on h5 "Choice" at bounding box center [215, 213] width 142 height 7
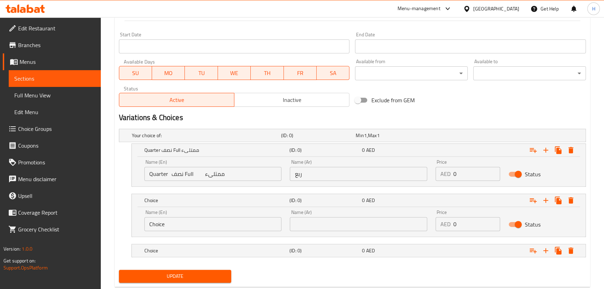
scroll to position [297, 0]
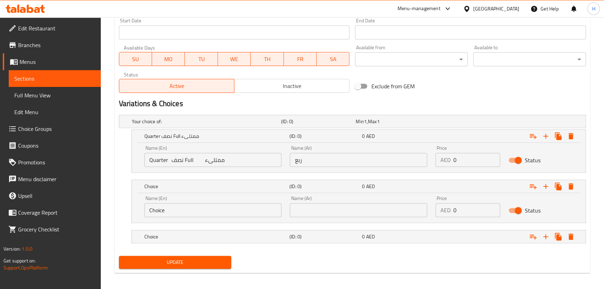
click at [176, 209] on input "Choice" at bounding box center [212, 210] width 137 height 14
paste input "Half"
type input "Half"
click at [174, 160] on input "Quarter نصف Full ممتلىء" at bounding box center [212, 160] width 137 height 14
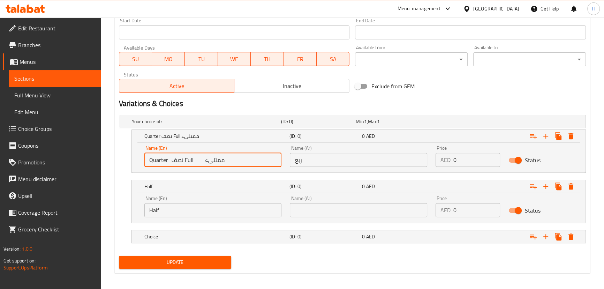
click at [174, 160] on input "Quarter نصف Full ممتلىء" at bounding box center [212, 160] width 137 height 14
type input "Quarter Full ممتلىء"
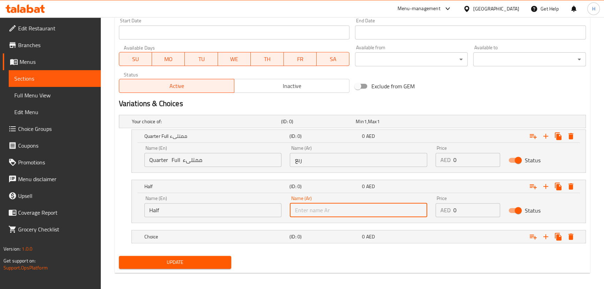
click at [337, 215] on input "text" at bounding box center [358, 210] width 137 height 14
paste input "نصف"
type input "نصف"
click at [171, 160] on input "Quarter Full ممتلىء" at bounding box center [212, 160] width 137 height 14
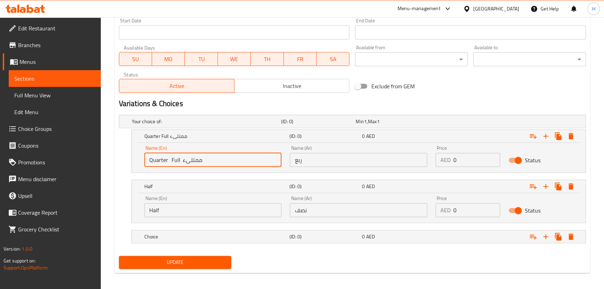
click at [171, 160] on input "Quarter Full ممتلىء" at bounding box center [212, 160] width 137 height 14
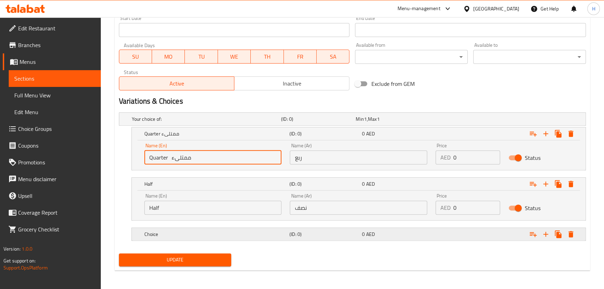
type input "Quarter ممتلىء"
click at [182, 232] on h5 "Choice" at bounding box center [215, 234] width 142 height 7
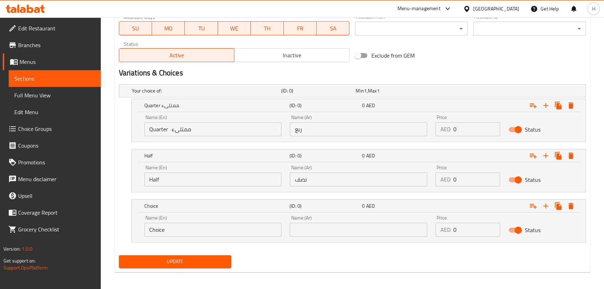
scroll to position [329, 0]
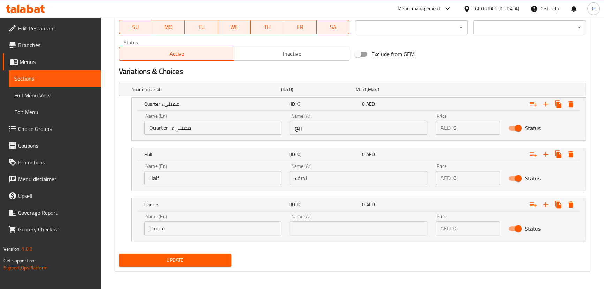
click at [179, 229] on input "Choice" at bounding box center [212, 228] width 137 height 14
paste input "Full"
type input "Full"
click at [187, 126] on input "Quarter ممتلىء" at bounding box center [212, 128] width 137 height 14
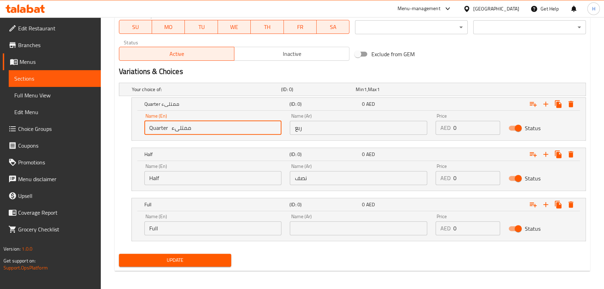
click at [182, 126] on input "Quarter ممتلىء" at bounding box center [212, 128] width 137 height 14
type input "Quarter"
click at [320, 227] on input "text" at bounding box center [358, 228] width 137 height 14
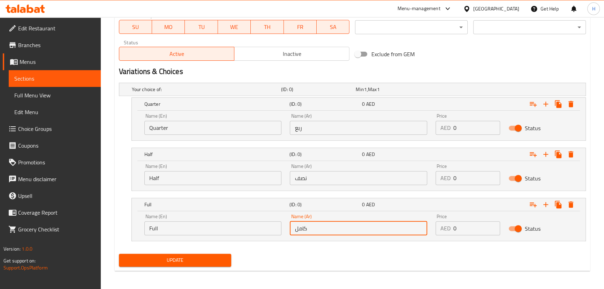
type input "كامل"
click at [214, 126] on input "Quarter" at bounding box center [212, 128] width 137 height 14
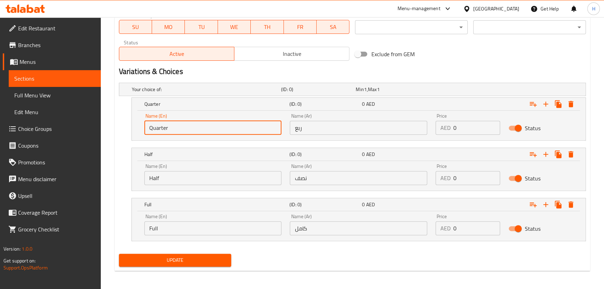
paste input "15 25 40"
click at [174, 126] on input "Quarter 15 25 40" at bounding box center [212, 128] width 137 height 14
type input "Quarter 25 40"
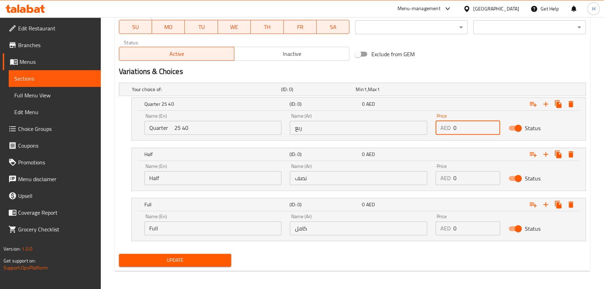
drag, startPoint x: 482, startPoint y: 123, endPoint x: 437, endPoint y: 125, distance: 44.7
click at [437, 125] on div "AED 0 Price" at bounding box center [468, 128] width 65 height 14
paste input "15"
type input "15"
click at [173, 128] on input "Quarter 25 40" at bounding box center [212, 128] width 137 height 14
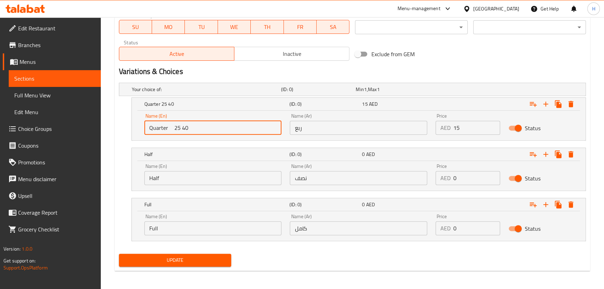
click at [173, 128] on input "Quarter 25 40" at bounding box center [212, 128] width 137 height 14
type input "Quarter 40"
drag, startPoint x: 468, startPoint y: 179, endPoint x: 443, endPoint y: 179, distance: 25.5
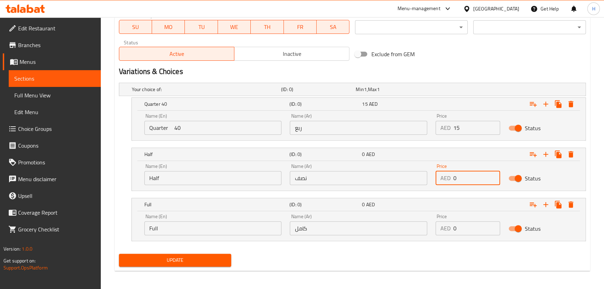
click at [443, 179] on div "AED 0 Price" at bounding box center [468, 178] width 65 height 14
paste input "25"
type input "25"
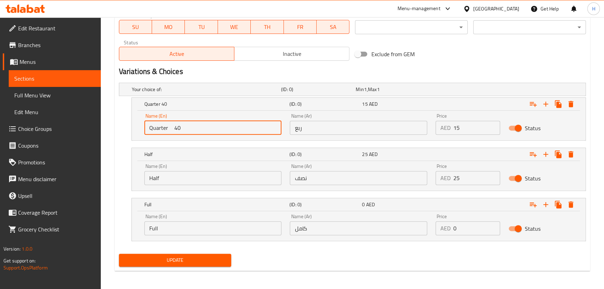
click at [172, 128] on input "Quarter 40" at bounding box center [212, 128] width 137 height 14
type input "Quarter"
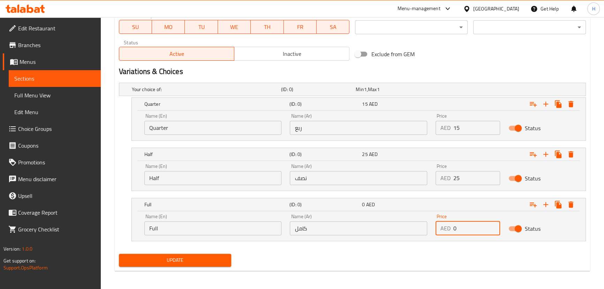
drag, startPoint x: 464, startPoint y: 230, endPoint x: 436, endPoint y: 226, distance: 28.6
click at [436, 226] on div "AED 0 Price" at bounding box center [468, 228] width 65 height 14
paste input "4"
type input "40"
click at [188, 257] on span "Update" at bounding box center [176, 260] width 102 height 9
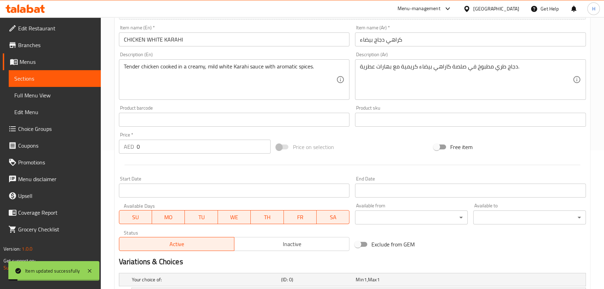
scroll to position [0, 0]
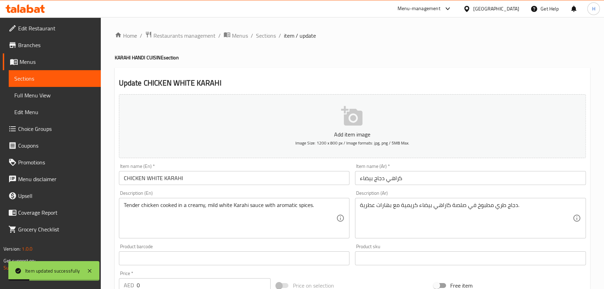
drag, startPoint x: 263, startPoint y: 35, endPoint x: 269, endPoint y: 45, distance: 12.0
click at [263, 35] on span "Sections" at bounding box center [266, 35] width 20 height 8
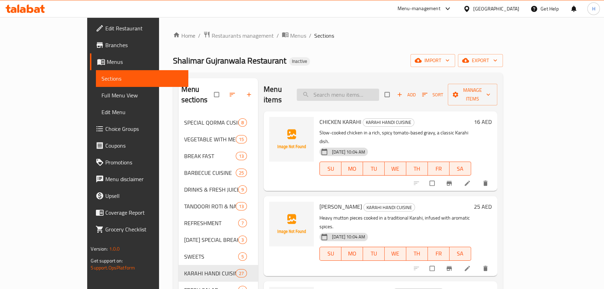
click at [344, 91] on input "search" at bounding box center [338, 95] width 82 height 12
paste input "MUTTON WHITE KARAHI"
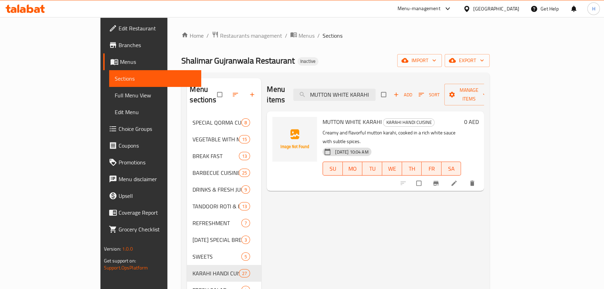
type input "MUTTON WHITE KARAHI"
click at [465, 178] on li at bounding box center [455, 183] width 20 height 11
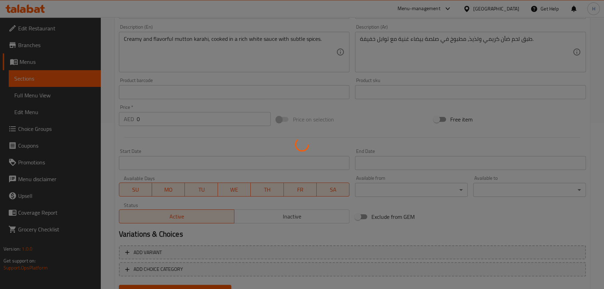
scroll to position [198, 0]
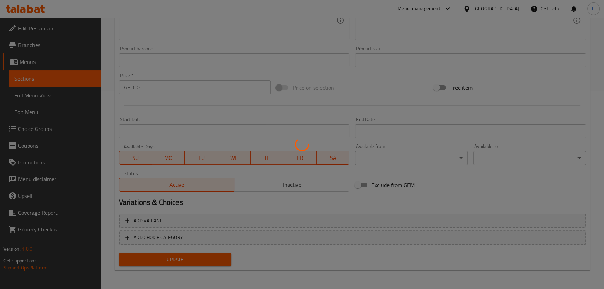
click at [346, 85] on div at bounding box center [302, 144] width 604 height 289
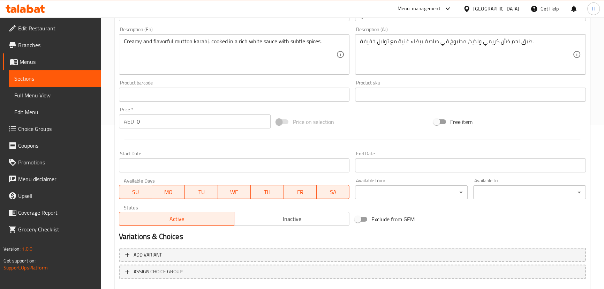
scroll to position [203, 0]
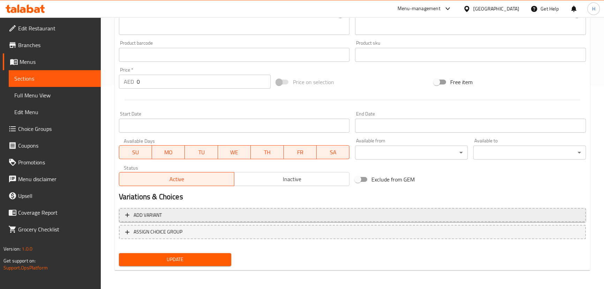
click at [280, 220] on button "Add variant" at bounding box center [352, 215] width 467 height 14
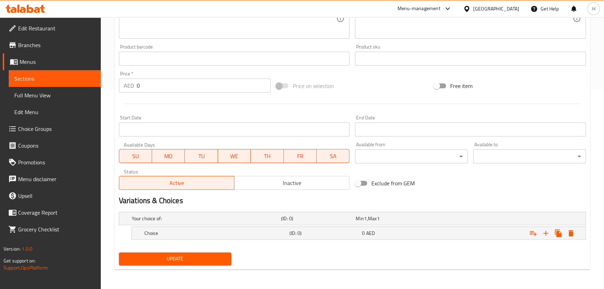
scroll to position [199, 0]
click at [547, 233] on icon "Expand" at bounding box center [546, 233] width 5 height 5
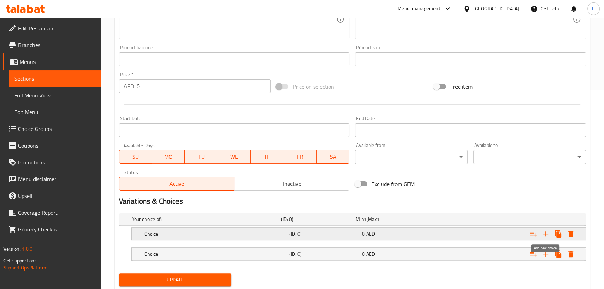
click at [547, 233] on icon "Expand" at bounding box center [546, 233] width 5 height 5
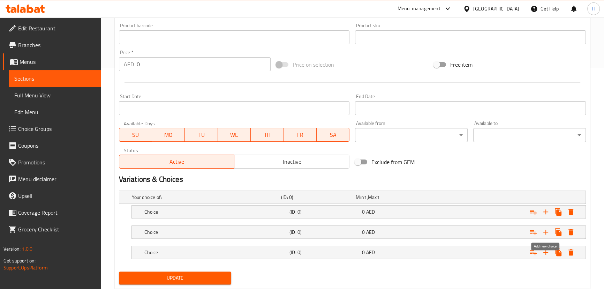
scroll to position [239, 0]
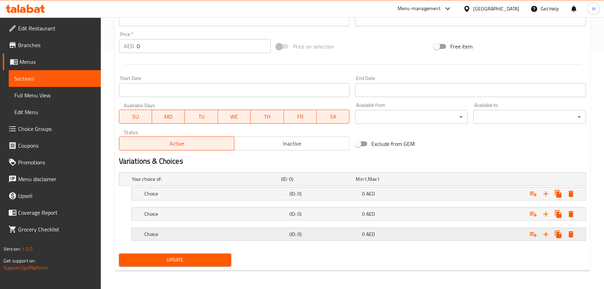
click at [221, 232] on h5 "Choice" at bounding box center [215, 234] width 142 height 7
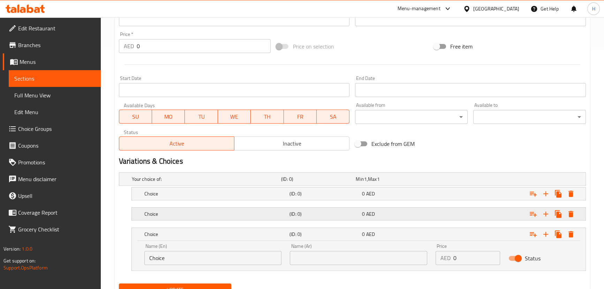
click at [220, 218] on div "Choice (ID: 0) 0 AED" at bounding box center [361, 213] width 436 height 15
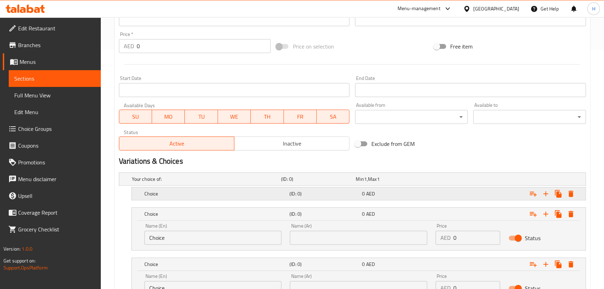
click at [219, 195] on h5 "Choice" at bounding box center [215, 193] width 142 height 7
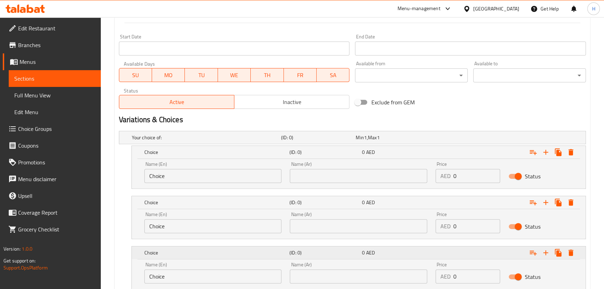
scroll to position [329, 0]
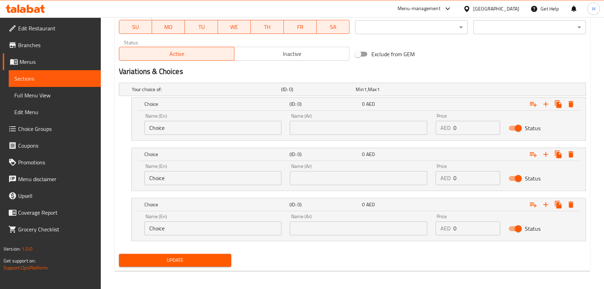
click at [200, 128] on input "Choice" at bounding box center [212, 128] width 137 height 14
paste input "Quarter ربع Half نصف Full ممتلىء"
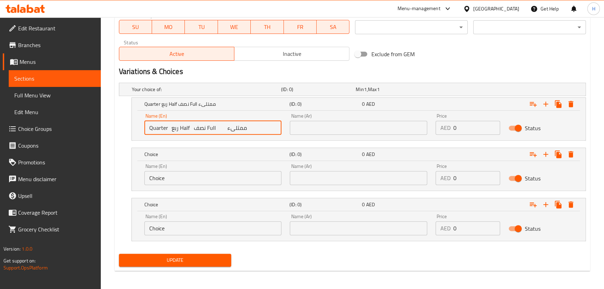
click at [173, 127] on input "Quarter ربع Half نصف Full ممتلىء" at bounding box center [212, 128] width 137 height 14
type input "Quarter Half نصف Full ممتلىء"
click at [364, 130] on input "text" at bounding box center [358, 128] width 137 height 14
paste input "ربع"
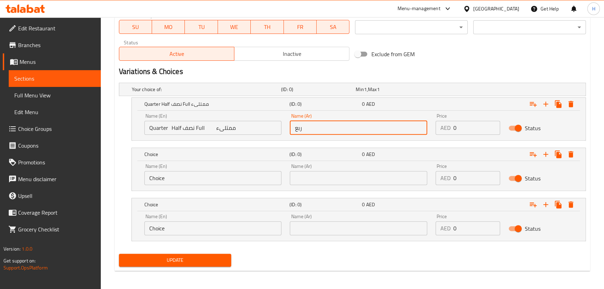
type input "ربع"
click at [174, 127] on input "Quarter Half نصف Full ممتلىء" at bounding box center [212, 128] width 137 height 14
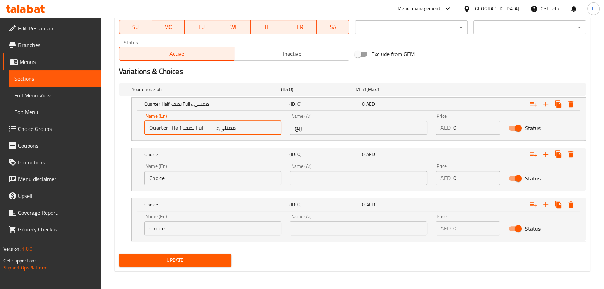
click at [174, 127] on input "Quarter Half نصف Full ممتلىء" at bounding box center [212, 128] width 137 height 14
type input "Quarter نصف Full ممتلىء"
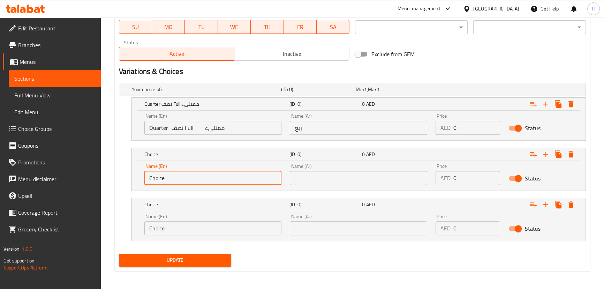
click at [170, 181] on input "Choice" at bounding box center [212, 178] width 137 height 14
paste input "Half"
type input "Half"
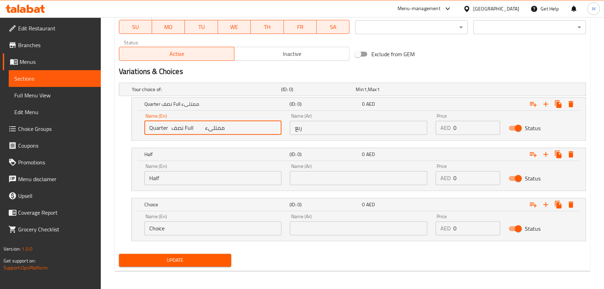
click at [171, 126] on input "Quarter نصف Full ممتلىء" at bounding box center [212, 128] width 137 height 14
type input "Quarter Full ممتلىء"
click at [336, 185] on div "Name (Ar) Name (Ar)" at bounding box center [359, 174] width 146 height 30
click at [337, 176] on input "text" at bounding box center [358, 178] width 137 height 14
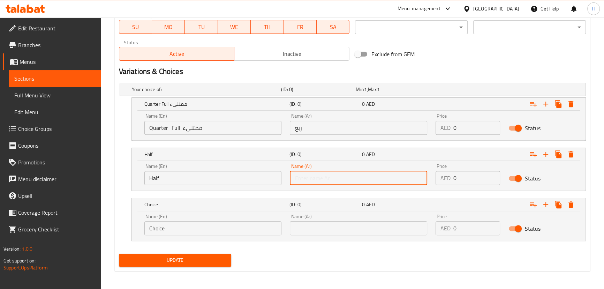
paste input "نصف"
type input "نصف"
click at [173, 126] on input "Quarter Full ممتلىء" at bounding box center [212, 128] width 137 height 14
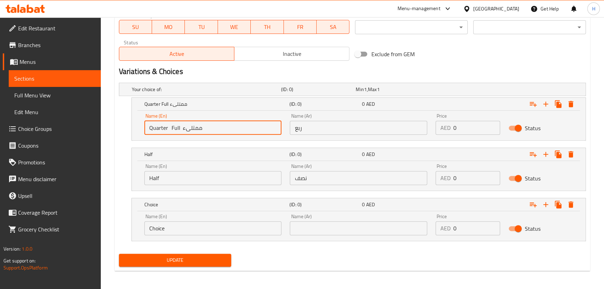
click at [173, 126] on input "Quarter Full ممتلىء" at bounding box center [212, 128] width 137 height 14
type input "Quarter ممتلىء"
click at [201, 228] on input "Choice" at bounding box center [212, 228] width 137 height 14
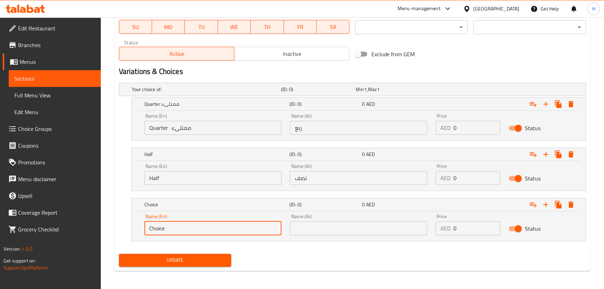
click at [201, 228] on input "Choice" at bounding box center [212, 228] width 137 height 14
paste input "Full"
type input "Full"
click at [180, 129] on input "Quarter ممتلىء" at bounding box center [212, 128] width 137 height 14
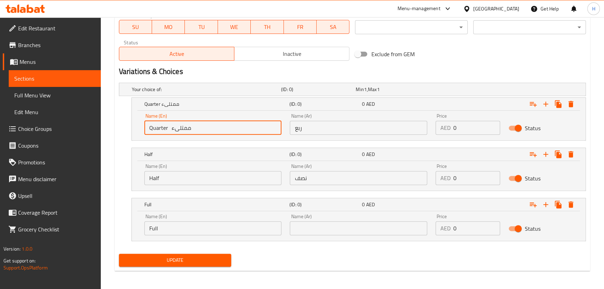
click at [180, 129] on input "Quarter ممتلىء" at bounding box center [212, 128] width 137 height 14
type input "Quarter"
click at [342, 233] on input "text" at bounding box center [358, 228] width 137 height 14
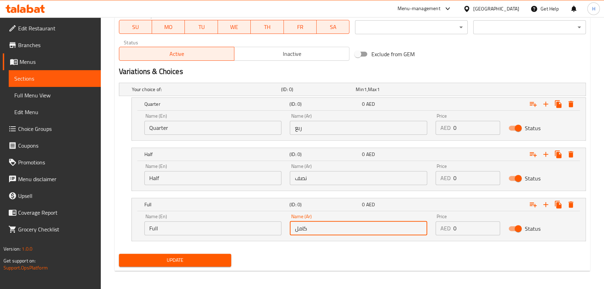
type input "كامل"
click at [293, 258] on div "Update" at bounding box center [352, 260] width 473 height 18
click at [260, 126] on input "Quarter" at bounding box center [212, 128] width 137 height 14
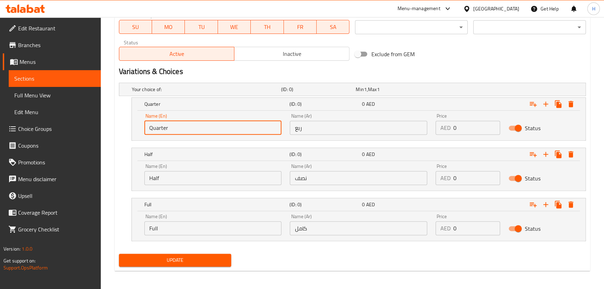
paste input "15 25 40"
click at [174, 126] on input "Quarter 15 25 40" at bounding box center [212, 128] width 137 height 14
type input "Quarter 25 40"
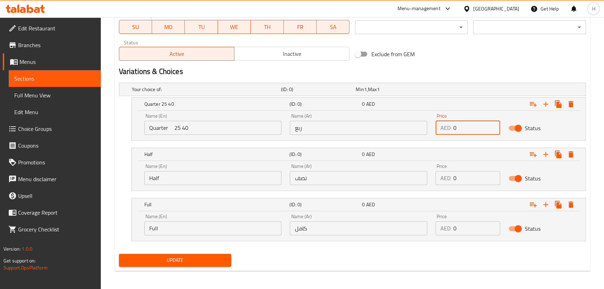
drag, startPoint x: 464, startPoint y: 132, endPoint x: 453, endPoint y: 132, distance: 11.5
click at [453, 132] on div "AED 0 Price" at bounding box center [468, 128] width 65 height 14
paste input "15"
type input "15"
click at [174, 128] on input "Quarter 25 40" at bounding box center [212, 128] width 137 height 14
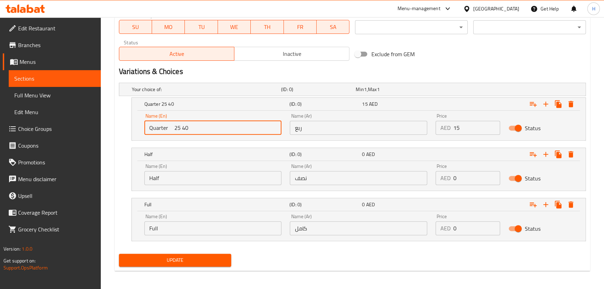
click at [174, 128] on input "Quarter 25 40" at bounding box center [212, 128] width 137 height 14
type input "Quarter 40"
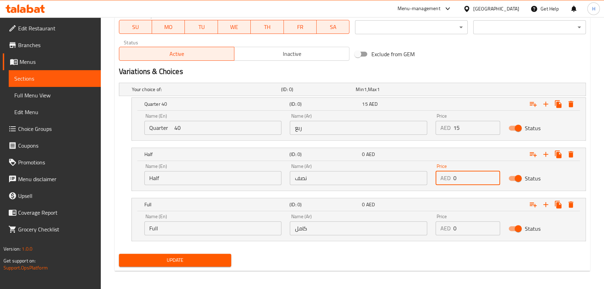
drag, startPoint x: 474, startPoint y: 182, endPoint x: 450, endPoint y: 179, distance: 24.2
click at [450, 179] on div "AED 0 Price" at bounding box center [468, 178] width 65 height 14
paste input "25"
type input "25"
click at [178, 127] on input "Quarter 40" at bounding box center [212, 128] width 137 height 14
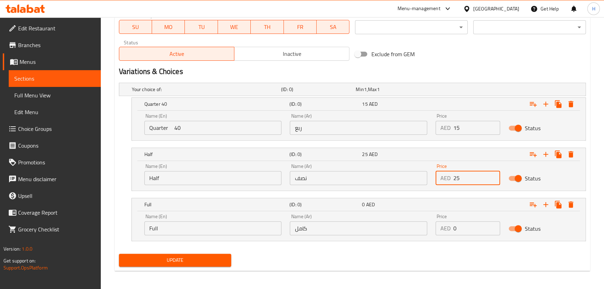
click at [178, 127] on input "Quarter 40" at bounding box center [212, 128] width 137 height 14
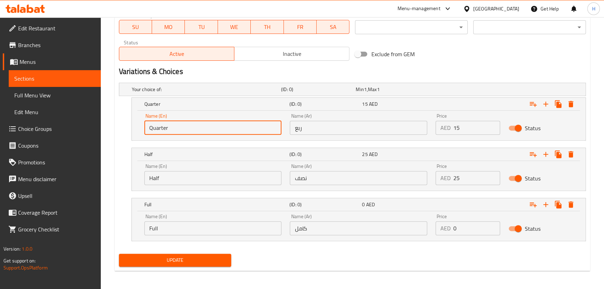
type input "Quarter"
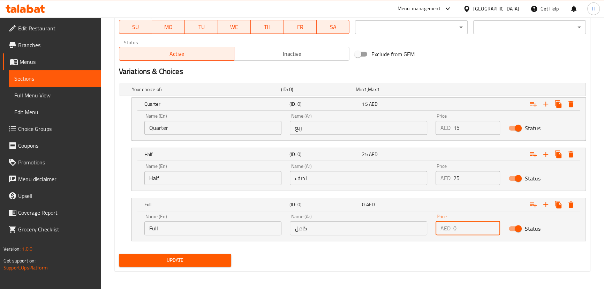
drag, startPoint x: 474, startPoint y: 225, endPoint x: 438, endPoint y: 225, distance: 35.9
click at [438, 225] on div "AED 0 Price" at bounding box center [468, 228] width 65 height 14
paste input "4"
type input "40"
click at [193, 258] on span "Update" at bounding box center [176, 260] width 102 height 9
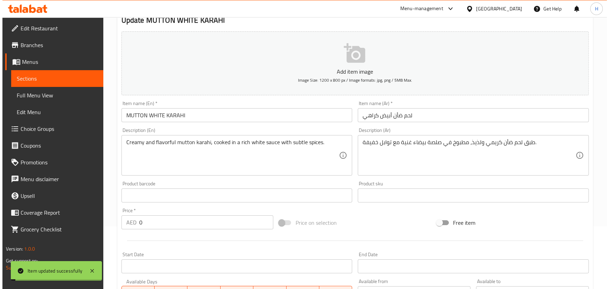
scroll to position [0, 0]
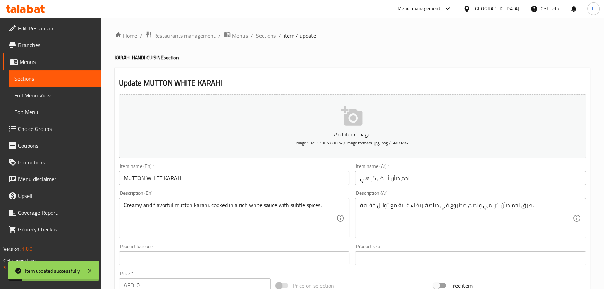
click at [268, 32] on span "Sections" at bounding box center [266, 35] width 20 height 8
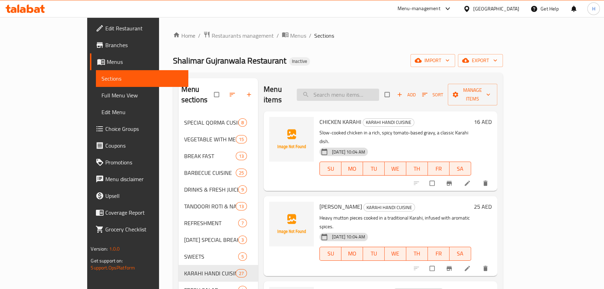
click at [374, 89] on input "search" at bounding box center [338, 95] width 82 height 12
paste input "CHICKEN SHASHLIK KARAHI"
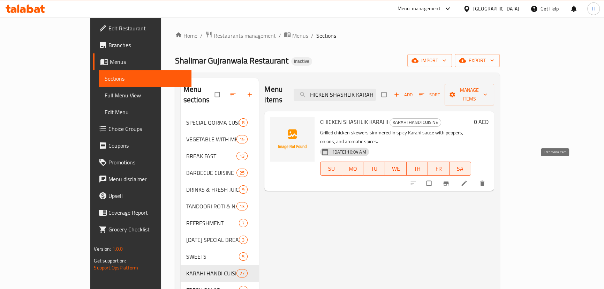
type input "CHICKEN SHASHLIK KARAHI"
click at [468, 180] on icon at bounding box center [464, 183] width 7 height 7
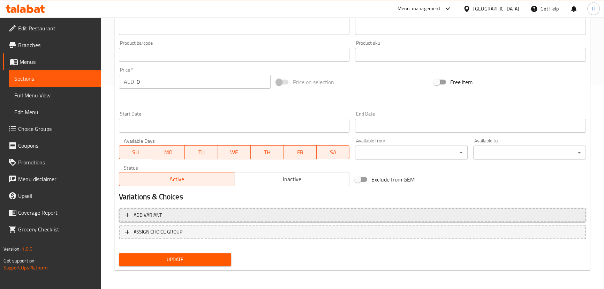
click at [207, 220] on button "Add variant" at bounding box center [352, 215] width 467 height 14
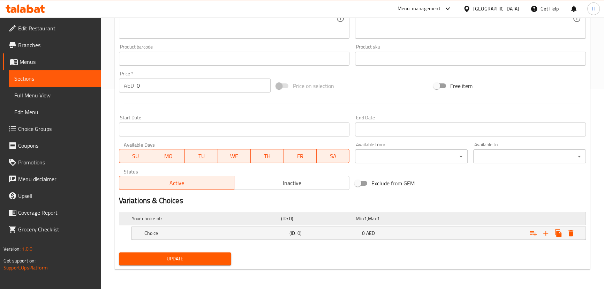
scroll to position [199, 0]
click at [546, 233] on icon "Expand" at bounding box center [546, 233] width 5 height 5
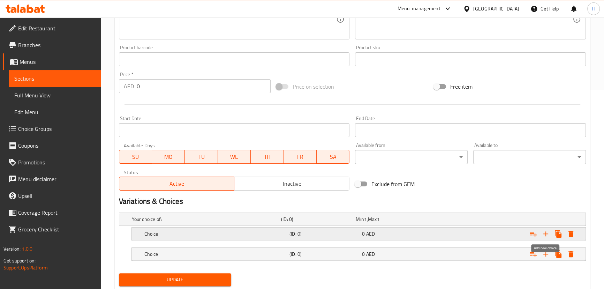
click at [546, 233] on icon "Expand" at bounding box center [546, 233] width 5 height 5
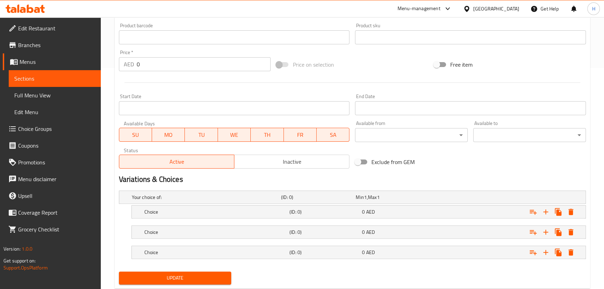
scroll to position [239, 0]
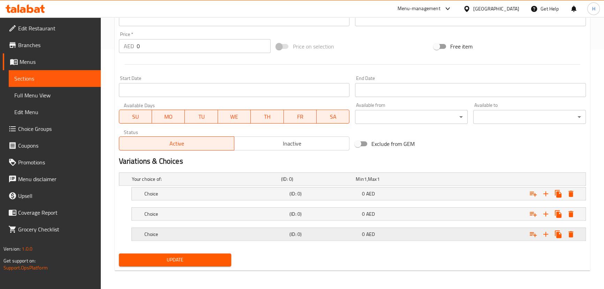
drag, startPoint x: 176, startPoint y: 234, endPoint x: 177, endPoint y: 225, distance: 8.7
click at [177, 234] on h5 "Choice" at bounding box center [215, 234] width 142 height 7
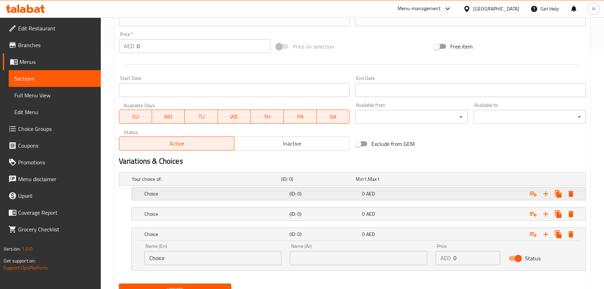
drag, startPoint x: 170, startPoint y: 211, endPoint x: 171, endPoint y: 189, distance: 22.4
click at [170, 211] on h5 "Choice" at bounding box center [215, 213] width 142 height 7
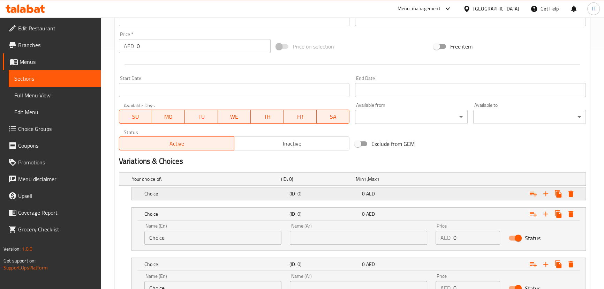
click at [171, 189] on div "Choice" at bounding box center [215, 194] width 145 height 10
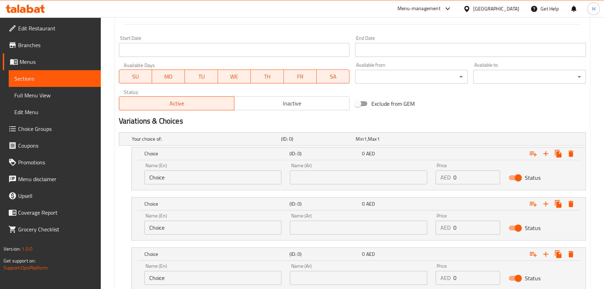
scroll to position [326, 0]
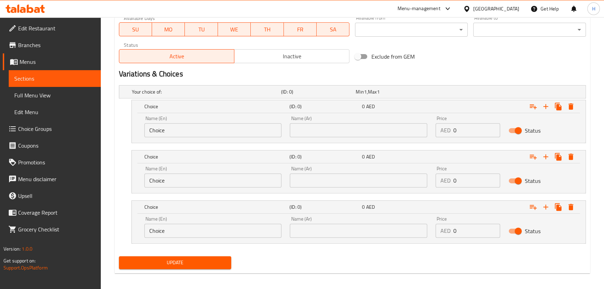
click at [177, 133] on input "Choice" at bounding box center [212, 130] width 137 height 14
paste input "Quarter ربع Half نصف Full ممتلىء"
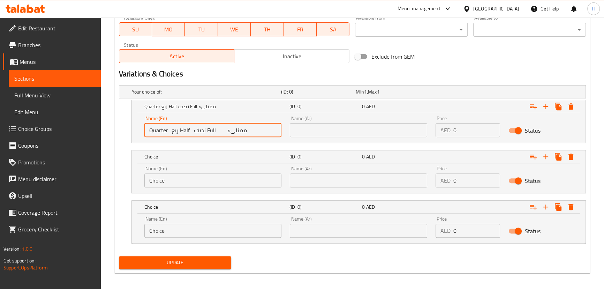
click at [171, 128] on input "Quarter ربع Half نصف Full ممتلىء" at bounding box center [212, 130] width 137 height 14
type input "Quarter Half نصف Full ممتلىء"
click at [355, 133] on input "text" at bounding box center [358, 130] width 137 height 14
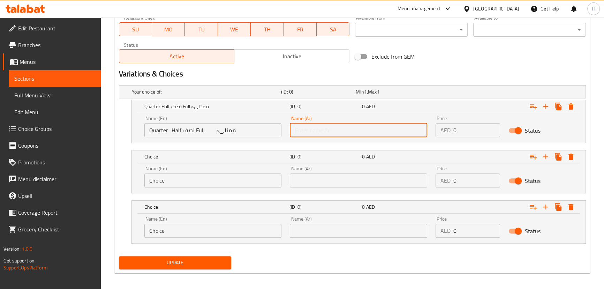
paste input "ربع"
type input "ربع"
click at [173, 133] on input "Quarter Half نصف Full ممتلىء" at bounding box center [212, 130] width 137 height 14
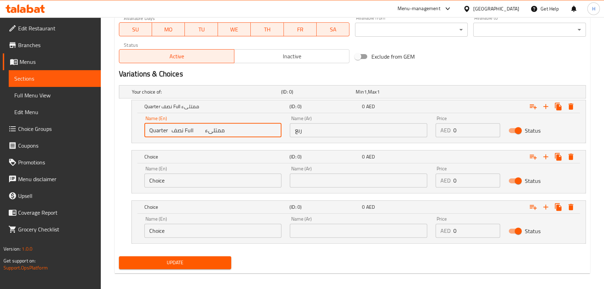
type input "Quarter نصف Full ممتلىء"
click at [177, 183] on input "Choice" at bounding box center [212, 180] width 137 height 14
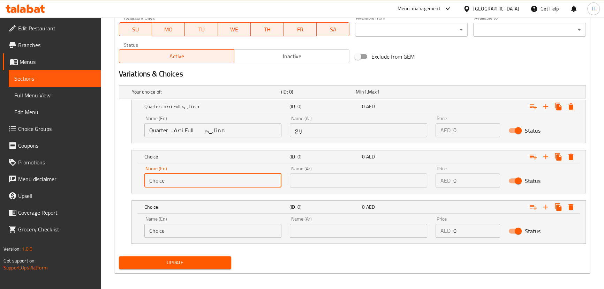
click at [177, 183] on input "Choice" at bounding box center [212, 180] width 137 height 14
paste input "Half"
type input "Half"
click at [175, 129] on input "Quarter نصف Full ممتلىء" at bounding box center [212, 130] width 137 height 14
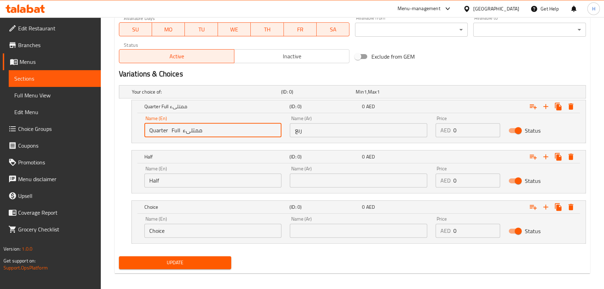
type input "Quarter Full ممتلىء"
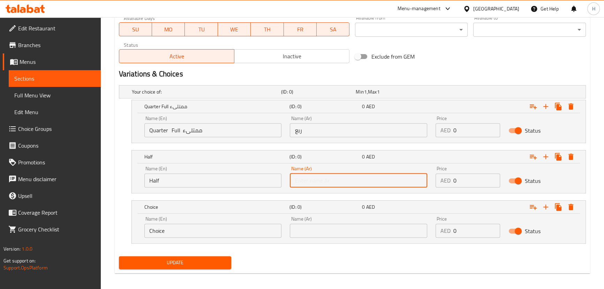
click at [352, 182] on input "text" at bounding box center [358, 180] width 137 height 14
paste input "نصف"
type input "نصف"
click at [172, 132] on input "Quarter Full ممتلىء" at bounding box center [212, 130] width 137 height 14
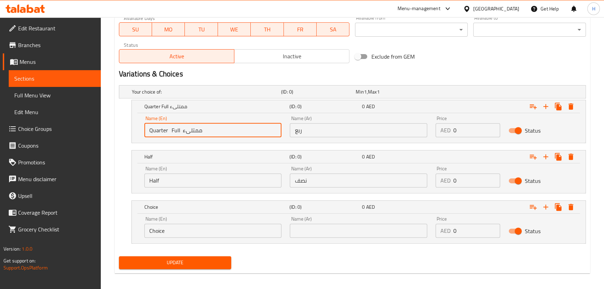
click at [172, 132] on input "Quarter Full ممتلىء" at bounding box center [212, 130] width 137 height 14
type input "Quarter ممتلىء"
click at [188, 234] on input "Choice" at bounding box center [212, 231] width 137 height 14
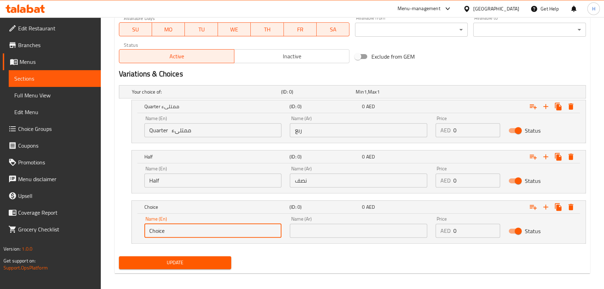
click at [188, 234] on input "Choice" at bounding box center [212, 231] width 137 height 14
paste input "Full"
type input "Full"
click at [179, 132] on input "Quarter ممتلىء" at bounding box center [212, 130] width 137 height 14
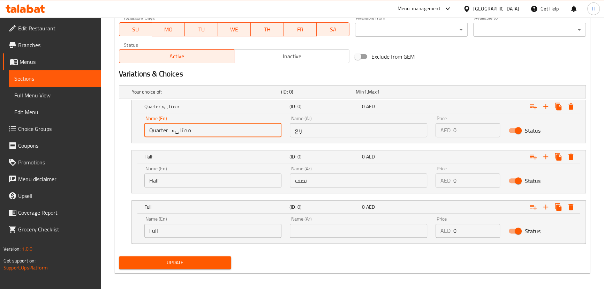
click at [179, 132] on input "Quarter ممتلىء" at bounding box center [212, 130] width 137 height 14
type input "Quarter"
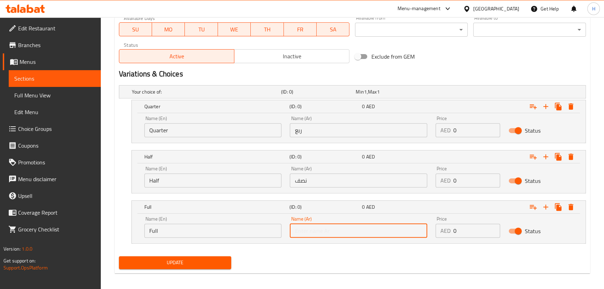
click at [336, 232] on input "text" at bounding box center [358, 231] width 137 height 14
type input "كامل"
click at [204, 140] on div "Name (En) Quarter Name (En)" at bounding box center [213, 127] width 146 height 30
click at [207, 130] on input "Quarter" at bounding box center [212, 130] width 137 height 14
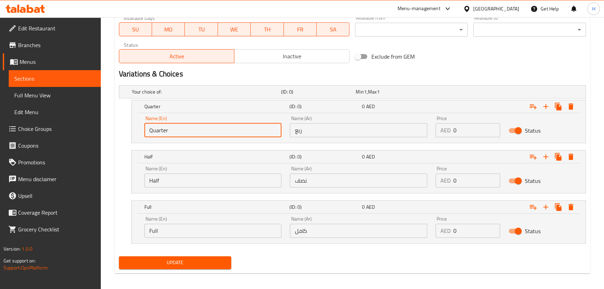
paste input "15 25 40"
click at [175, 129] on input "Quarter 15 25 40" at bounding box center [212, 130] width 137 height 14
type input "Quarter 15 25 40"
click at [485, 129] on input "0" at bounding box center [477, 130] width 47 height 14
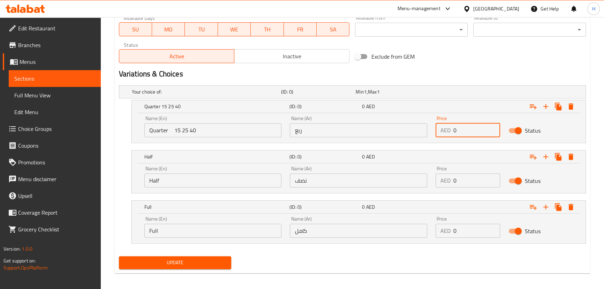
click at [485, 129] on input "0" at bounding box center [477, 130] width 47 height 14
paste input "15"
type input "15"
click at [174, 128] on input "Quarter 15 25 40" at bounding box center [212, 130] width 137 height 14
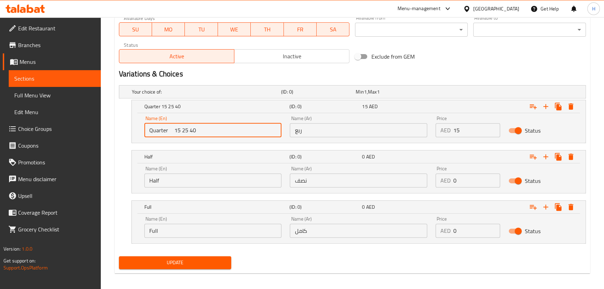
click at [174, 128] on input "Quarter 15 25 40" at bounding box center [212, 130] width 137 height 14
type input "Quarter 25 40"
click at [464, 181] on input "0" at bounding box center [477, 180] width 47 height 14
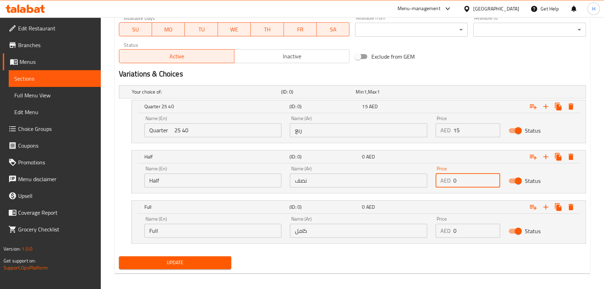
drag, startPoint x: 464, startPoint y: 181, endPoint x: 436, endPoint y: 179, distance: 28.7
click at [436, 179] on div "AED 0 Price" at bounding box center [468, 180] width 65 height 14
type input "25"
click at [473, 228] on input "0" at bounding box center [477, 231] width 47 height 14
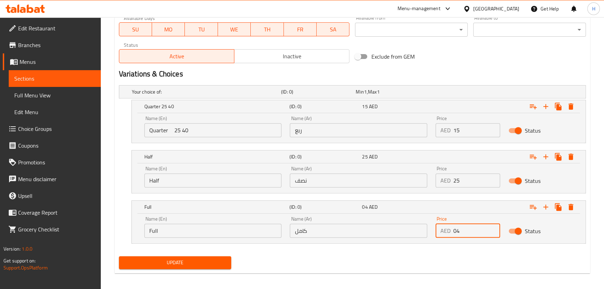
click at [470, 230] on input "04" at bounding box center [477, 231] width 47 height 14
type input "40"
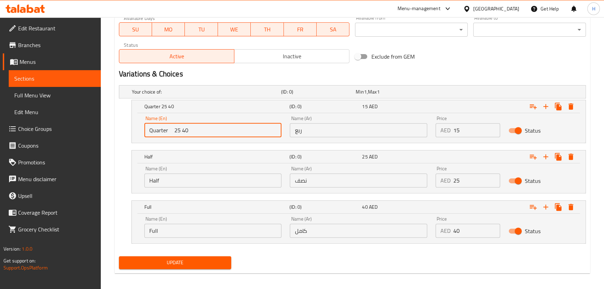
drag, startPoint x: 172, startPoint y: 129, endPoint x: 195, endPoint y: 129, distance: 23.4
click at [195, 129] on input "Quarter 25 40" at bounding box center [212, 130] width 137 height 14
type input "Quarter"
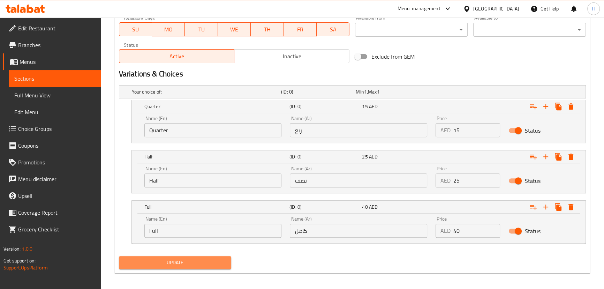
click at [203, 266] on button "Update" at bounding box center [175, 262] width 113 height 13
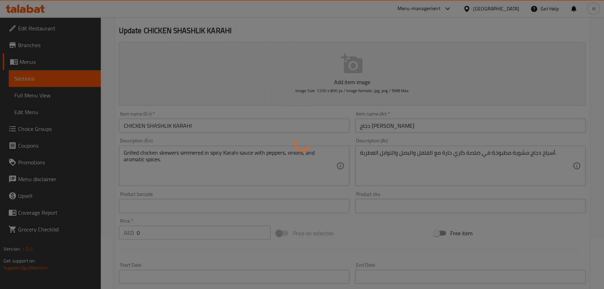
scroll to position [0, 0]
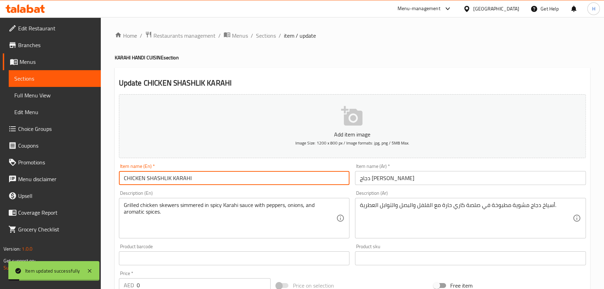
click at [285, 174] on input "CHICKEN SHASHLIK KARAHI" at bounding box center [234, 178] width 231 height 14
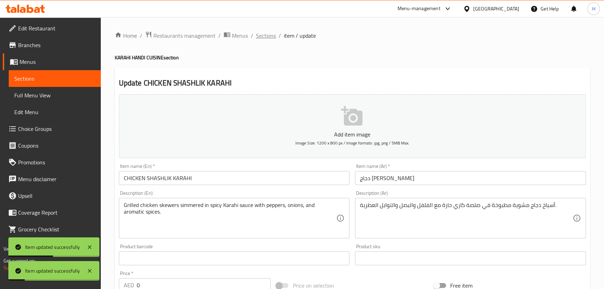
click at [262, 36] on span "Sections" at bounding box center [266, 35] width 20 height 8
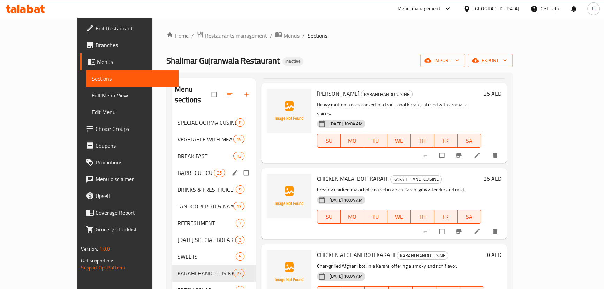
scroll to position [127, 0]
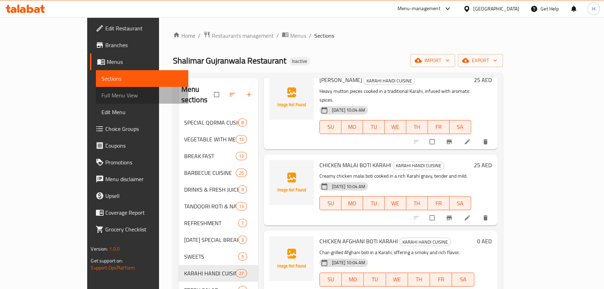
click at [102, 96] on span "Full Menu View" at bounding box center [142, 95] width 81 height 8
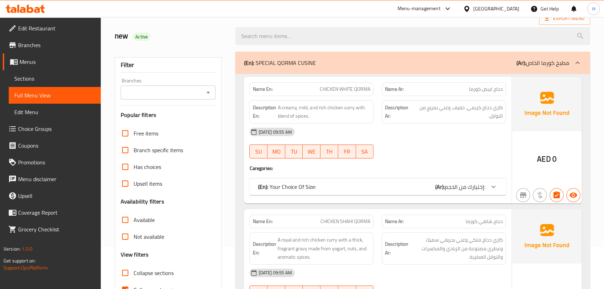
scroll to position [127, 0]
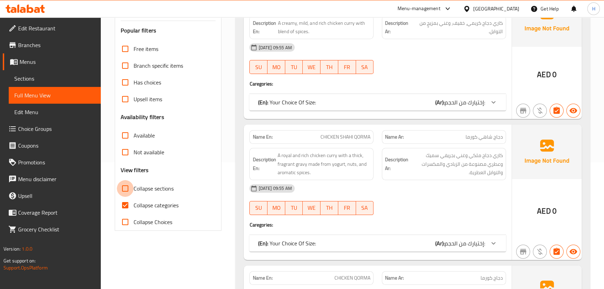
click at [125, 185] on input "Collapse sections" at bounding box center [125, 188] width 17 height 17
checkbox input "true"
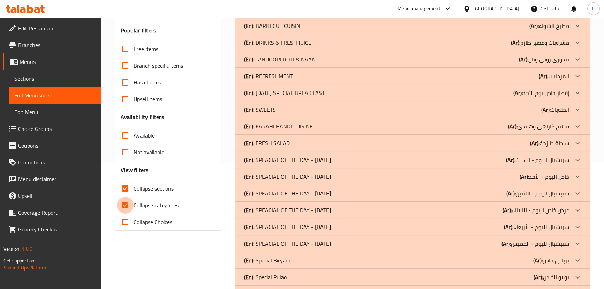
click at [126, 205] on input "Collapse categories" at bounding box center [125, 205] width 17 height 17
checkbox input "false"
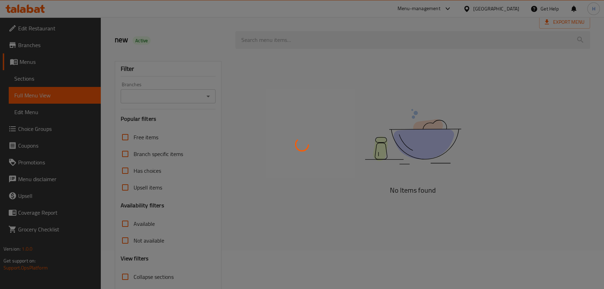
scroll to position [82, 0]
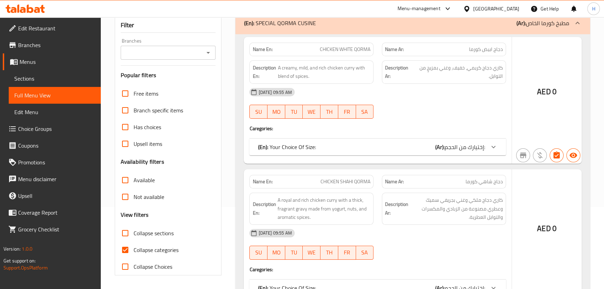
click at [123, 232] on input "Collapse sections" at bounding box center [125, 233] width 17 height 17
checkbox input "true"
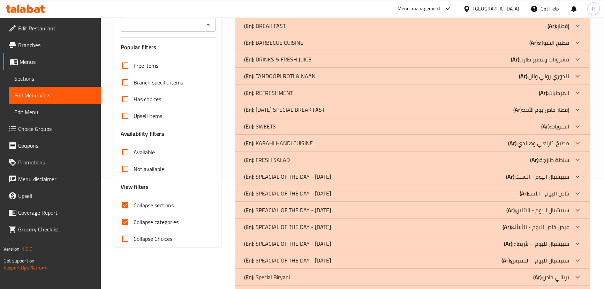
scroll to position [145, 0]
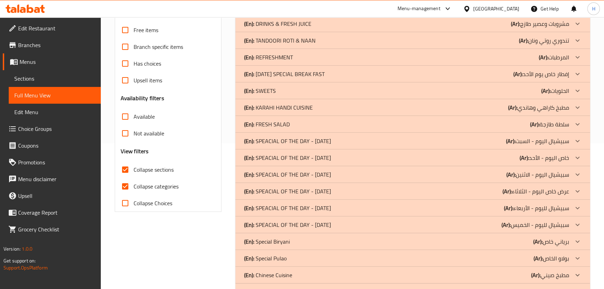
click at [316, 112] on div "(En): KARAHI HANDI CUISINE (Ar): مطبخ كاراهي وهاندي" at bounding box center [406, 107] width 325 height 8
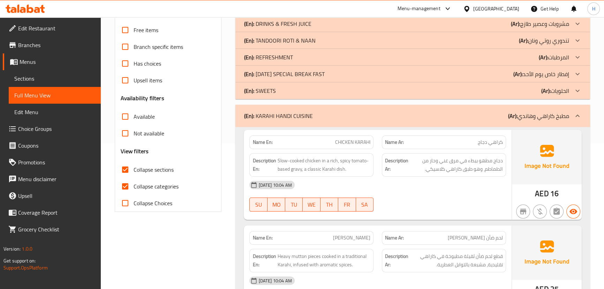
drag, startPoint x: 123, startPoint y: 186, endPoint x: 138, endPoint y: 17, distance: 169.2
click at [123, 186] on input "Collapse categories" at bounding box center [125, 186] width 17 height 17
checkbox input "false"
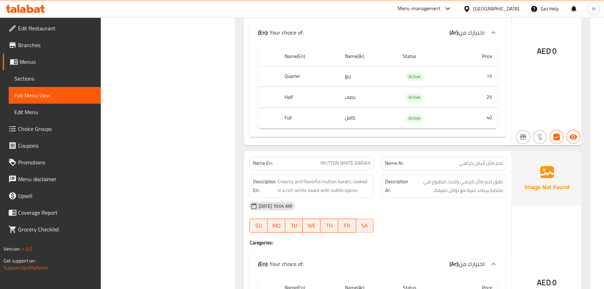
scroll to position [4532, 0]
